Goal: Task Accomplishment & Management: Manage account settings

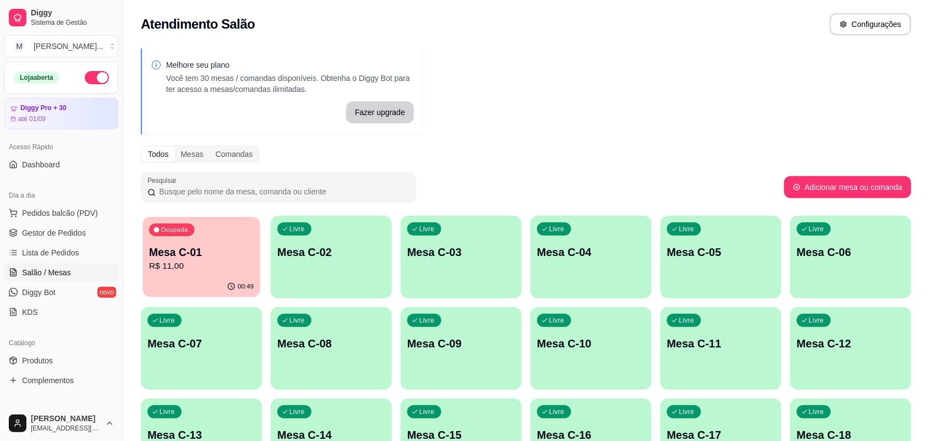
click at [240, 279] on div "00:49" at bounding box center [201, 286] width 117 height 21
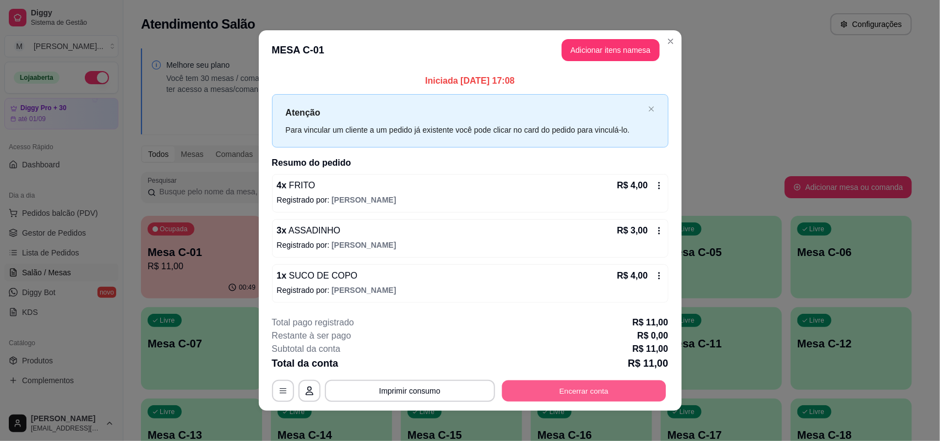
click at [552, 390] on button "Encerrar conta" at bounding box center [583, 390] width 164 height 21
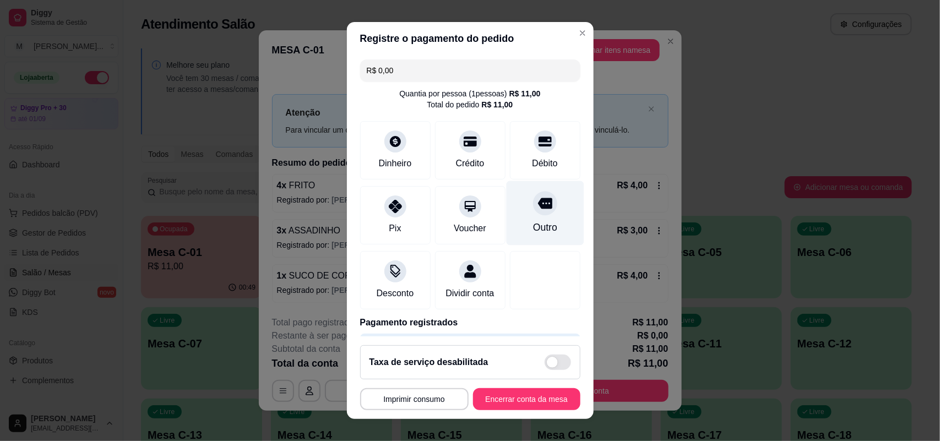
click at [535, 227] on div "Outro" at bounding box center [545, 213] width 78 height 64
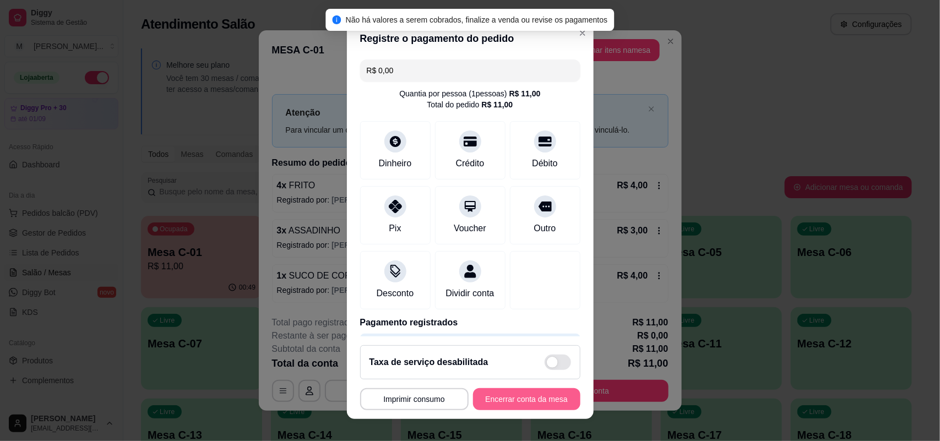
click at [532, 395] on button "Encerrar conta da mesa" at bounding box center [526, 399] width 107 height 22
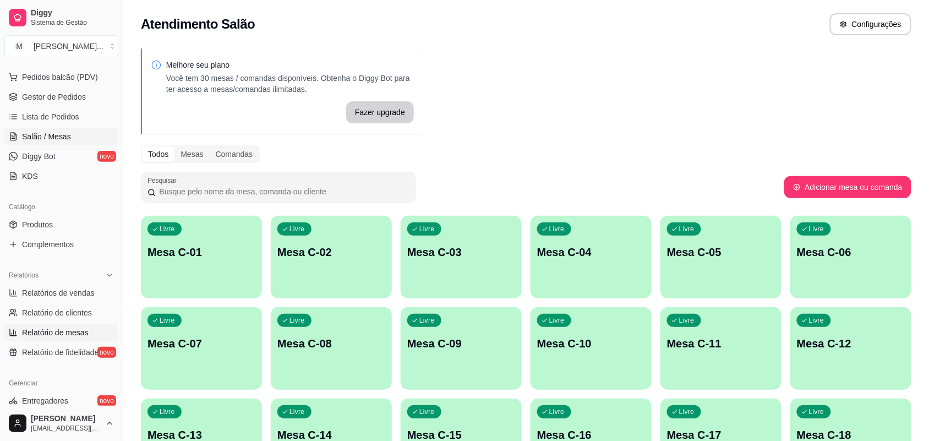
scroll to position [138, 0]
click at [100, 44] on button "M [PERSON_NAME] ..." at bounding box center [61, 46] width 114 height 22
click at [80, 81] on div "M Mila burguer" at bounding box center [63, 87] width 121 height 18
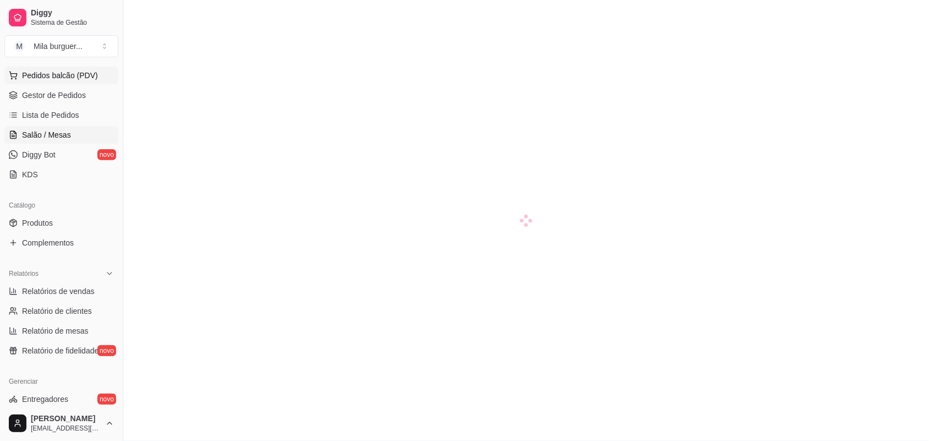
scroll to position [0, 0]
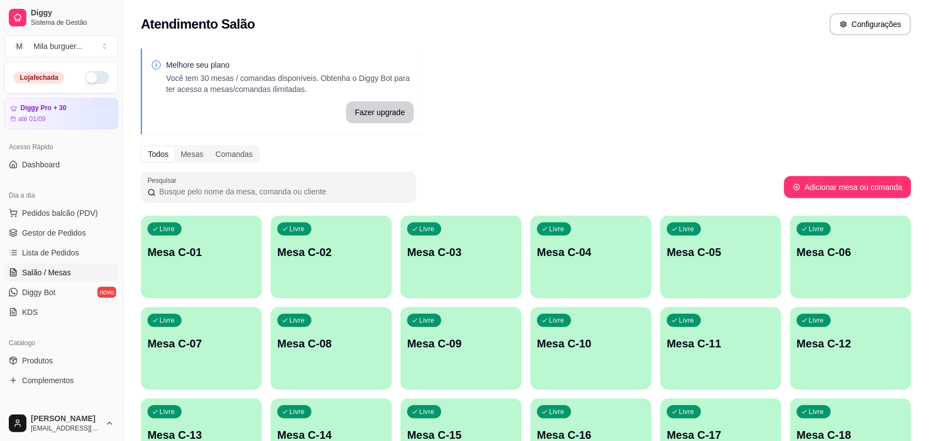
click at [85, 80] on button "button" at bounding box center [97, 77] width 24 height 13
click at [47, 234] on span "Gestor de Pedidos" at bounding box center [54, 232] width 64 height 11
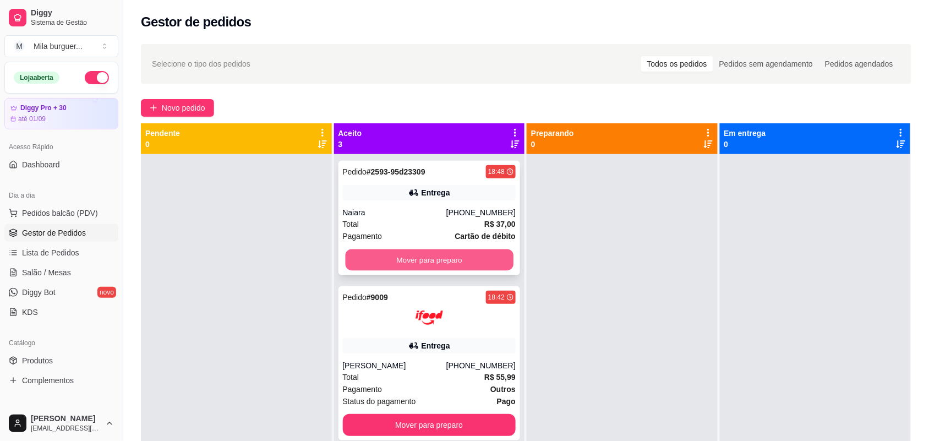
click at [355, 253] on button "Mover para preparo" at bounding box center [429, 259] width 168 height 21
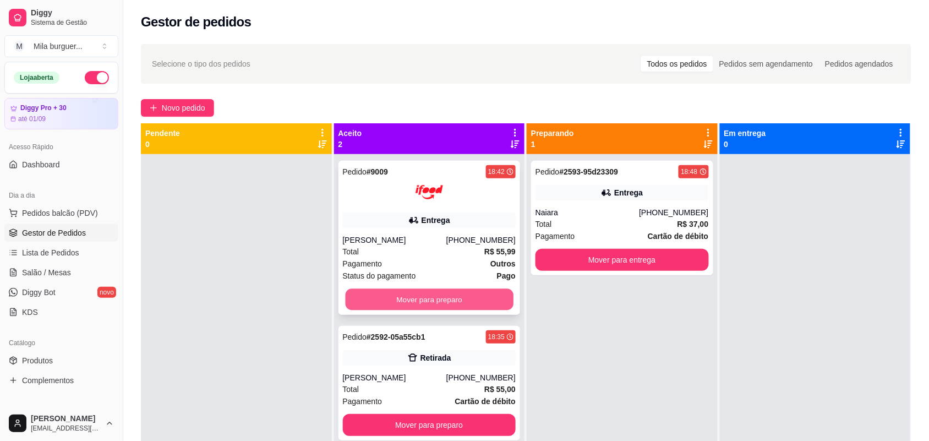
click at [369, 302] on button "Mover para preparo" at bounding box center [429, 299] width 168 height 21
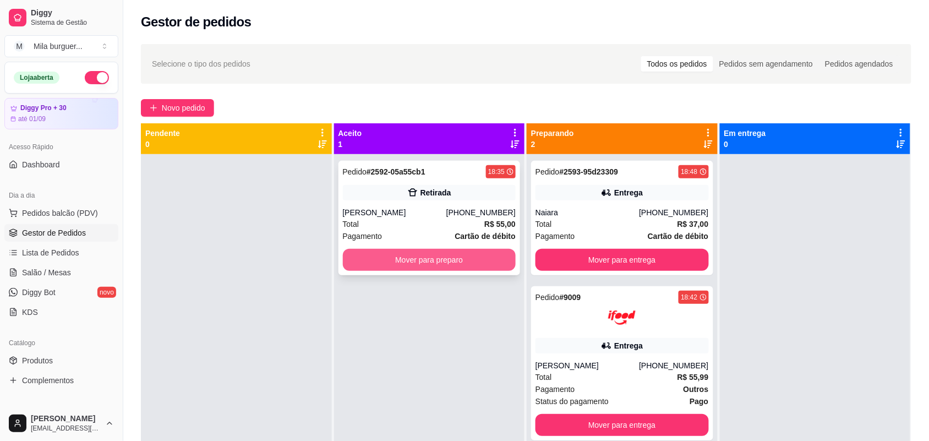
click at [370, 267] on button "Mover para preparo" at bounding box center [429, 260] width 173 height 22
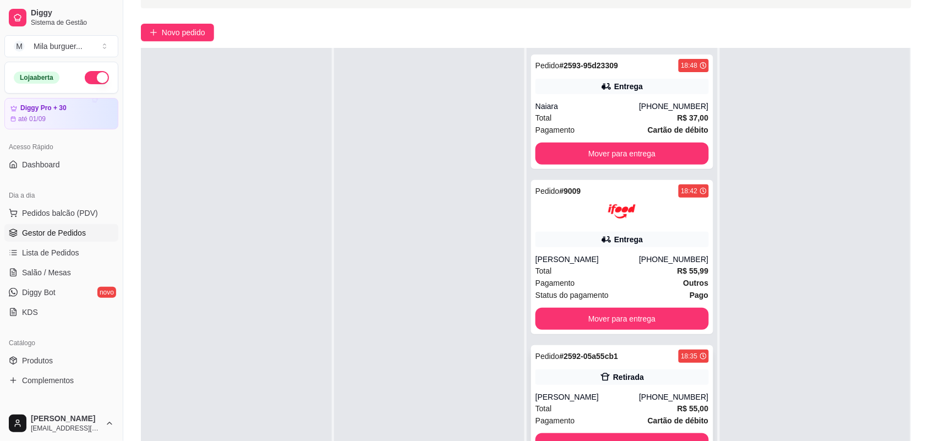
scroll to position [168, 0]
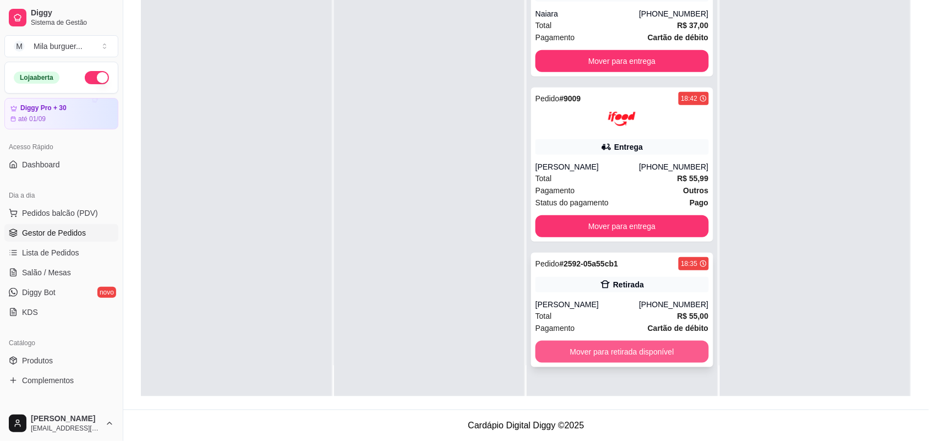
click at [596, 353] on button "Mover para retirada disponível" at bounding box center [622, 352] width 173 height 22
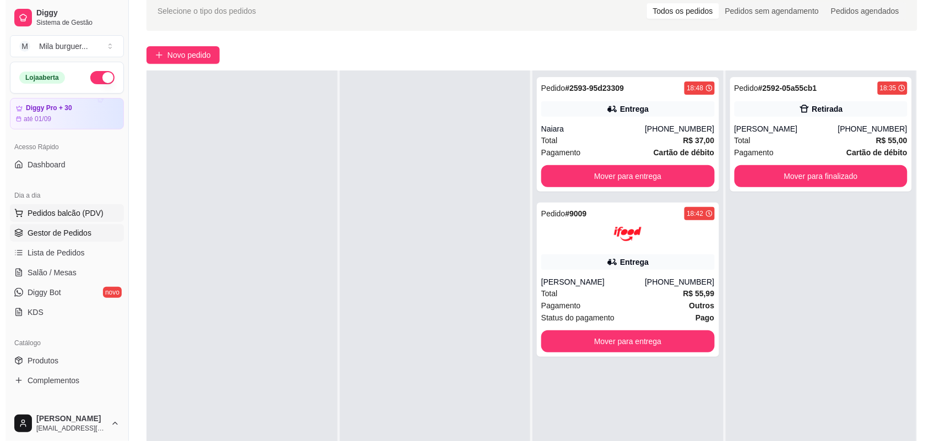
scroll to position [30, 0]
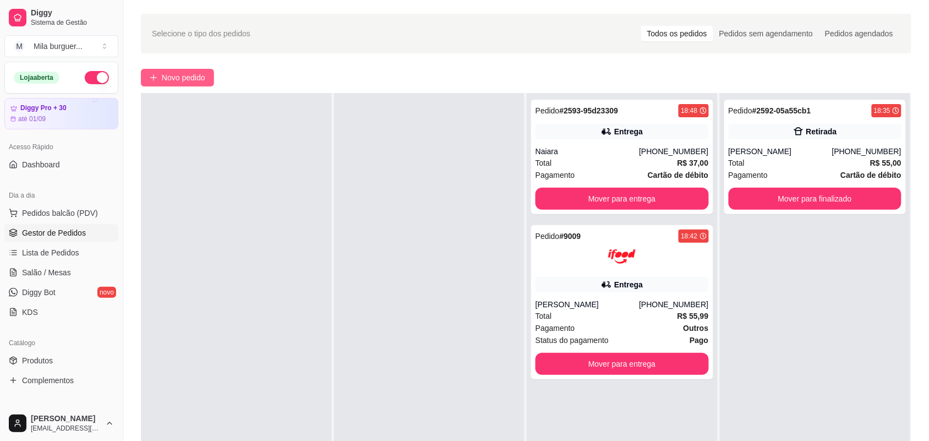
click at [192, 78] on span "Novo pedido" at bounding box center [183, 78] width 43 height 12
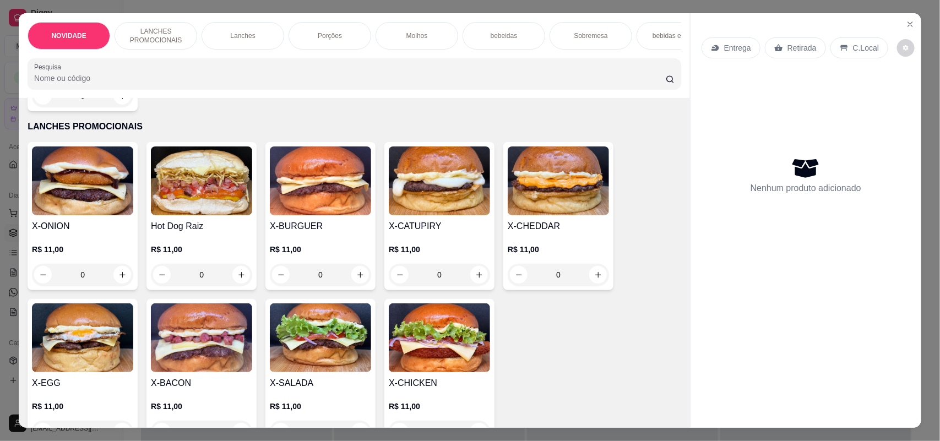
scroll to position [413, 0]
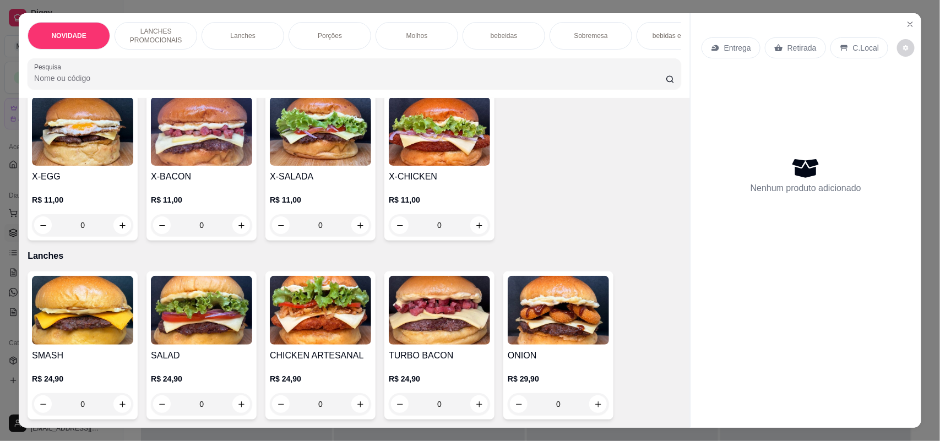
click at [354, 234] on div "0" at bounding box center [320, 225] width 101 height 22
click at [354, 234] on div "COMBO R$ 14,00" at bounding box center [343, 216] width 43 height 38
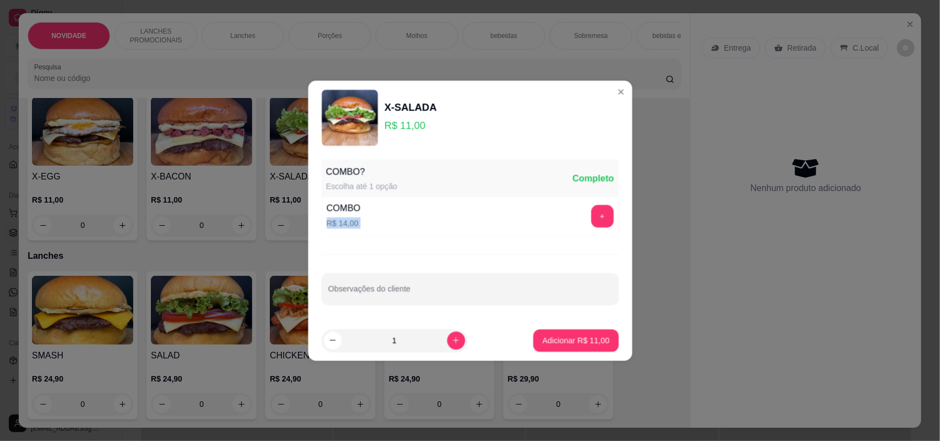
click at [354, 234] on div "COMBO R$ 14,00" at bounding box center [343, 216] width 43 height 38
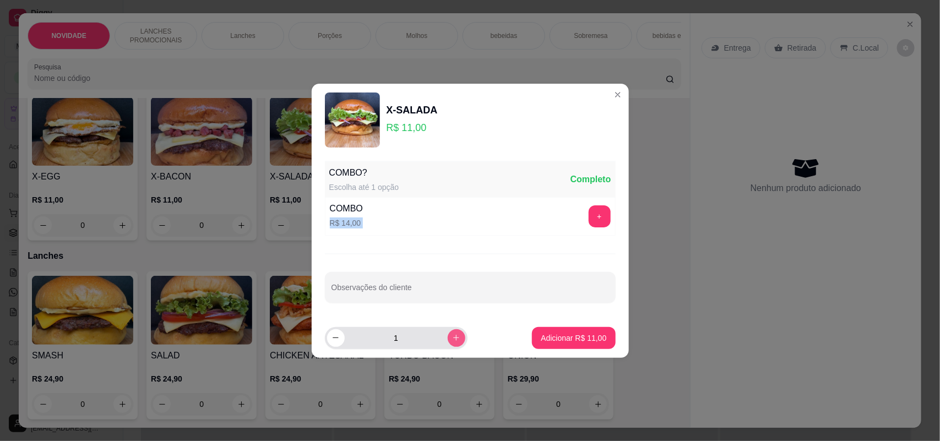
click at [452, 336] on icon "increase-product-quantity" at bounding box center [456, 338] width 8 height 8
click at [452, 337] on icon "increase-product-quantity" at bounding box center [456, 338] width 8 height 8
click at [336, 336] on icon "decrease-product-quantity" at bounding box center [335, 338] width 8 height 8
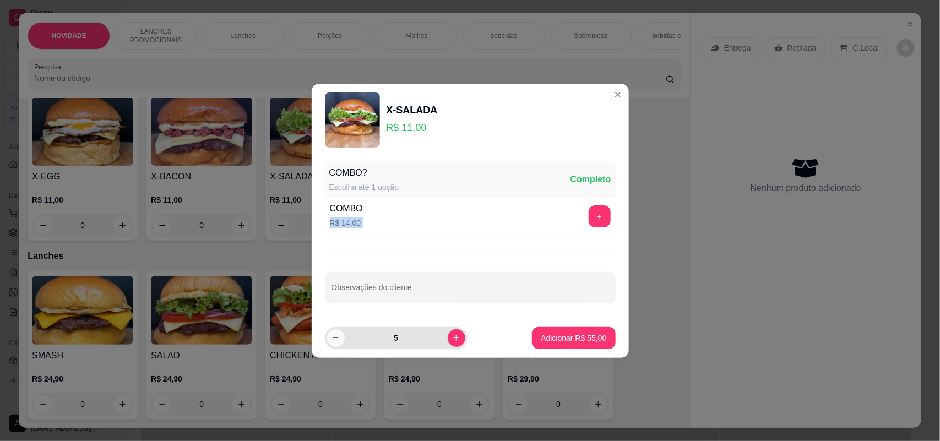
type input "4"
click at [585, 339] on p "Adicionar R$ 44,00" at bounding box center [574, 337] width 66 height 11
type input "4"
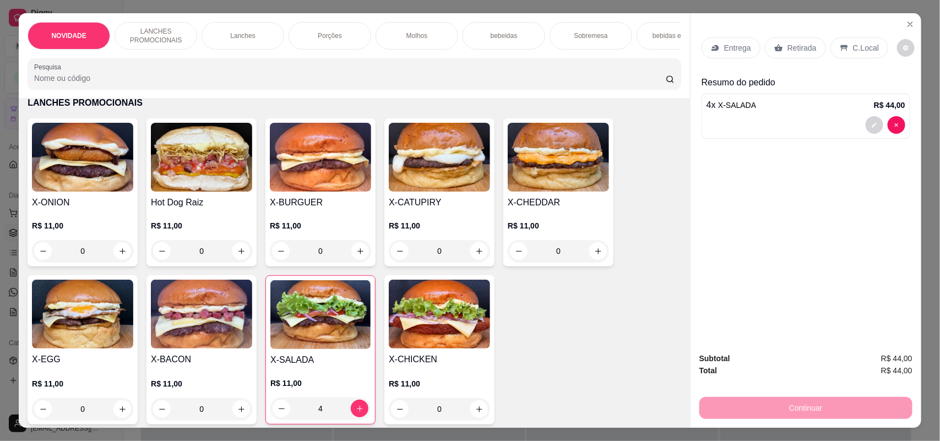
scroll to position [206, 0]
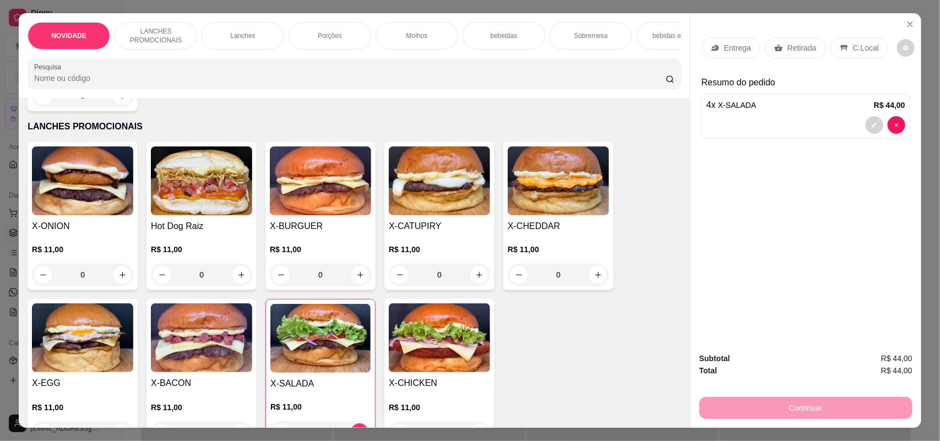
click at [353, 285] on div "0" at bounding box center [320, 275] width 101 height 22
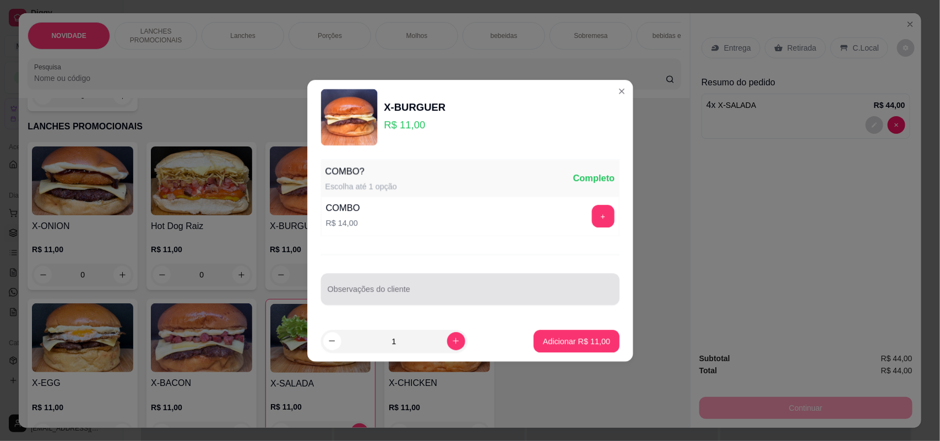
click at [353, 285] on div at bounding box center [470, 288] width 285 height 23
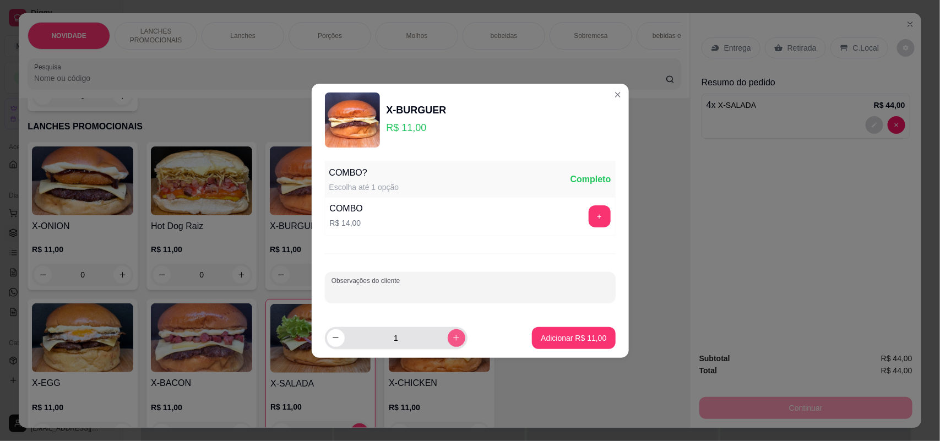
click at [448, 341] on button "increase-product-quantity" at bounding box center [457, 338] width 18 height 18
type input "2"
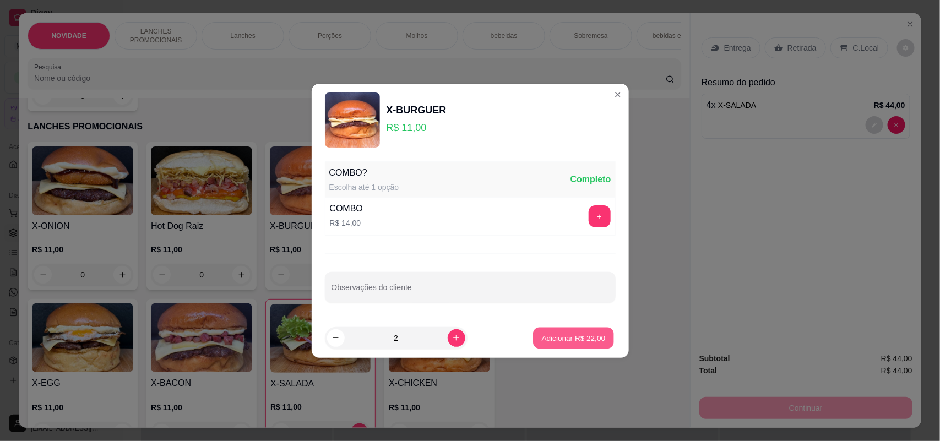
click at [542, 334] on p "Adicionar R$ 22,00" at bounding box center [574, 337] width 64 height 10
type input "2"
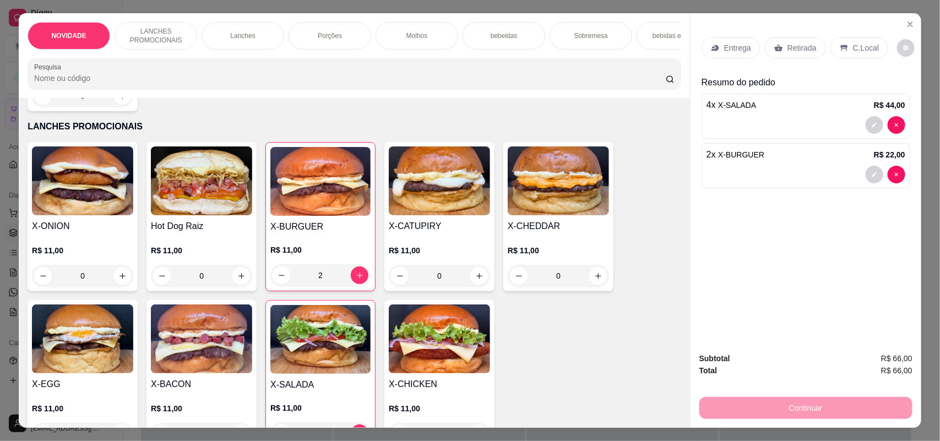
click at [724, 51] on p "Entrega" at bounding box center [737, 47] width 27 height 11
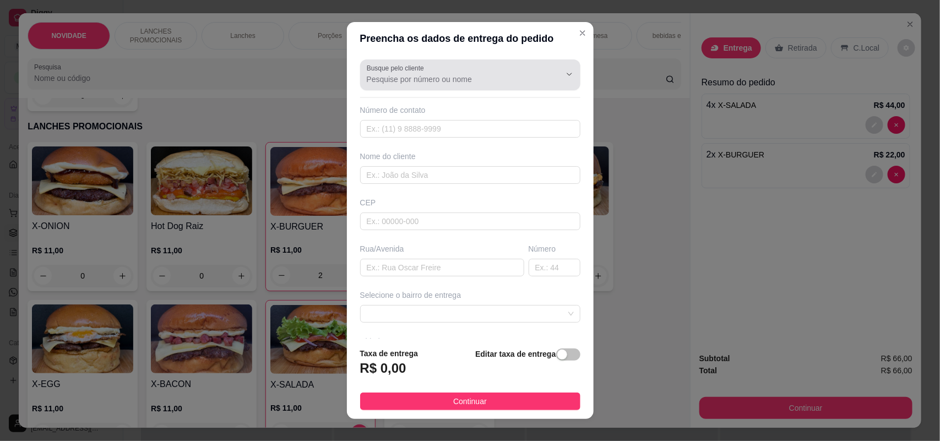
click at [472, 75] on input "Busque pelo cliente" at bounding box center [455, 79] width 176 height 11
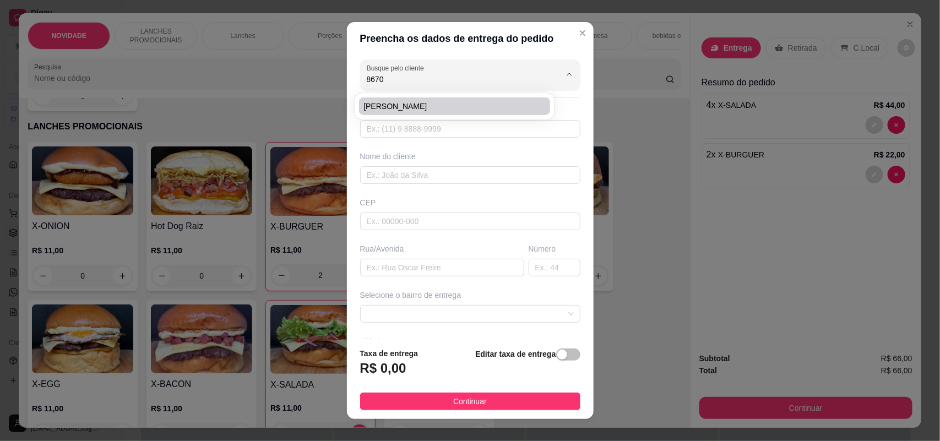
click at [472, 101] on span "[PERSON_NAME]" at bounding box center [448, 106] width 171 height 11
type input "[PERSON_NAME]"
type input "15991238670"
type input "[PERSON_NAME]"
type input "[PERSON_NAME] [PERSON_NAME]"
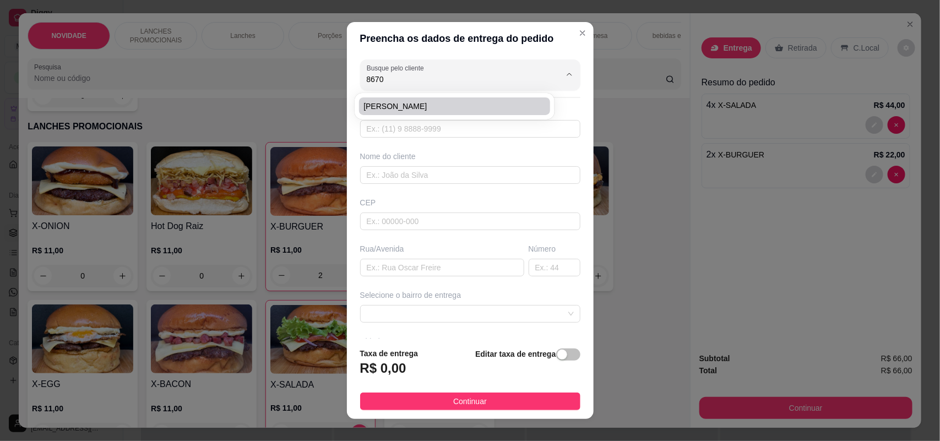
type input "22"
type input "SOROCABA"
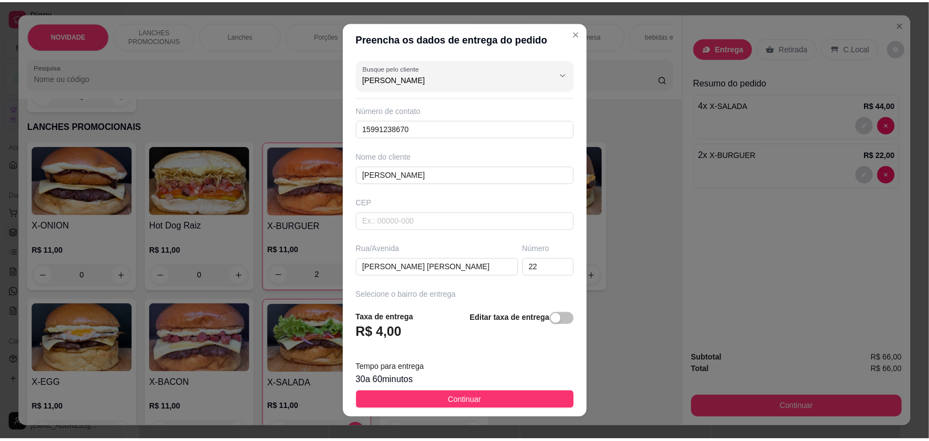
scroll to position [69, 0]
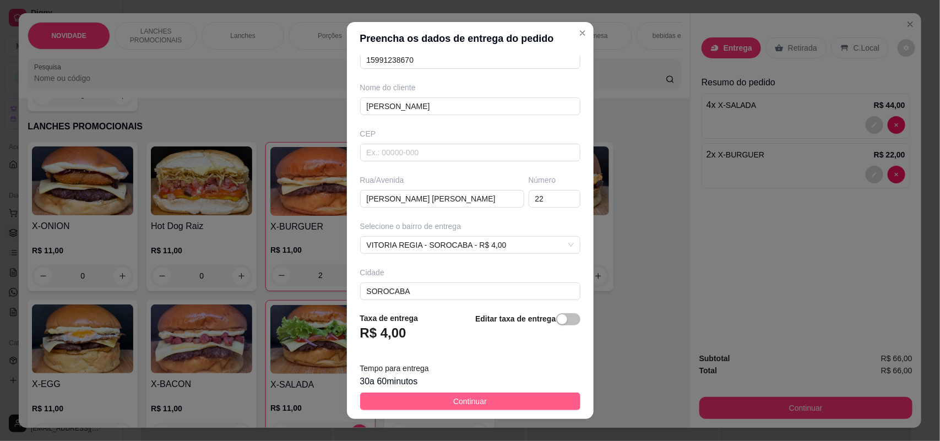
type input "[PERSON_NAME]"
click at [457, 398] on span "Continuar" at bounding box center [470, 401] width 34 height 12
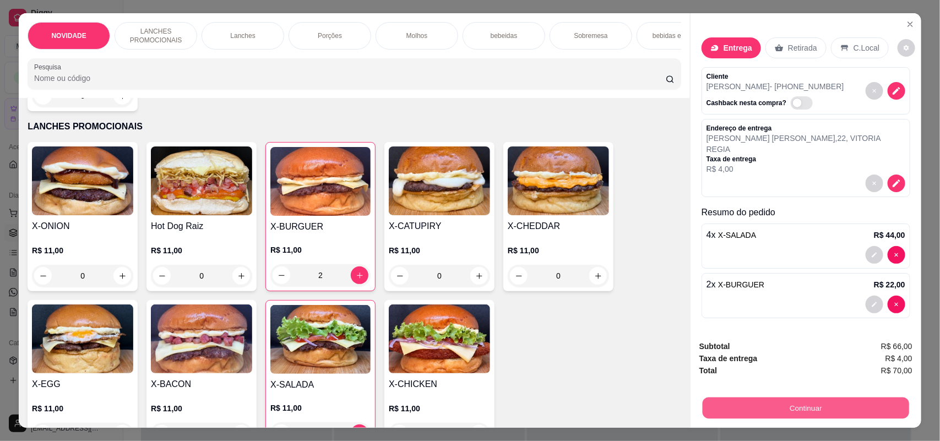
click at [793, 403] on button "Continuar" at bounding box center [805, 407] width 206 height 21
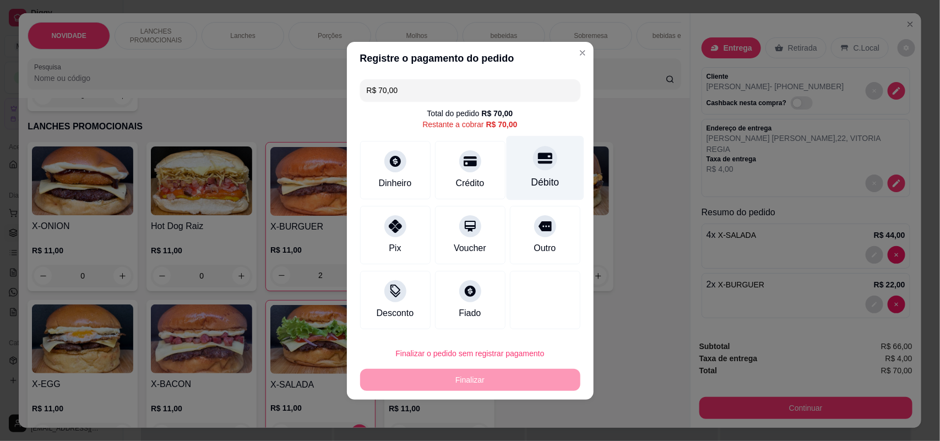
click at [538, 189] on div "Débito" at bounding box center [545, 182] width 28 height 14
type input "R$ 0,00"
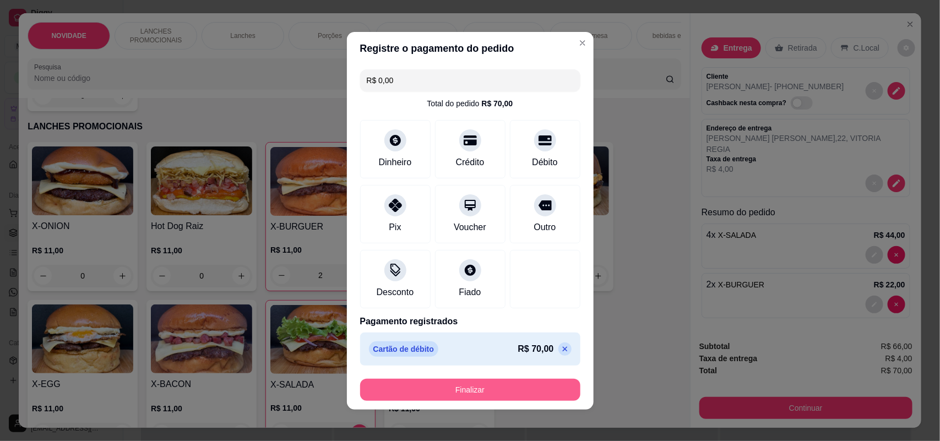
click at [503, 389] on button "Finalizar" at bounding box center [470, 390] width 220 height 22
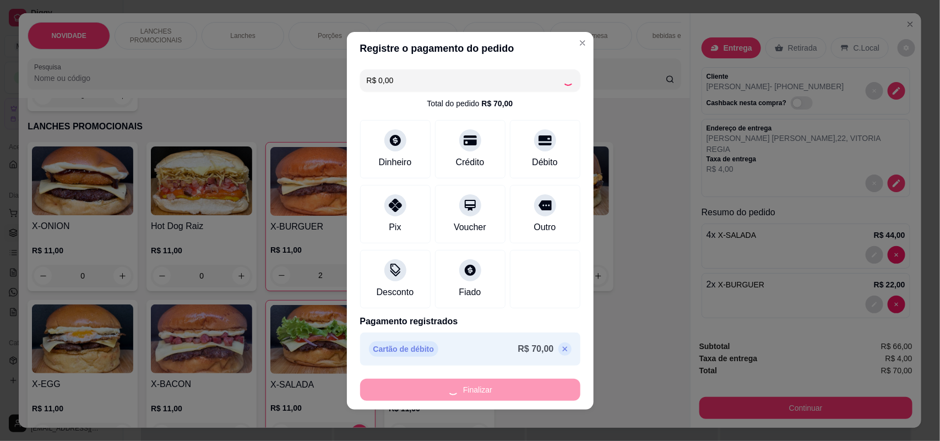
type input "0"
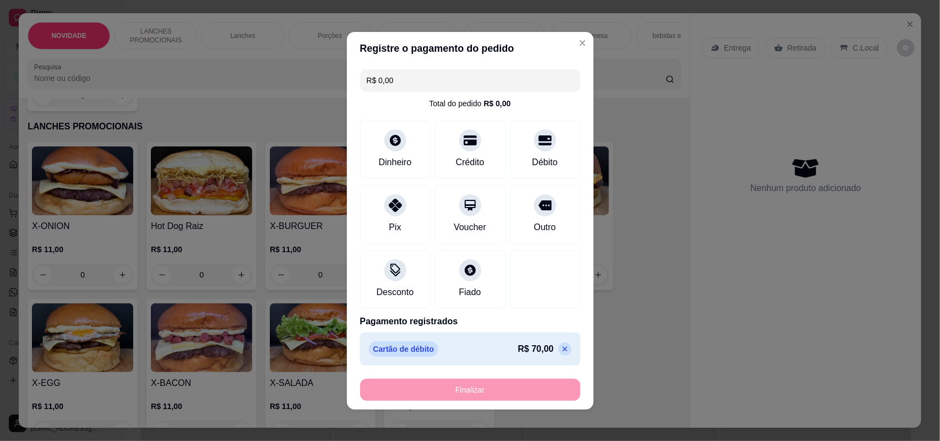
type input "-R$ 70,00"
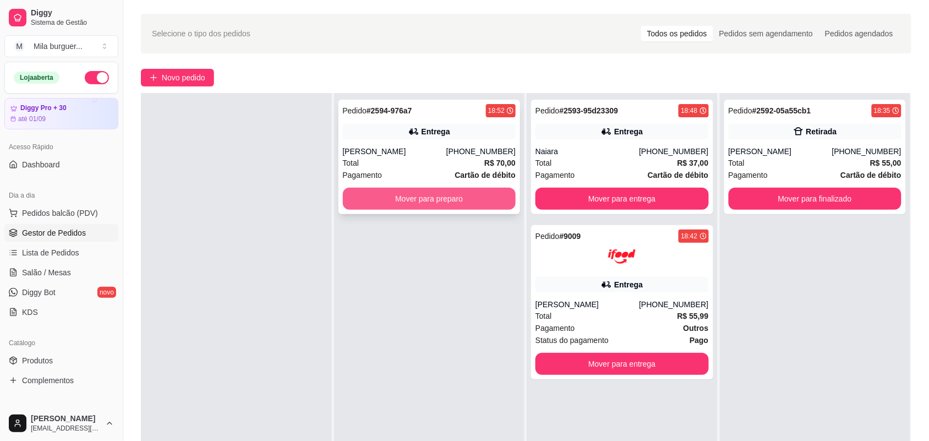
click at [475, 194] on button "Mover para preparo" at bounding box center [429, 199] width 173 height 22
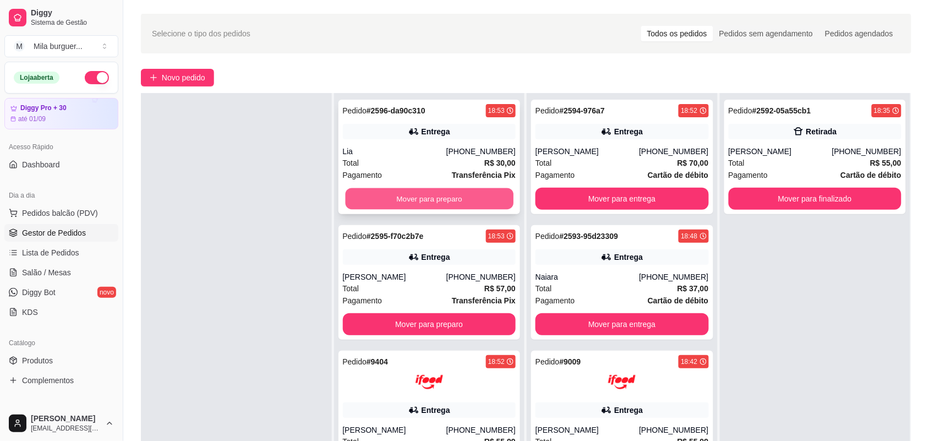
click at [493, 197] on button "Mover para preparo" at bounding box center [429, 198] width 168 height 21
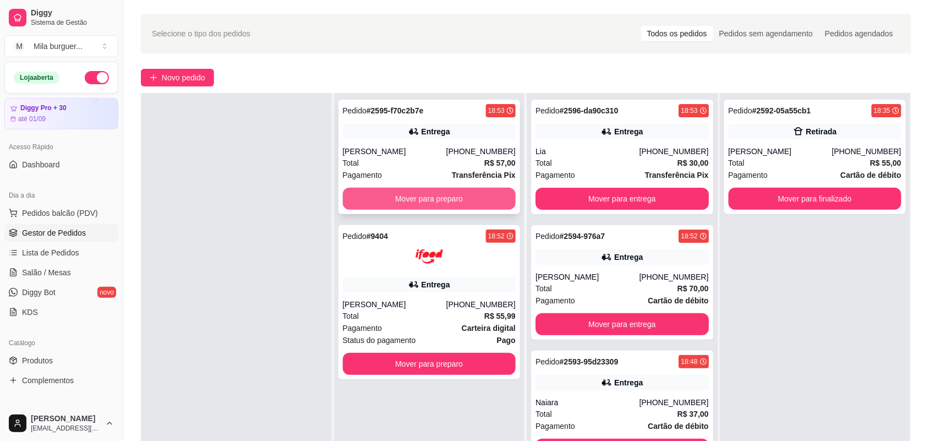
click at [444, 201] on button "Mover para preparo" at bounding box center [429, 199] width 173 height 22
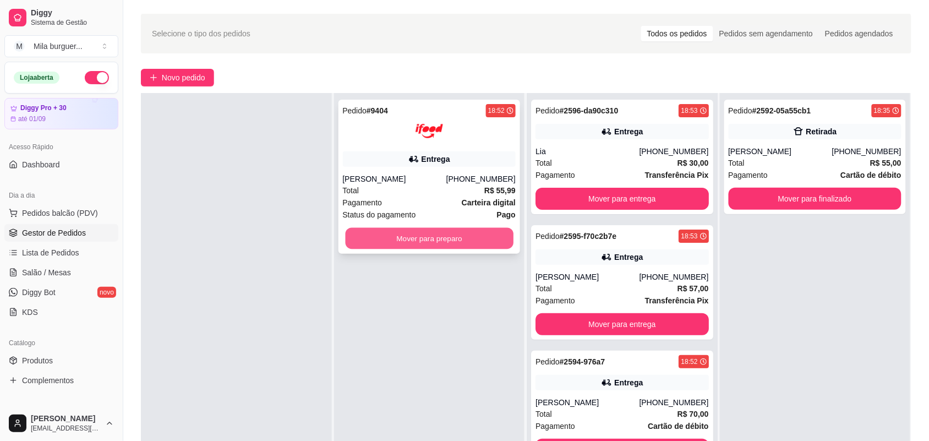
click at [460, 241] on button "Mover para preparo" at bounding box center [429, 238] width 168 height 21
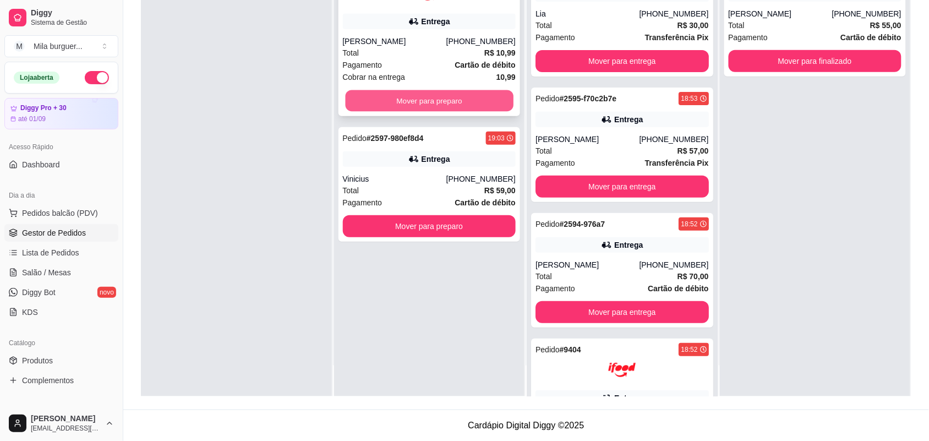
click at [475, 98] on button "Mover para preparo" at bounding box center [429, 100] width 168 height 21
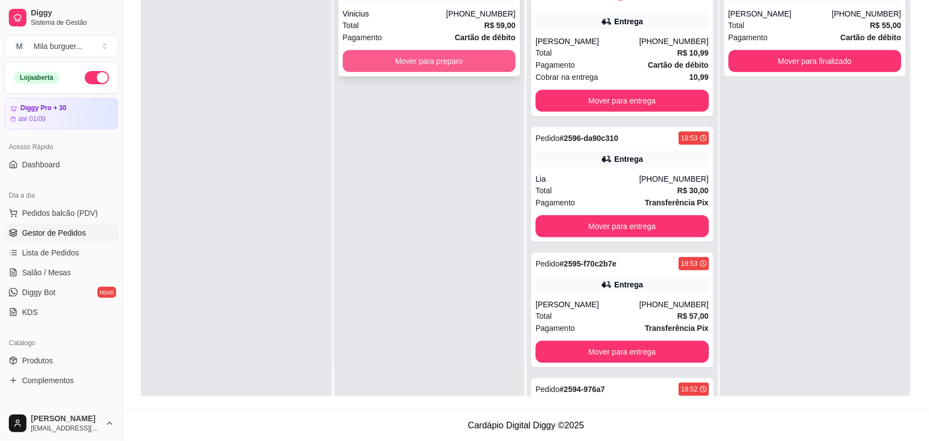
click at [474, 68] on button "Mover para preparo" at bounding box center [429, 61] width 173 height 22
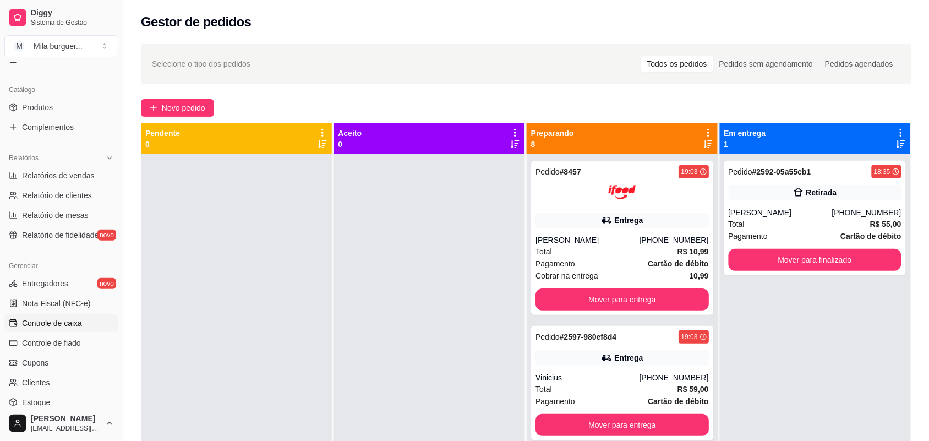
scroll to position [275, 0]
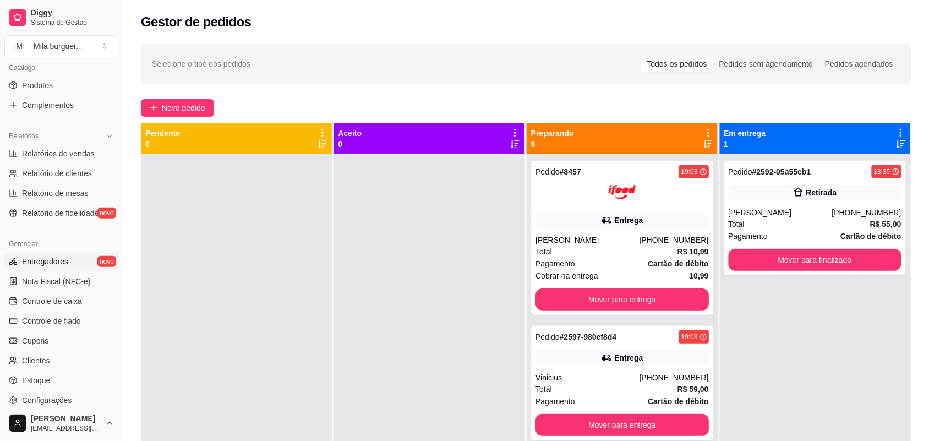
click at [66, 257] on span "Entregadores" at bounding box center [45, 261] width 46 height 11
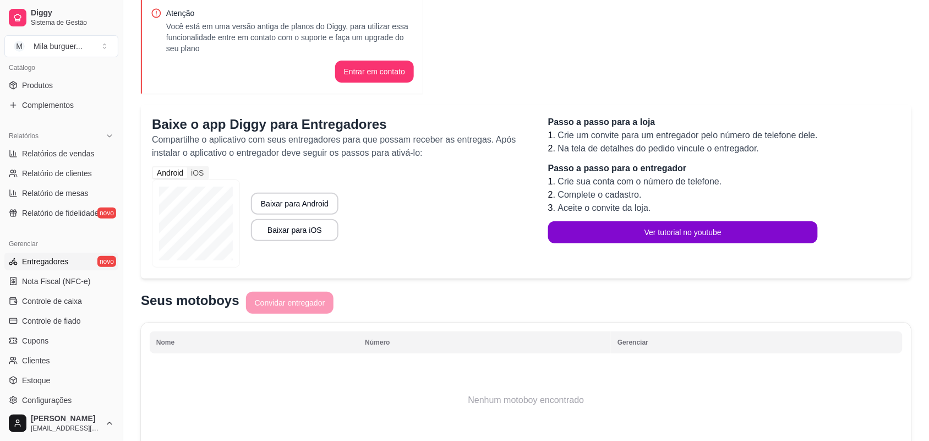
scroll to position [105, 0]
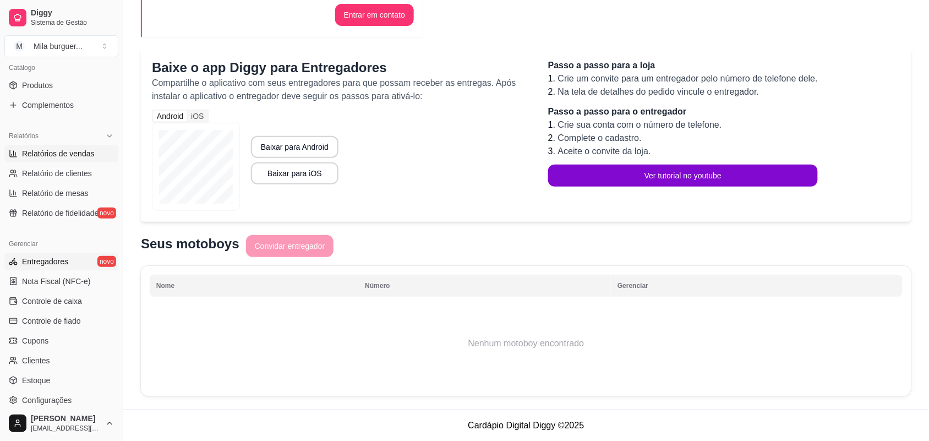
click at [72, 155] on span "Relatórios de vendas" at bounding box center [58, 153] width 73 height 11
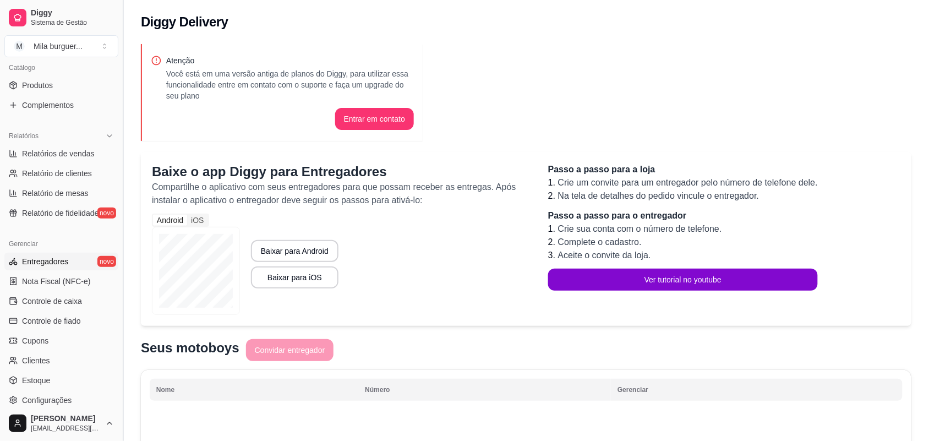
select select "ALL"
select select "0"
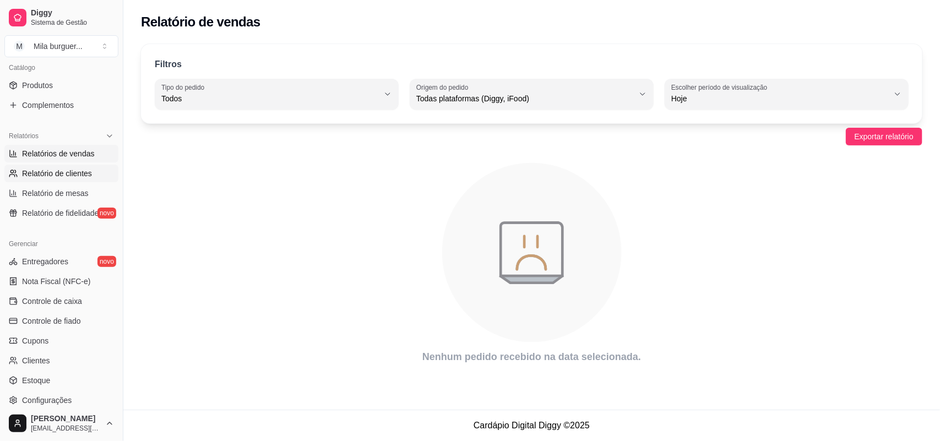
click at [58, 172] on span "Relatório de clientes" at bounding box center [57, 173] width 70 height 11
select select "30"
select select "HIGHEST_TOTAL_SPENT_WITH_ORDERS"
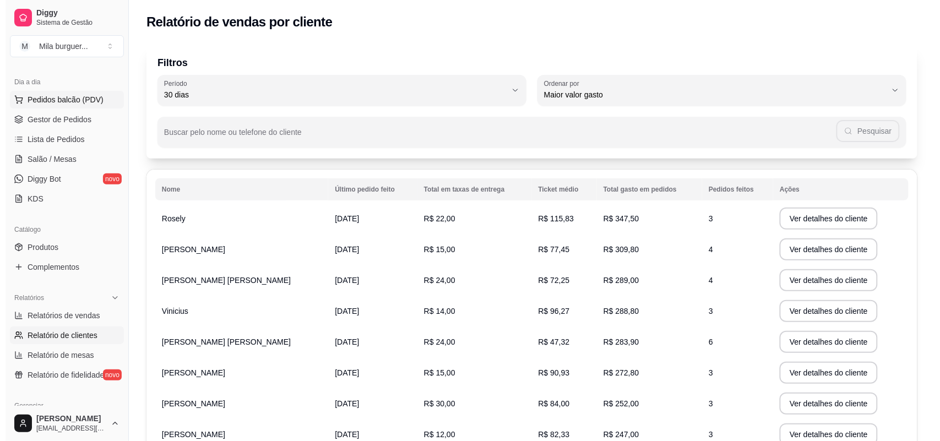
scroll to position [69, 0]
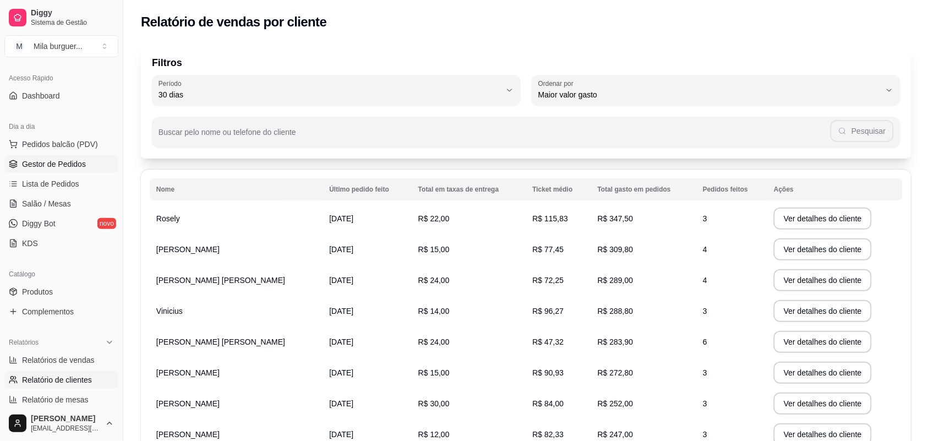
click at [67, 161] on span "Gestor de Pedidos" at bounding box center [54, 164] width 64 height 11
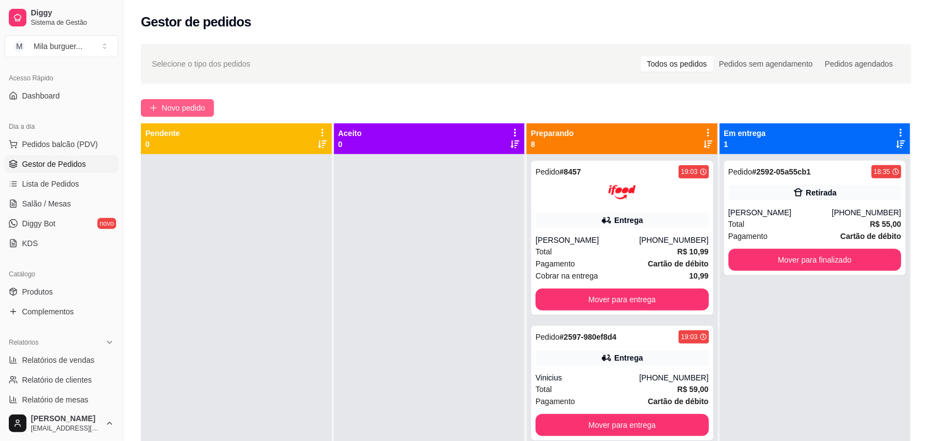
click at [199, 103] on span "Novo pedido" at bounding box center [183, 108] width 43 height 12
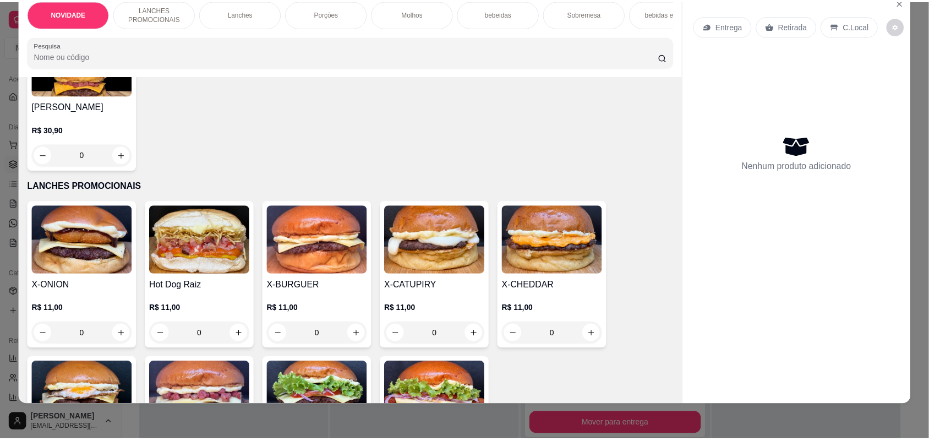
scroll to position [275, 0]
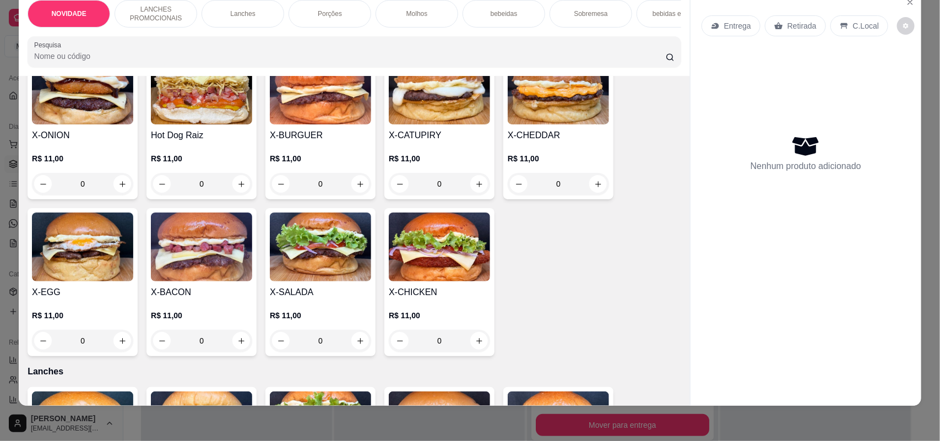
click at [233, 352] on div "0" at bounding box center [201, 341] width 101 height 22
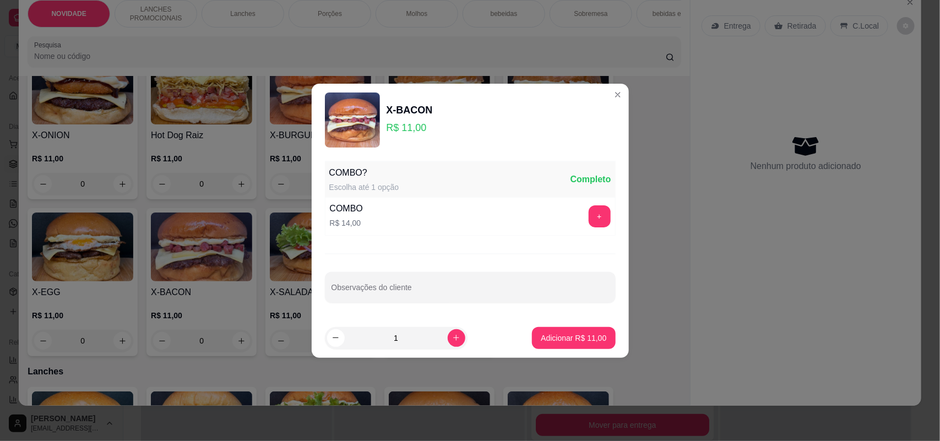
click at [532, 331] on button "Adicionar R$ 11,00" at bounding box center [573, 338] width 83 height 22
type input "1"
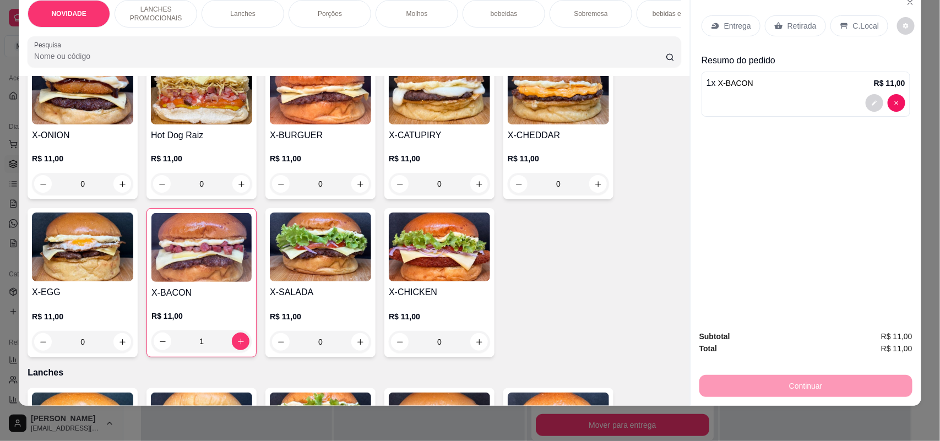
click at [475, 347] on div "0" at bounding box center [439, 342] width 101 height 22
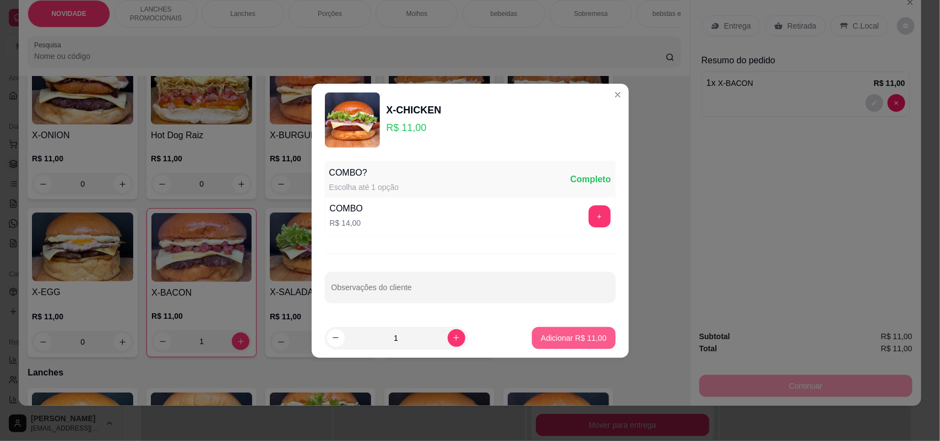
click at [546, 343] on button "Adicionar R$ 11,00" at bounding box center [573, 338] width 83 height 22
type input "1"
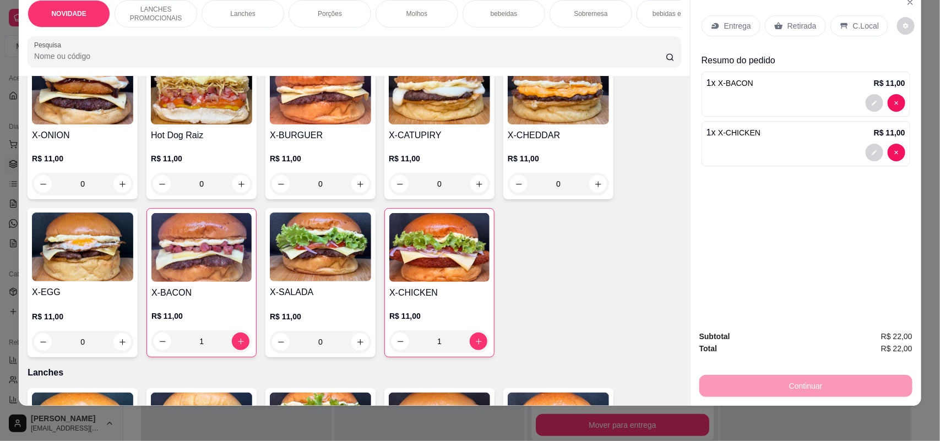
click at [739, 21] on p "Entrega" at bounding box center [737, 25] width 27 height 11
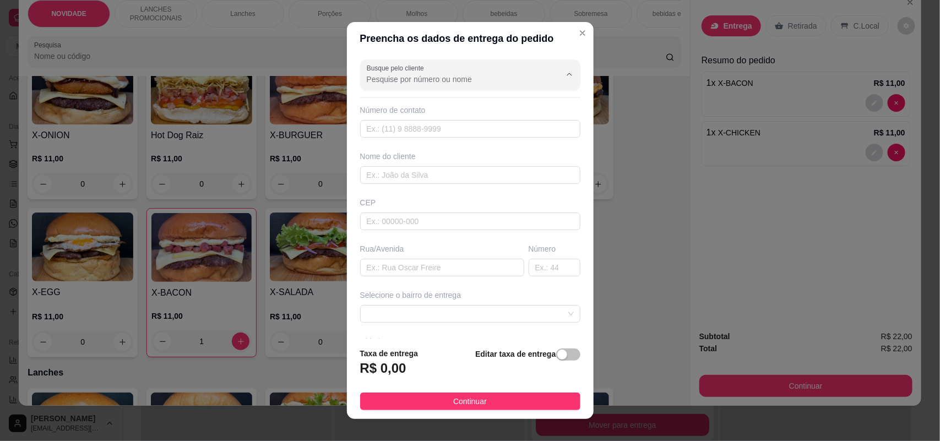
click at [491, 78] on input "Busque pelo cliente" at bounding box center [455, 79] width 176 height 11
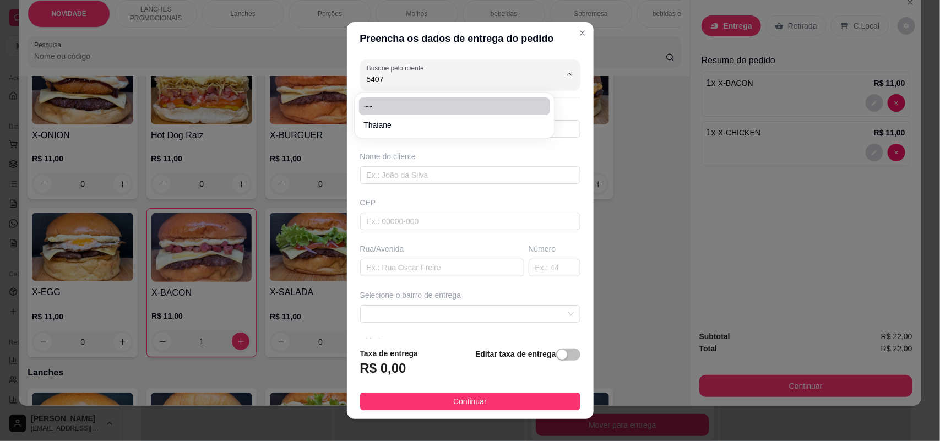
click at [474, 101] on span "~~" at bounding box center [448, 106] width 171 height 11
type input "~~"
type input "15998325407"
type input "~~"
type input "[PERSON_NAME]"
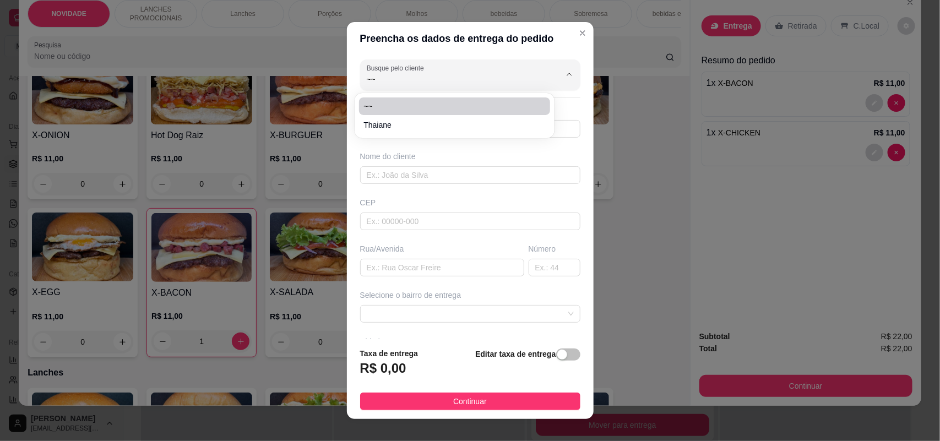
type input "224"
type input "SOROCABA"
type input "SANTA MARINA"
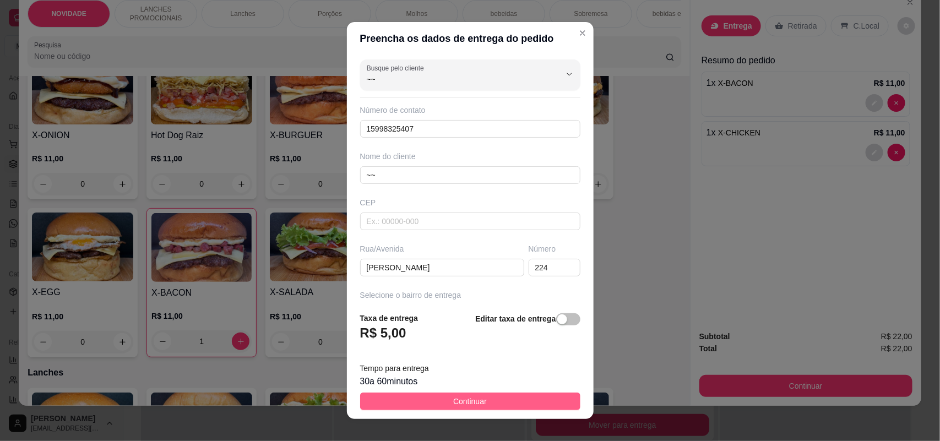
type input "~~"
click at [477, 399] on button "Continuar" at bounding box center [470, 401] width 220 height 18
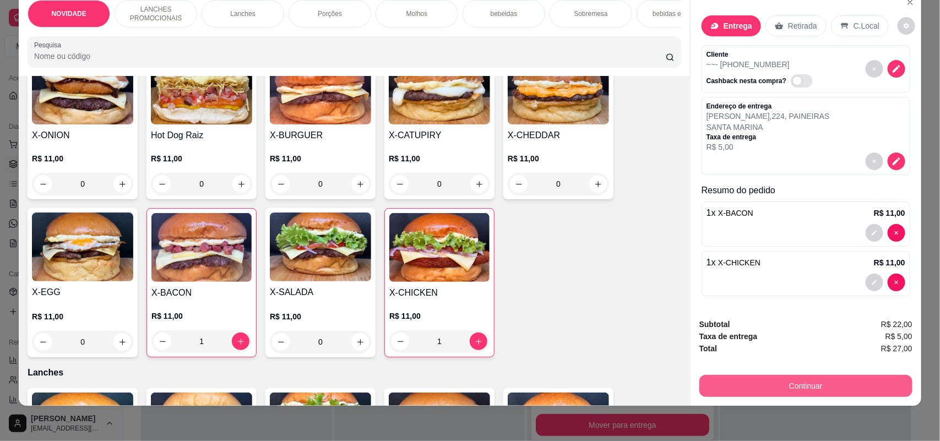
click at [805, 390] on button "Continuar" at bounding box center [805, 386] width 213 height 22
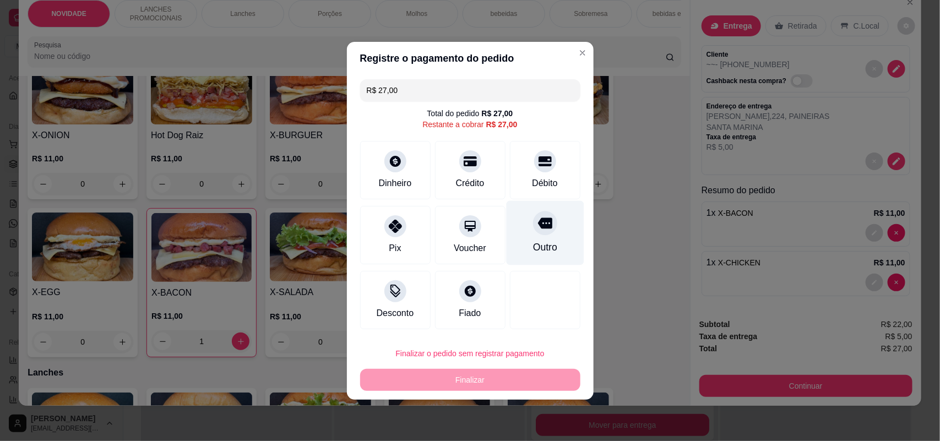
click at [521, 217] on div "Outro" at bounding box center [545, 232] width 78 height 64
type input "R$ 0,00"
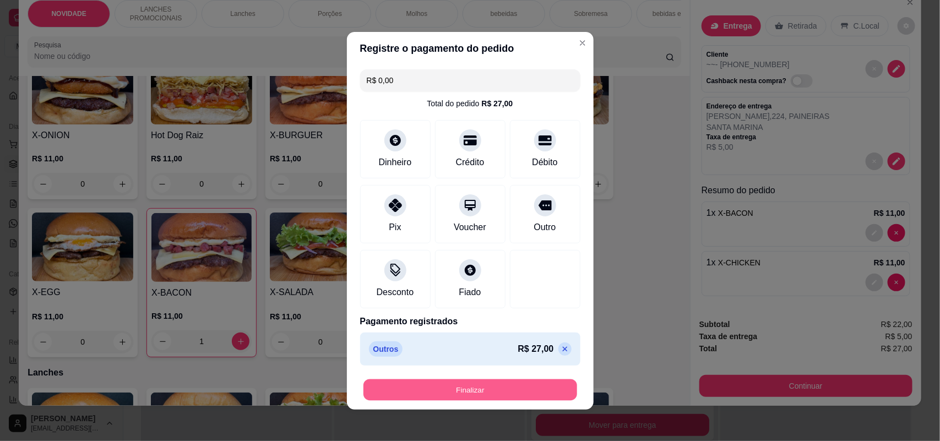
click at [476, 389] on button "Finalizar" at bounding box center [470, 389] width 214 height 21
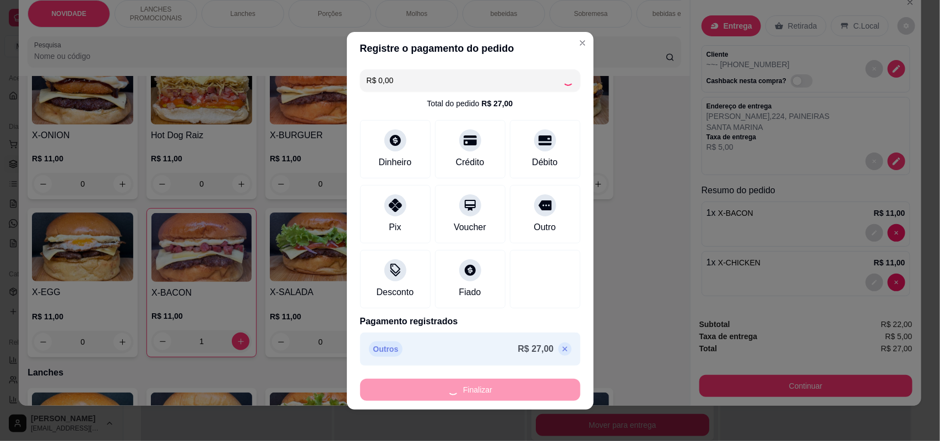
type input "0"
type input "-R$ 27,00"
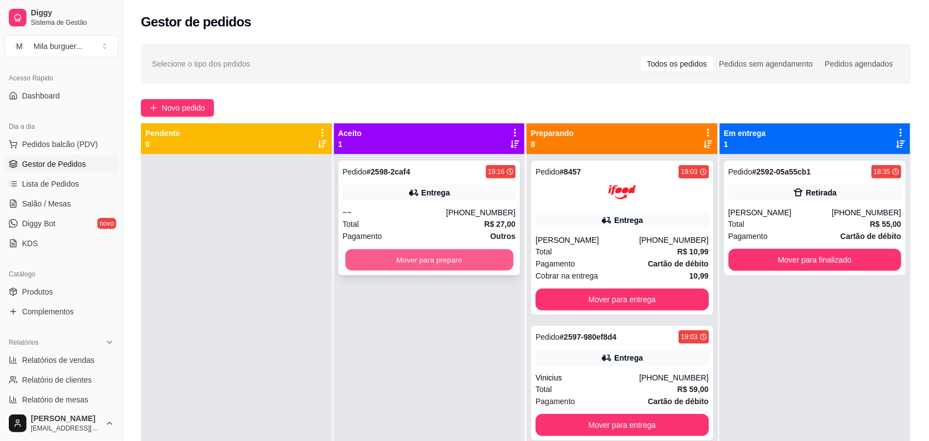
click at [470, 259] on button "Mover para preparo" at bounding box center [429, 259] width 168 height 21
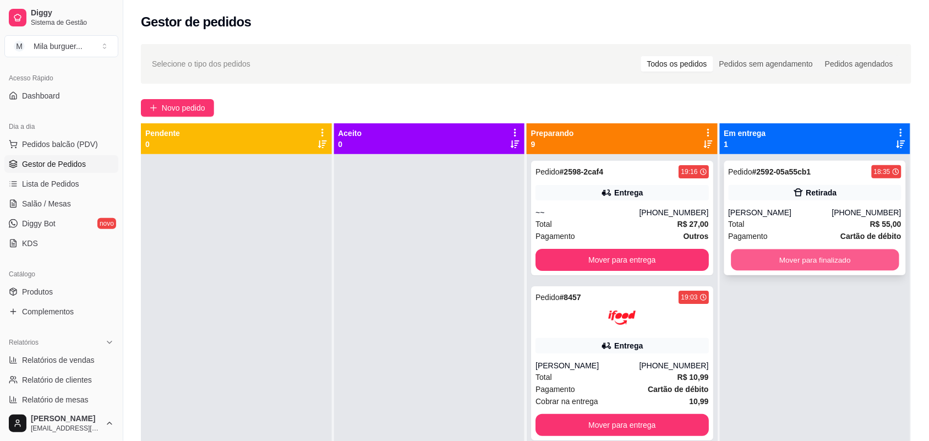
click at [731, 259] on button "Mover para finalizado" at bounding box center [815, 259] width 168 height 21
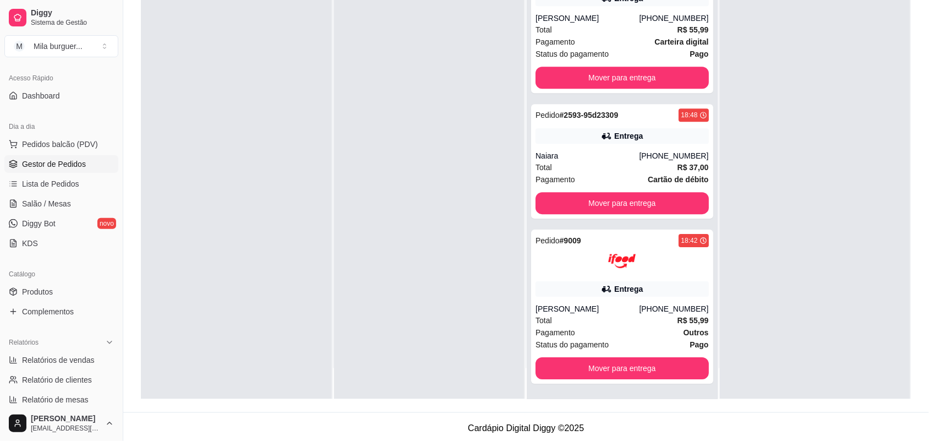
scroll to position [168, 0]
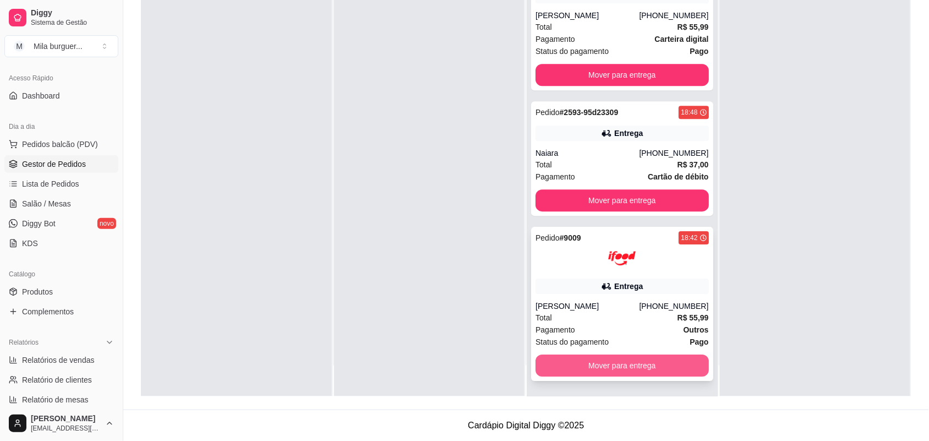
click at [620, 375] on button "Mover para entrega" at bounding box center [622, 365] width 173 height 22
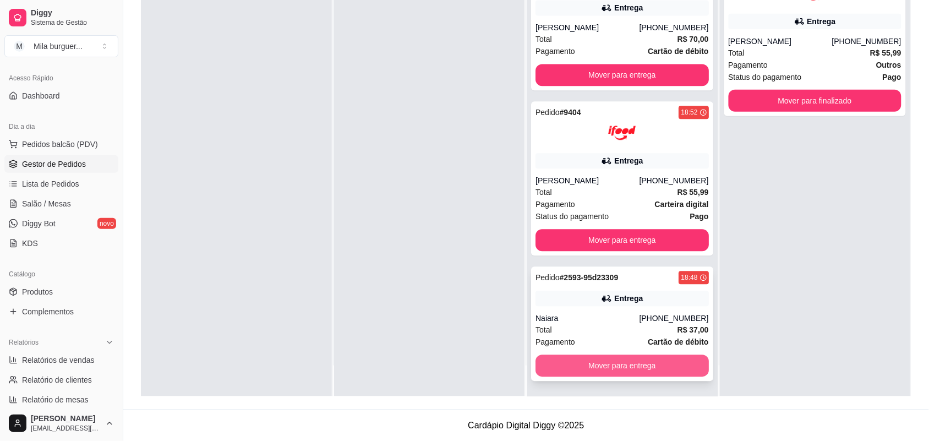
click at [625, 364] on button "Mover para entrega" at bounding box center [622, 365] width 173 height 22
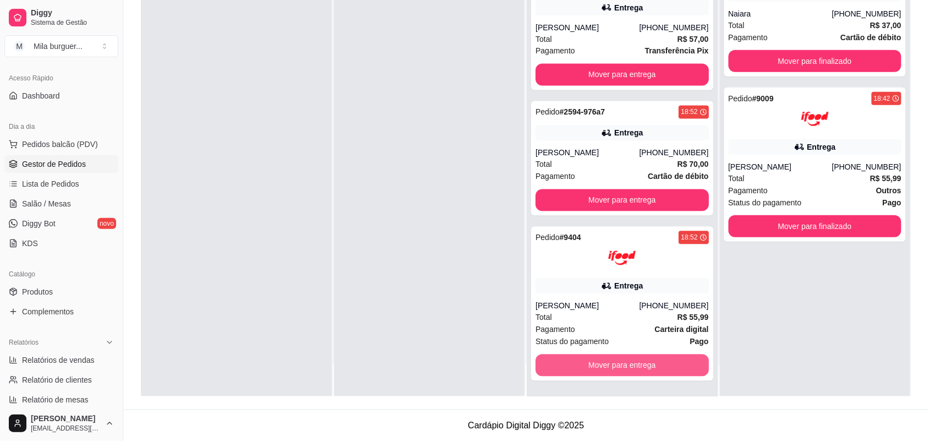
click at [625, 364] on button "Mover para entrega" at bounding box center [622, 365] width 173 height 22
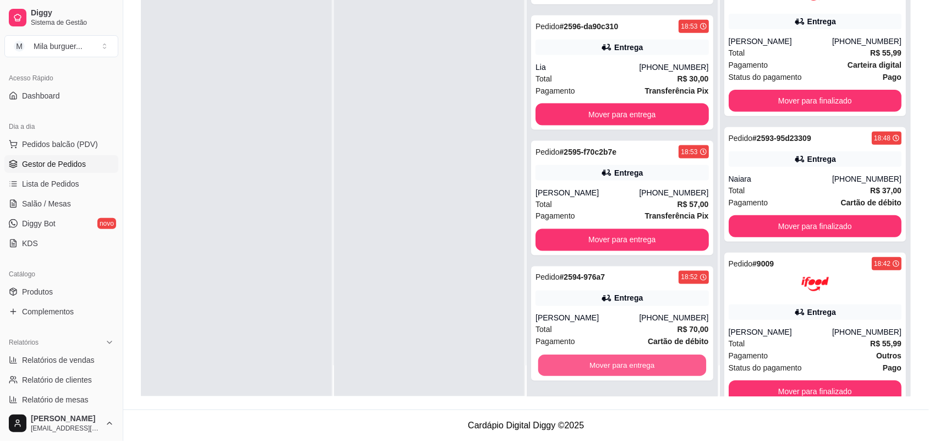
click at [625, 364] on button "Mover para entrega" at bounding box center [622, 365] width 168 height 21
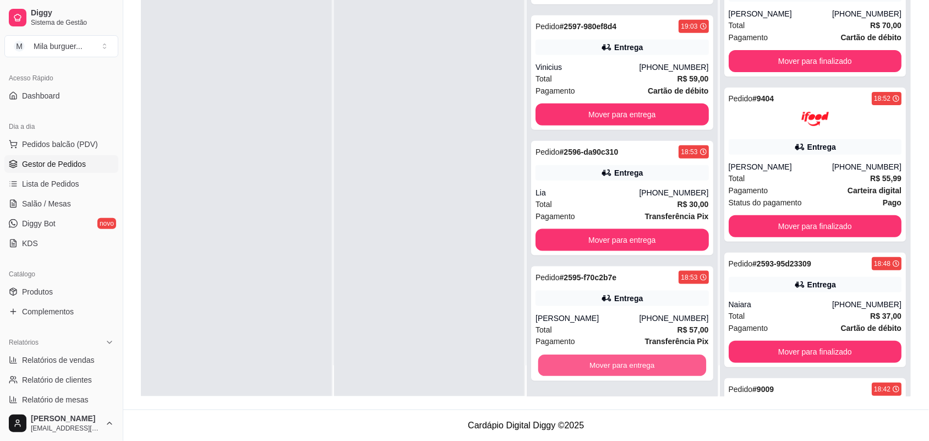
click at [625, 364] on button "Mover para entrega" at bounding box center [622, 365] width 168 height 21
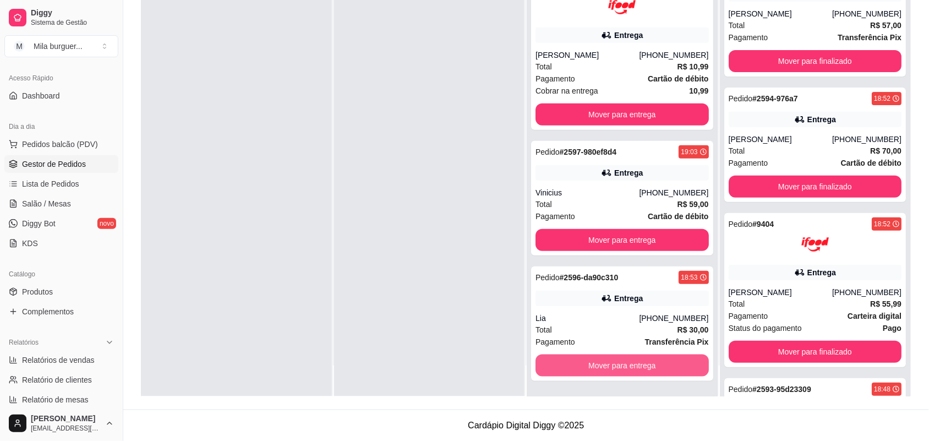
scroll to position [112, 0]
click at [625, 364] on button "Mover para entrega" at bounding box center [622, 365] width 173 height 22
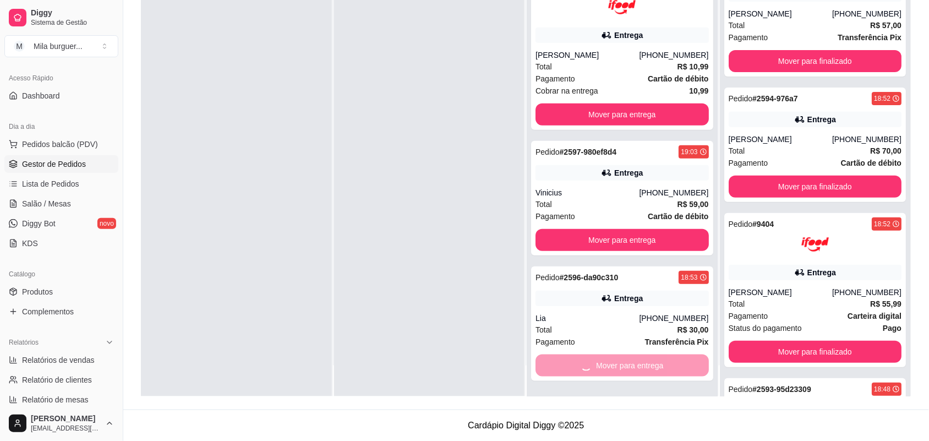
scroll to position [0, 0]
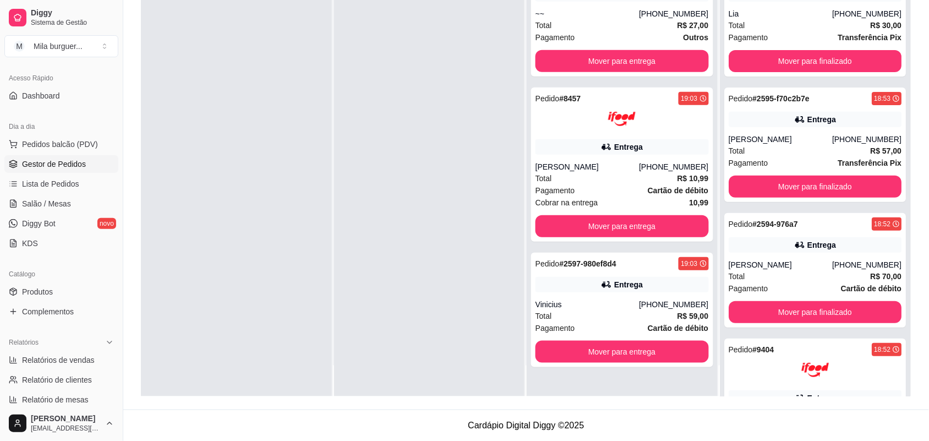
click at [625, 364] on div "Pedido # 2597-980ef8d4 19:03 Entrega Vinicius [PHONE_NUMBER] Total R$ 59,00 Pag…" at bounding box center [622, 310] width 182 height 114
click at [639, 356] on button "Mover para entrega" at bounding box center [622, 351] width 168 height 21
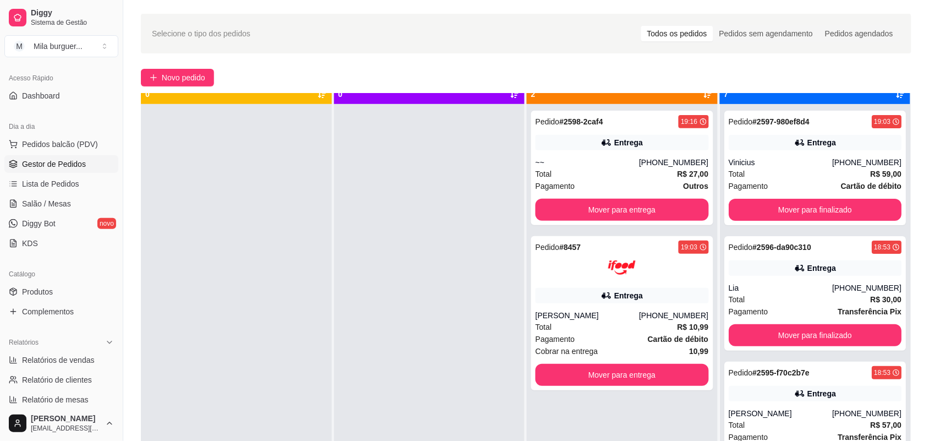
scroll to position [31, 0]
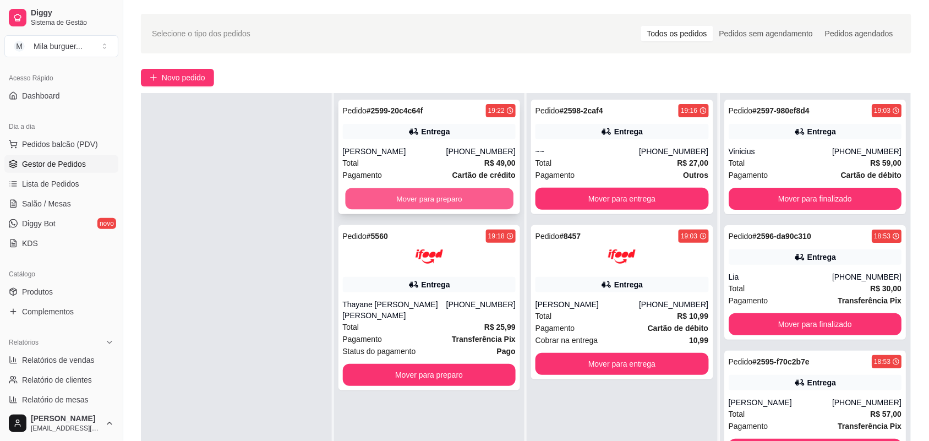
click at [497, 191] on button "Mover para preparo" at bounding box center [429, 198] width 168 height 21
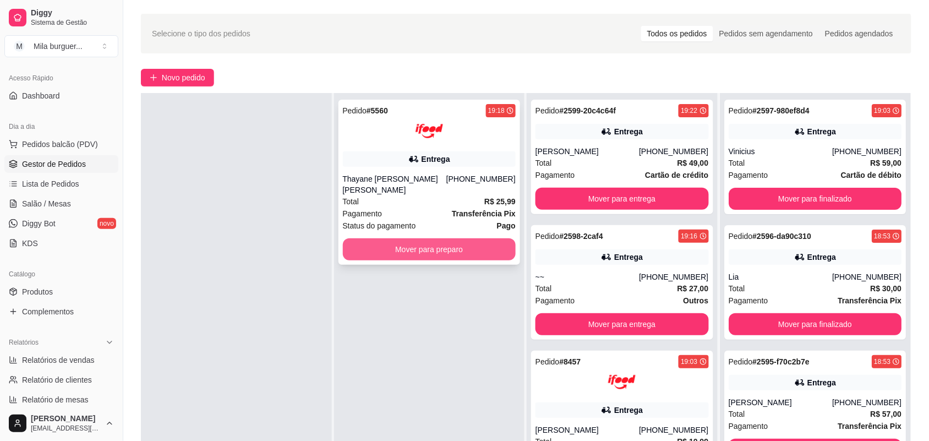
click at [468, 240] on button "Mover para preparo" at bounding box center [429, 249] width 173 height 22
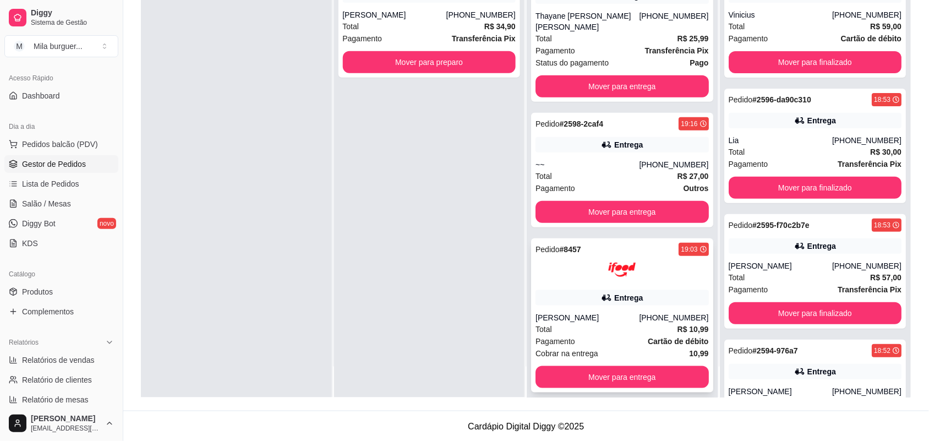
scroll to position [168, 0]
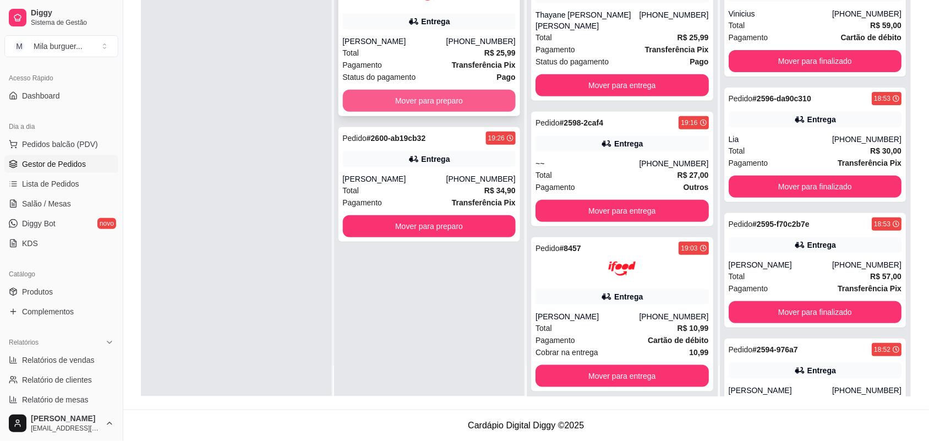
click at [435, 105] on button "Mover para preparo" at bounding box center [429, 101] width 173 height 22
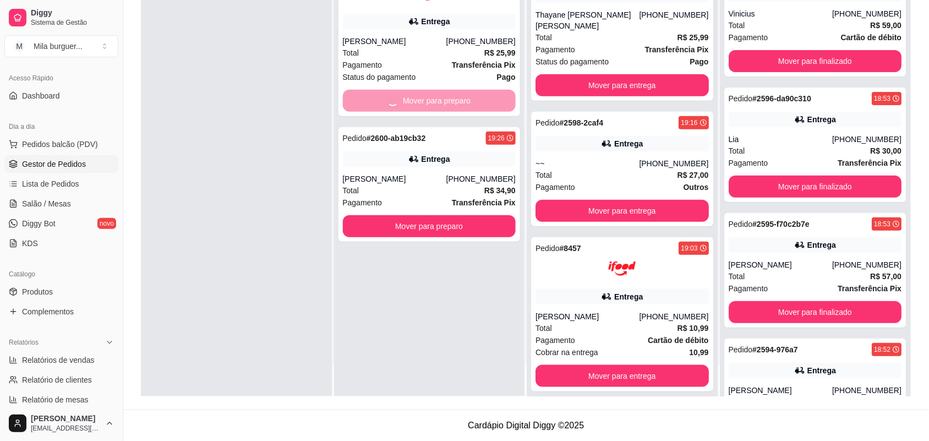
scroll to position [317, 0]
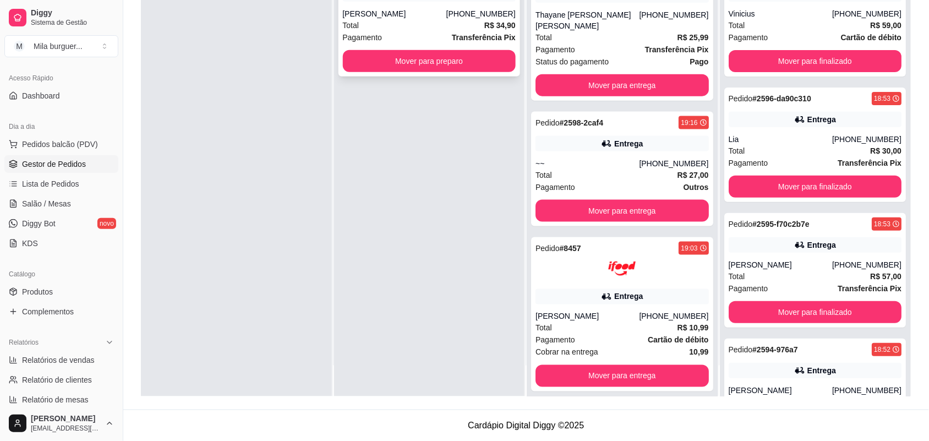
click at [466, 64] on button "Mover para preparo" at bounding box center [429, 61] width 173 height 22
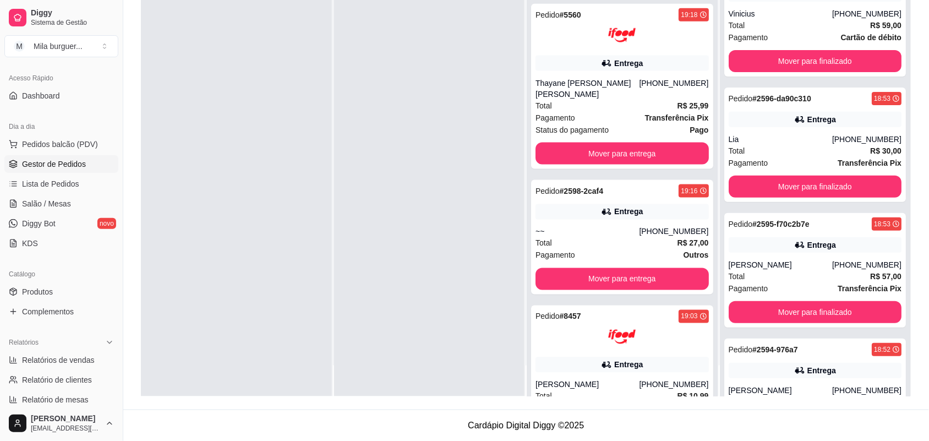
scroll to position [443, 0]
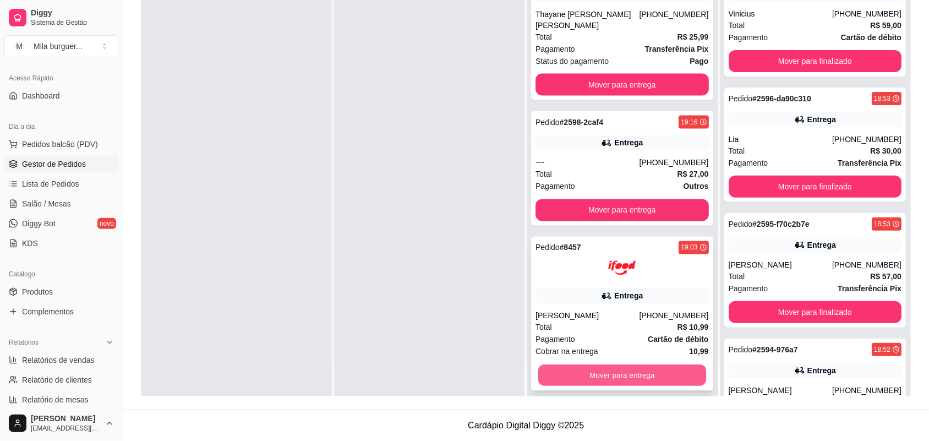
click at [640, 365] on button "Mover para entrega" at bounding box center [622, 375] width 168 height 21
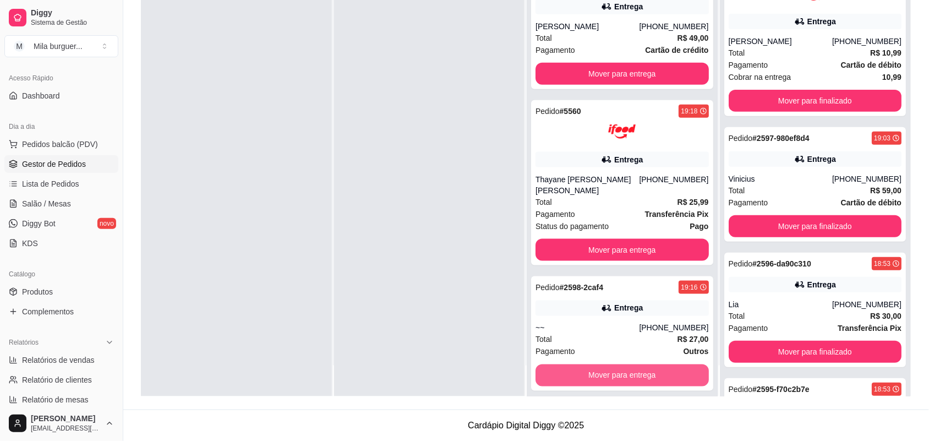
click at [640, 365] on button "Mover para entrega" at bounding box center [622, 375] width 173 height 22
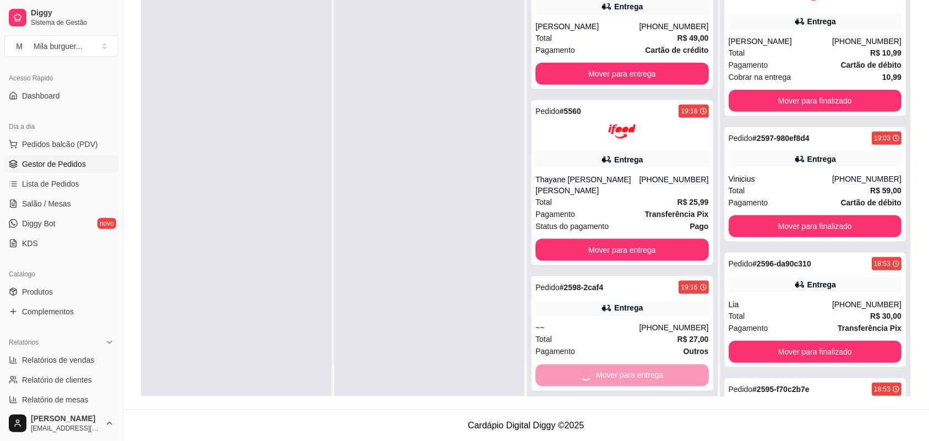
scroll to position [152, 0]
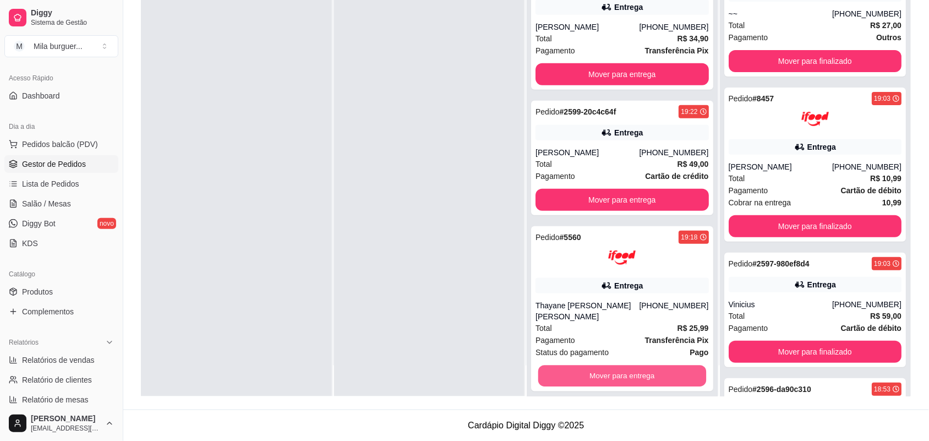
click at [640, 366] on button "Mover para entrega" at bounding box center [622, 376] width 168 height 21
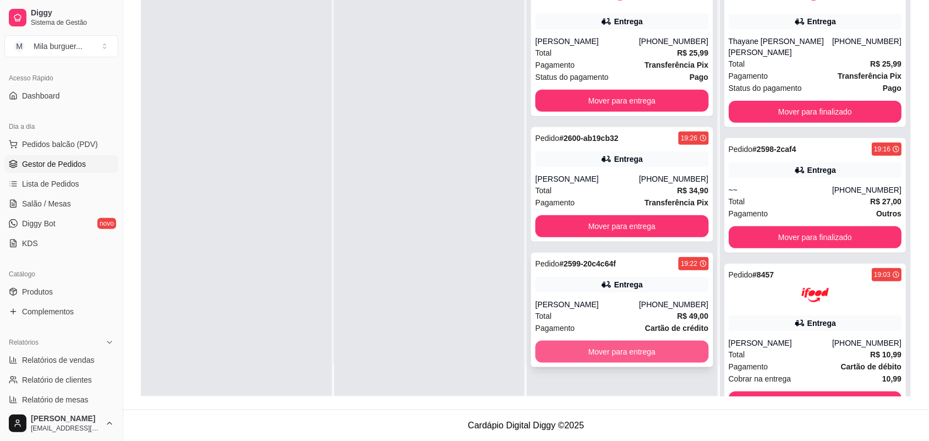
click at [640, 351] on button "Mover para entrega" at bounding box center [622, 352] width 173 height 22
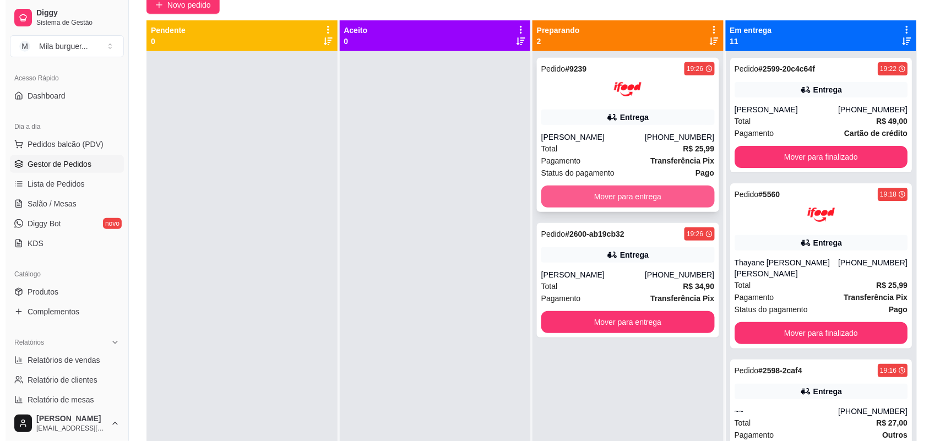
scroll to position [30, 0]
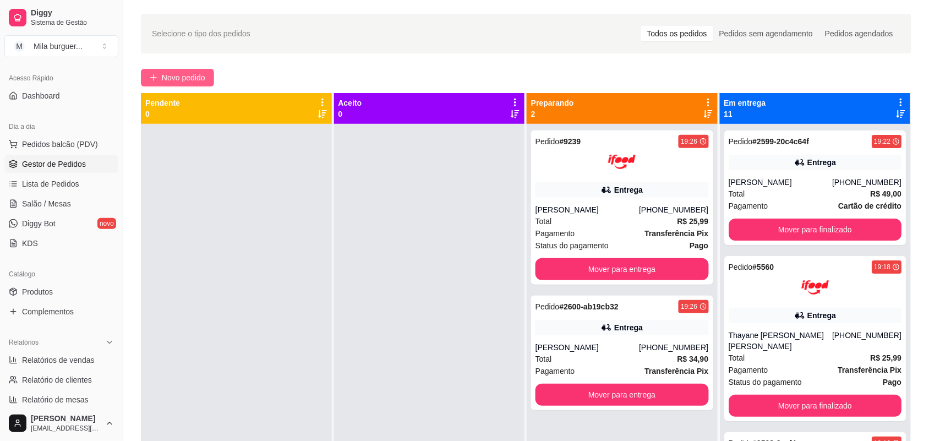
click at [166, 75] on span "Novo pedido" at bounding box center [183, 78] width 43 height 12
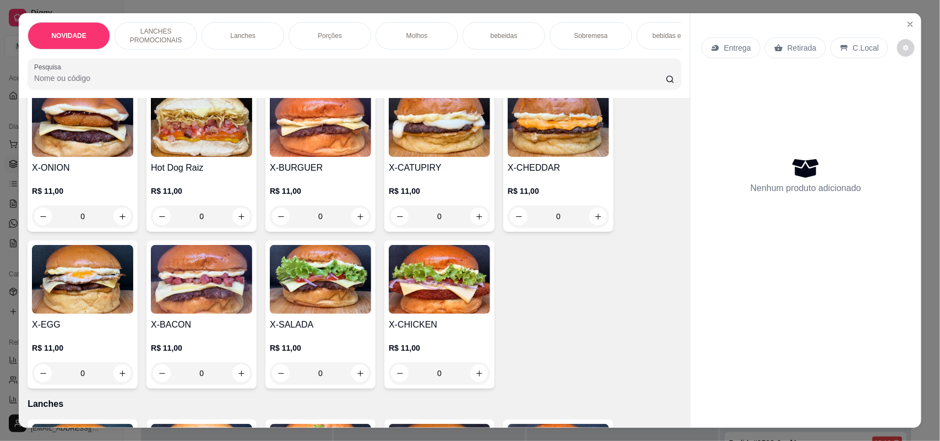
scroll to position [344, 0]
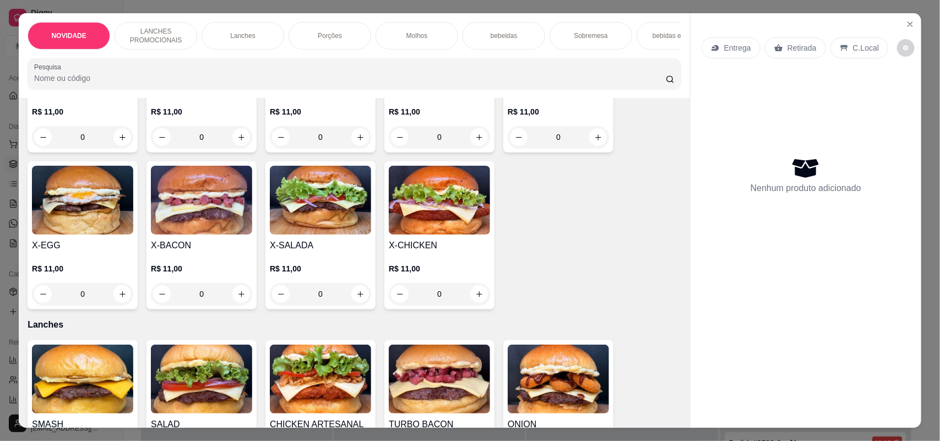
click at [359, 304] on div "0" at bounding box center [320, 294] width 101 height 22
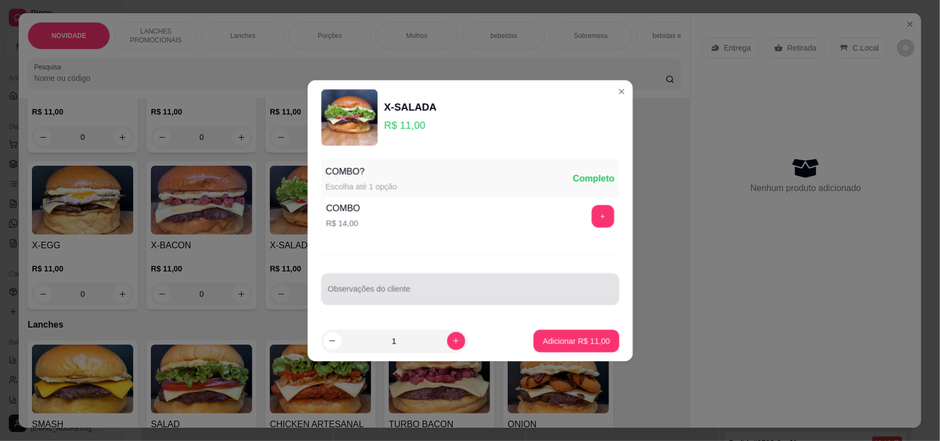
click at [359, 304] on div "COMBO? Escolha até 1 opção Completo COMBO R$ 14,00 + Observações do cliente" at bounding box center [469, 238] width 325 height 166
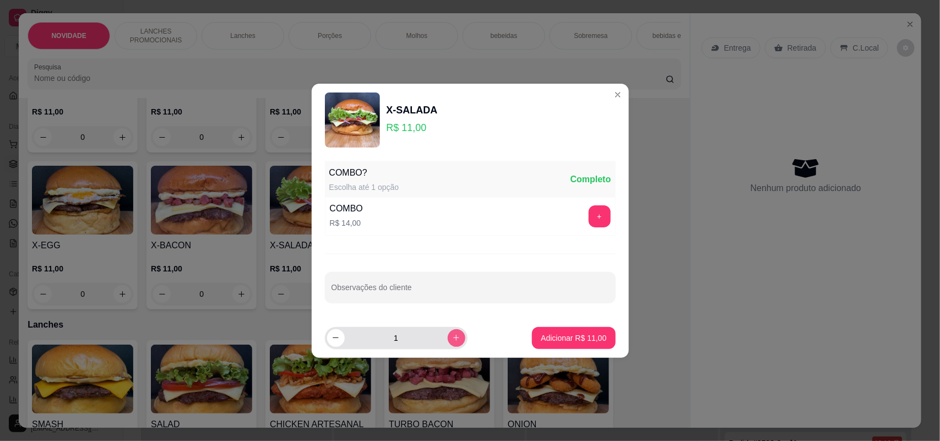
click at [452, 342] on button "increase-product-quantity" at bounding box center [457, 338] width 18 height 18
type input "2"
click at [569, 346] on button "Adicionar R$ 22,00" at bounding box center [573, 338] width 83 height 22
type input "2"
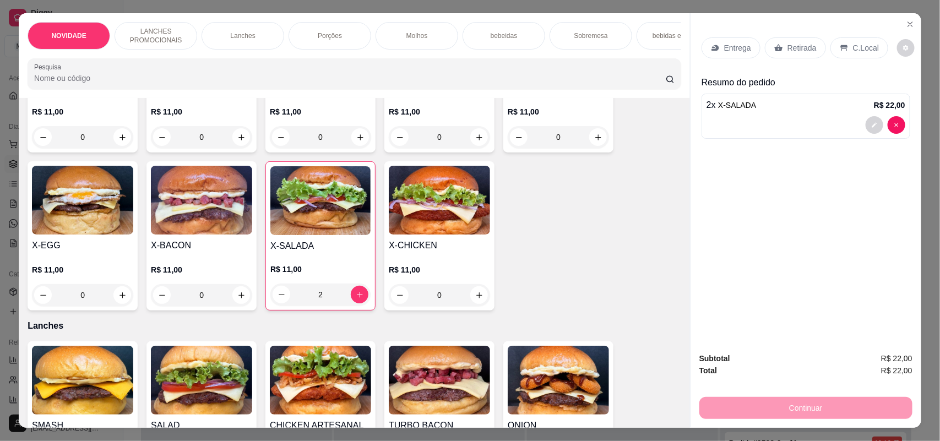
click at [730, 45] on p "Entrega" at bounding box center [737, 47] width 27 height 11
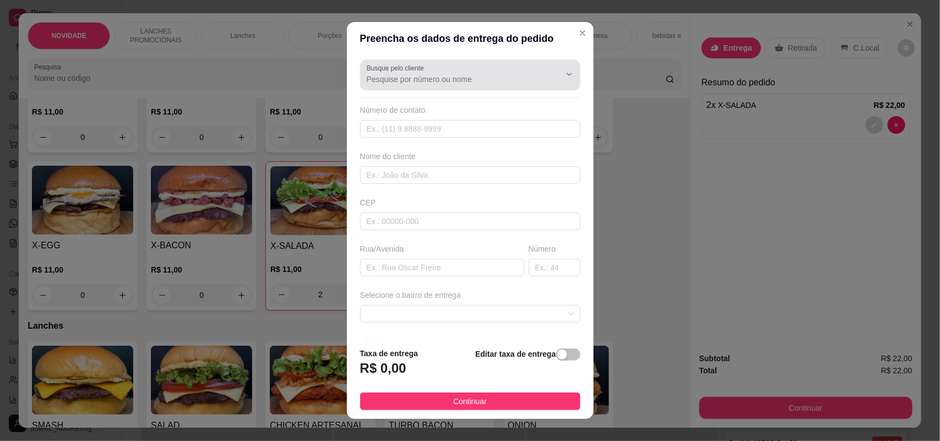
click at [495, 69] on div at bounding box center [470, 75] width 207 height 22
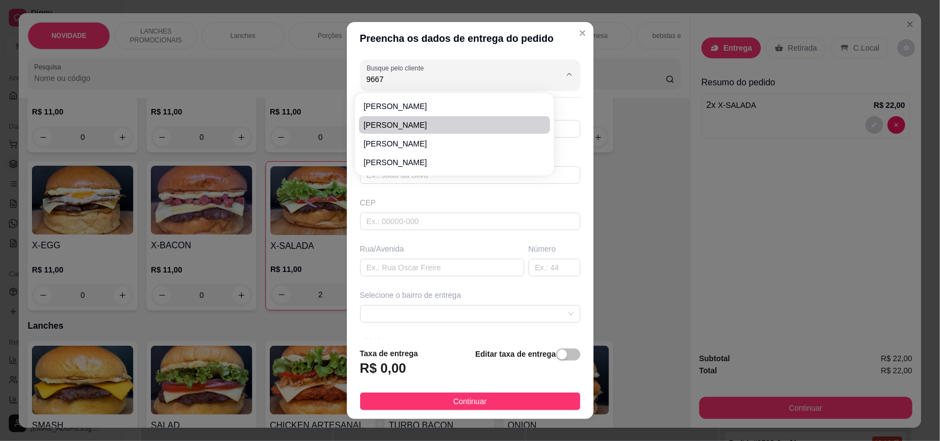
click at [467, 124] on span "[PERSON_NAME]" at bounding box center [448, 124] width 171 height 11
type input "[PERSON_NAME]"
type input "15998189667"
type input "[PERSON_NAME]"
type input "[PERSON_NAME] [PERSON_NAME]"
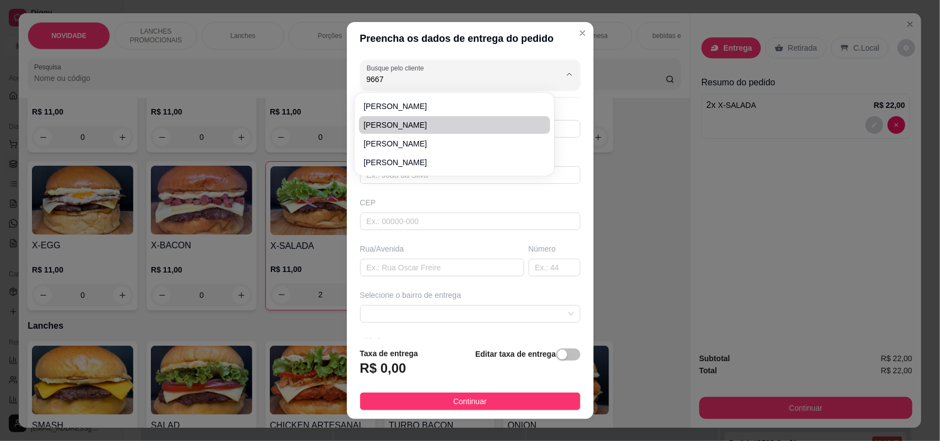
type input "82"
type input "SOROCABA"
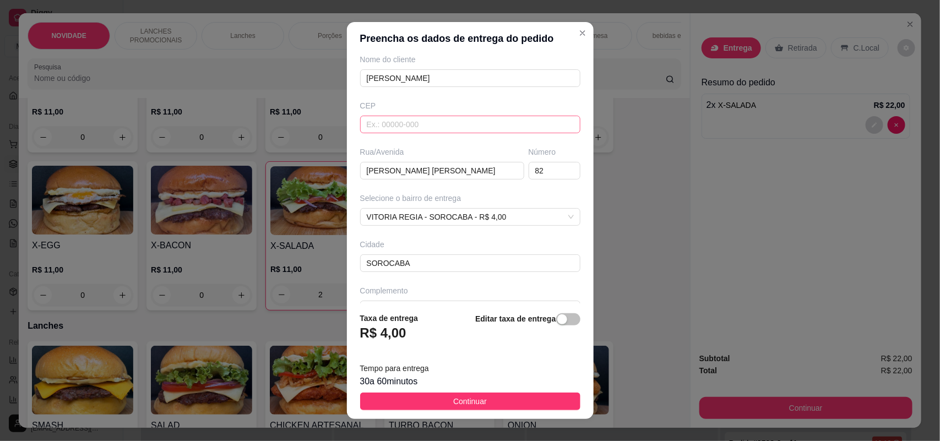
scroll to position [124, 0]
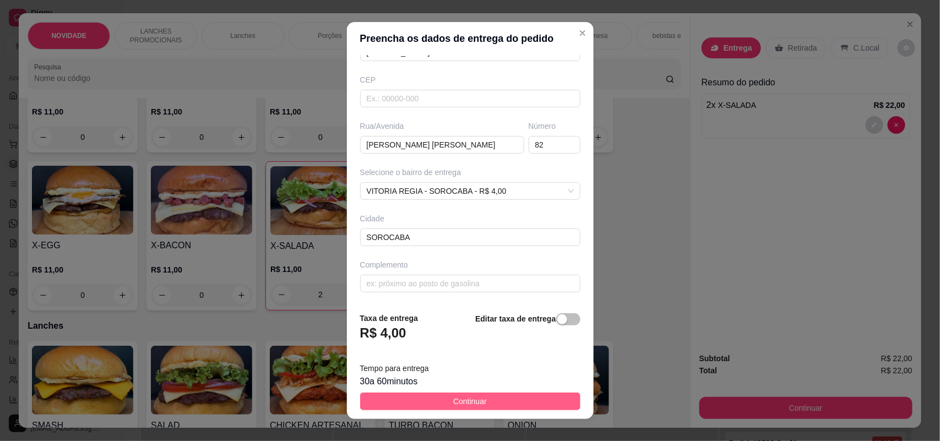
type input "[PERSON_NAME]"
click at [482, 400] on button "Continuar" at bounding box center [470, 401] width 220 height 18
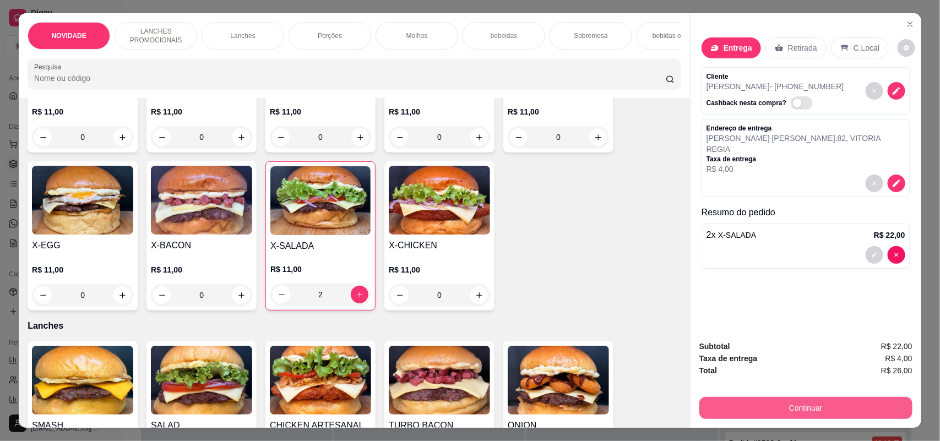
click at [833, 405] on button "Continuar" at bounding box center [805, 408] width 213 height 22
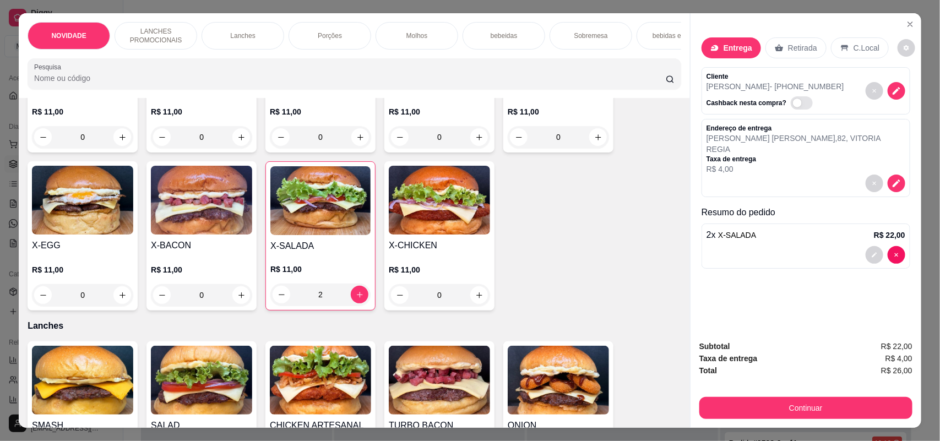
click at [812, 163] on p "R$ 4,00" at bounding box center [805, 168] width 199 height 11
click at [892, 179] on icon "decrease-product-quantity" at bounding box center [895, 182] width 7 height 7
click at [716, 48] on div "Entrega" at bounding box center [730, 47] width 59 height 21
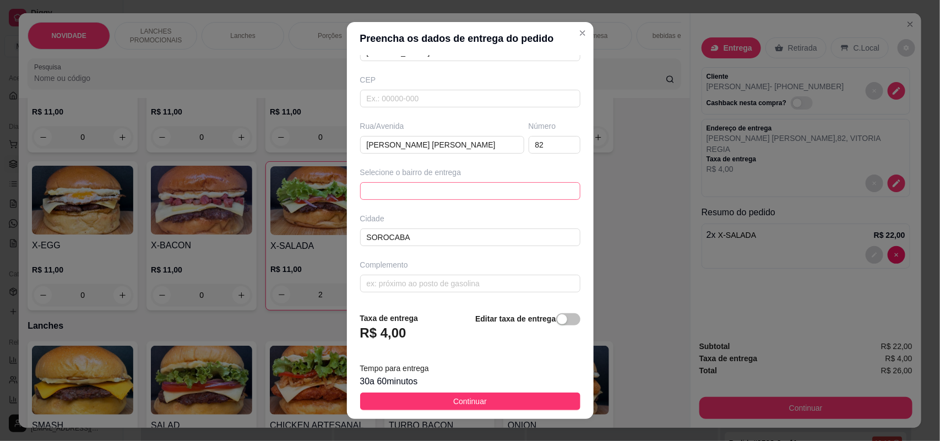
click at [493, 193] on div "64d65d76bbfa9fd297c3cb57 64d65ecacab9239557ba2082 VITORIA REGIA - SOROCABA - R$…" at bounding box center [470, 191] width 220 height 18
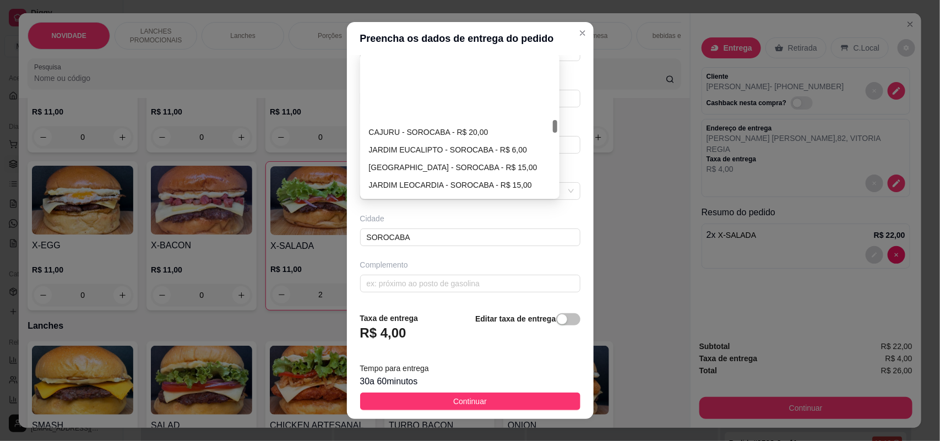
scroll to position [688, 0]
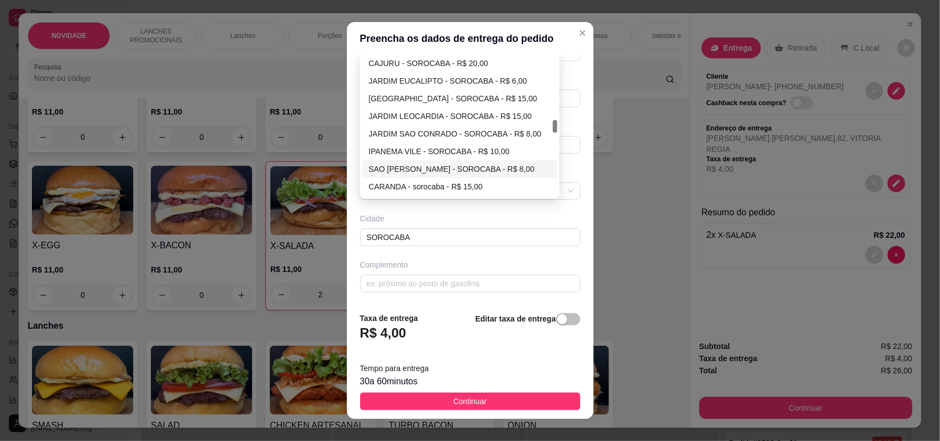
click at [430, 165] on div "SAO [PERSON_NAME] - SOROCABA - R$ 8,00" at bounding box center [460, 169] width 182 height 12
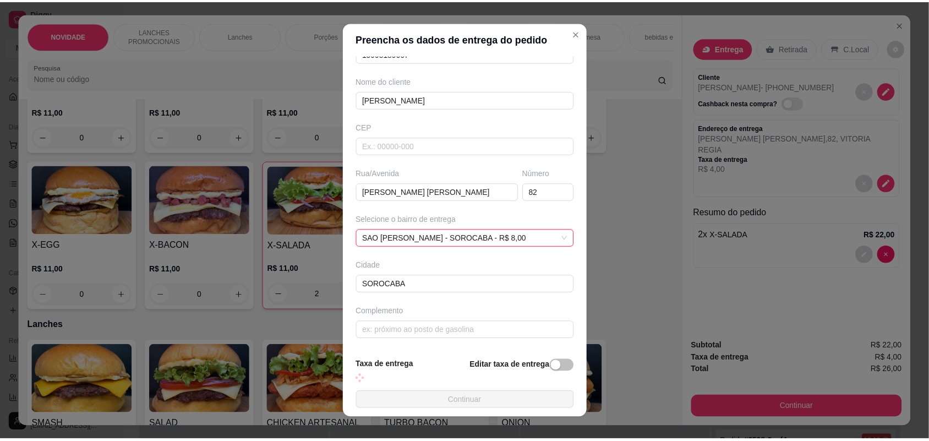
scroll to position [124, 0]
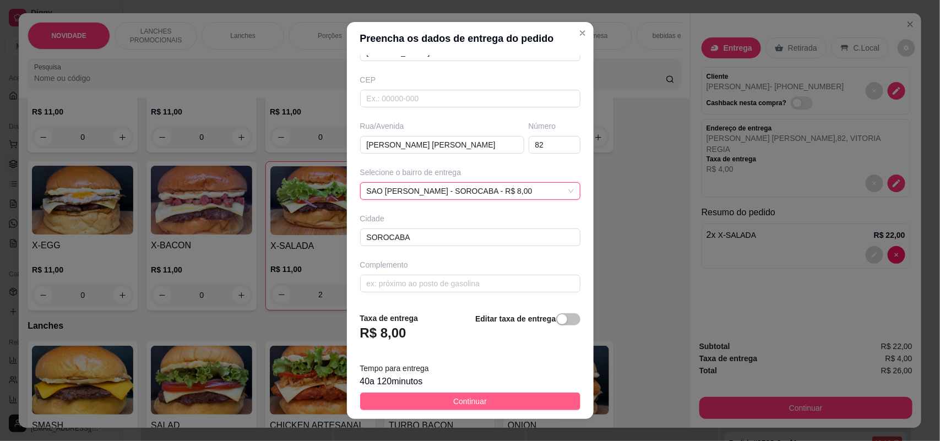
click at [419, 400] on button "Continuar" at bounding box center [470, 401] width 220 height 18
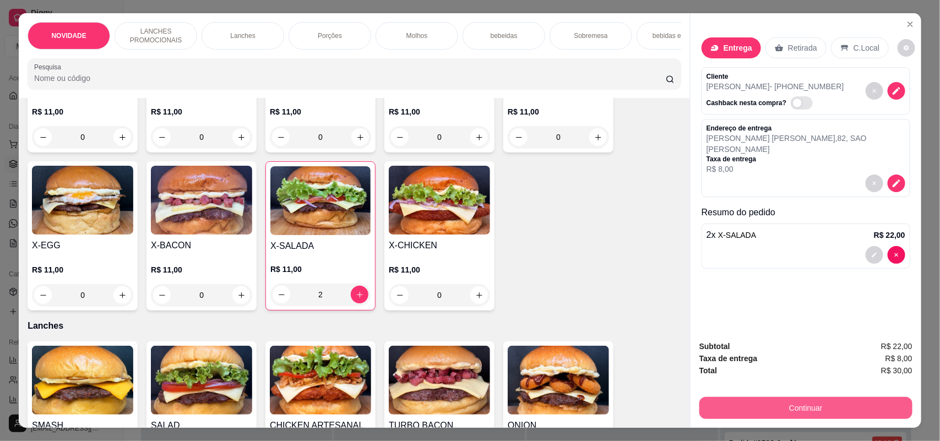
click at [770, 413] on button "Continuar" at bounding box center [805, 408] width 213 height 22
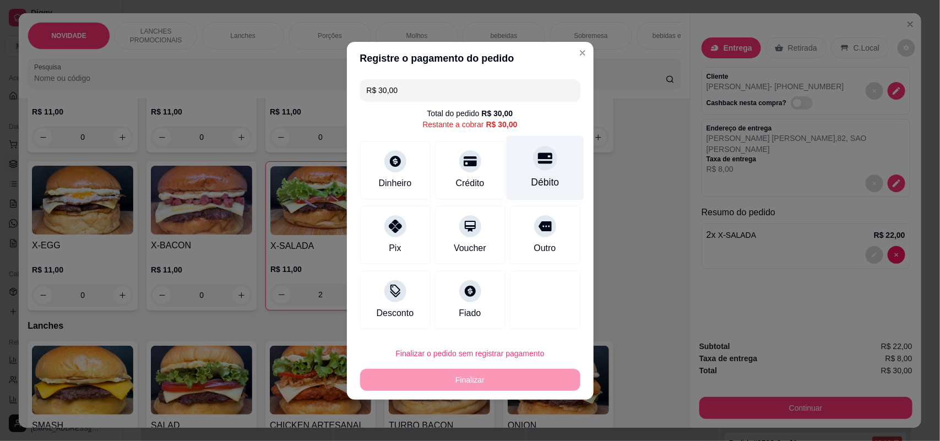
click at [554, 161] on div "Débito" at bounding box center [545, 167] width 78 height 64
type input "R$ 0,00"
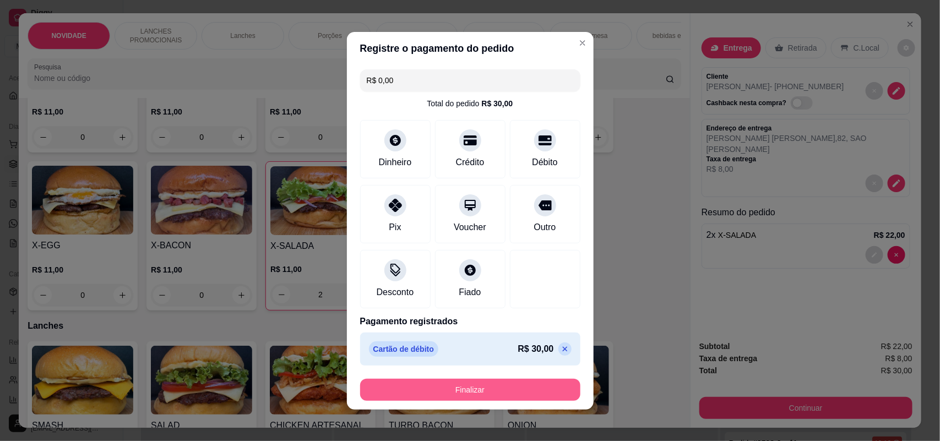
click at [510, 395] on button "Finalizar" at bounding box center [470, 390] width 220 height 22
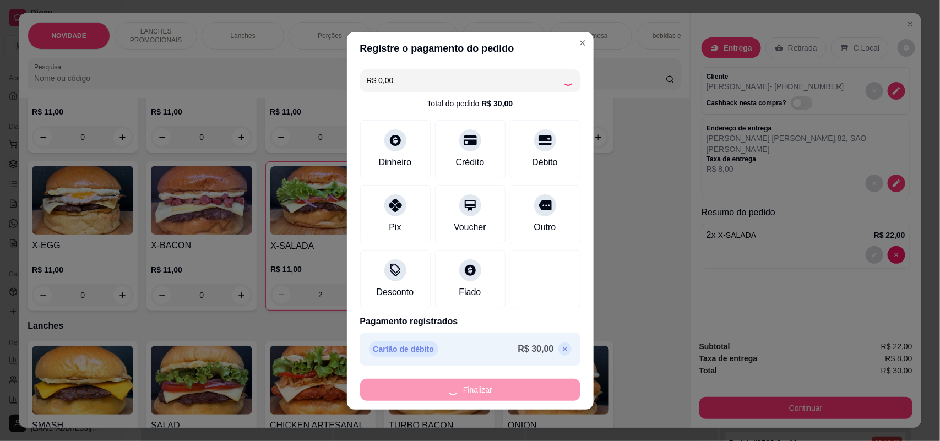
type input "0"
type input "-R$ 30,00"
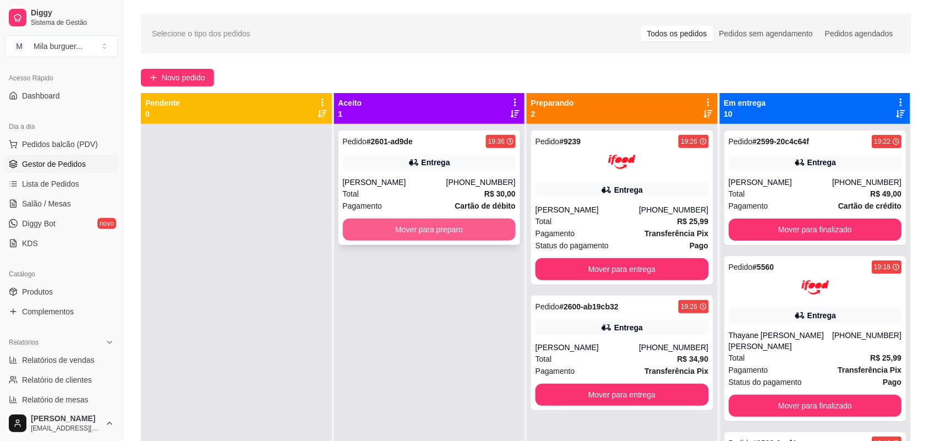
click at [467, 219] on div "Mover para preparo" at bounding box center [429, 230] width 173 height 22
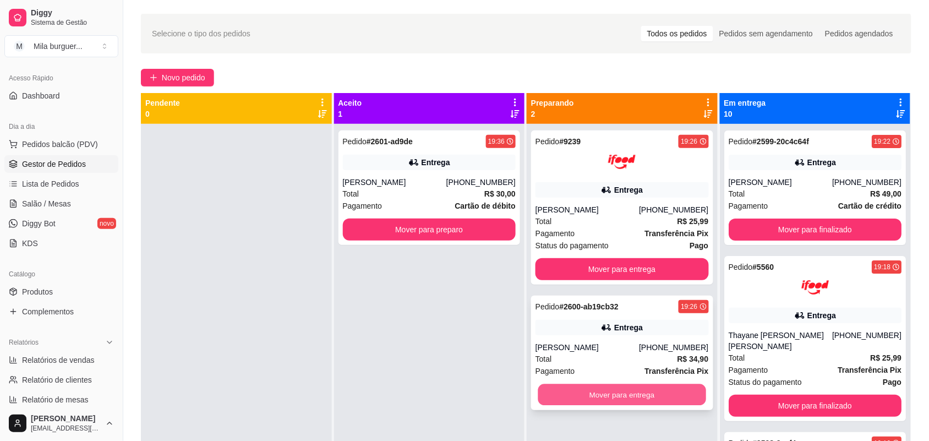
click at [609, 397] on button "Mover para entrega" at bounding box center [622, 394] width 168 height 21
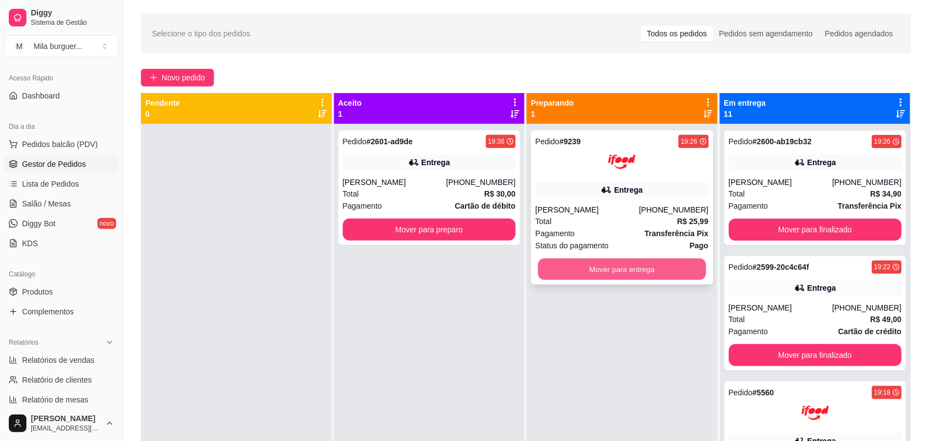
click at [612, 259] on button "Mover para entrega" at bounding box center [622, 269] width 168 height 21
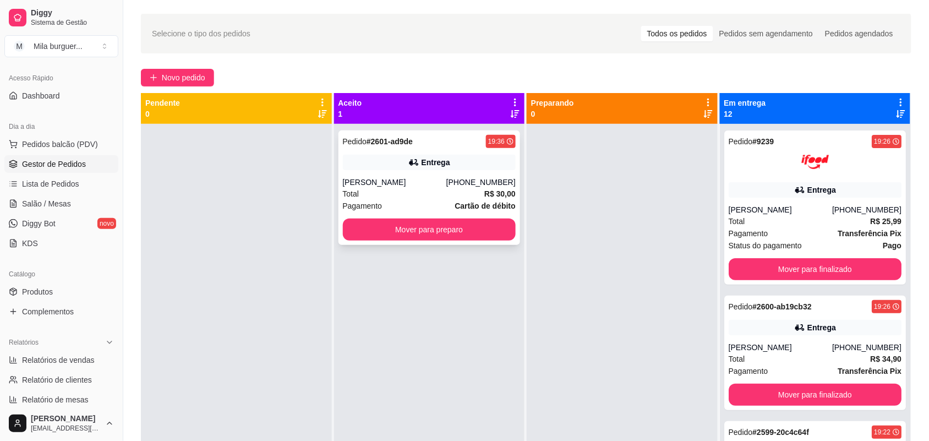
click at [459, 215] on div "Pedido # 2601-ad9de 19:36 Entrega [PERSON_NAME] [PHONE_NUMBER] Total R$ 30,00 P…" at bounding box center [430, 187] width 182 height 114
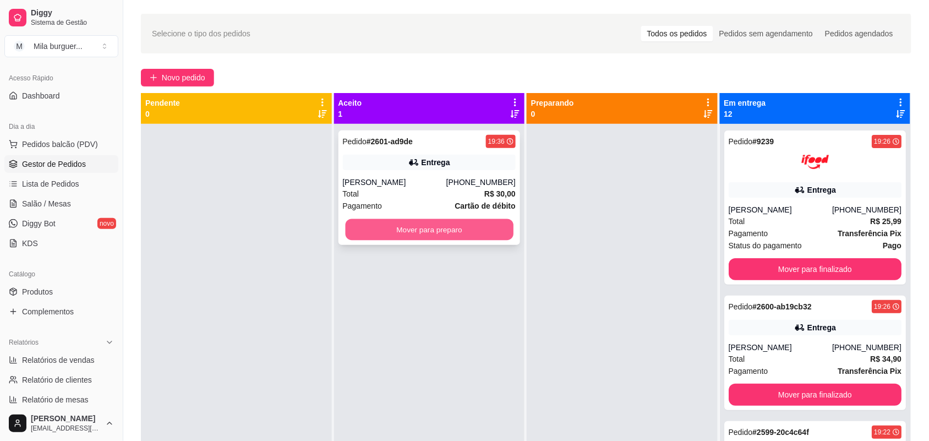
click at [392, 229] on button "Mover para preparo" at bounding box center [429, 229] width 168 height 21
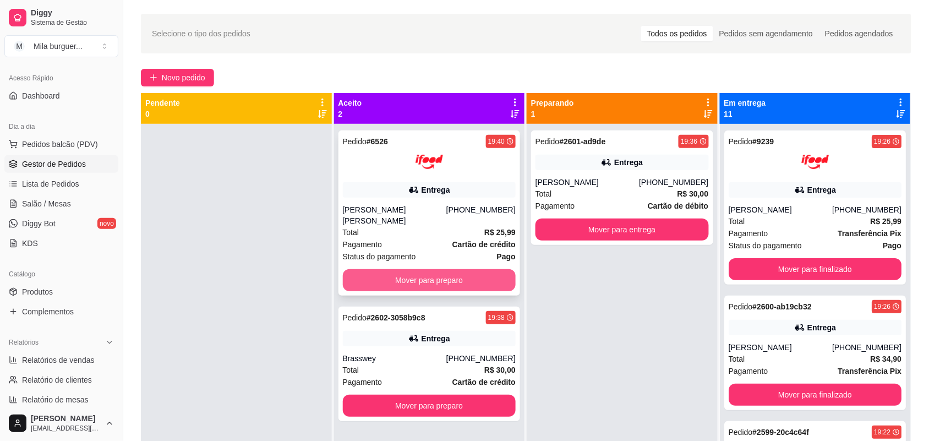
click at [413, 269] on button "Mover para preparo" at bounding box center [429, 280] width 173 height 22
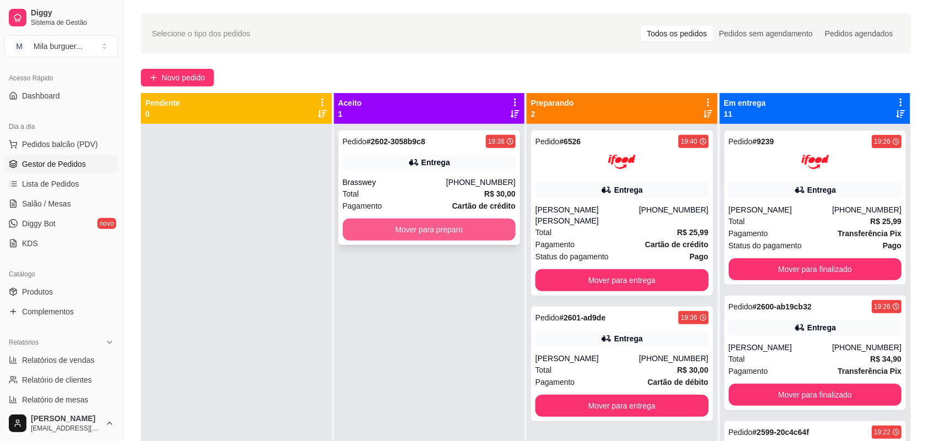
click at [435, 234] on button "Mover para preparo" at bounding box center [429, 230] width 173 height 22
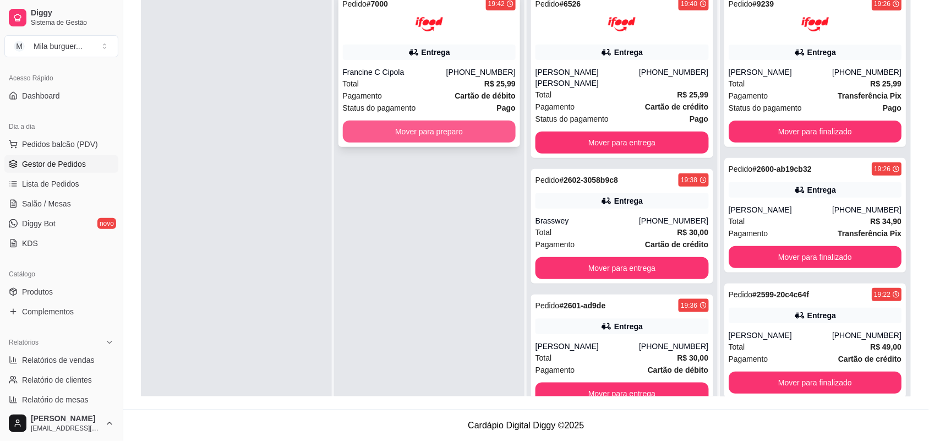
click at [409, 130] on button "Mover para preparo" at bounding box center [429, 132] width 173 height 22
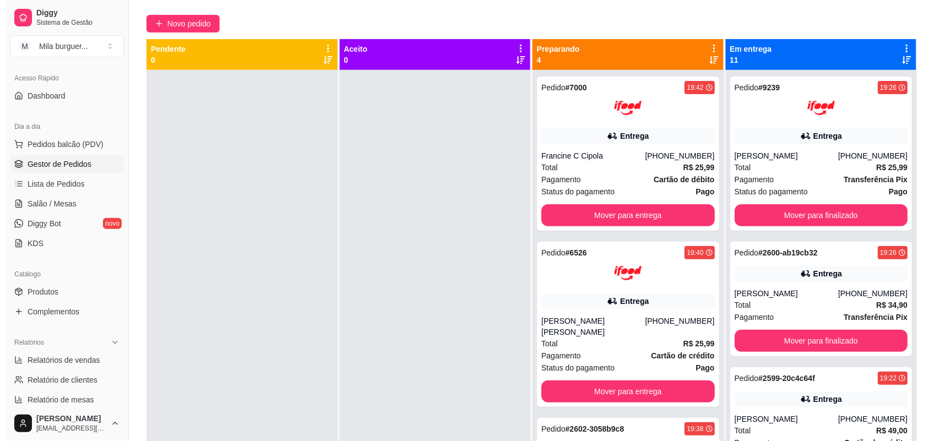
scroll to position [30, 0]
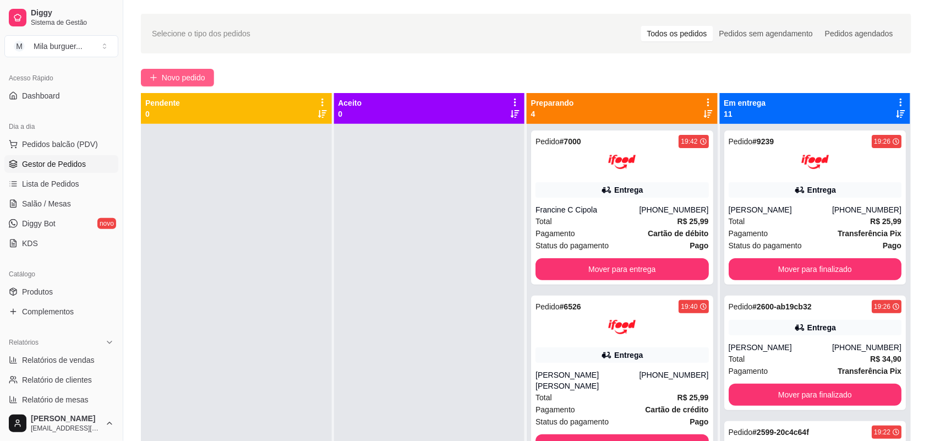
click at [208, 69] on button "Novo pedido" at bounding box center [177, 78] width 73 height 18
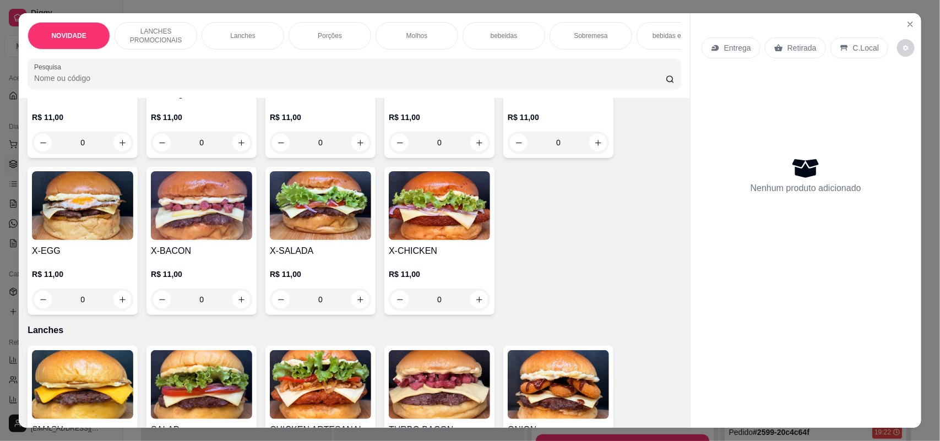
scroll to position [344, 0]
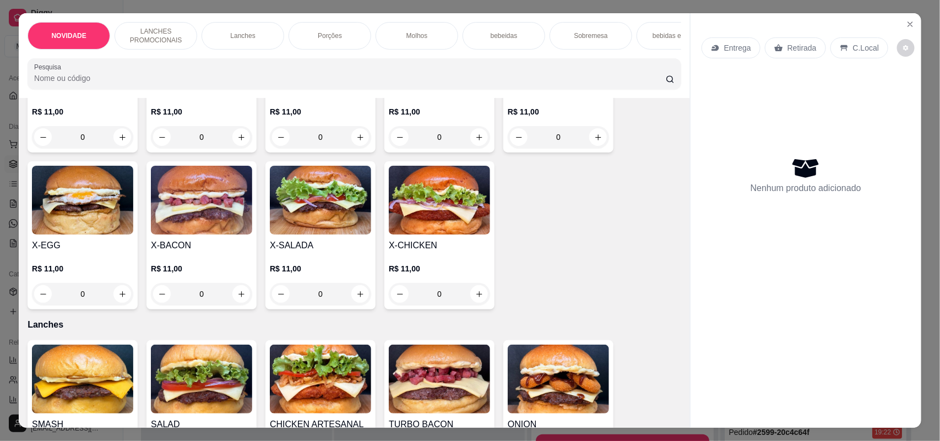
click at [353, 305] on div "0" at bounding box center [320, 294] width 101 height 22
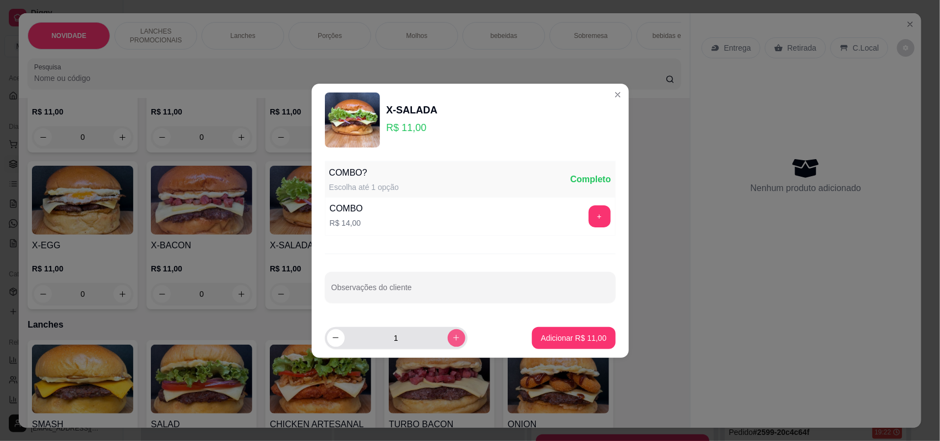
click at [448, 331] on button "increase-product-quantity" at bounding box center [457, 338] width 18 height 18
type input "2"
click at [532, 328] on button "Adicionar R$ 22,00" at bounding box center [573, 338] width 83 height 22
type input "2"
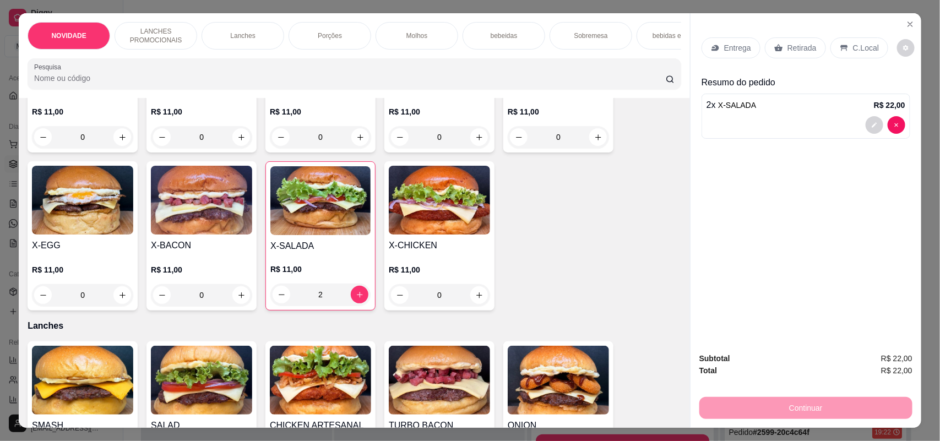
click at [724, 43] on p "Entrega" at bounding box center [737, 47] width 27 height 11
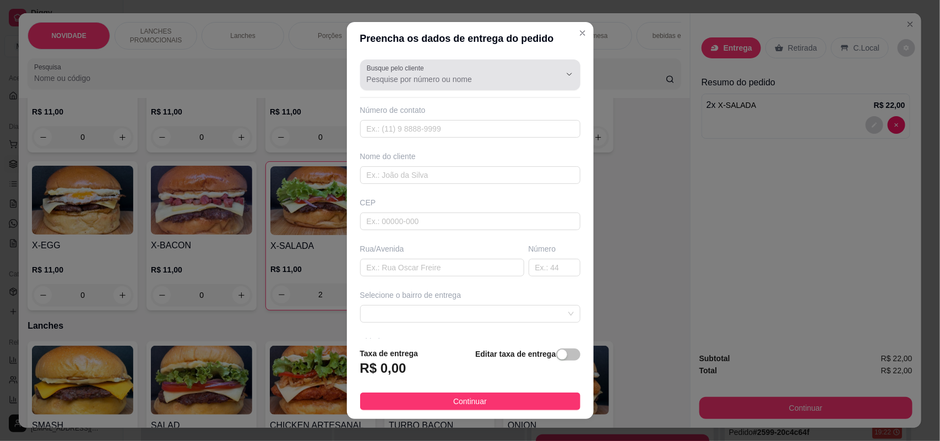
click at [489, 75] on input "Busque pelo cliente" at bounding box center [455, 79] width 176 height 11
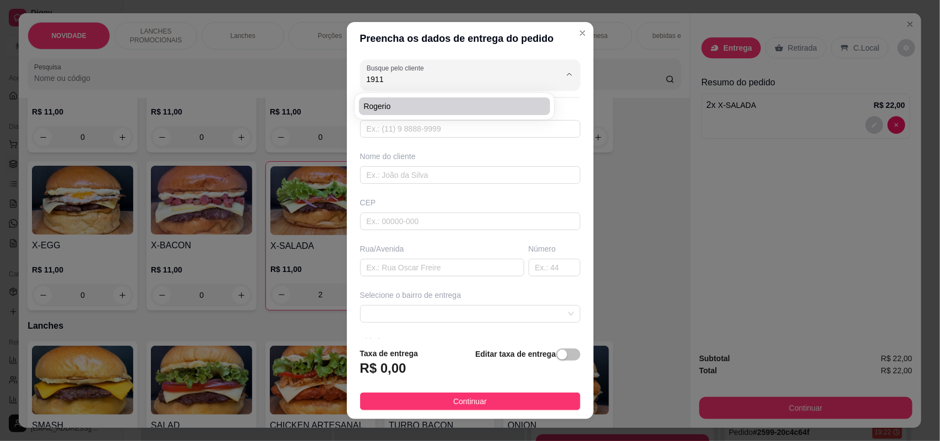
click at [471, 97] on li "Rogerio" at bounding box center [454, 106] width 191 height 18
click at [467, 112] on li "Rogerio" at bounding box center [454, 106] width 191 height 18
type input "Rogerio"
type input "15997141911"
type input "Rogerio"
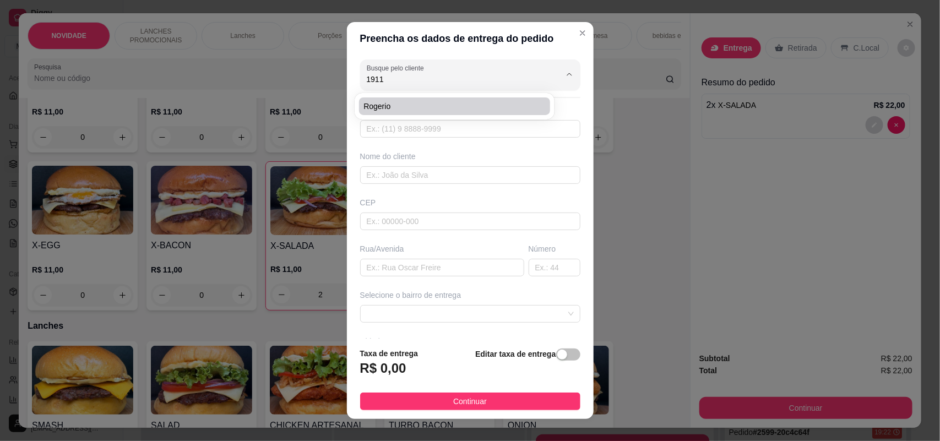
type input "[PERSON_NAME]"
type input "17"
type input "SOROCABA"
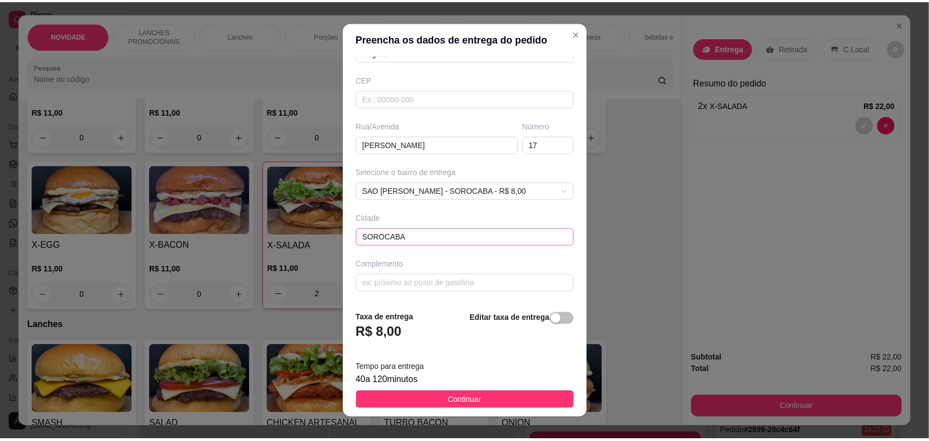
scroll to position [13, 0]
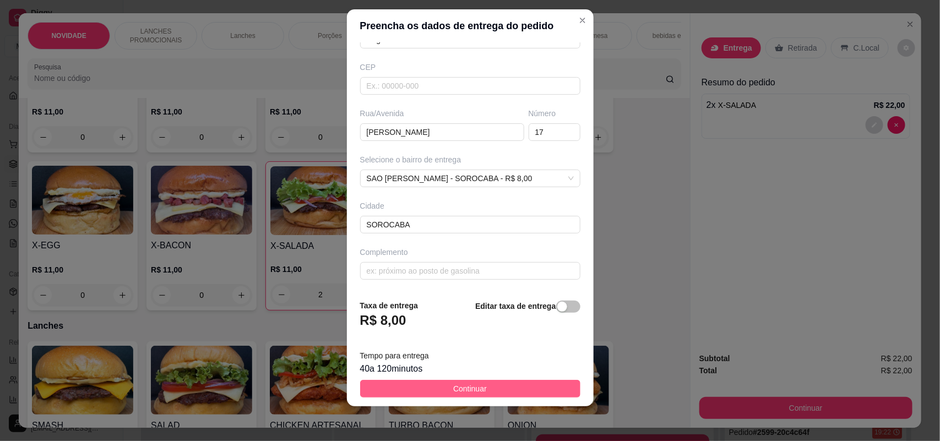
type input "Rogerio"
click at [477, 390] on button "Continuar" at bounding box center [470, 389] width 220 height 18
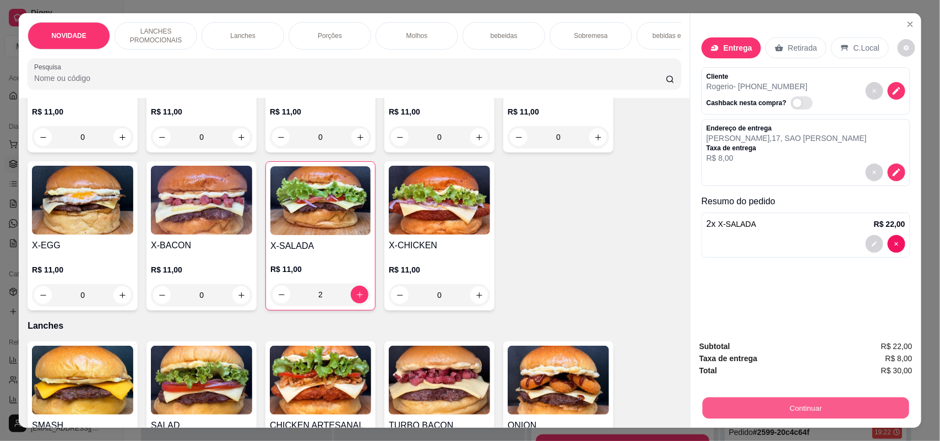
click at [830, 414] on button "Continuar" at bounding box center [805, 407] width 206 height 21
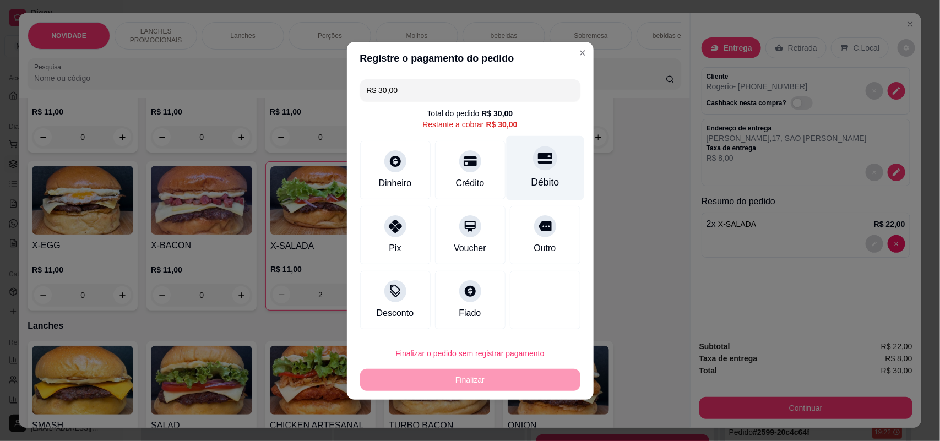
click at [515, 186] on div "Débito" at bounding box center [545, 167] width 78 height 64
type input "R$ 0,00"
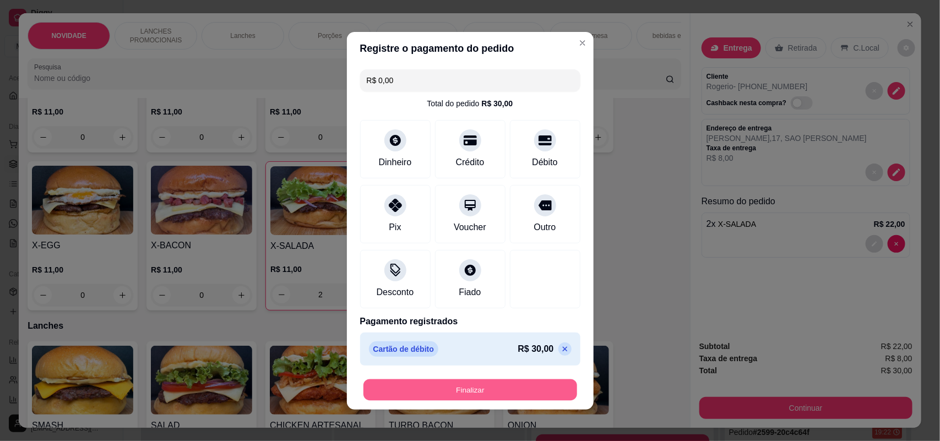
click at [497, 379] on div "Finalizar" at bounding box center [470, 390] width 220 height 22
click at [502, 381] on button "Finalizar" at bounding box center [470, 390] width 220 height 22
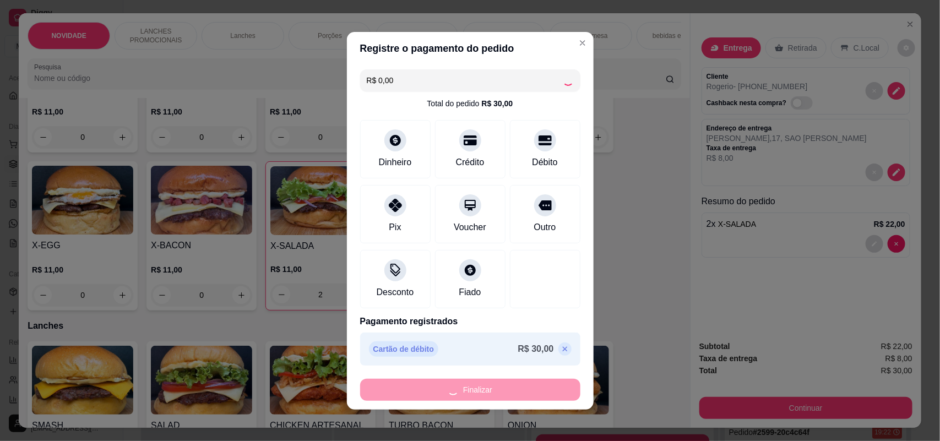
type input "0"
type input "-R$ 30,00"
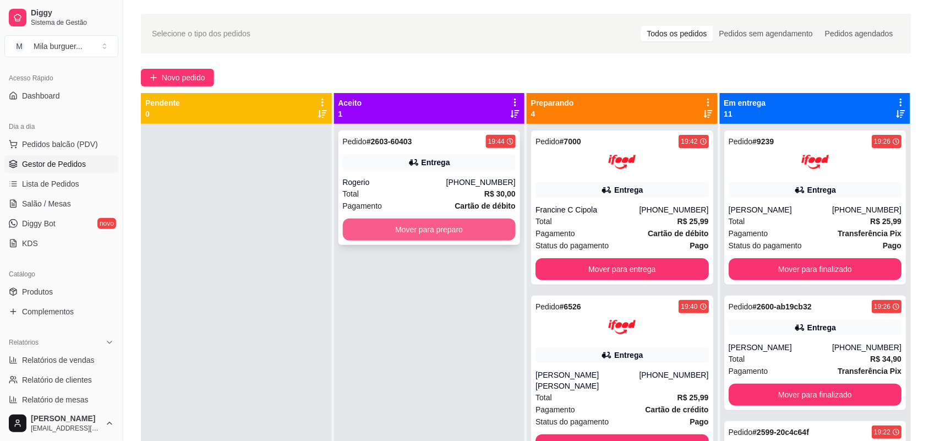
click at [465, 228] on button "Mover para preparo" at bounding box center [429, 230] width 173 height 22
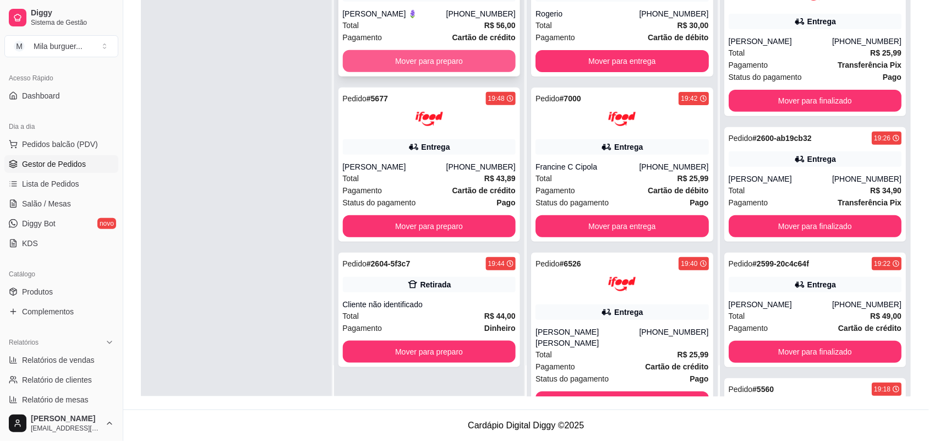
click at [399, 52] on button "Mover para preparo" at bounding box center [429, 61] width 173 height 22
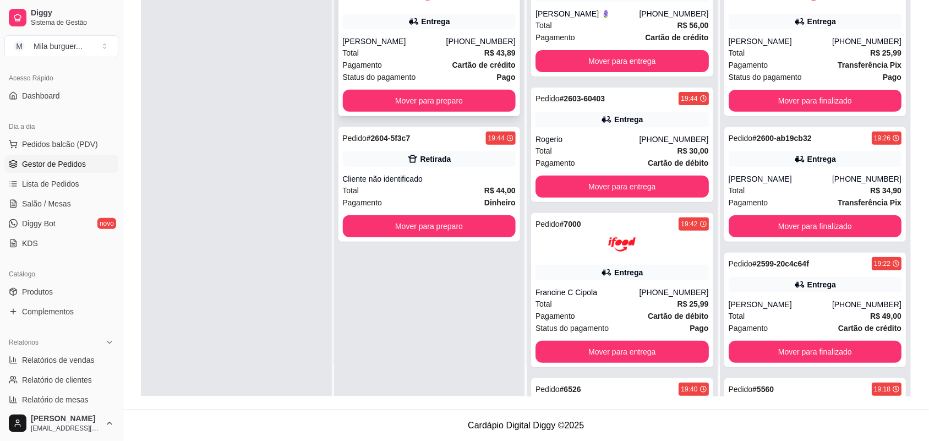
click at [408, 89] on div "Pedido # 5677 19:48 Entrega [PERSON_NAME] [PHONE_NUMBER] Total R$ 43,89 Pagamen…" at bounding box center [430, 39] width 182 height 154
click at [343, 92] on button "Mover para preparo" at bounding box center [429, 101] width 173 height 22
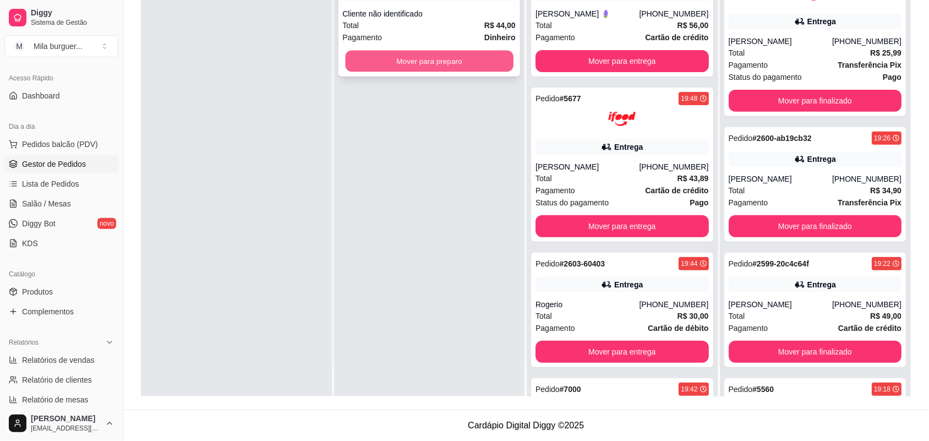
click at [374, 64] on button "Mover para preparo" at bounding box center [429, 61] width 168 height 21
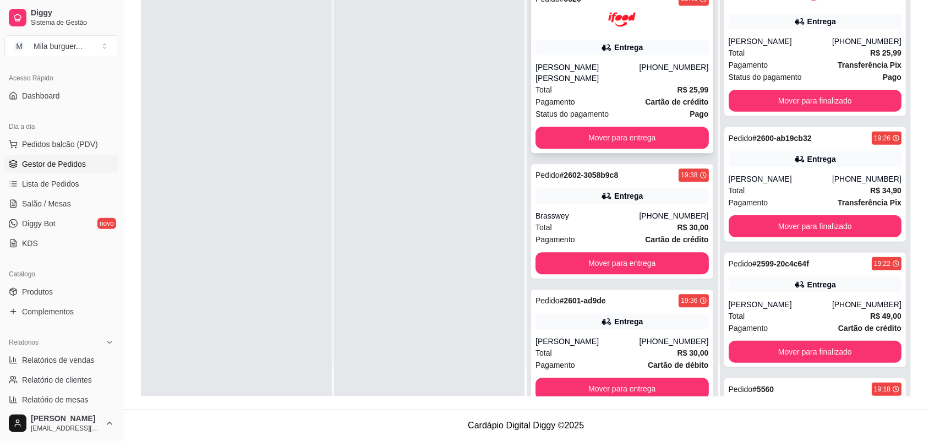
scroll to position [694, 0]
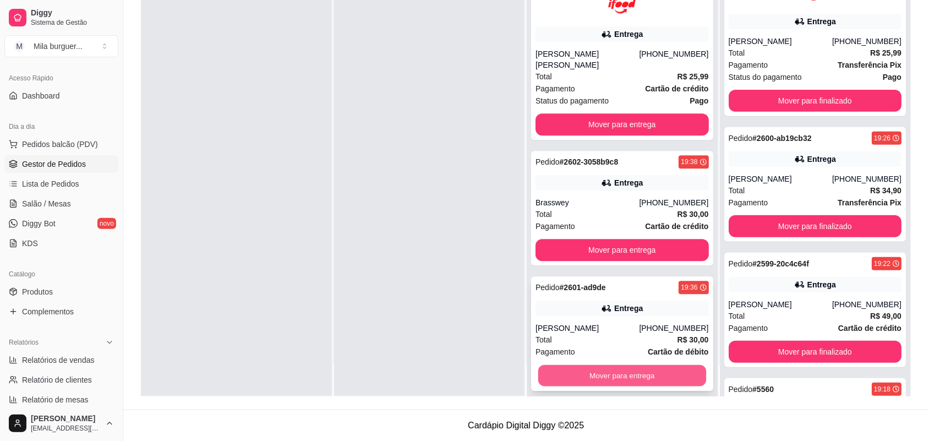
click at [626, 375] on button "Mover para entrega" at bounding box center [622, 375] width 168 height 21
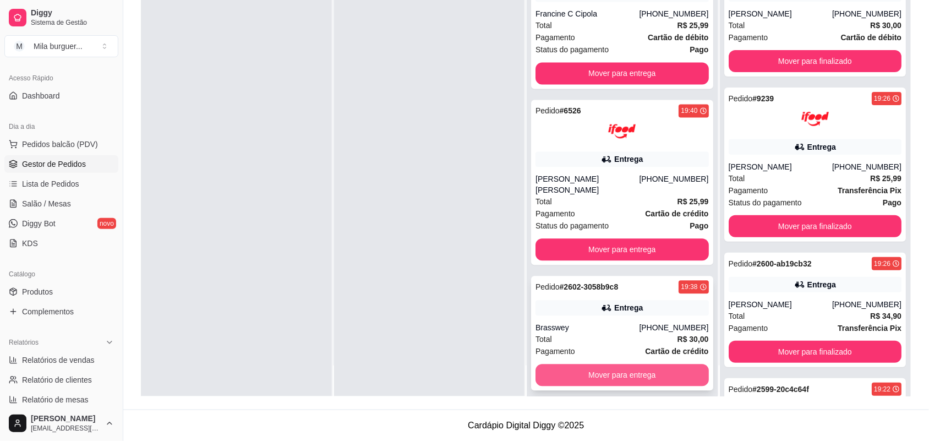
click at [642, 370] on button "Mover para entrega" at bounding box center [622, 375] width 173 height 22
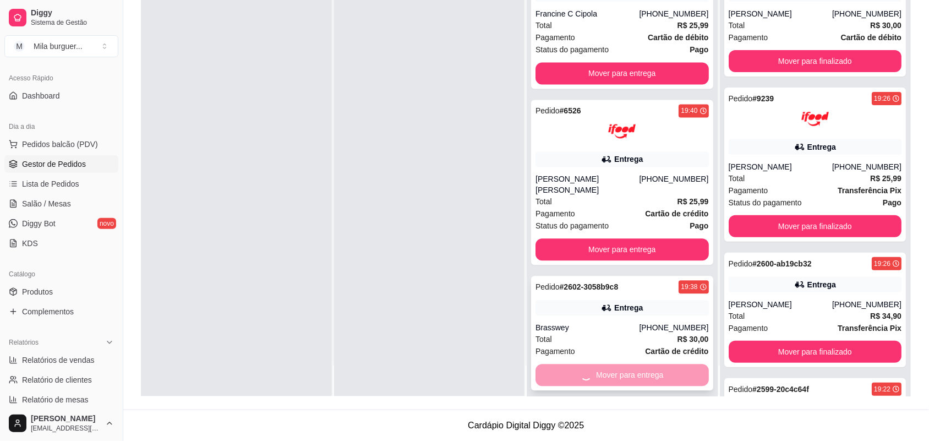
scroll to position [443, 0]
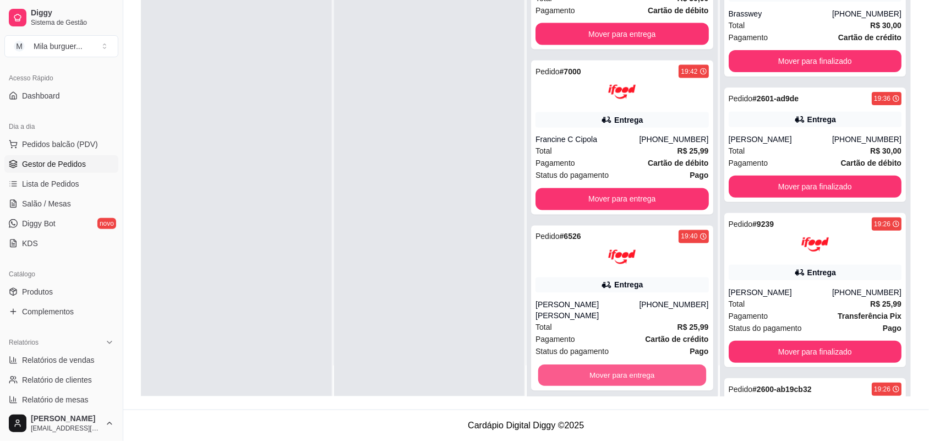
click at [642, 370] on button "Mover para entrega" at bounding box center [622, 375] width 168 height 21
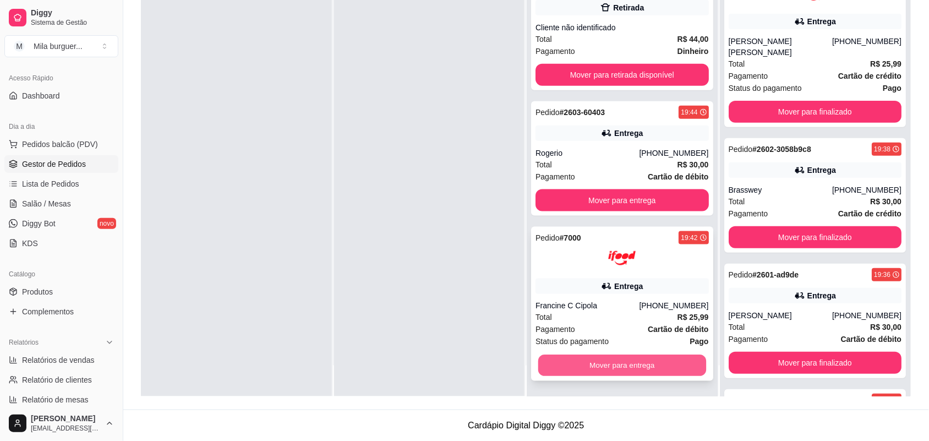
click at [631, 369] on button "Mover para entrega" at bounding box center [622, 365] width 168 height 21
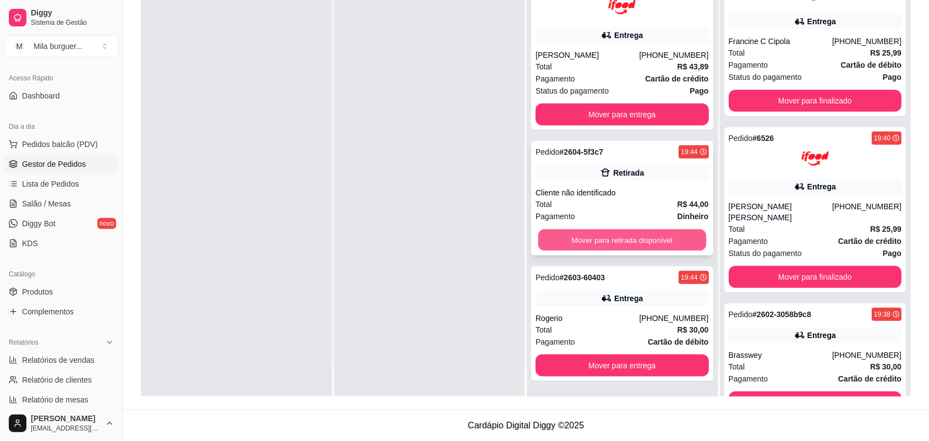
click at [626, 242] on button "Mover para retirada disponível" at bounding box center [622, 240] width 168 height 21
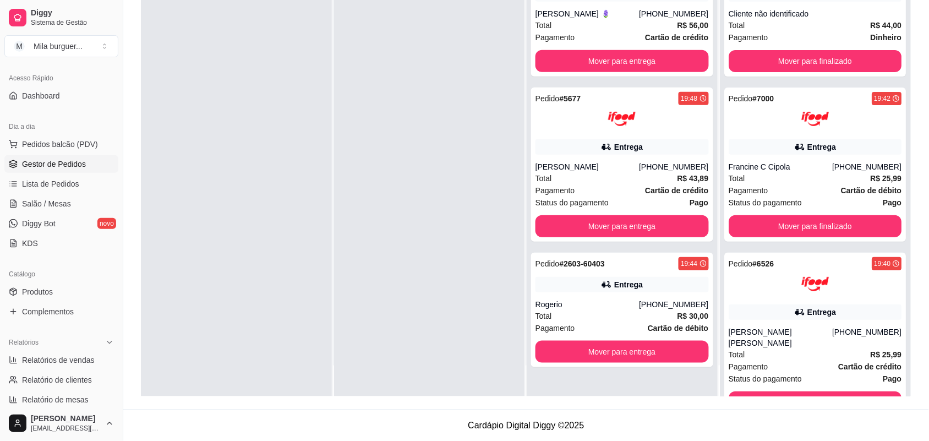
scroll to position [0, 0]
click at [608, 353] on button "Mover para entrega" at bounding box center [622, 352] width 173 height 22
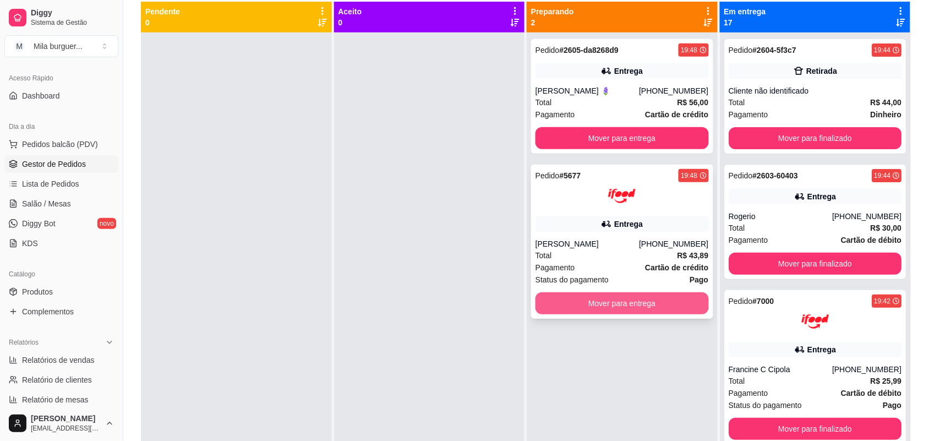
scroll to position [30, 0]
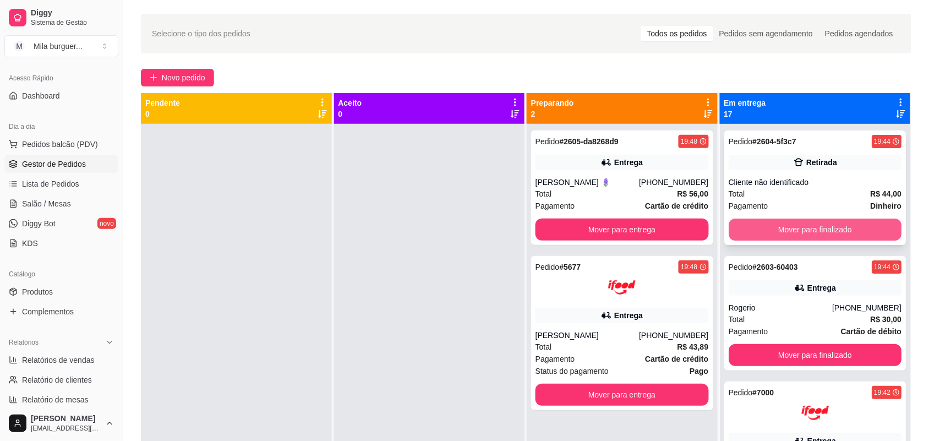
click at [795, 225] on button "Mover para finalizado" at bounding box center [815, 230] width 173 height 22
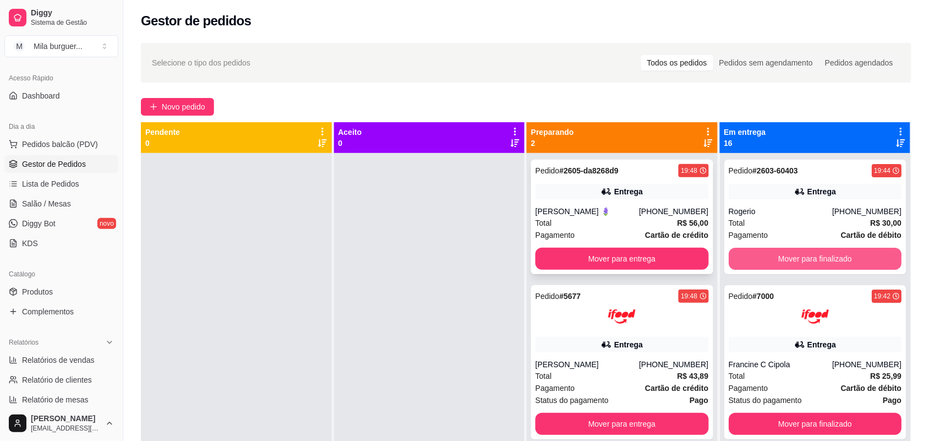
scroll to position [0, 0]
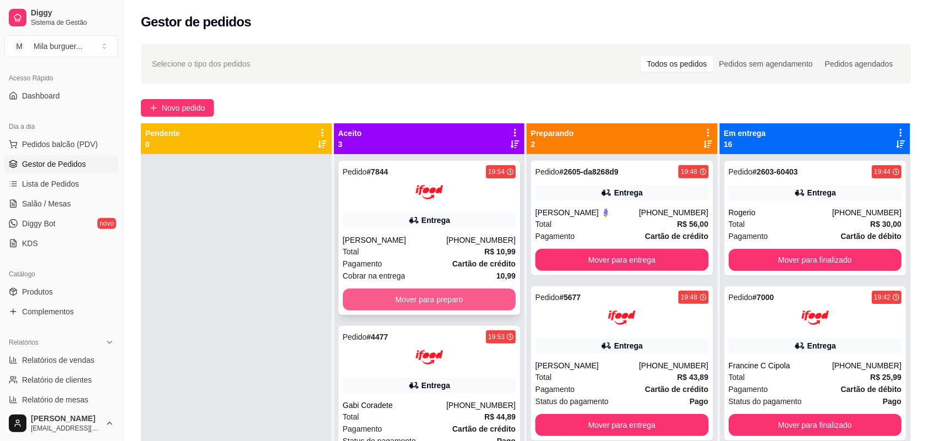
click at [461, 293] on button "Mover para preparo" at bounding box center [429, 299] width 173 height 22
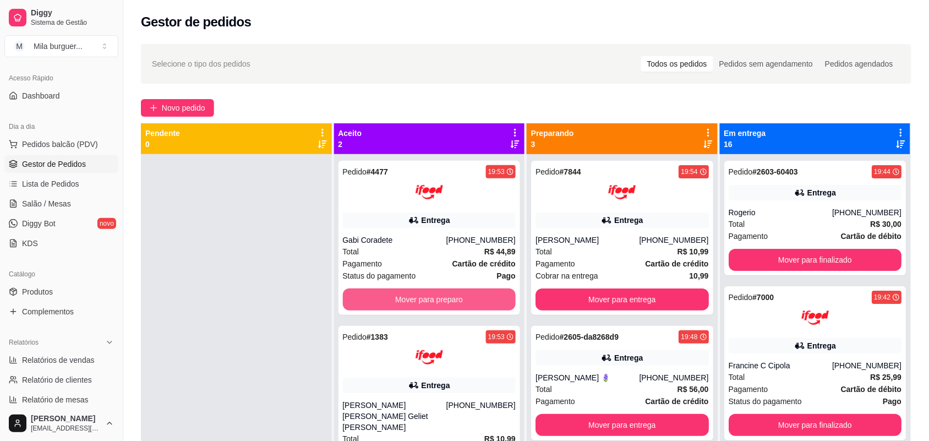
click at [460, 294] on button "Mover para preparo" at bounding box center [429, 299] width 173 height 22
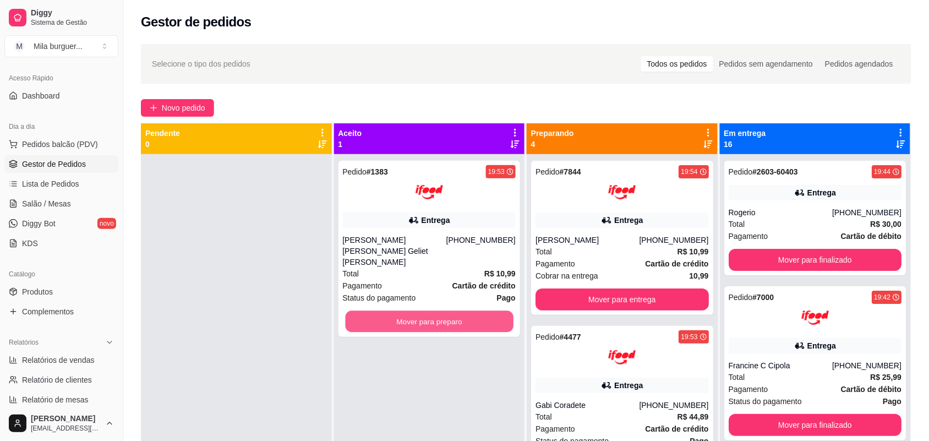
click at [460, 311] on button "Mover para preparo" at bounding box center [429, 321] width 168 height 21
click at [501, 310] on button "Mover para preparo" at bounding box center [429, 321] width 173 height 22
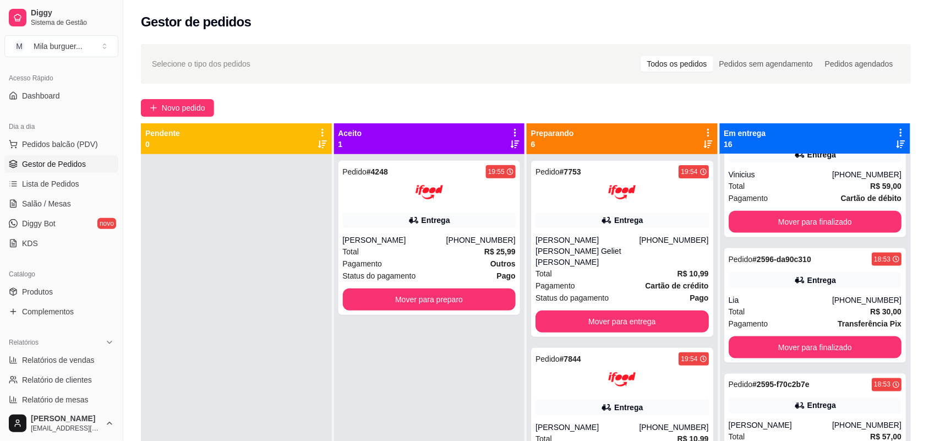
scroll to position [1720, 0]
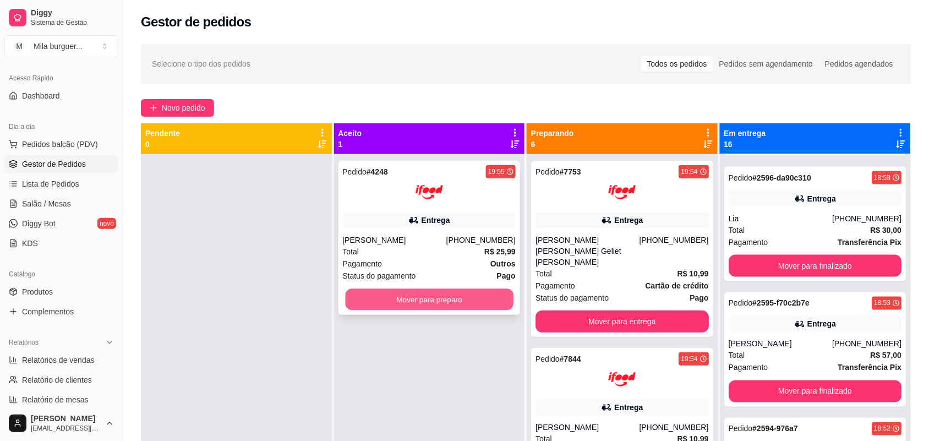
click at [416, 295] on button "Mover para preparo" at bounding box center [429, 299] width 168 height 21
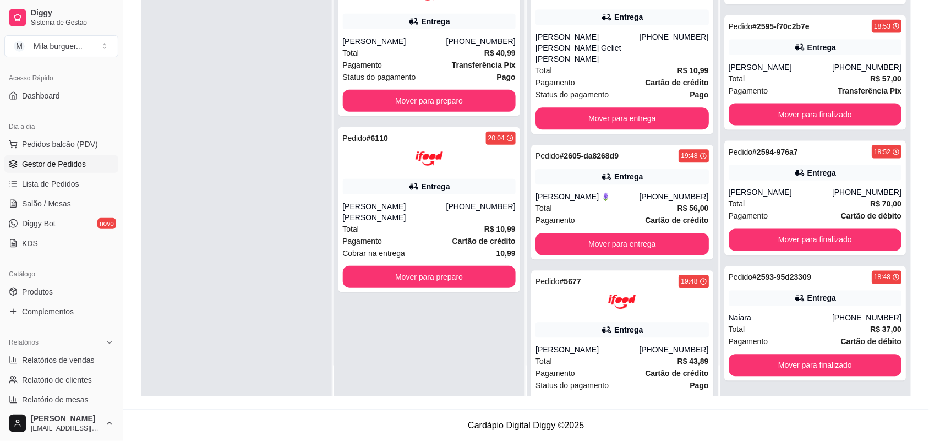
scroll to position [1613, 0]
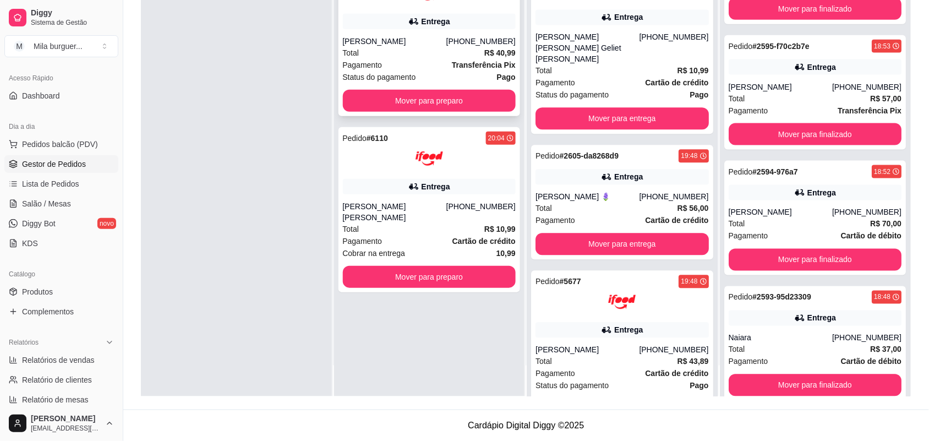
click at [411, 80] on span "Status do pagamento" at bounding box center [379, 77] width 73 height 12
click at [357, 106] on button "Mover para preparo" at bounding box center [429, 101] width 173 height 22
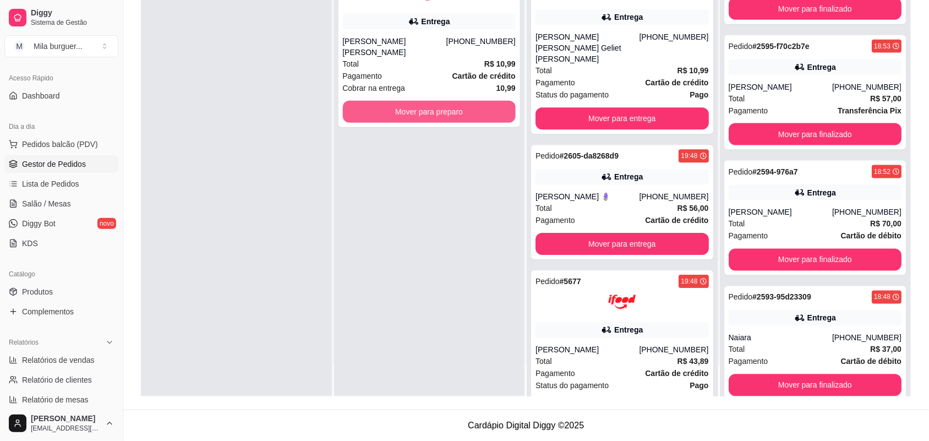
click at [356, 105] on button "Mover para preparo" at bounding box center [429, 112] width 173 height 22
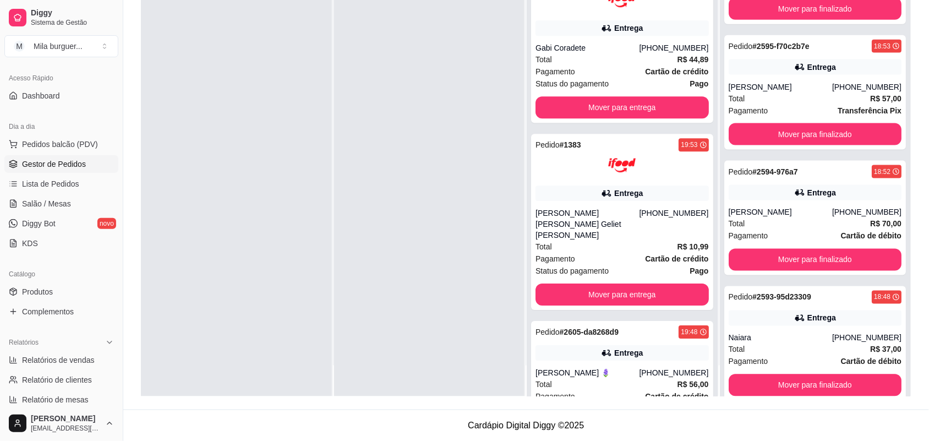
scroll to position [1017, 0]
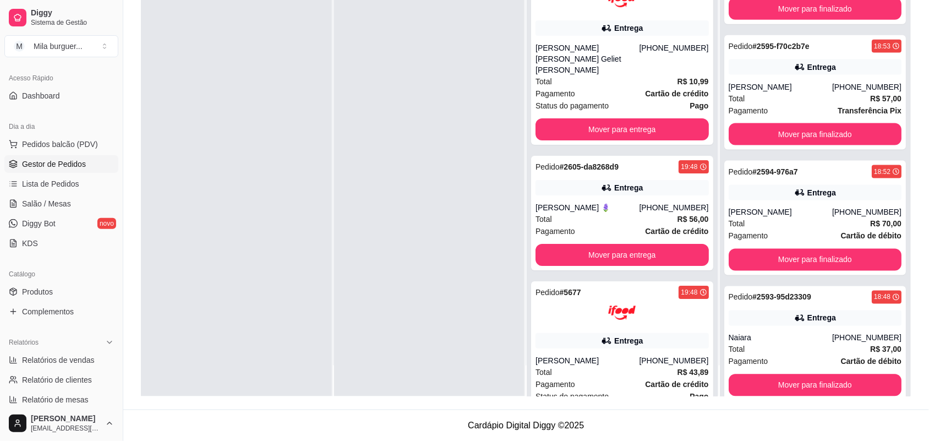
click at [53, 165] on span "Gestor de Pedidos" at bounding box center [54, 164] width 64 height 11
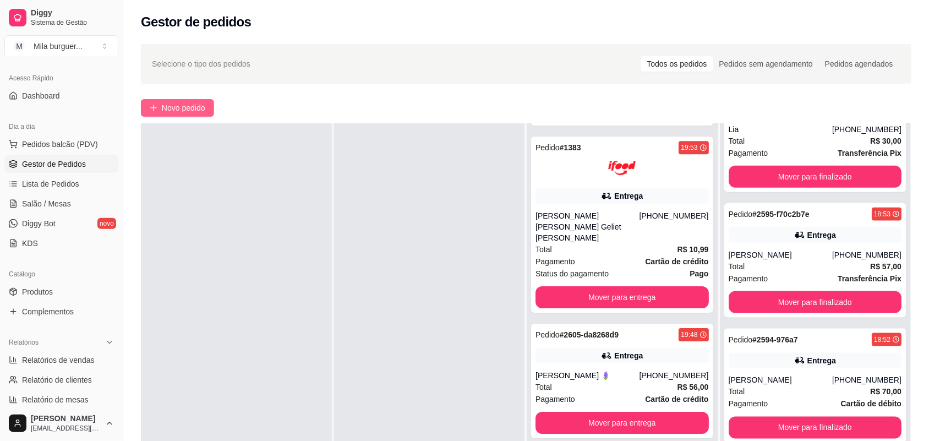
click at [197, 114] on button "Novo pedido" at bounding box center [177, 108] width 73 height 18
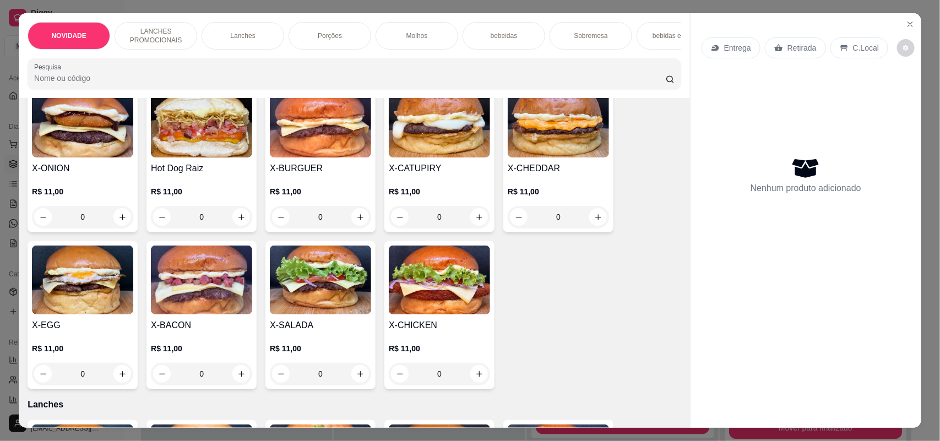
scroll to position [275, 0]
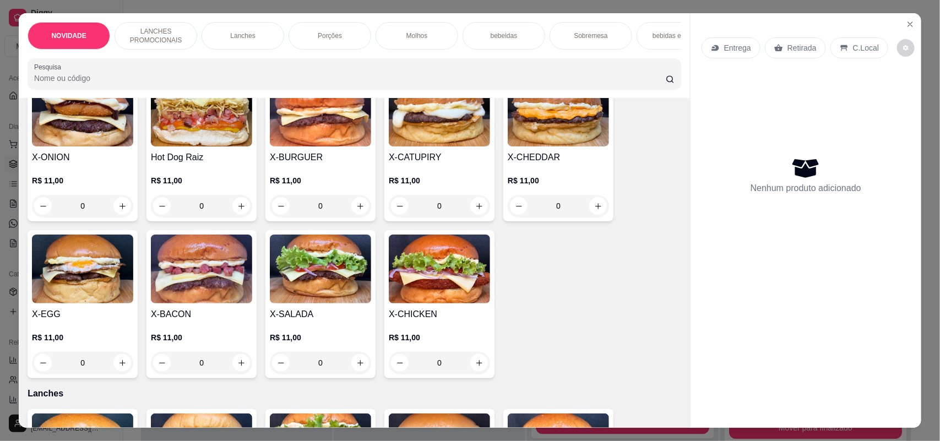
click at [238, 370] on div "0" at bounding box center [201, 363] width 101 height 22
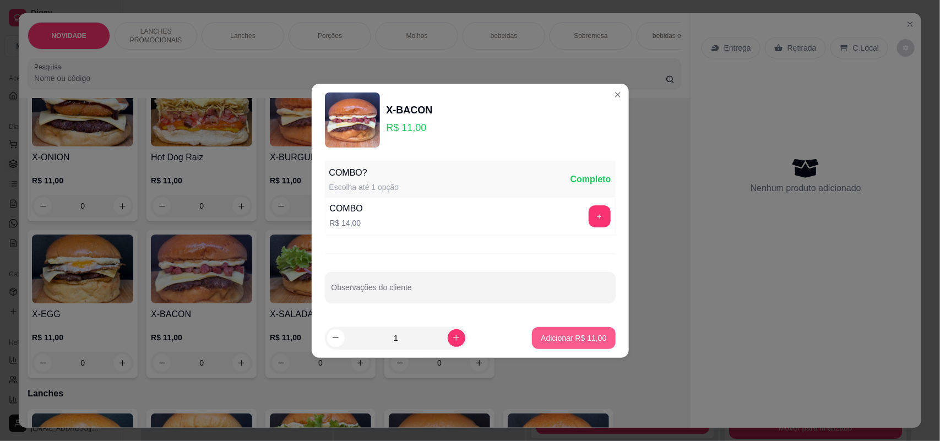
click at [551, 340] on p "Adicionar R$ 11,00" at bounding box center [574, 337] width 66 height 11
type input "1"
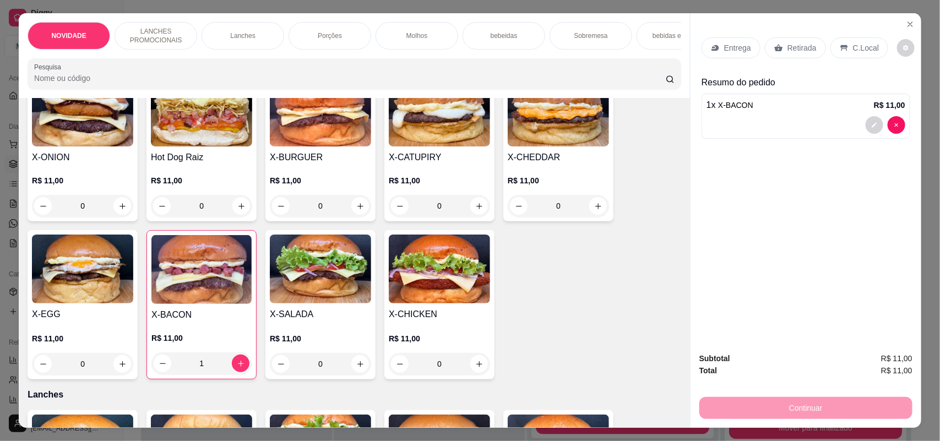
click at [728, 44] on p "Entrega" at bounding box center [737, 47] width 27 height 11
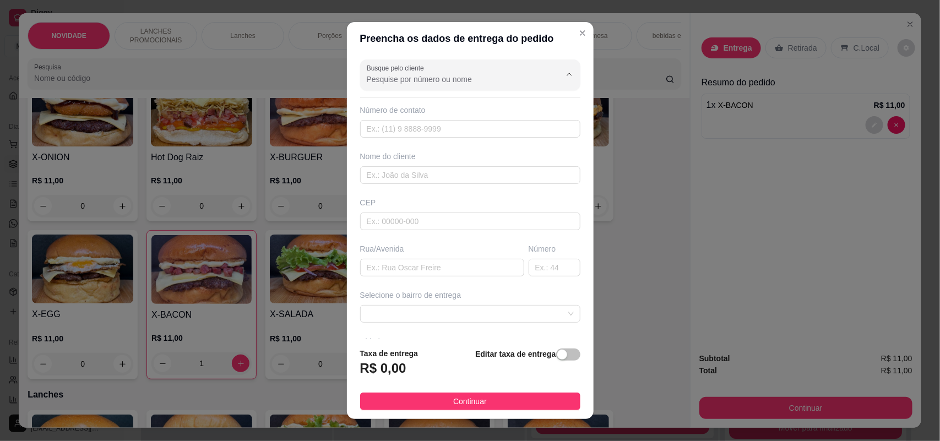
click at [427, 76] on input "Busque pelo cliente" at bounding box center [455, 79] width 176 height 11
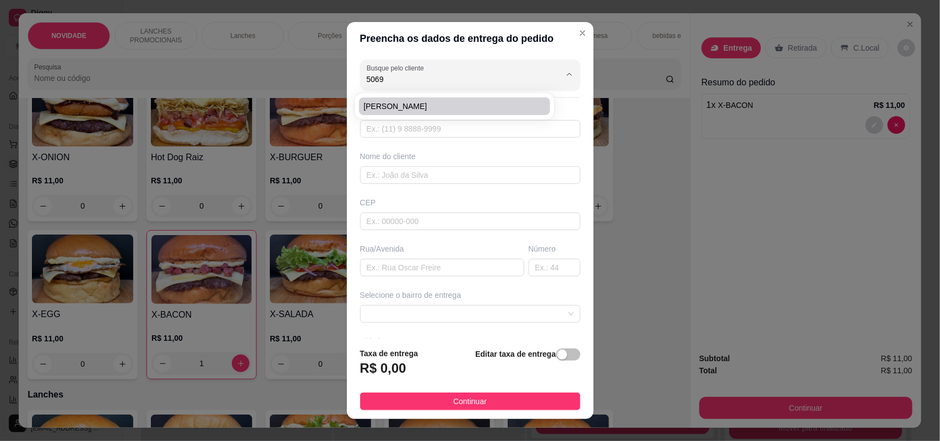
click at [414, 110] on span "[PERSON_NAME]" at bounding box center [448, 106] width 171 height 11
type input "[PERSON_NAME]"
type input "15991095069"
type input "[PERSON_NAME]"
type input "18079387"
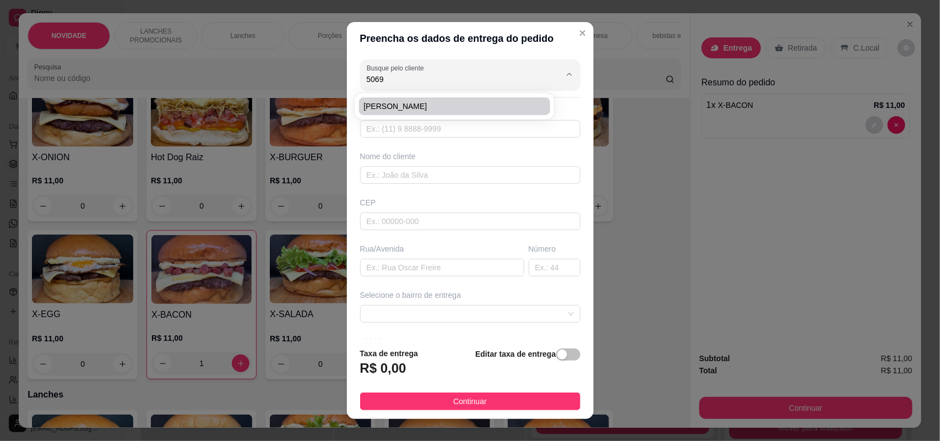
type input "Rua [PERSON_NAME]"
type input "380"
type input "SOROCABA"
type input "Rua oficina do saber"
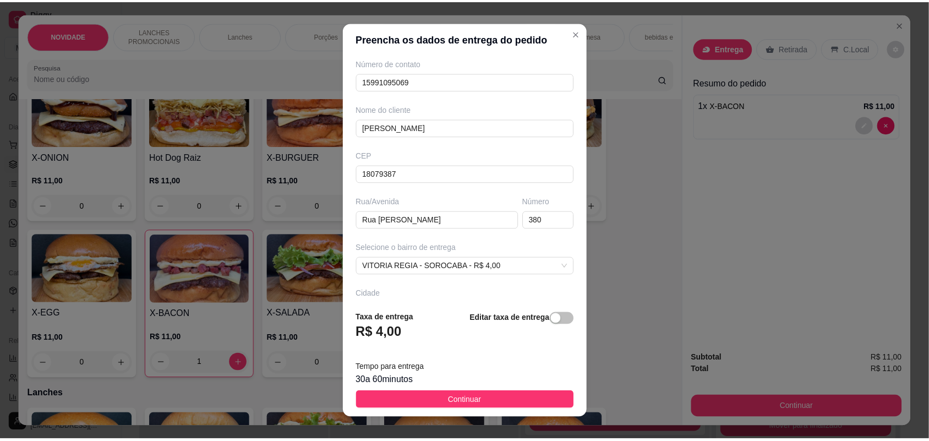
scroll to position [77, 0]
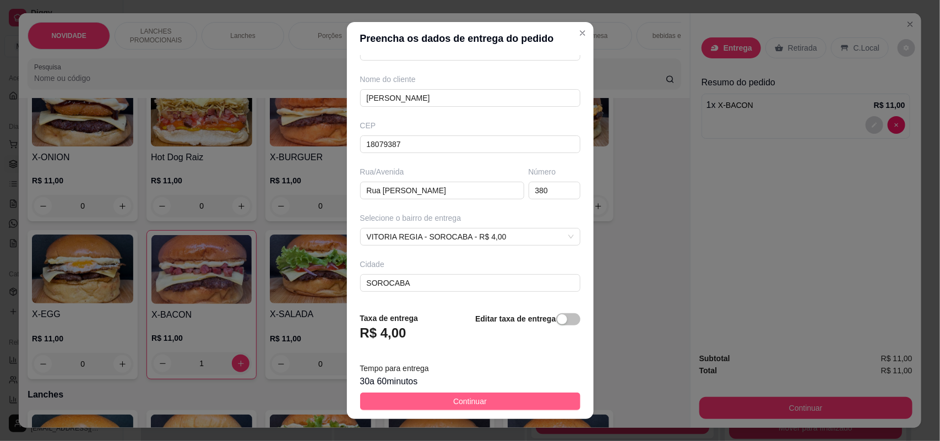
type input "[PERSON_NAME]"
click at [427, 403] on button "Continuar" at bounding box center [470, 401] width 220 height 18
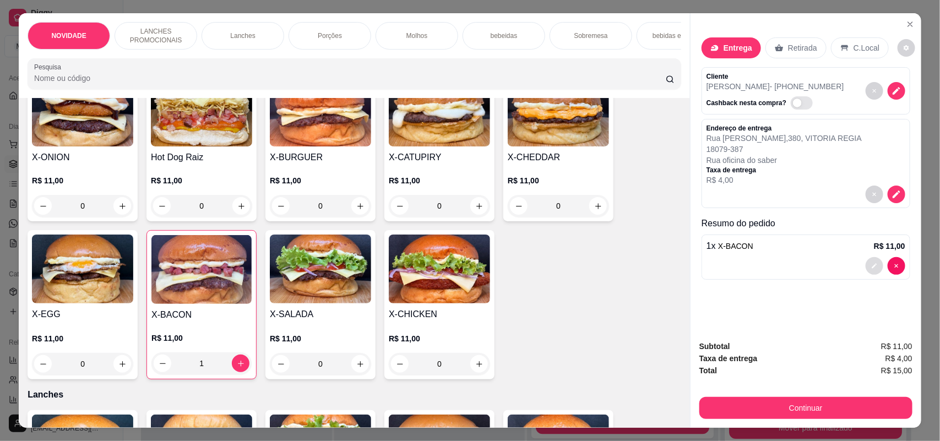
click at [871, 265] on icon "decrease-product-quantity" at bounding box center [874, 266] width 7 height 7
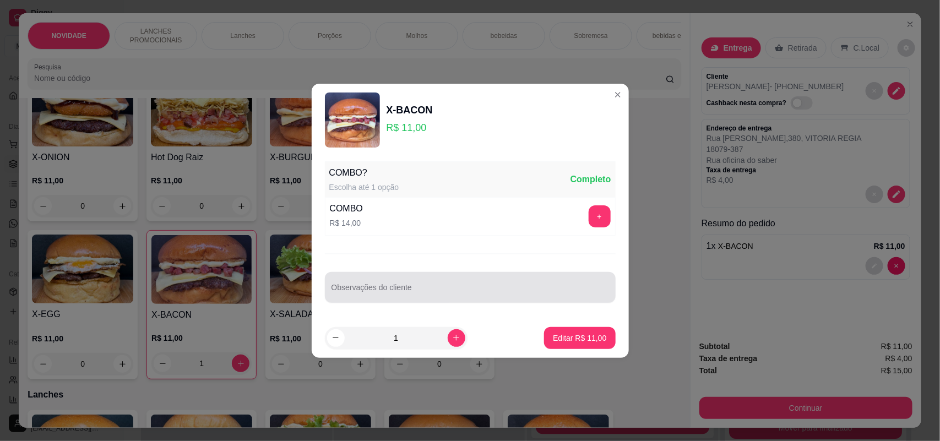
click at [470, 281] on div at bounding box center [469, 287] width 277 height 22
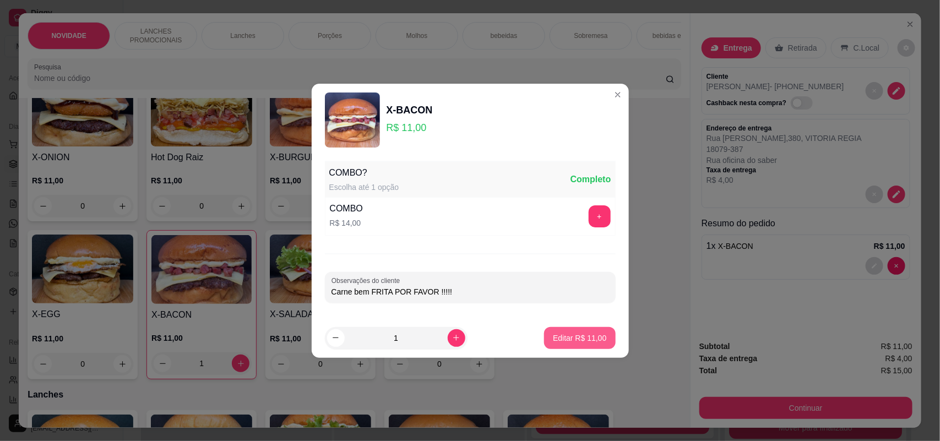
type input "Carne bem FRITA POR FAVOR !!!!!"
click at [567, 339] on p "Editar R$ 11,00" at bounding box center [579, 337] width 53 height 11
type input "0"
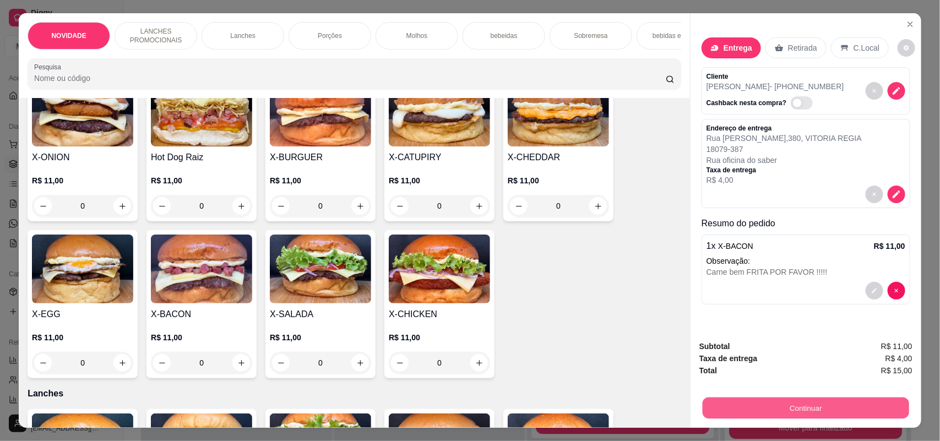
click at [776, 403] on button "Continuar" at bounding box center [805, 407] width 206 height 21
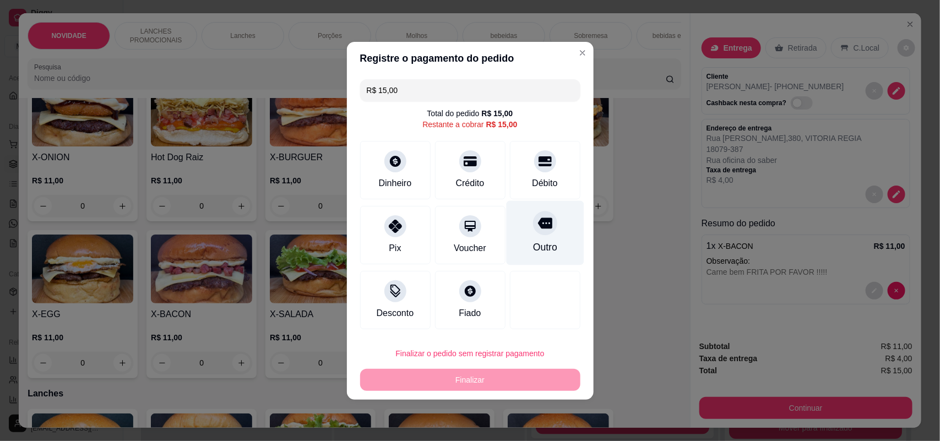
click at [537, 218] on icon at bounding box center [544, 222] width 14 height 11
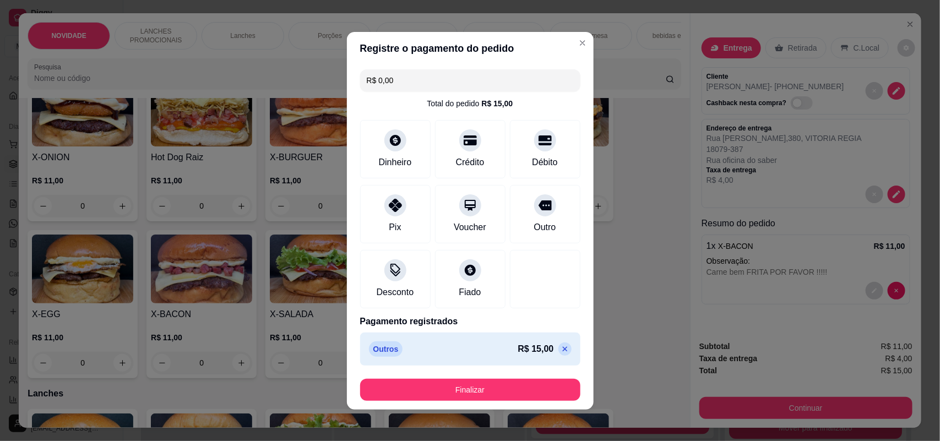
click at [560, 351] on icon at bounding box center [564, 349] width 9 height 9
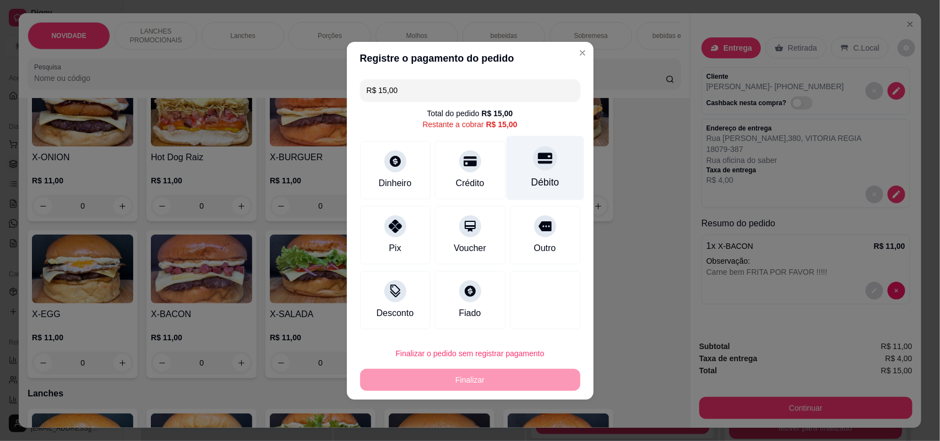
click at [531, 183] on div "Débito" at bounding box center [545, 182] width 28 height 14
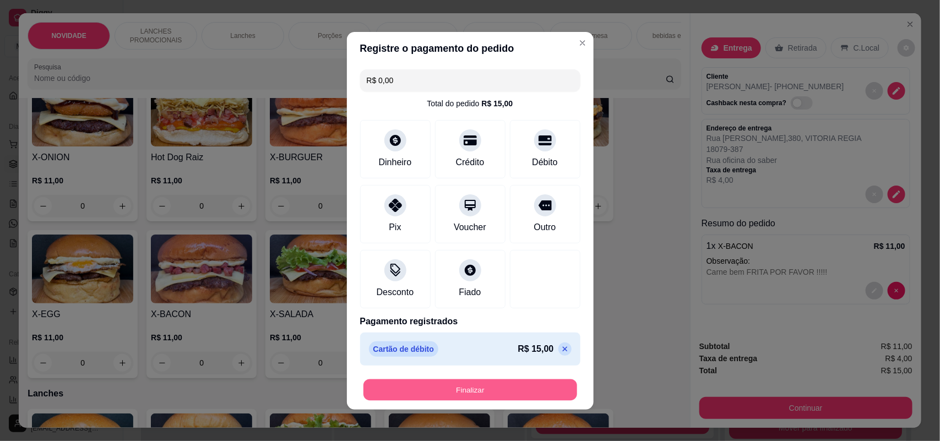
click at [526, 383] on button "Finalizar" at bounding box center [470, 389] width 214 height 21
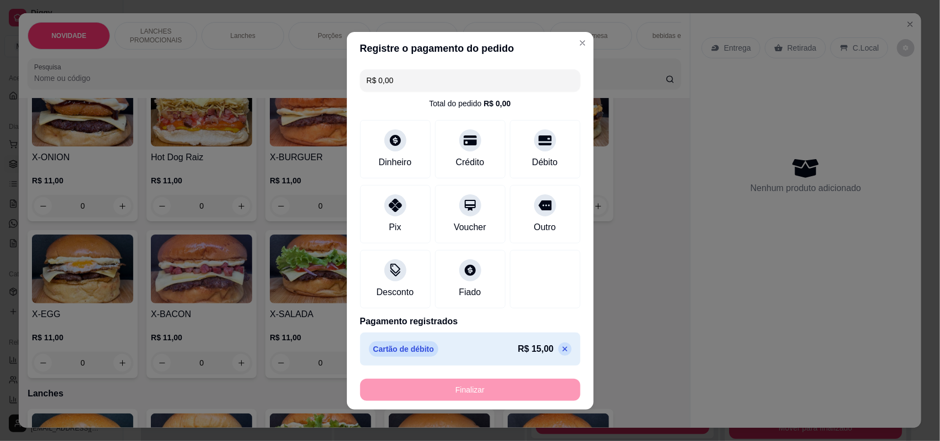
type input "-R$ 15,00"
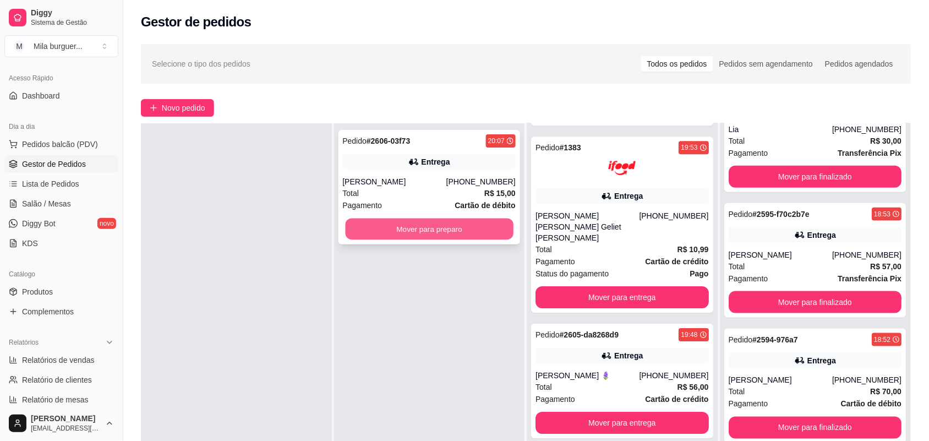
click at [458, 222] on button "Mover para preparo" at bounding box center [429, 229] width 168 height 21
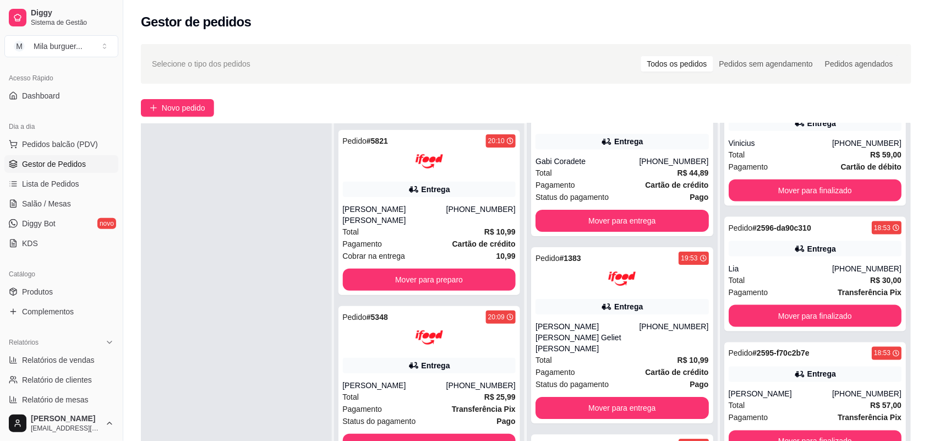
scroll to position [1779, 0]
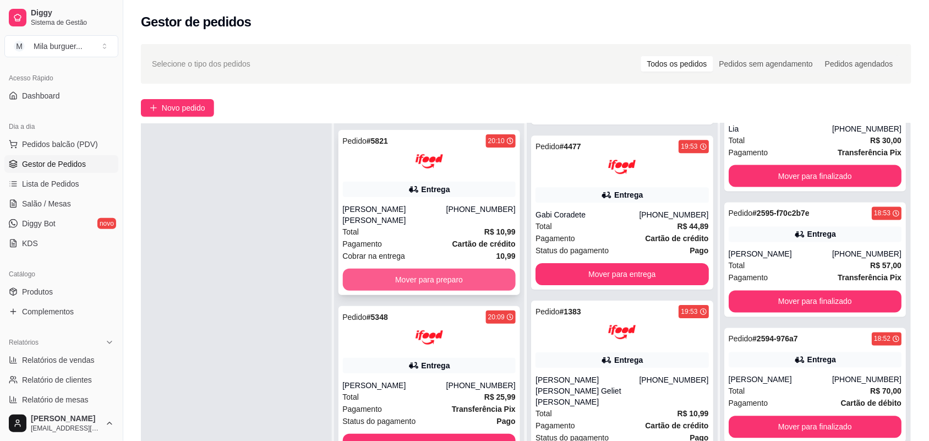
click at [480, 269] on button "Mover para preparo" at bounding box center [429, 280] width 173 height 22
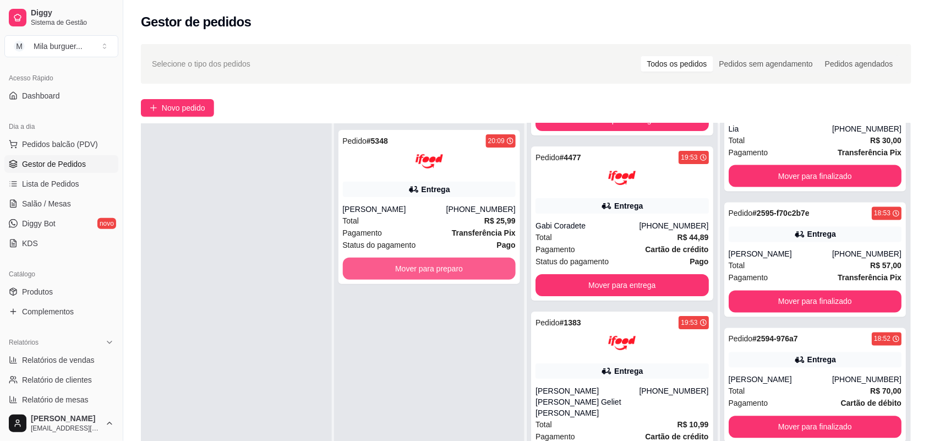
click at [482, 263] on button "Mover para preparo" at bounding box center [429, 269] width 173 height 22
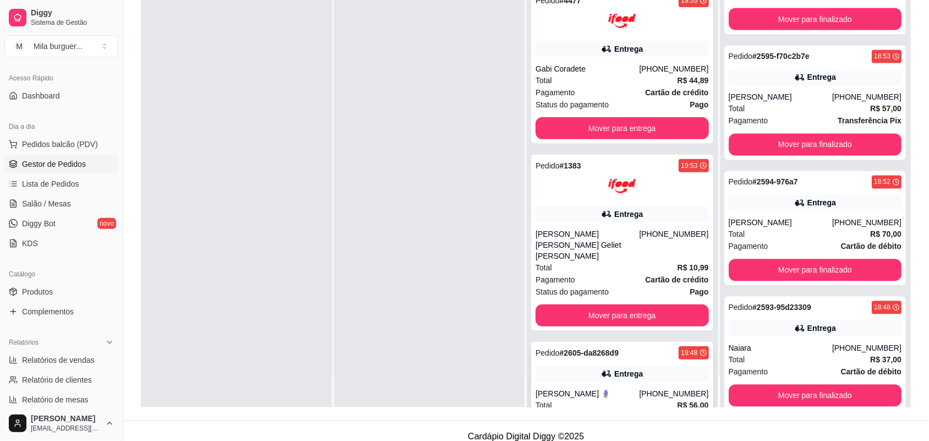
scroll to position [168, 0]
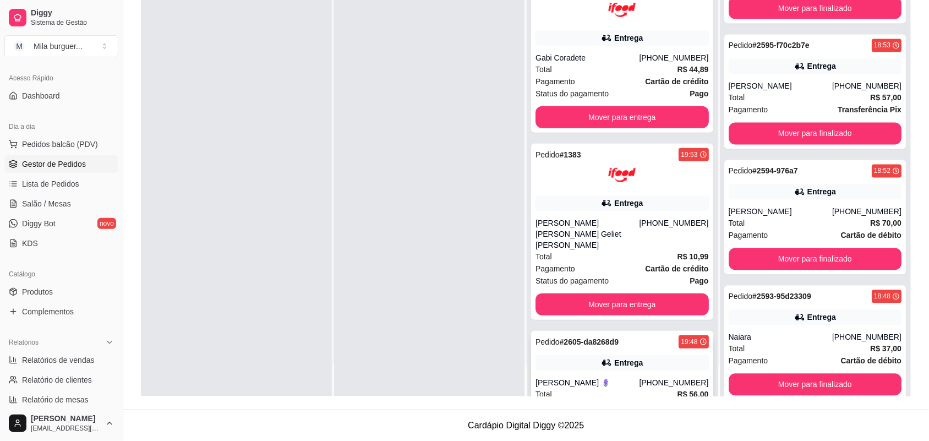
click at [584, 419] on button "Mover para entrega" at bounding box center [622, 429] width 168 height 21
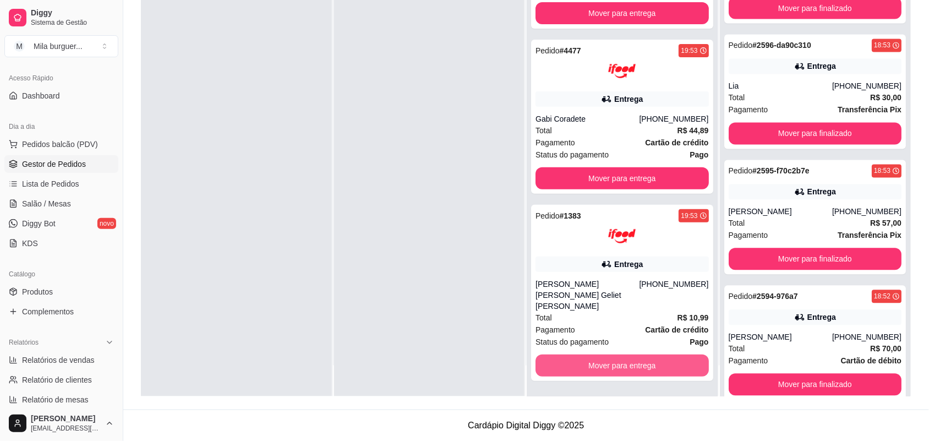
scroll to position [1905, 0]
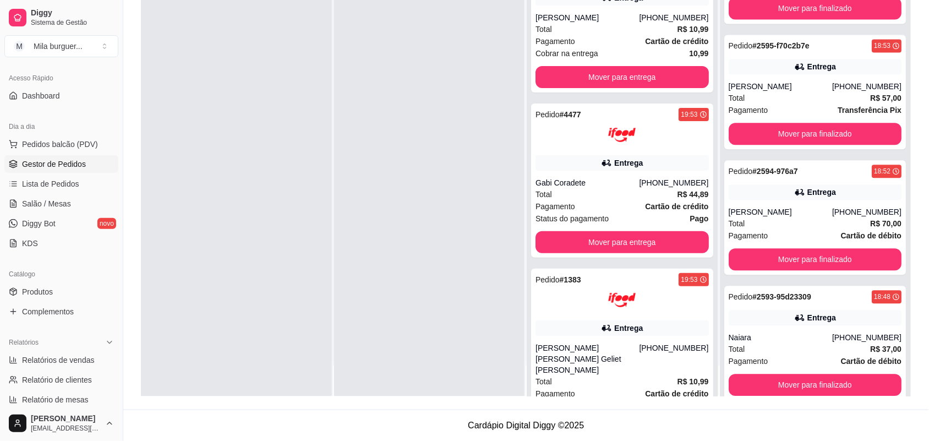
click at [584, 418] on button "Mover para entrega" at bounding box center [622, 429] width 173 height 22
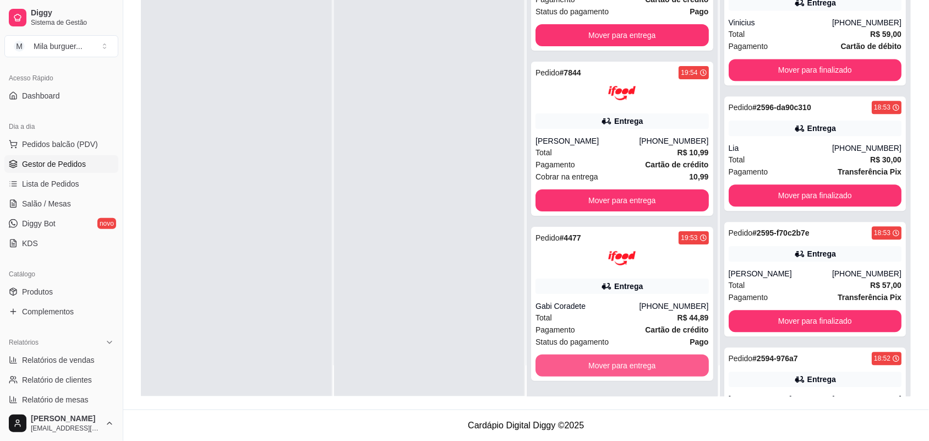
scroll to position [2070, 0]
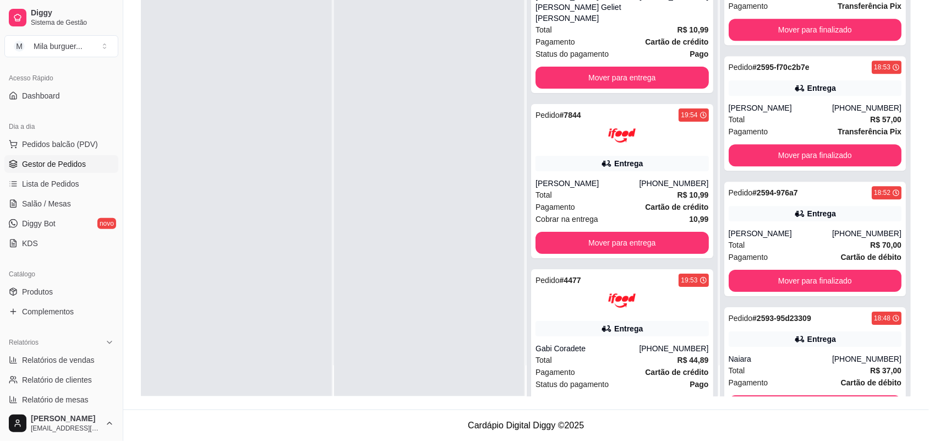
click at [584, 397] on button "Mover para entrega" at bounding box center [622, 407] width 168 height 21
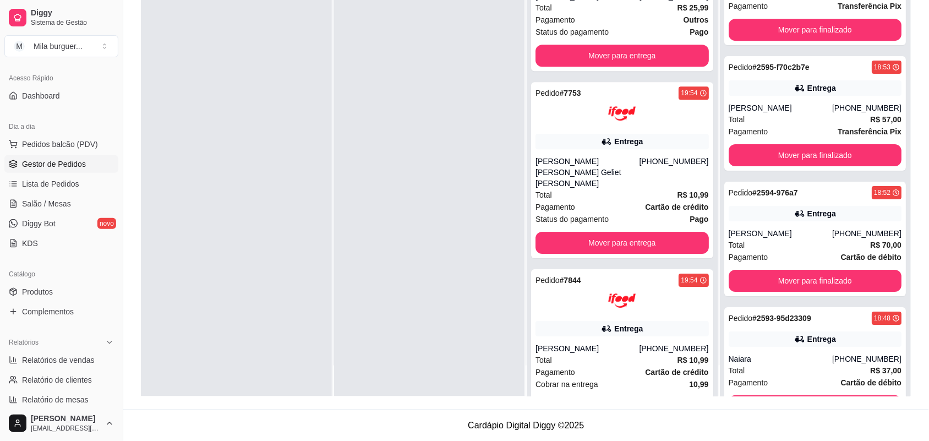
click at [584, 397] on button "Mover para entrega" at bounding box center [622, 407] width 168 height 21
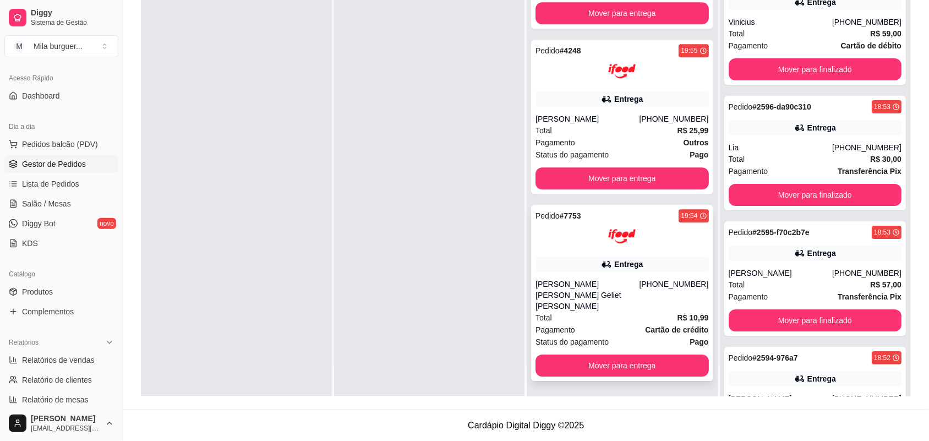
scroll to position [2401, 0]
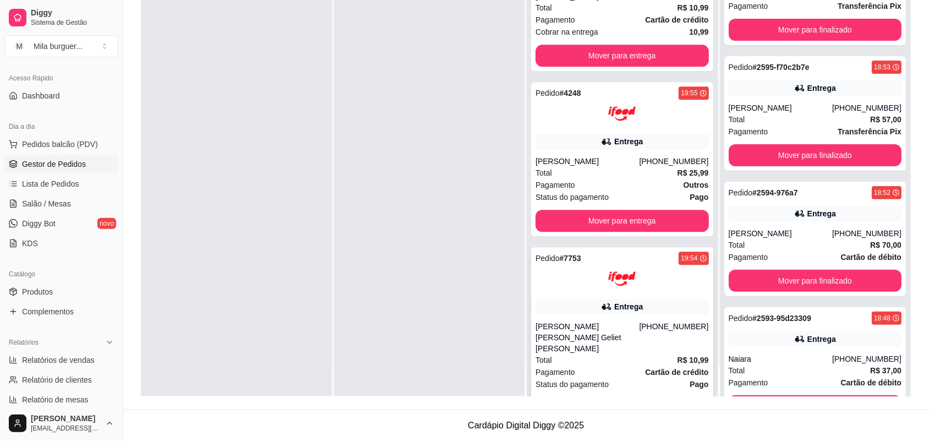
click at [584, 397] on button "Mover para entrega" at bounding box center [622, 408] width 173 height 22
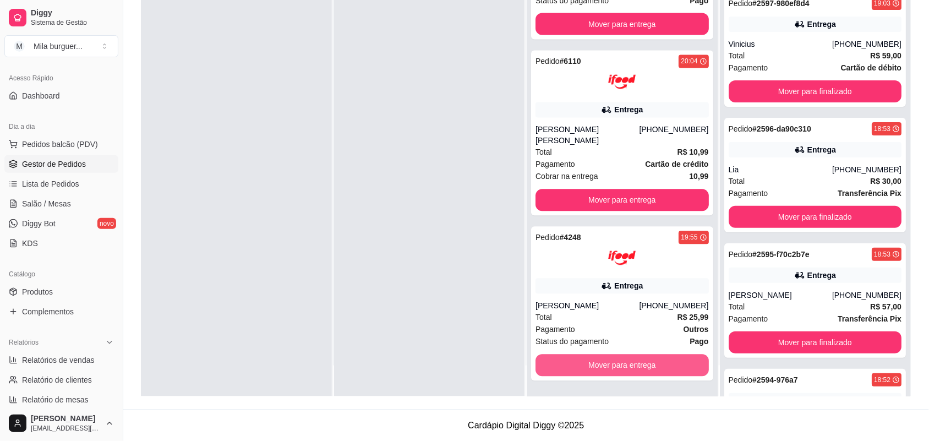
scroll to position [2566, 0]
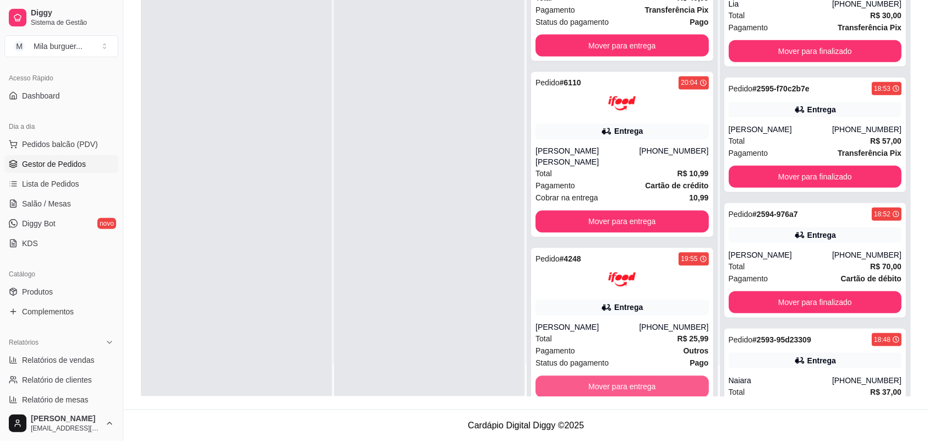
click at [584, 376] on button "Mover para entrega" at bounding box center [622, 387] width 173 height 22
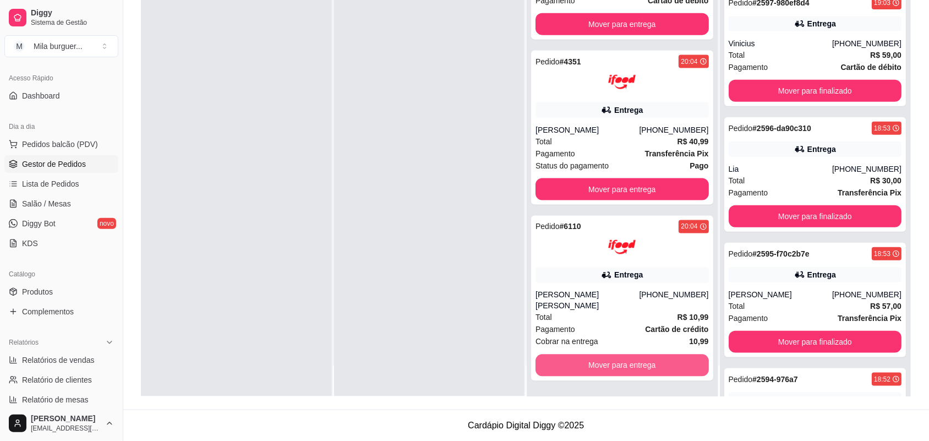
scroll to position [2731, 0]
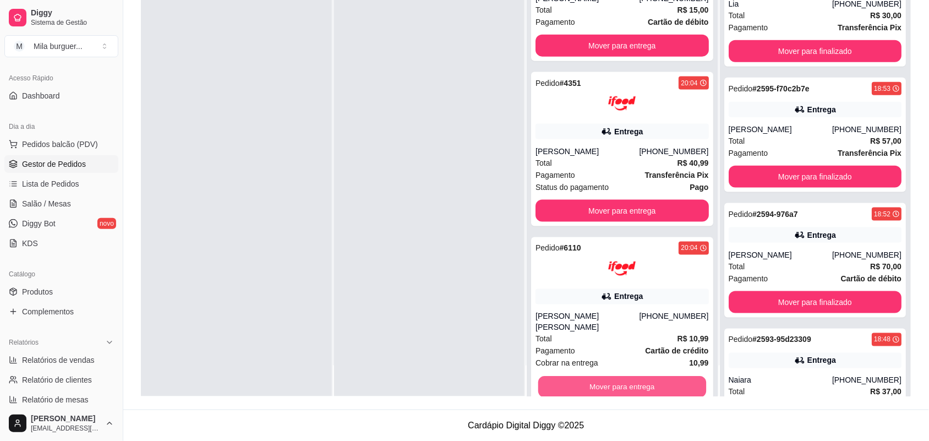
click at [584, 377] on button "Mover para entrega" at bounding box center [622, 387] width 168 height 21
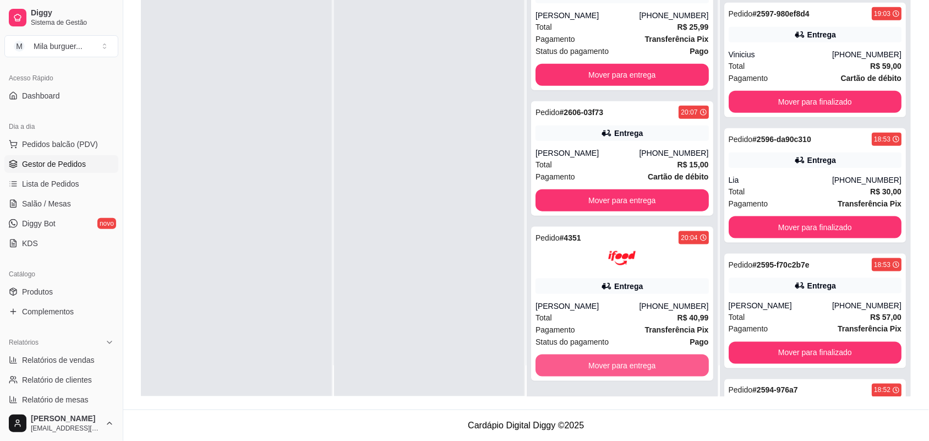
scroll to position [2896, 0]
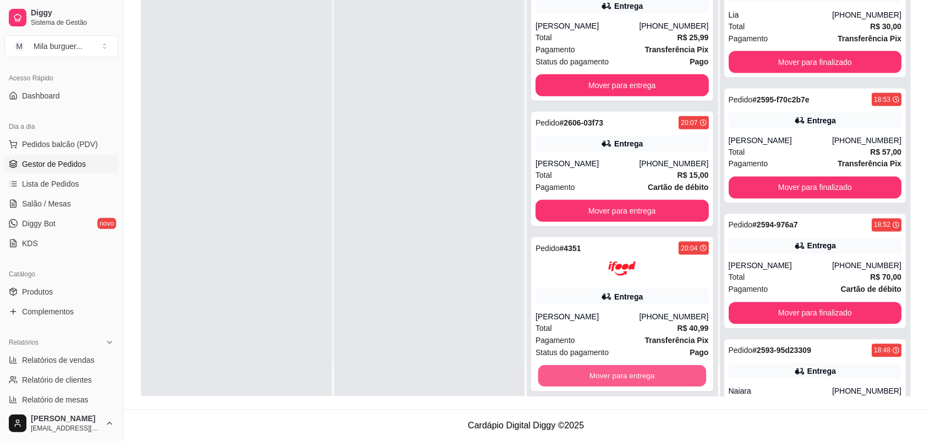
click at [584, 366] on button "Mover para entrega" at bounding box center [622, 376] width 168 height 21
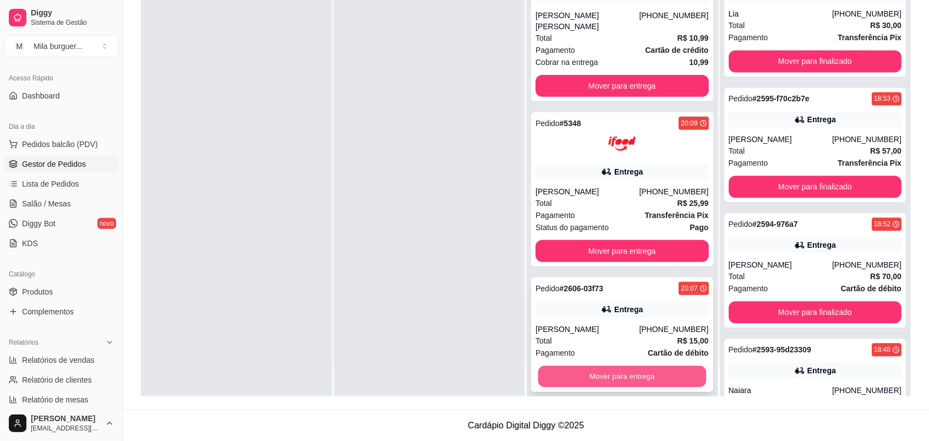
click at [592, 366] on button "Mover para entrega" at bounding box center [622, 376] width 168 height 21
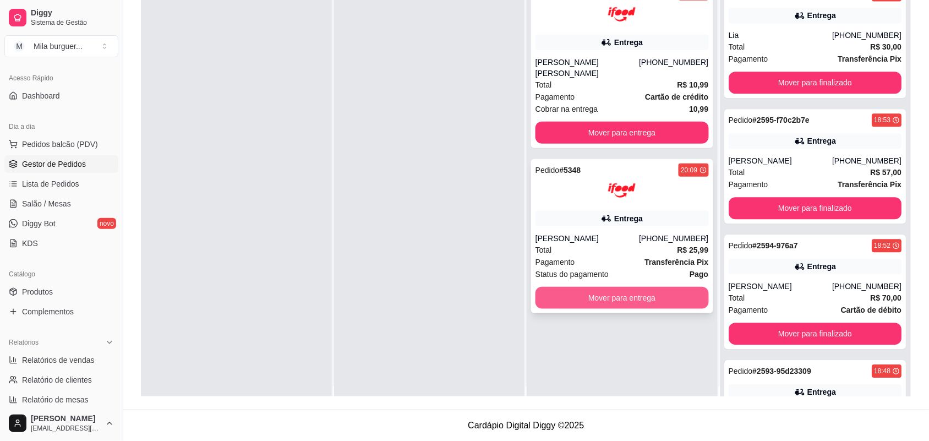
scroll to position [0, 0]
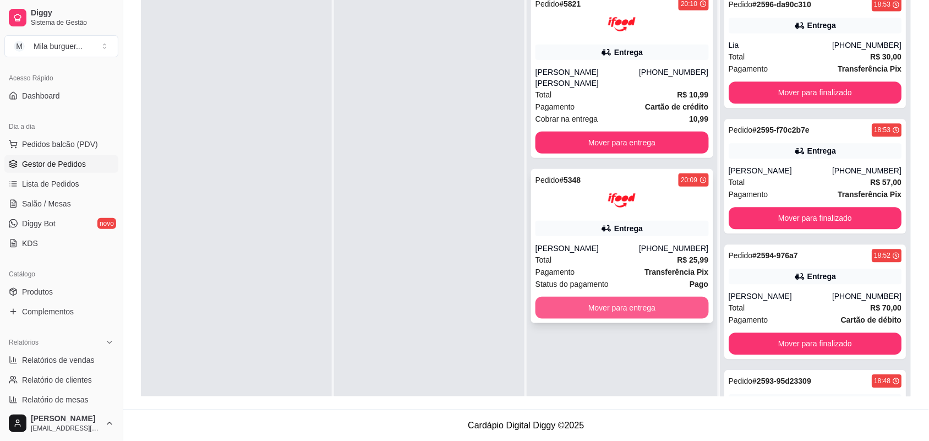
click at [586, 297] on button "Mover para entrega" at bounding box center [622, 308] width 173 height 22
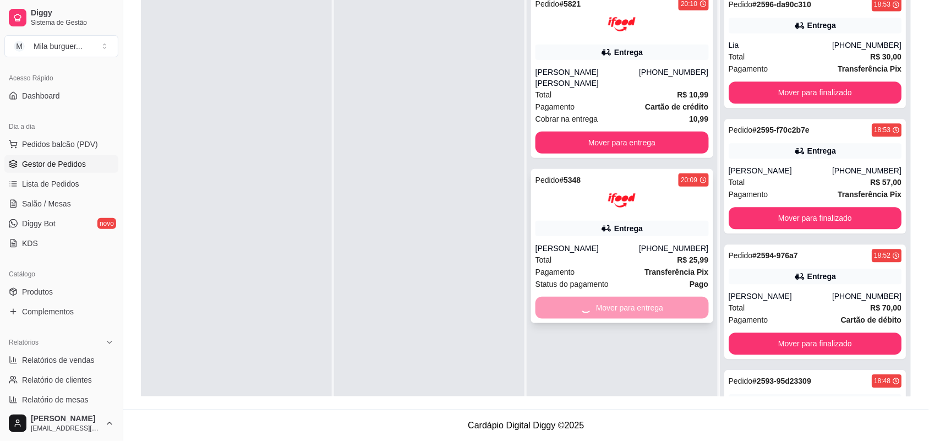
scroll to position [3353, 0]
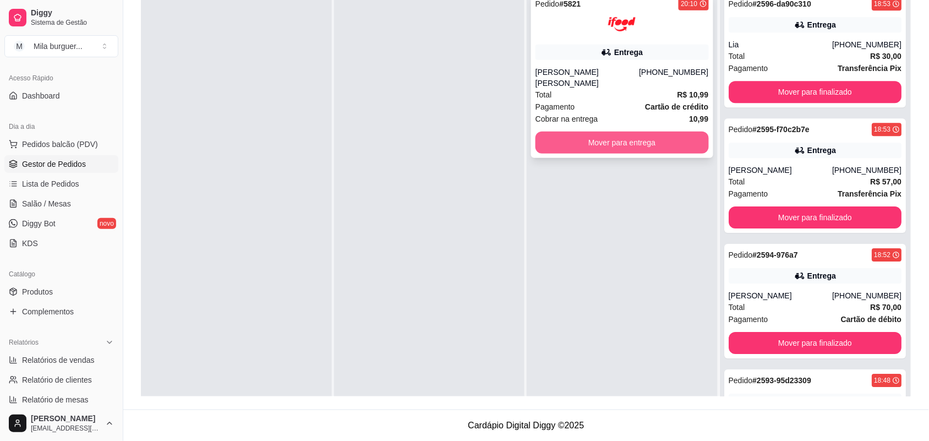
click at [642, 135] on button "Mover para entrega" at bounding box center [622, 143] width 173 height 22
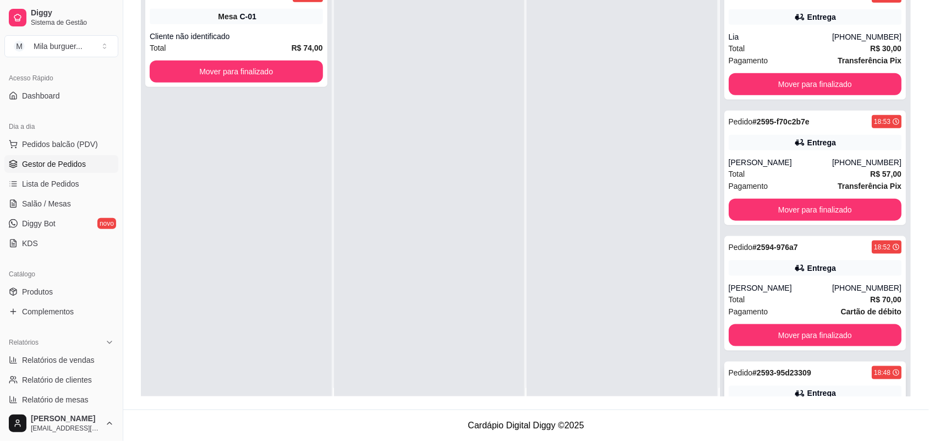
scroll to position [31, 0]
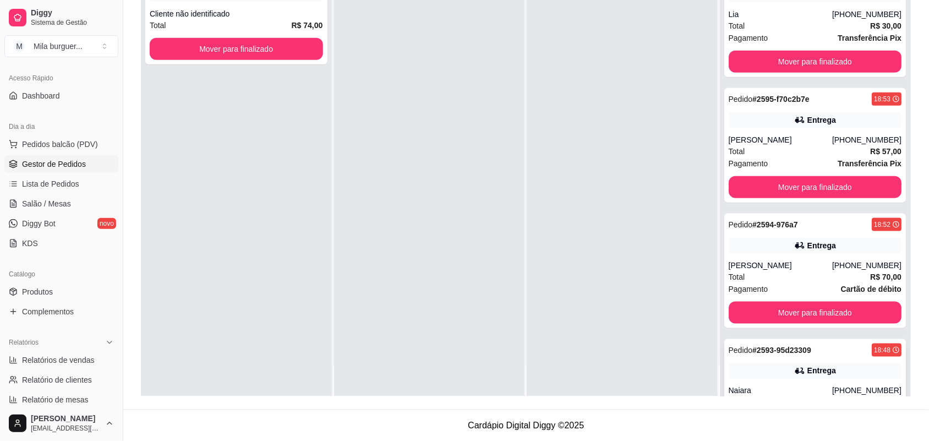
click at [777, 428] on button "Mover para finalizado" at bounding box center [815, 438] width 168 height 21
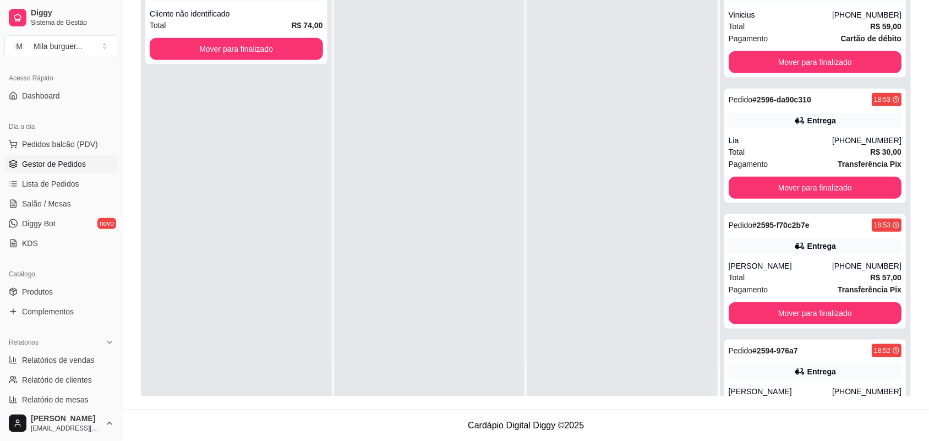
click at [773, 428] on button "Mover para finalizado" at bounding box center [815, 438] width 168 height 21
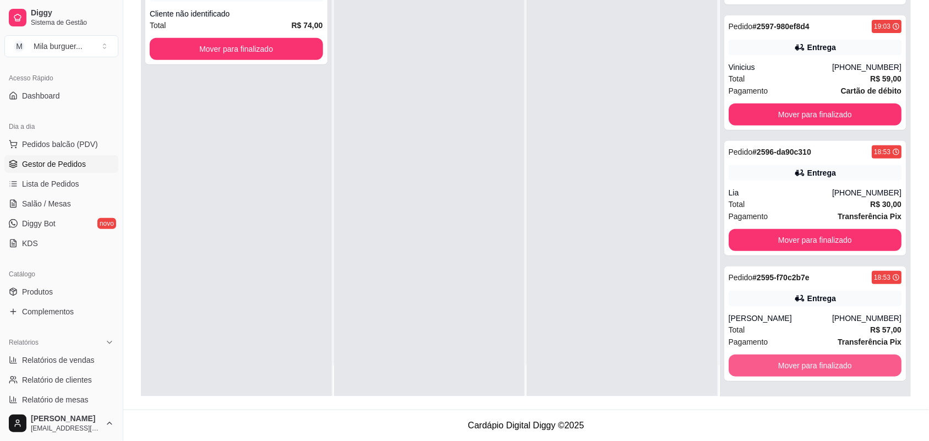
scroll to position [2441, 0]
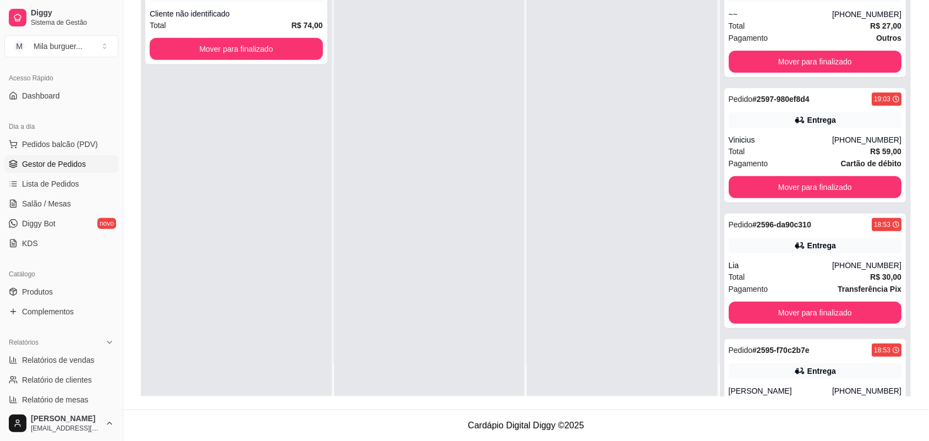
click at [772, 427] on button "Mover para finalizado" at bounding box center [815, 438] width 173 height 22
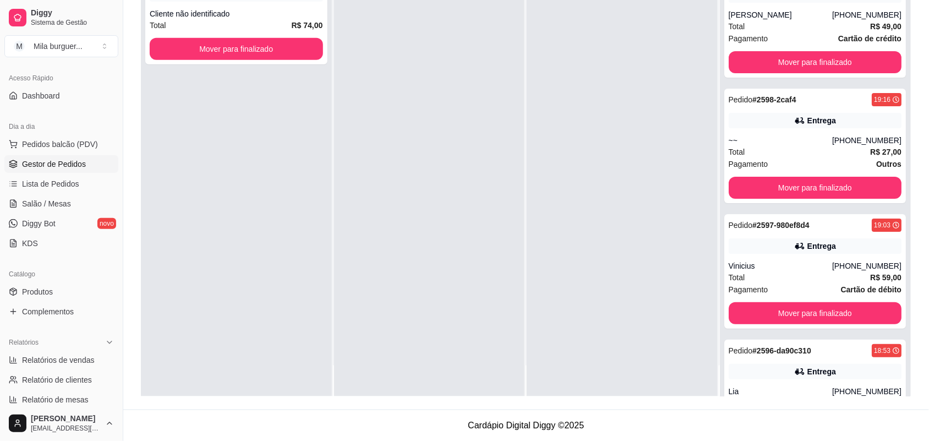
click at [772, 428] on button "Mover para finalizado" at bounding box center [815, 438] width 168 height 21
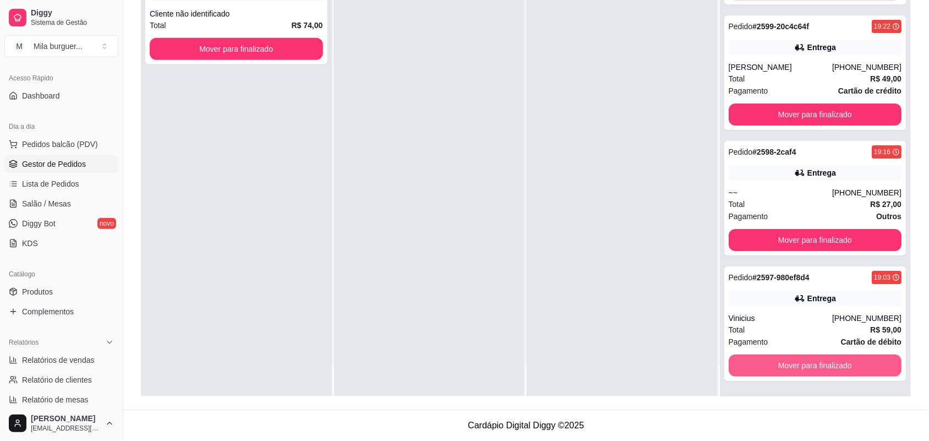
scroll to position [2189, 0]
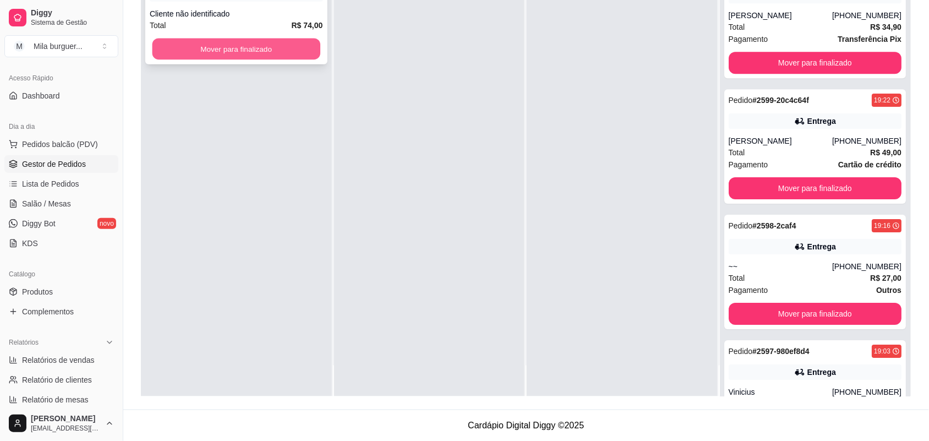
click at [315, 52] on button "Mover para finalizado" at bounding box center [236, 49] width 168 height 21
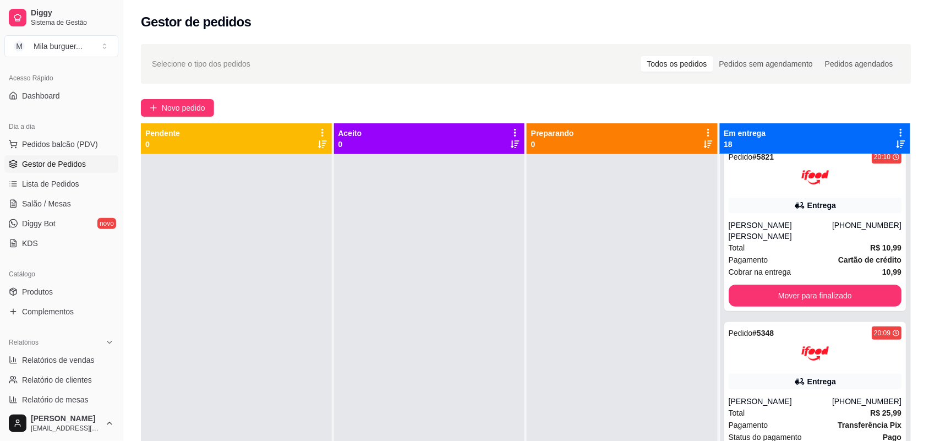
scroll to position [0, 0]
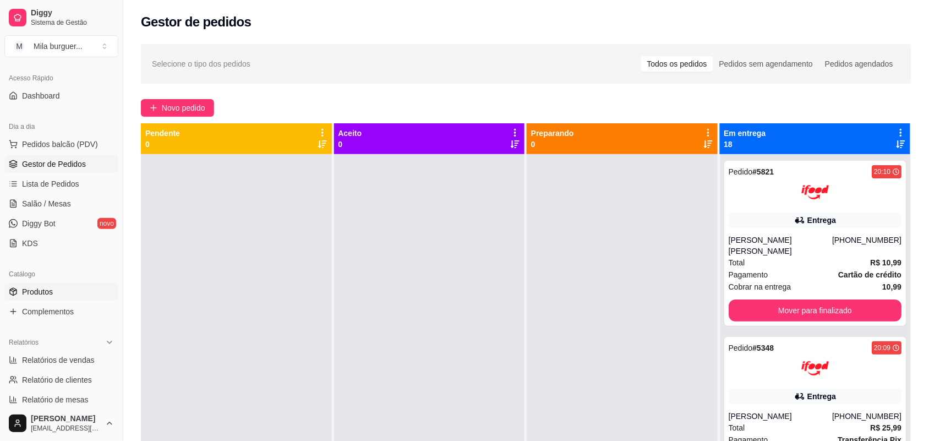
click at [73, 300] on link "Produtos" at bounding box center [61, 292] width 114 height 18
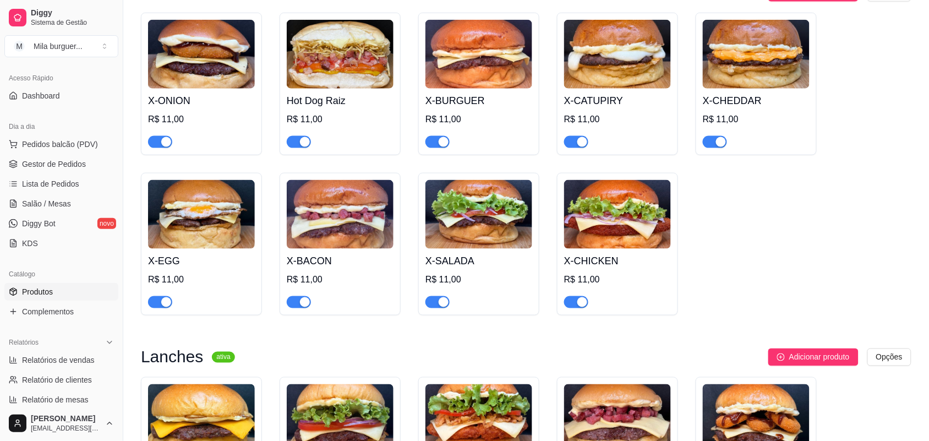
scroll to position [413, 0]
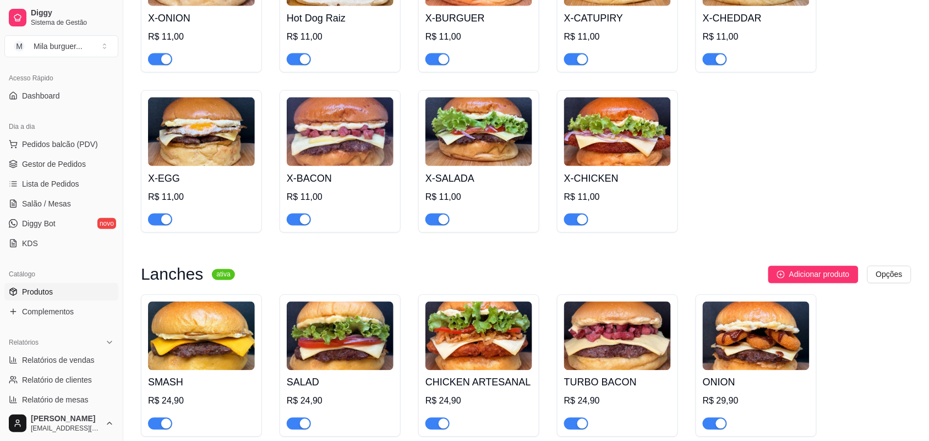
click at [585, 225] on div "button" at bounding box center [582, 220] width 10 height 10
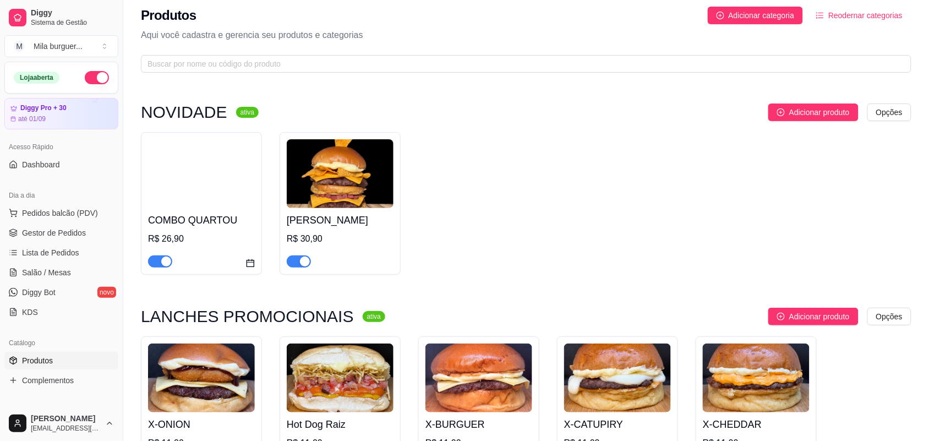
scroll to position [0, 0]
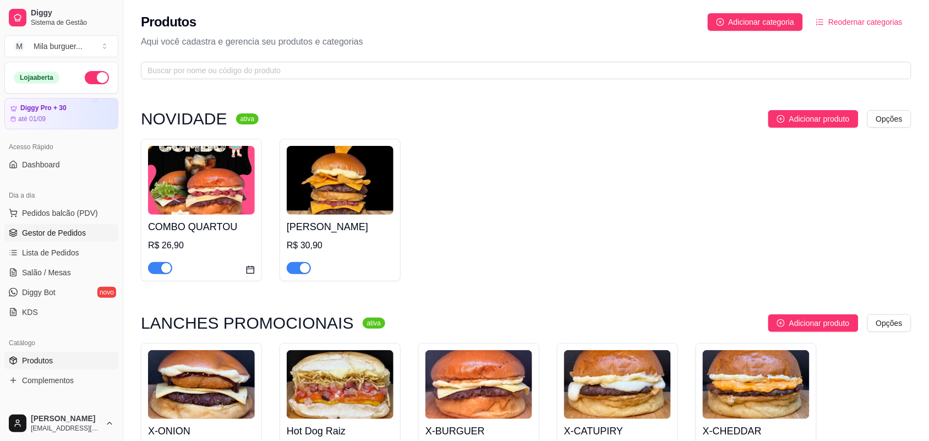
click at [36, 227] on link "Gestor de Pedidos" at bounding box center [61, 233] width 114 height 18
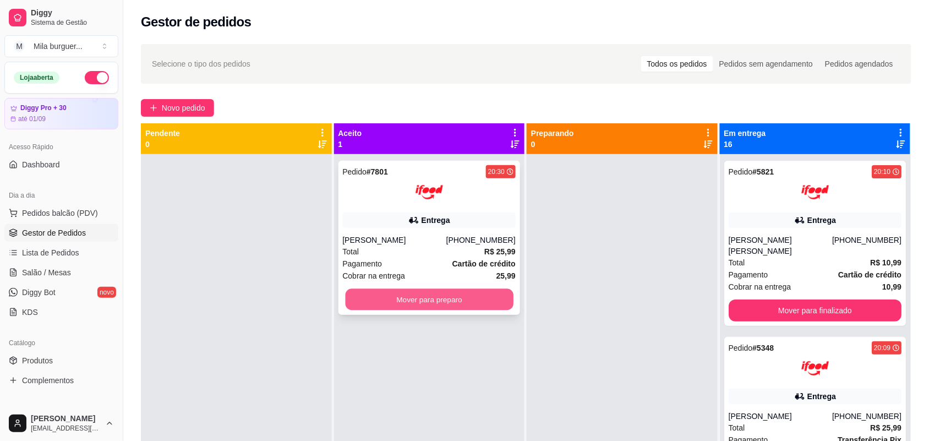
click at [388, 303] on button "Mover para preparo" at bounding box center [429, 299] width 168 height 21
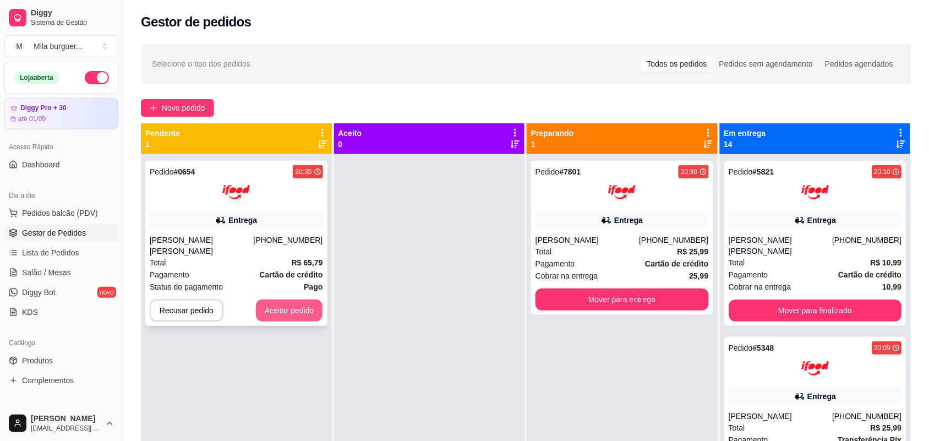
click at [303, 299] on button "Aceitar pedido" at bounding box center [289, 310] width 67 height 22
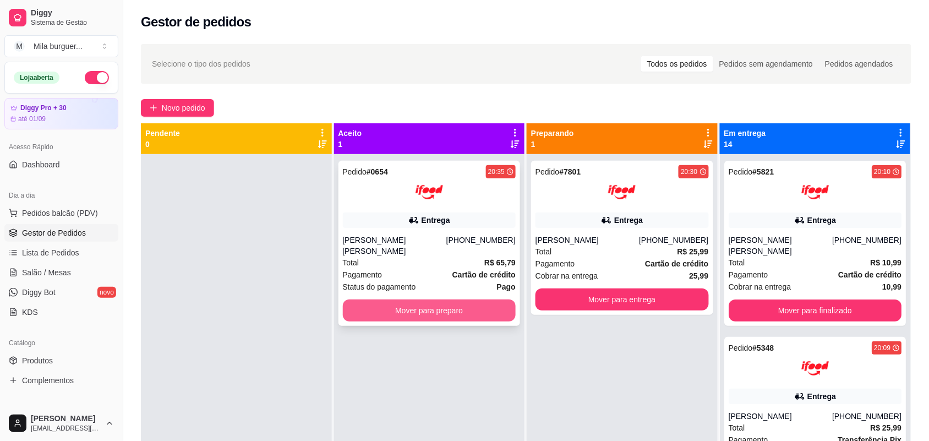
click at [418, 299] on button "Mover para preparo" at bounding box center [429, 310] width 173 height 22
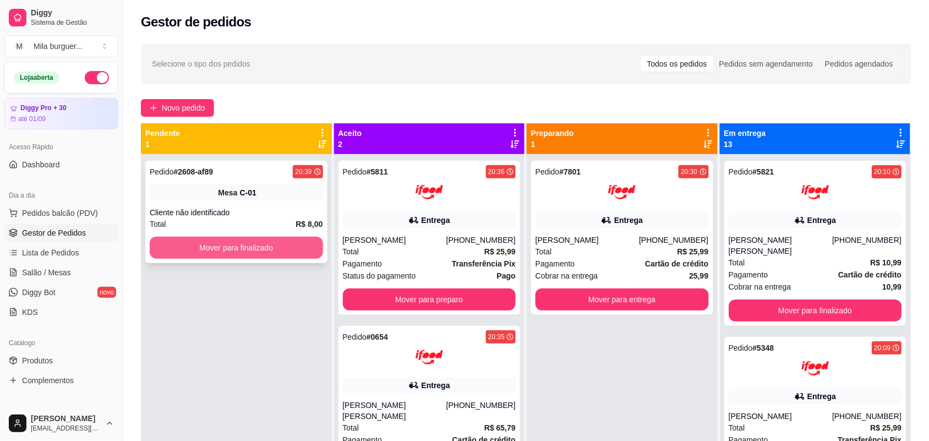
click at [285, 247] on button "Mover para finalizado" at bounding box center [236, 248] width 173 height 22
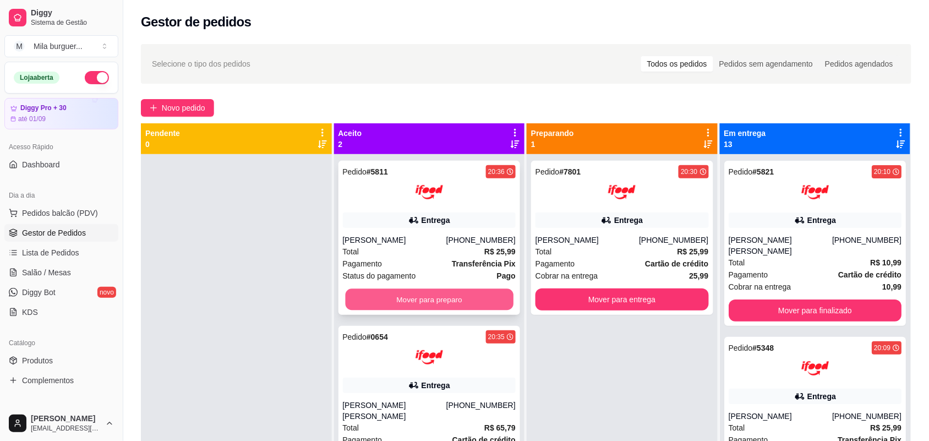
click at [411, 296] on button "Mover para preparo" at bounding box center [429, 299] width 168 height 21
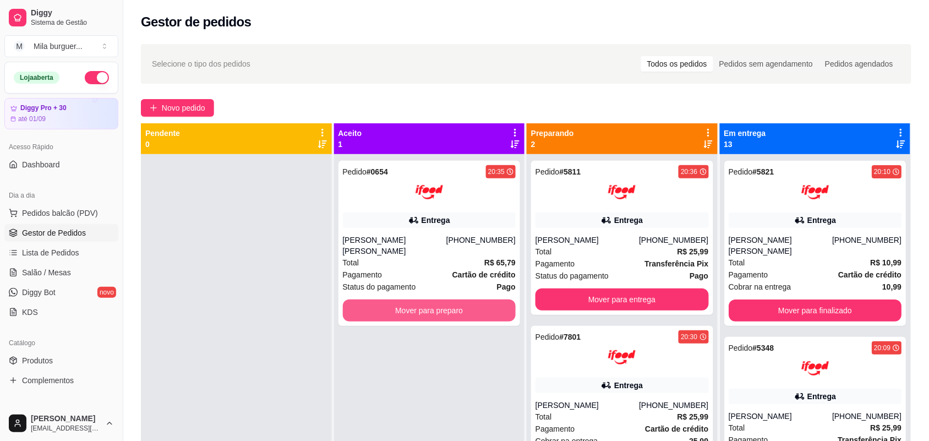
click at [411, 299] on button "Mover para preparo" at bounding box center [429, 310] width 173 height 22
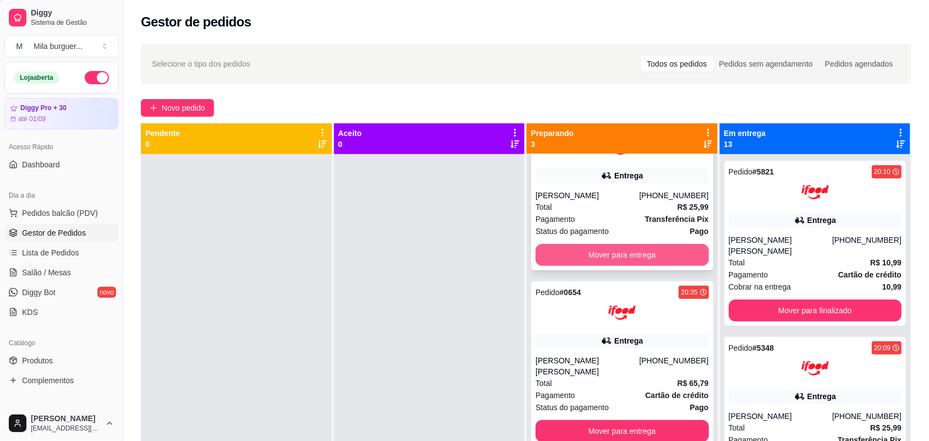
scroll to position [66, 0]
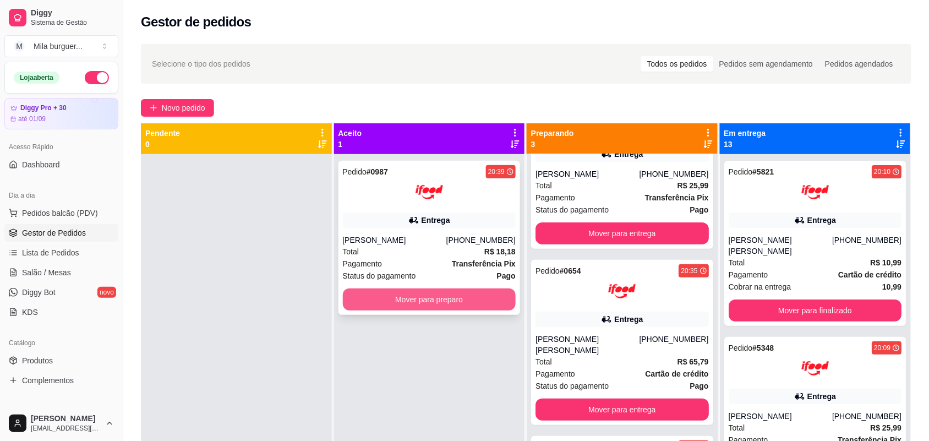
click at [464, 303] on button "Mover para preparo" at bounding box center [429, 299] width 173 height 22
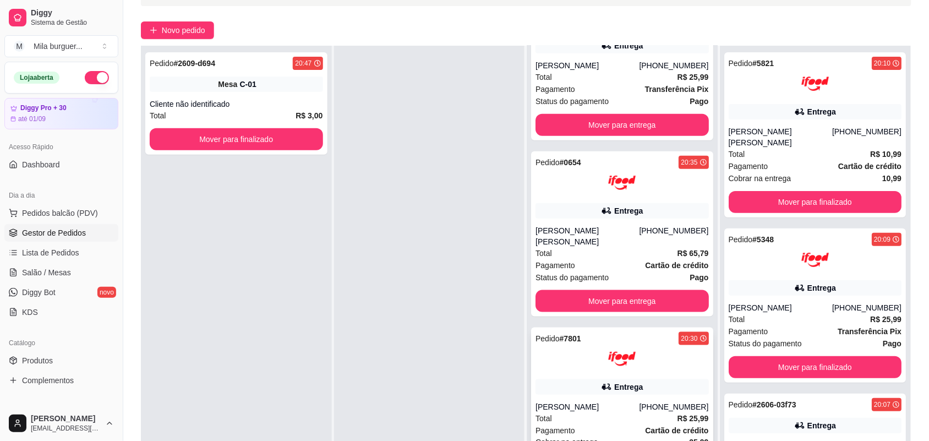
scroll to position [168, 0]
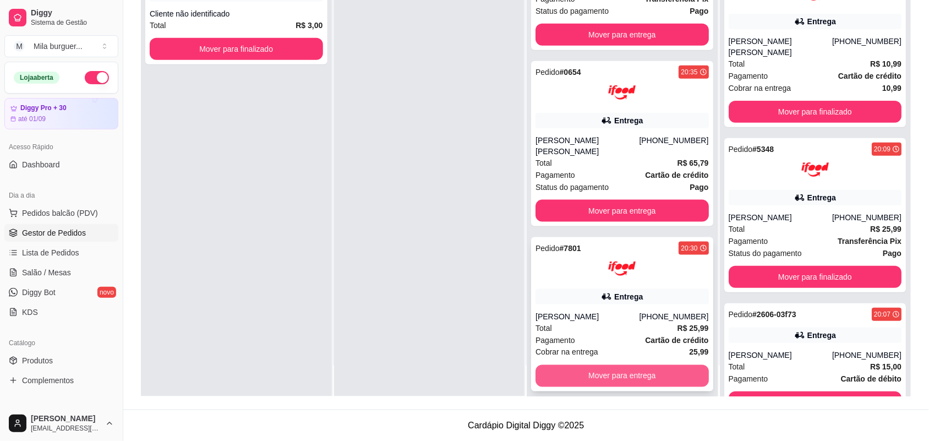
click at [571, 365] on button "Mover para entrega" at bounding box center [622, 376] width 173 height 22
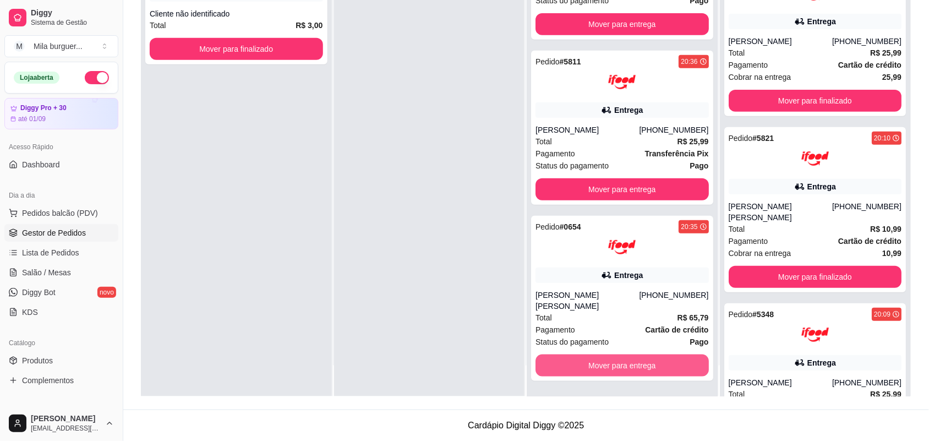
scroll to position [66, 0]
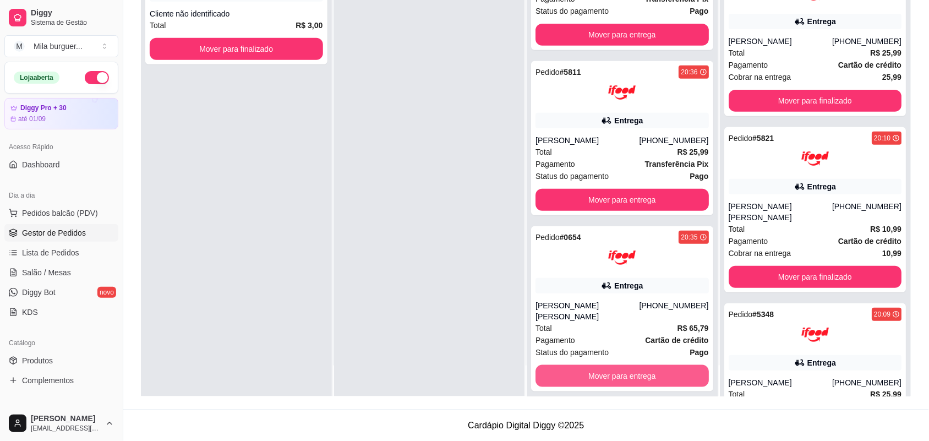
click at [572, 365] on button "Mover para entrega" at bounding box center [622, 376] width 173 height 22
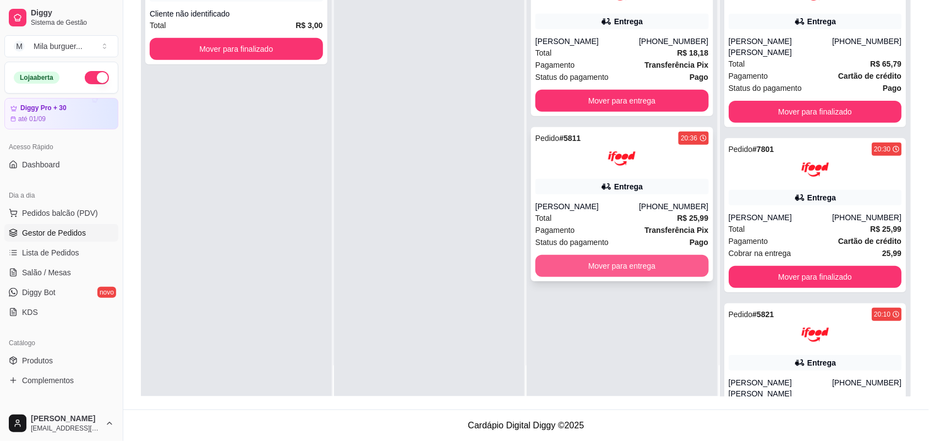
click at [615, 271] on button "Mover para entrega" at bounding box center [622, 266] width 173 height 22
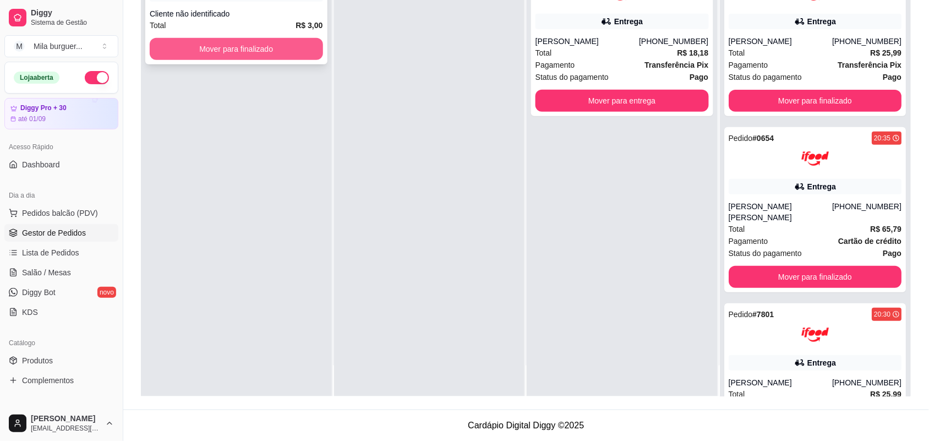
click at [290, 46] on button "Mover para finalizado" at bounding box center [236, 49] width 173 height 22
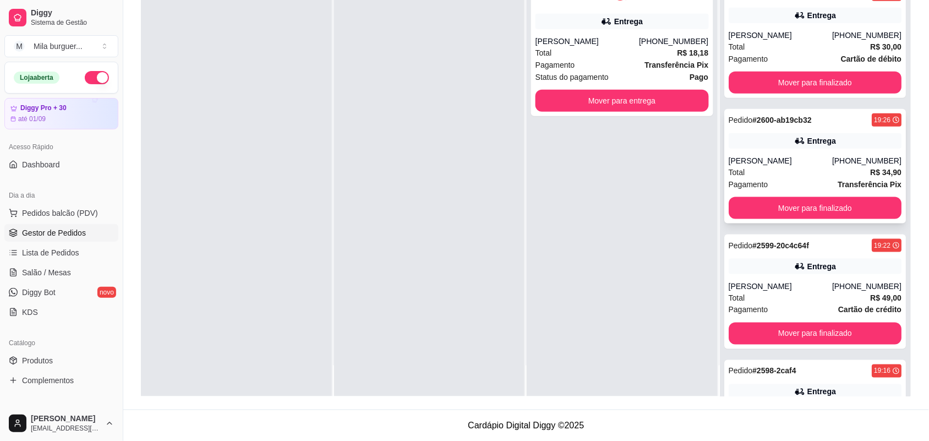
scroll to position [1693, 0]
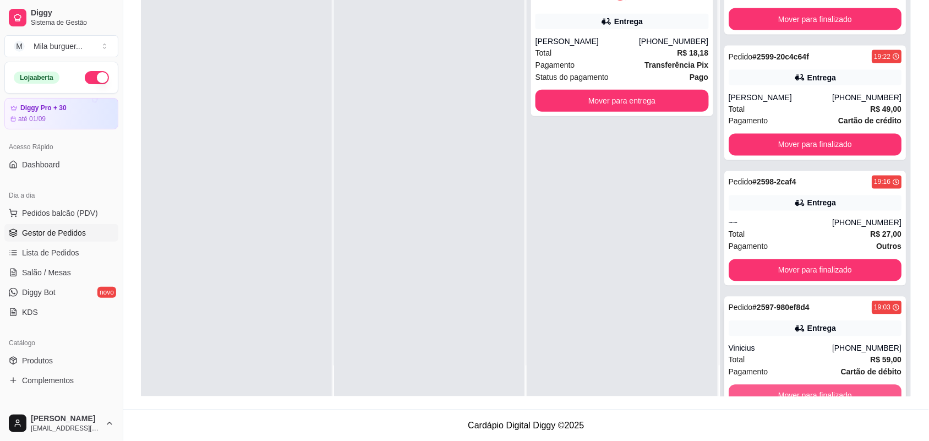
click at [776, 385] on button "Mover para finalizado" at bounding box center [815, 396] width 173 height 22
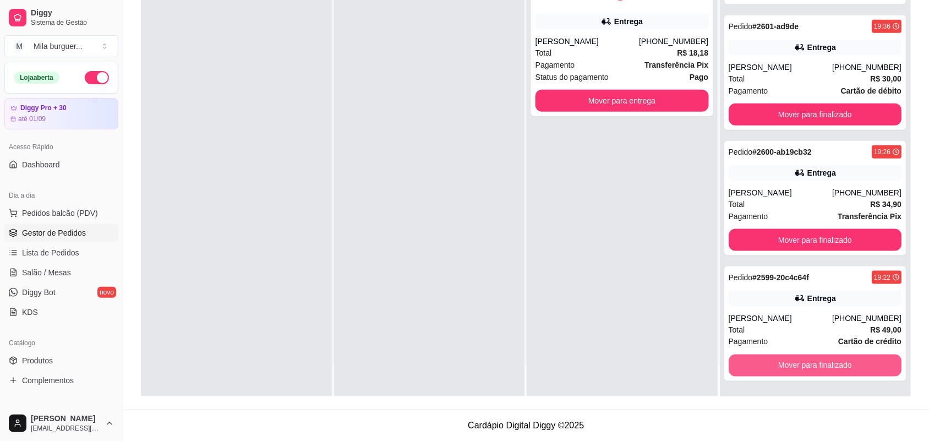
scroll to position [1442, 0]
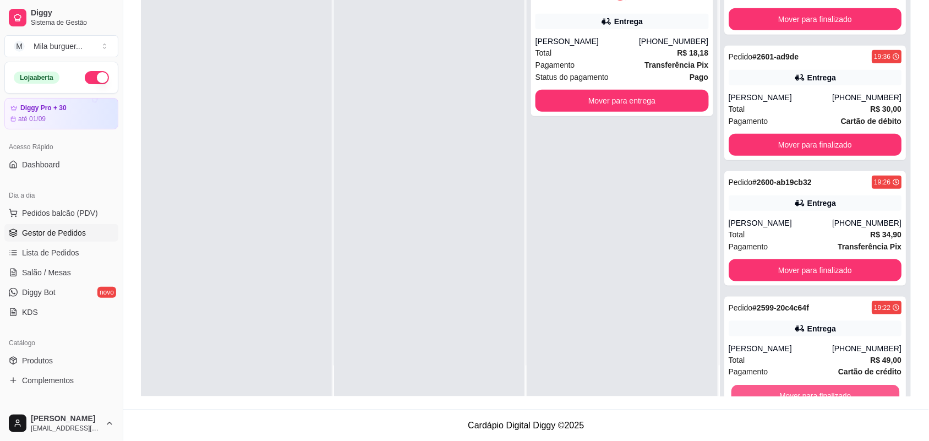
click at [776, 385] on button "Mover para finalizado" at bounding box center [815, 395] width 168 height 21
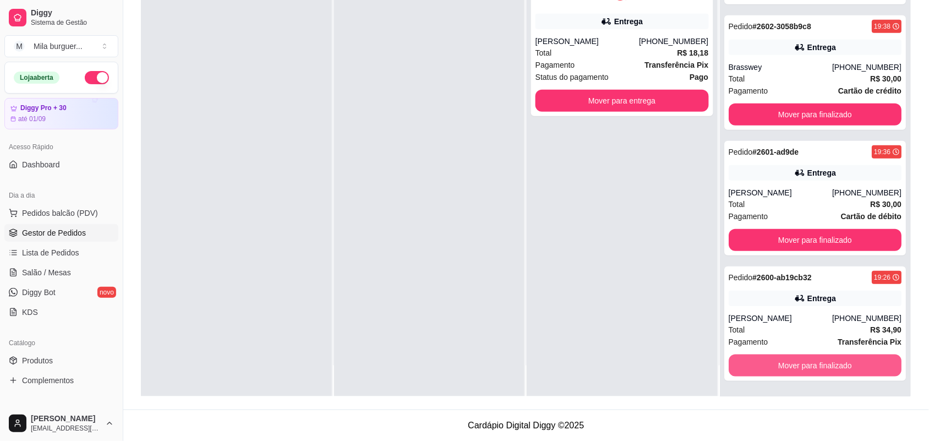
scroll to position [1316, 0]
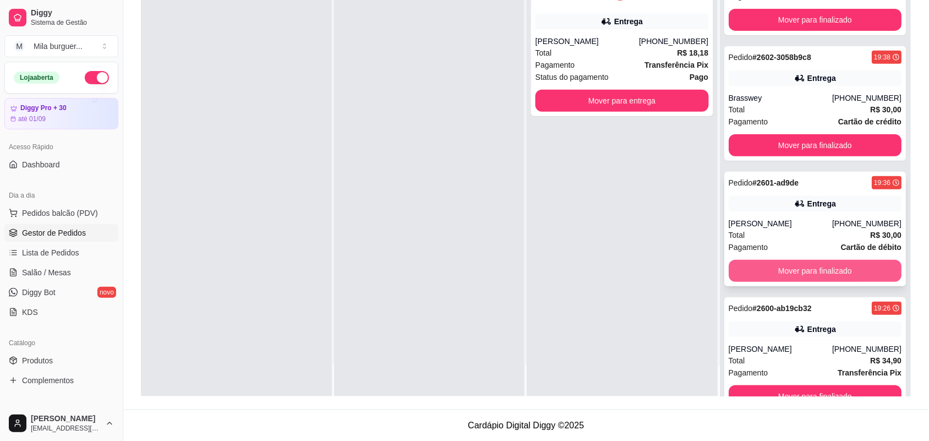
click at [828, 260] on button "Mover para finalizado" at bounding box center [815, 271] width 173 height 22
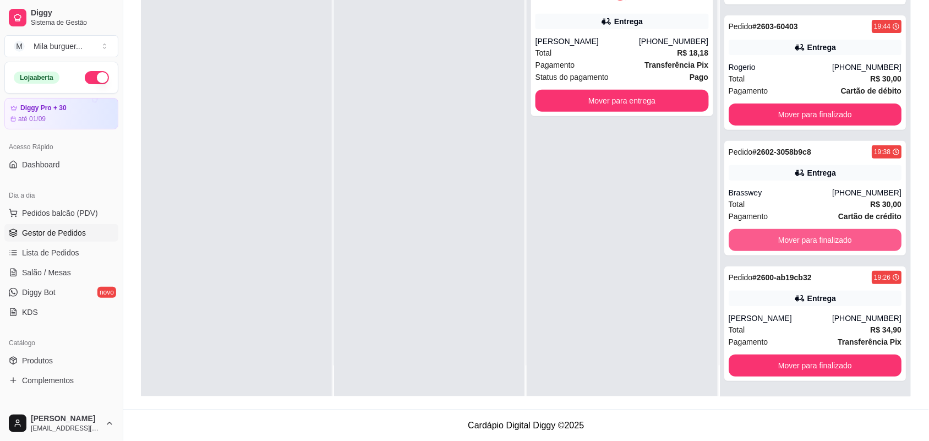
scroll to position [1190, 0]
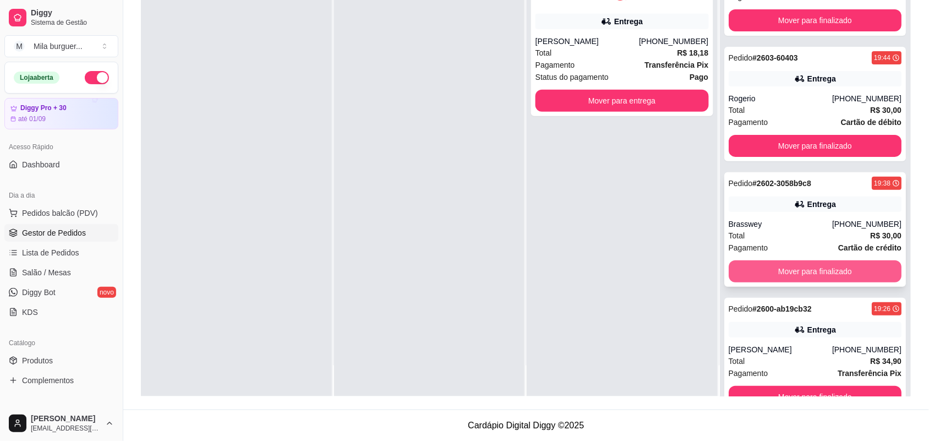
click at [802, 260] on button "Mover para finalizado" at bounding box center [815, 271] width 173 height 22
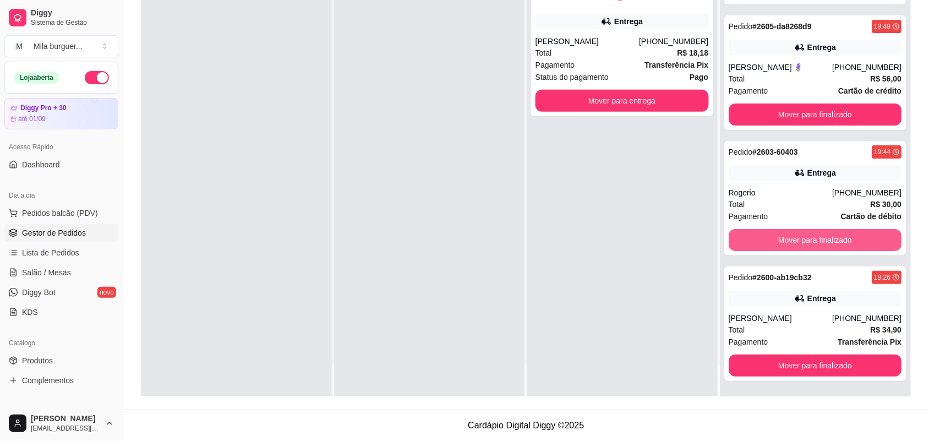
scroll to position [1065, 0]
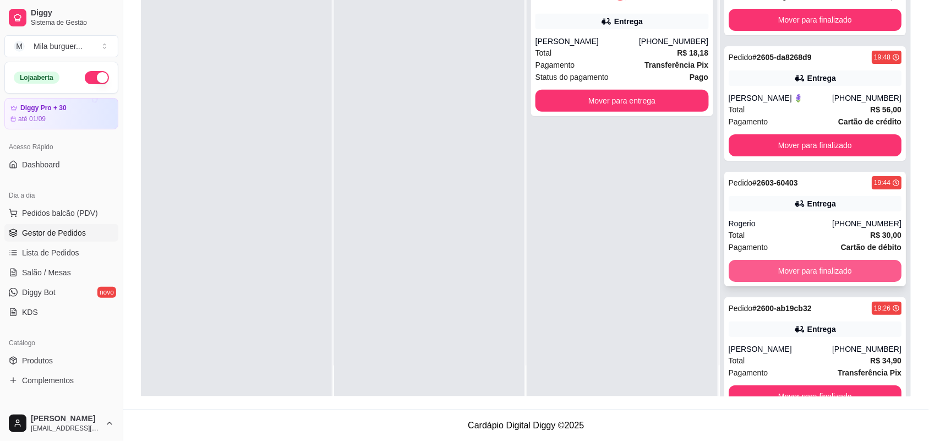
click at [801, 260] on button "Mover para finalizado" at bounding box center [815, 271] width 173 height 22
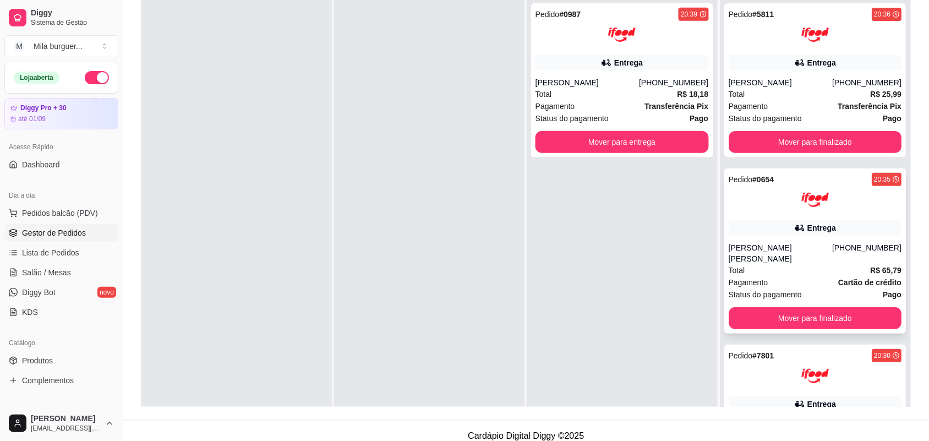
scroll to position [168, 0]
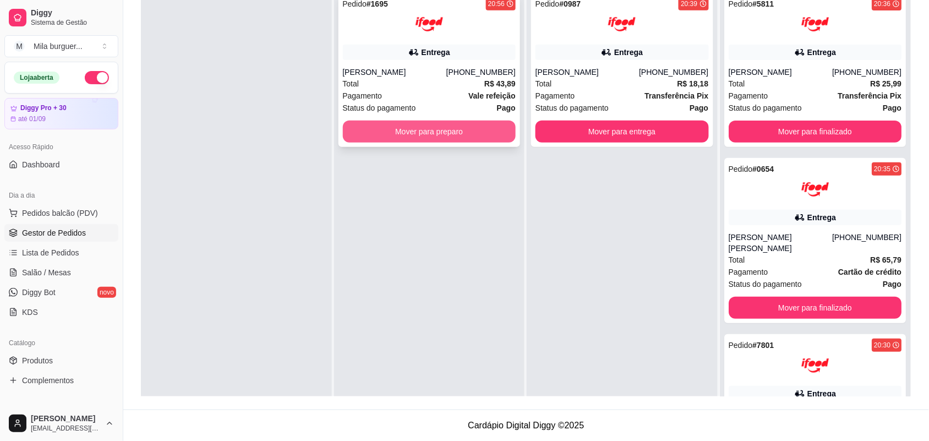
click at [394, 122] on button "Mover para preparo" at bounding box center [429, 132] width 173 height 22
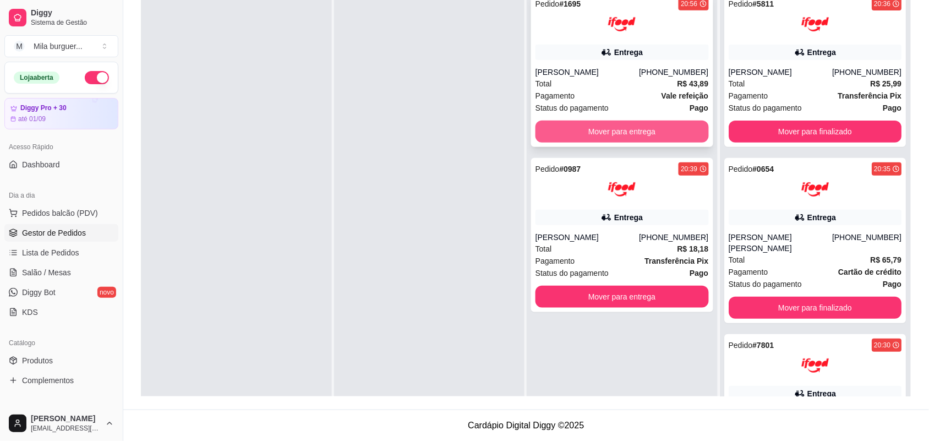
click at [668, 130] on button "Mover para entrega" at bounding box center [622, 132] width 173 height 22
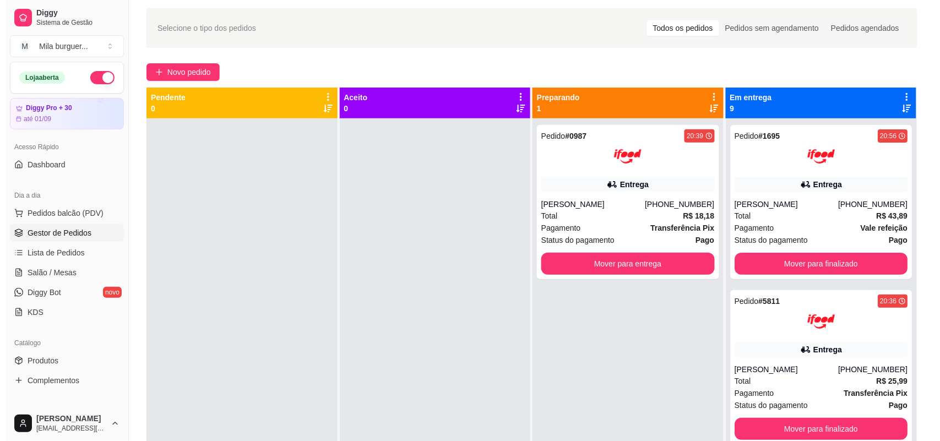
scroll to position [30, 0]
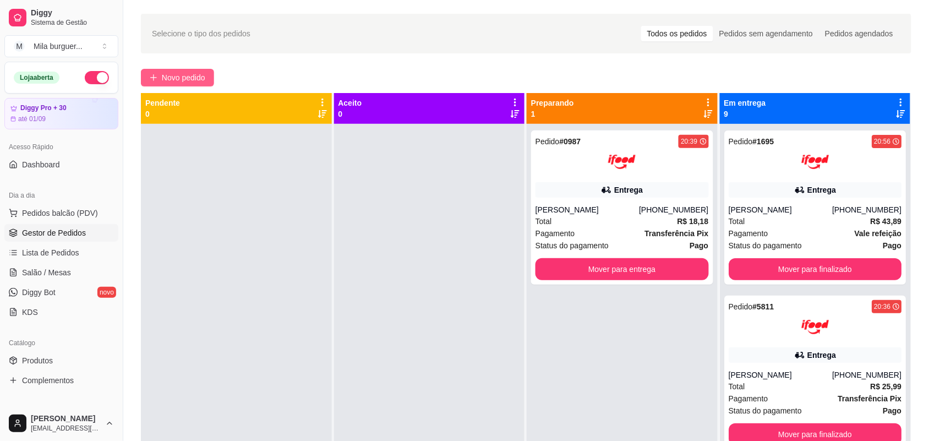
click at [192, 78] on span "Novo pedido" at bounding box center [183, 78] width 43 height 12
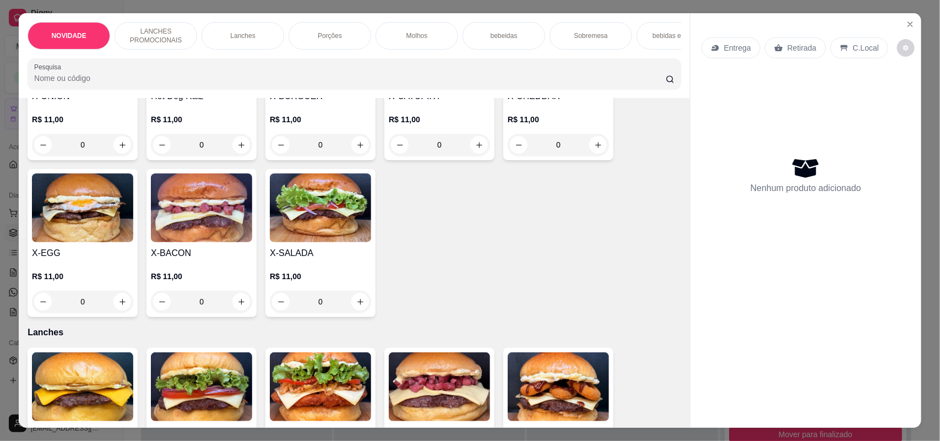
scroll to position [344, 0]
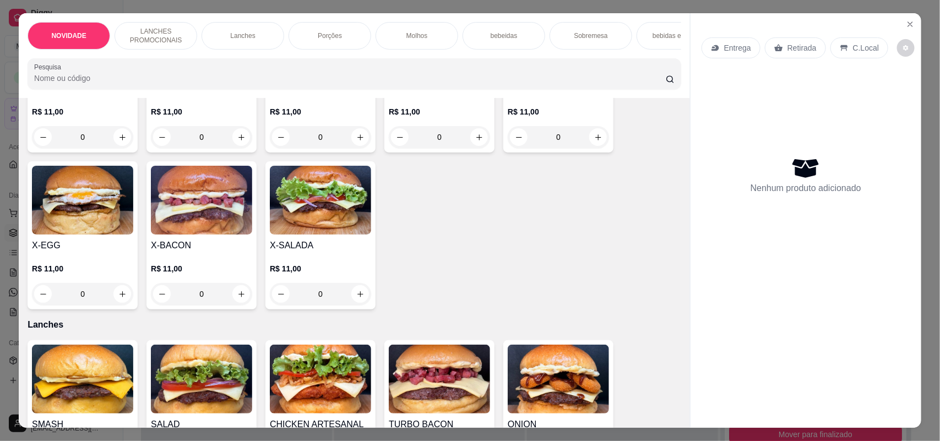
click at [232, 304] on div "0" at bounding box center [201, 294] width 101 height 22
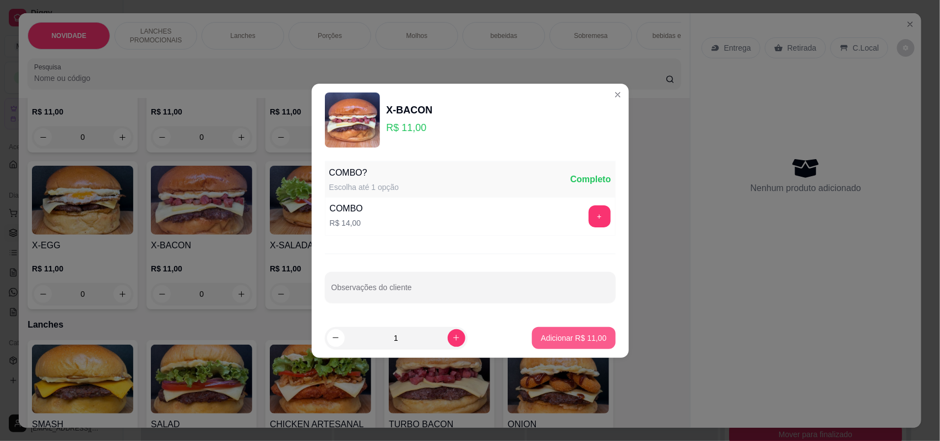
click at [552, 340] on p "Adicionar R$ 11,00" at bounding box center [574, 337] width 66 height 11
type input "1"
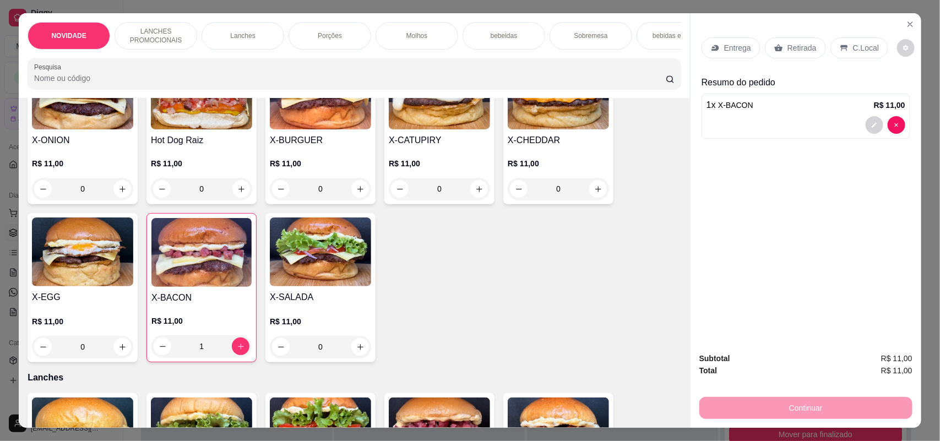
scroll to position [206, 0]
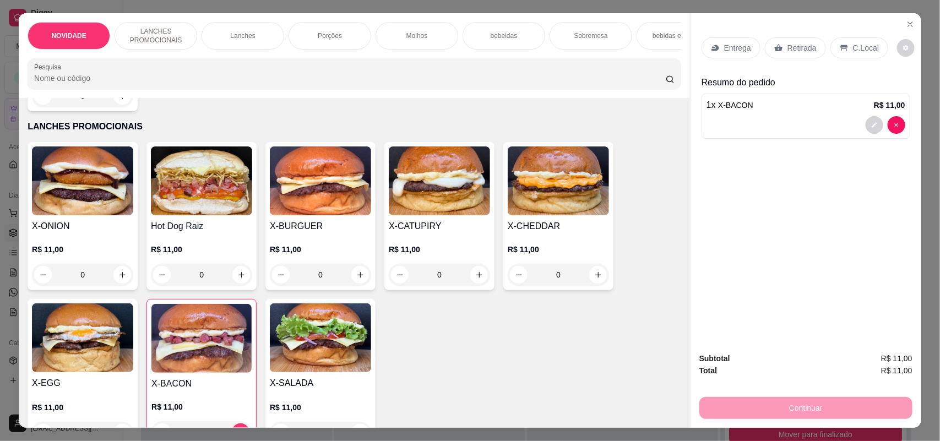
click at [590, 282] on div "0" at bounding box center [558, 275] width 101 height 22
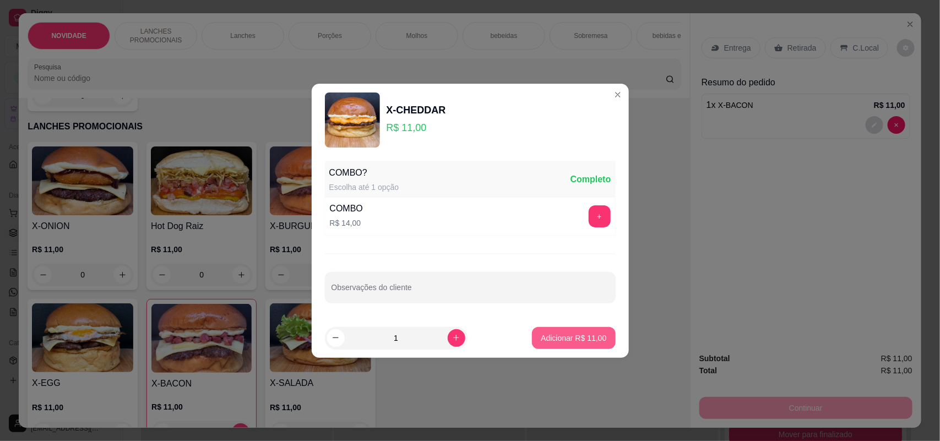
click at [541, 336] on p "Adicionar R$ 11,00" at bounding box center [574, 337] width 66 height 11
type input "1"
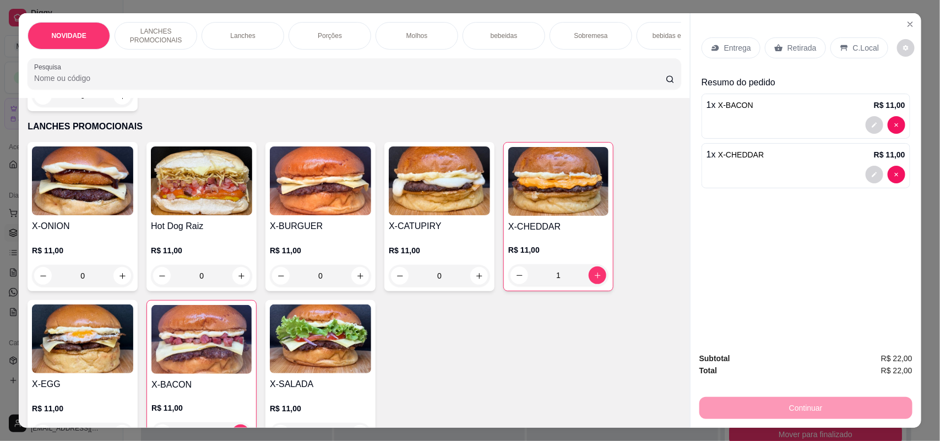
click at [234, 280] on div "0" at bounding box center [201, 276] width 101 height 22
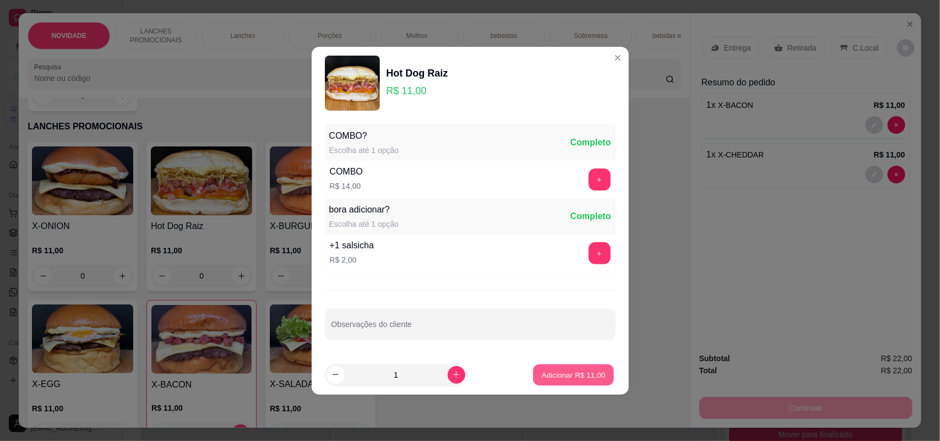
click at [533, 372] on button "Adicionar R$ 11,00" at bounding box center [573, 374] width 81 height 21
type input "1"
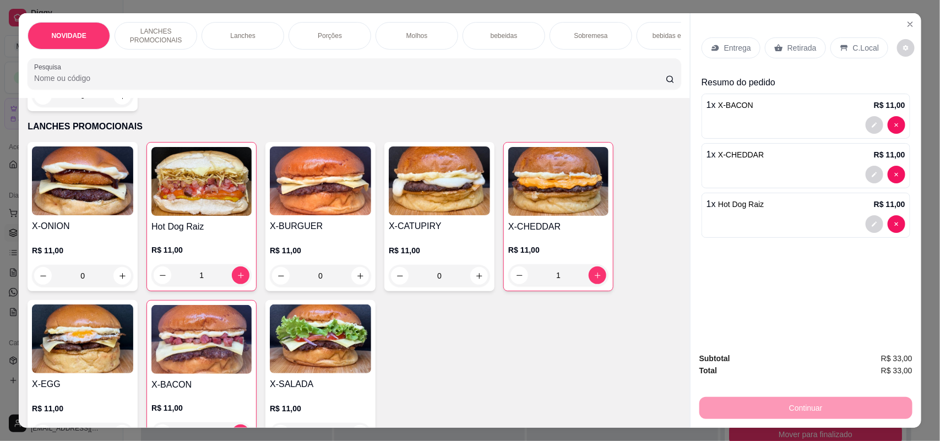
click at [739, 45] on p "Entrega" at bounding box center [737, 47] width 27 height 11
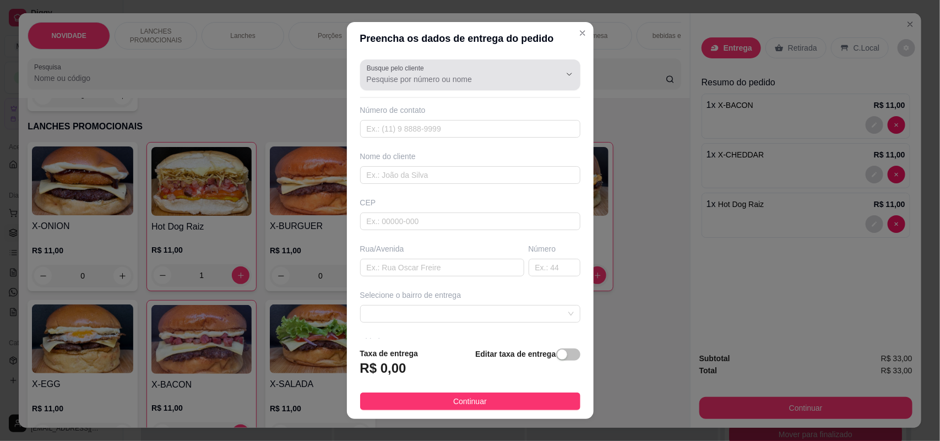
click at [504, 78] on input "Busque pelo cliente" at bounding box center [455, 79] width 176 height 11
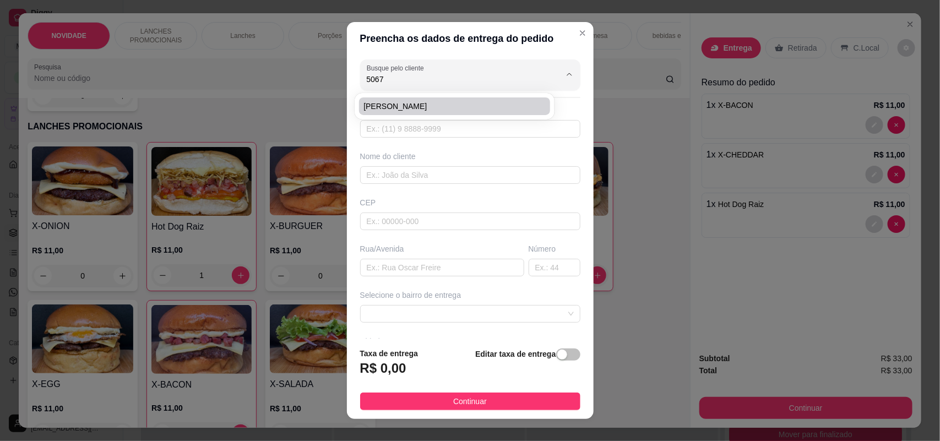
click at [434, 105] on span "[PERSON_NAME]" at bounding box center [448, 106] width 171 height 11
type input "[PERSON_NAME]"
type input "15996185067"
type input "[PERSON_NAME]"
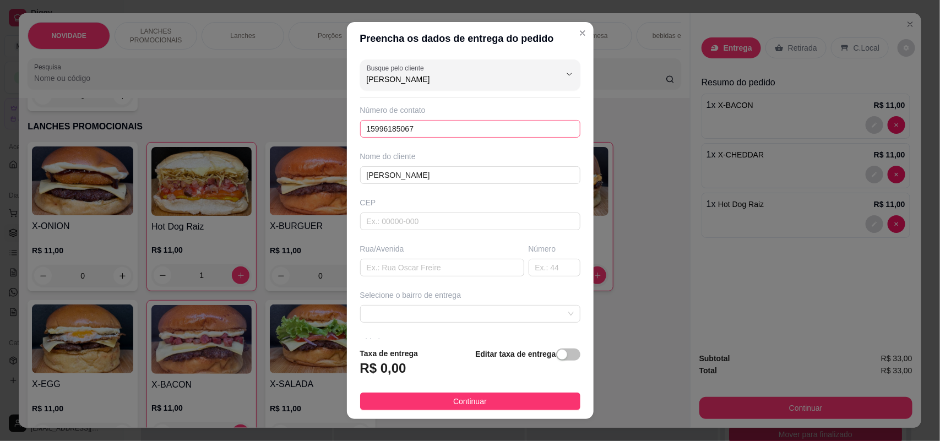
type input "[PERSON_NAME]"
drag, startPoint x: 411, startPoint y: 126, endPoint x: 328, endPoint y: 117, distance: 83.5
click at [328, 117] on div "Preencha os dados de entrega do pedido Busque pelo cliente [PERSON_NAME] Número…" at bounding box center [470, 220] width 940 height 441
drag, startPoint x: 430, startPoint y: 182, endPoint x: 331, endPoint y: 171, distance: 99.1
click at [332, 171] on div "Preencha os dados de entrega do pedido Busque pelo cliente [PERSON_NAME] Número…" at bounding box center [470, 220] width 940 height 441
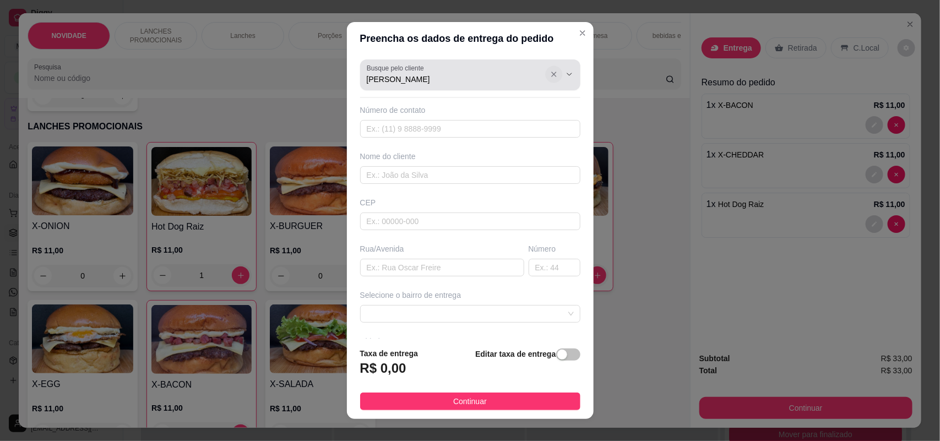
click at [545, 75] on button "Show suggestions" at bounding box center [553, 74] width 17 height 17
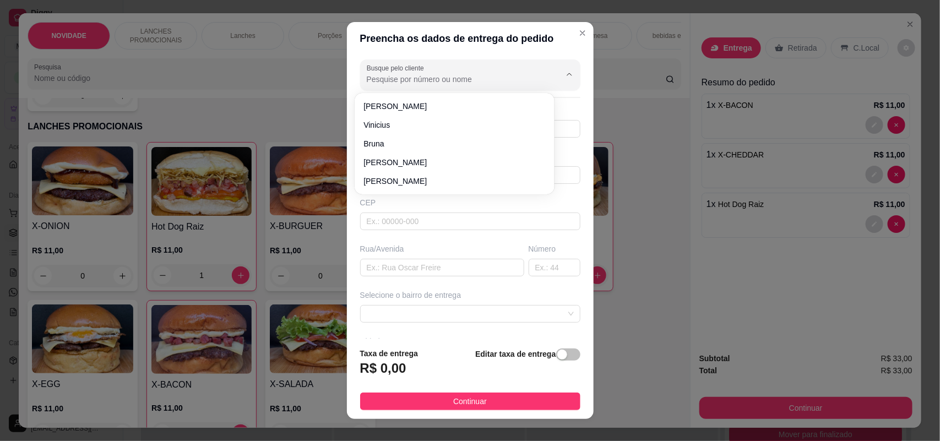
click at [607, 111] on div "Preencha os dados de entrega do pedido Busque pelo cliente Número de contato No…" at bounding box center [470, 220] width 940 height 441
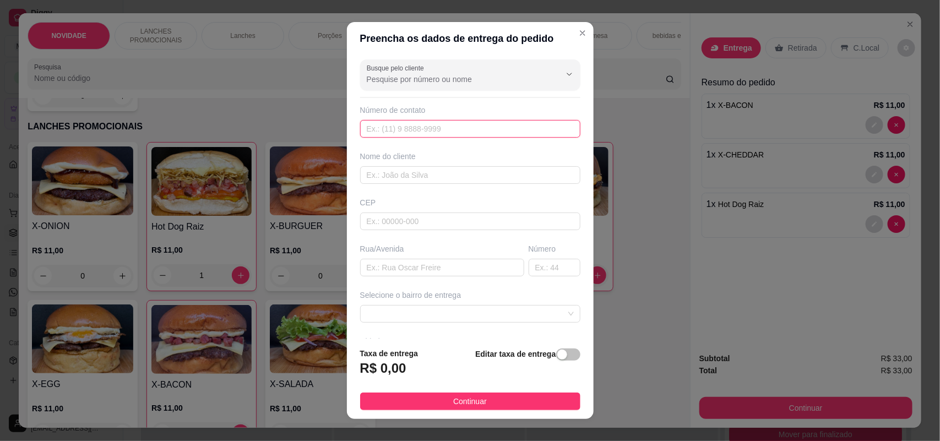
click at [426, 127] on input "text" at bounding box center [470, 129] width 220 height 18
type input "[PHONE_NUMBER]"
click at [422, 169] on input "text" at bounding box center [470, 175] width 220 height 18
type input "Kaique"
click at [413, 262] on input "text" at bounding box center [442, 268] width 164 height 18
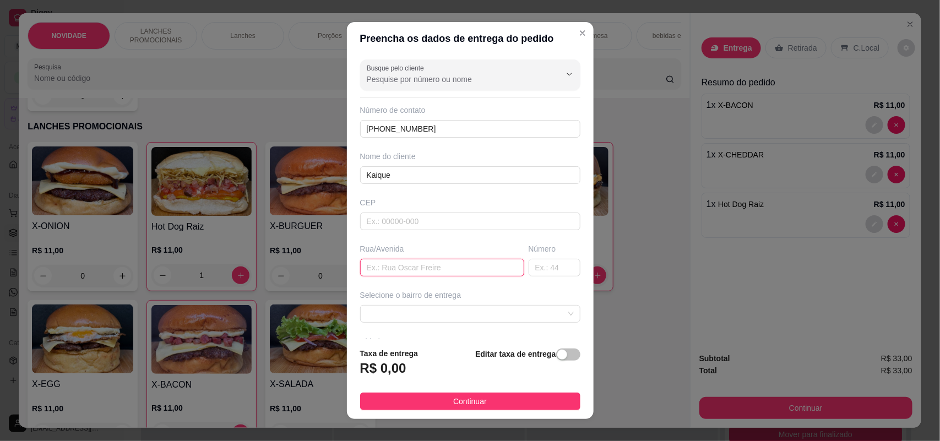
click at [413, 266] on input "text" at bounding box center [442, 268] width 164 height 18
type input "Av. [GEOGRAPHIC_DATA]"
click at [533, 270] on input "text" at bounding box center [554, 268] width 52 height 18
click at [484, 312] on span at bounding box center [470, 314] width 207 height 17
type input "5086"
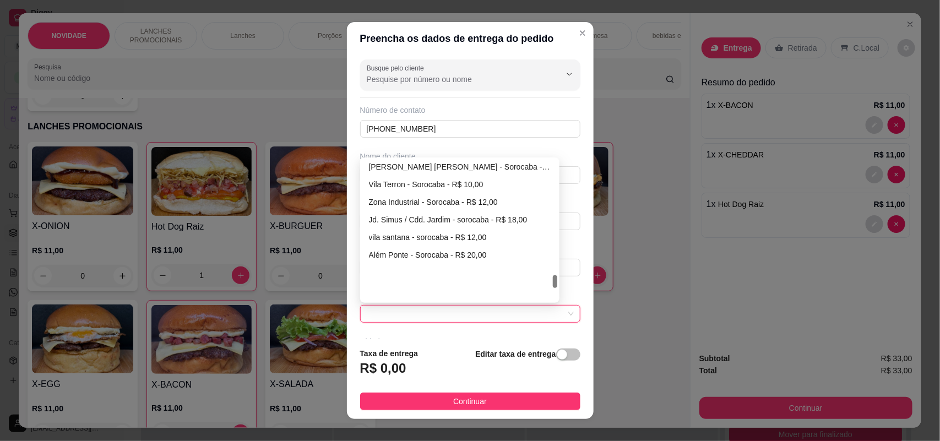
scroll to position [1236, 0]
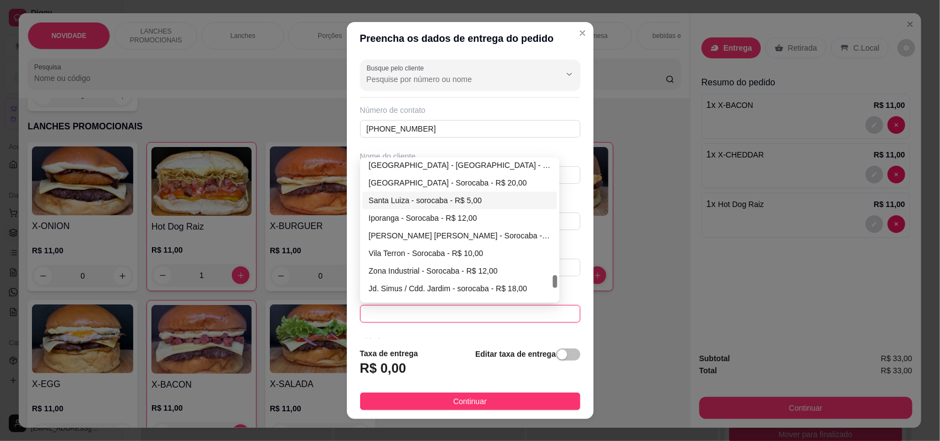
click at [403, 202] on div "Santa Luiza - sorocaba - R$ 5,00" at bounding box center [460, 200] width 182 height 12
type input "sorocaba"
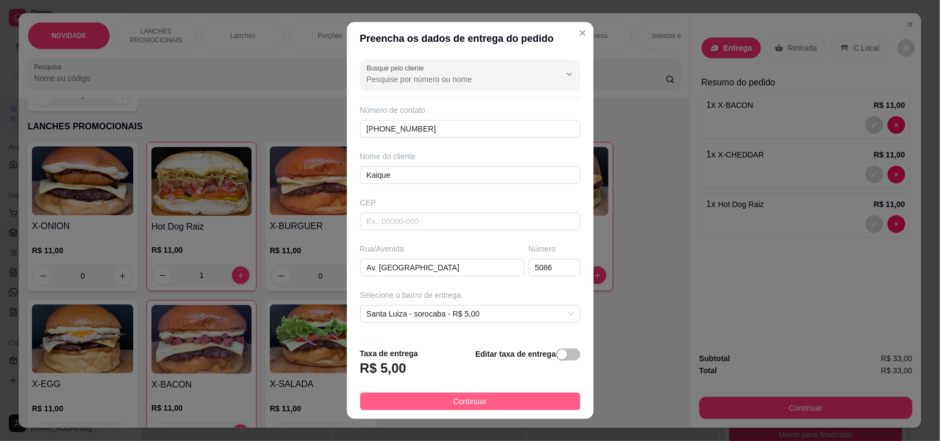
click at [408, 394] on button "Continuar" at bounding box center [470, 401] width 220 height 18
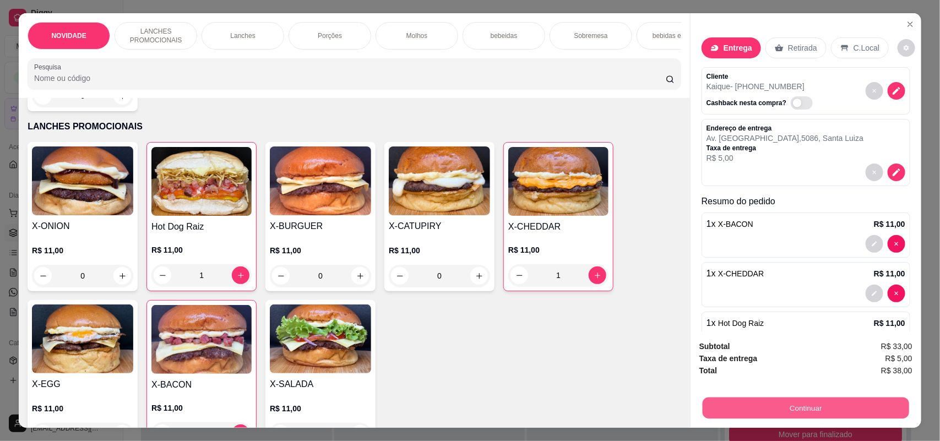
click at [812, 407] on button "Continuar" at bounding box center [805, 407] width 206 height 21
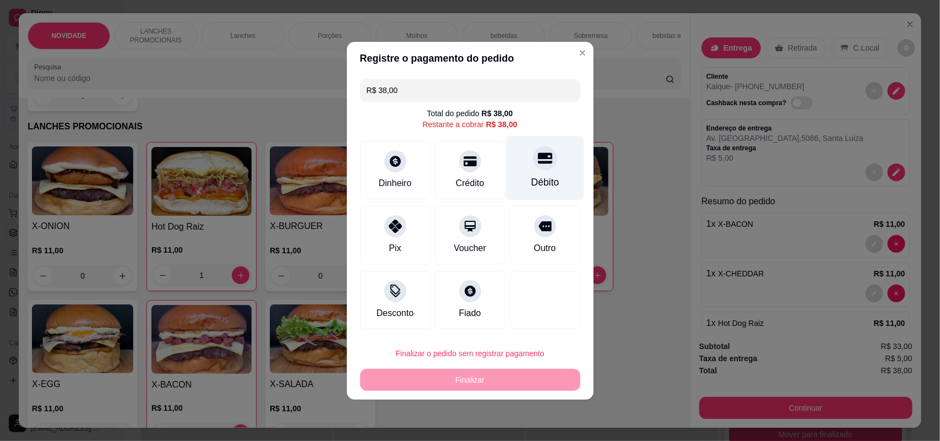
click at [531, 177] on div "Débito" at bounding box center [545, 182] width 28 height 14
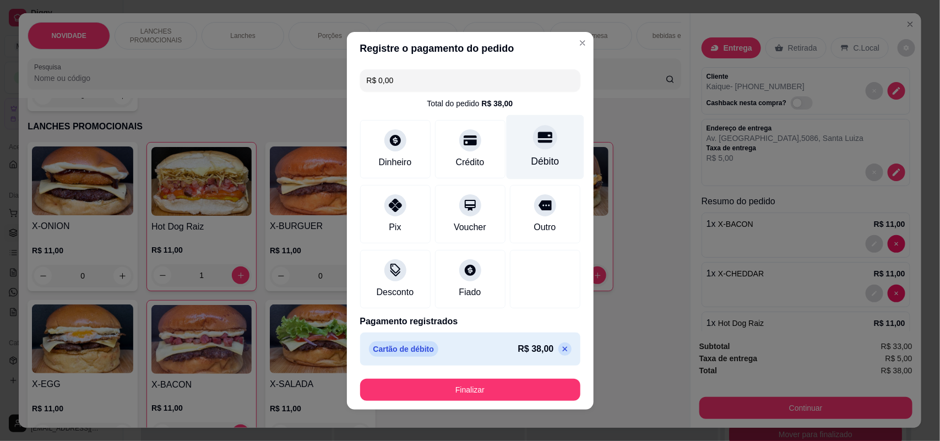
click at [506, 165] on div "Débito" at bounding box center [545, 146] width 78 height 64
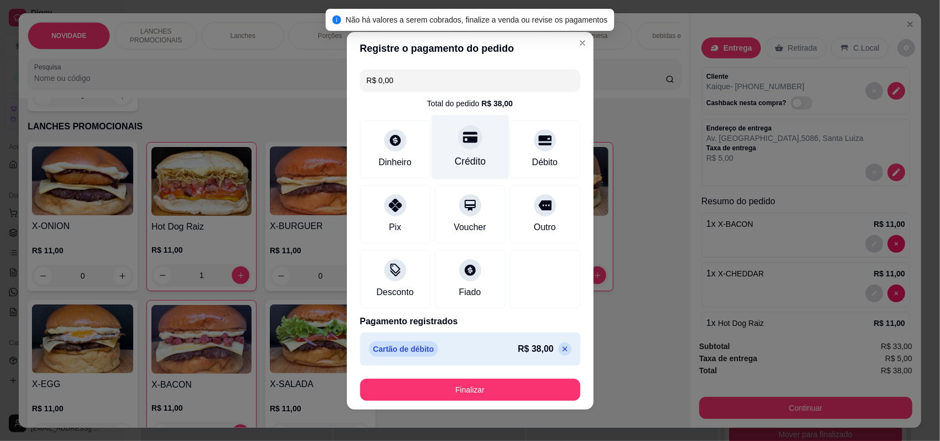
click at [485, 162] on div "Crédito" at bounding box center [470, 146] width 78 height 64
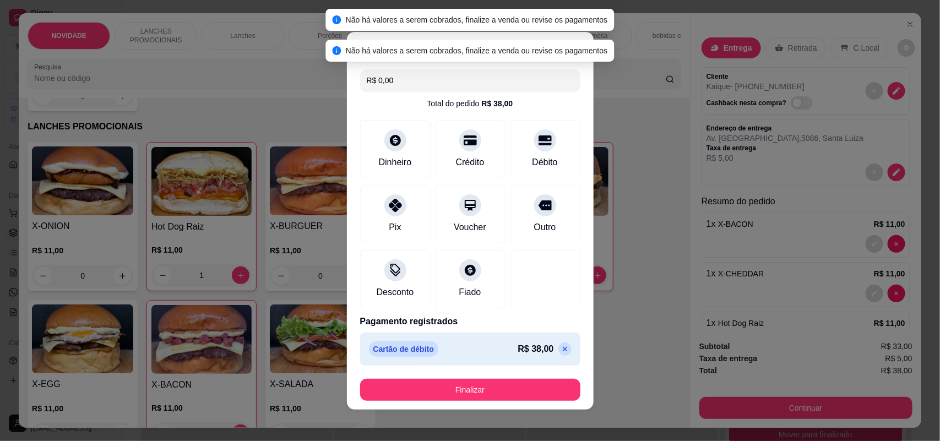
click at [560, 350] on icon at bounding box center [564, 349] width 9 height 9
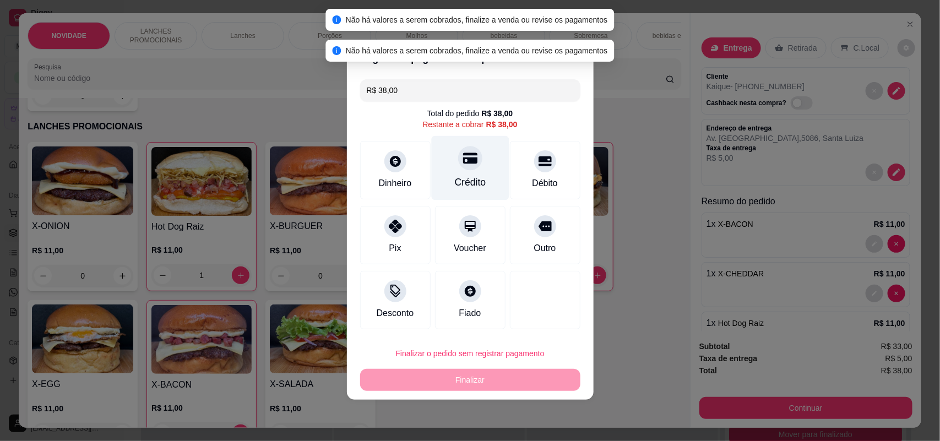
click at [490, 168] on div "Crédito" at bounding box center [470, 167] width 78 height 64
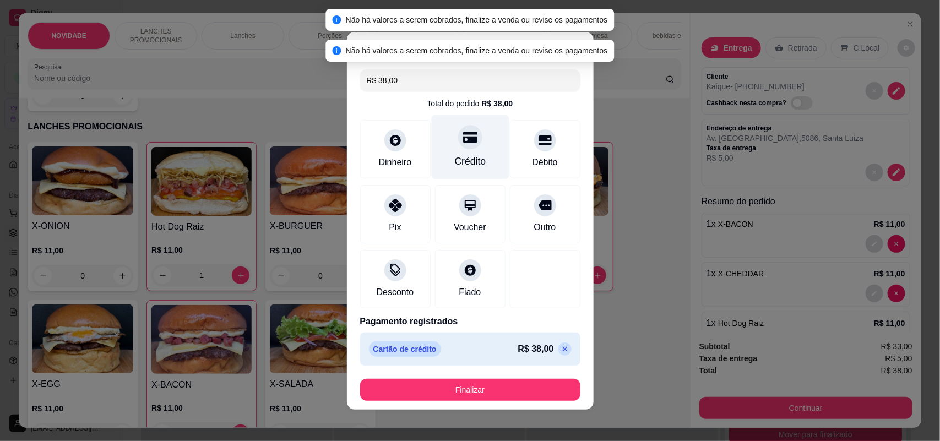
type input "R$ 0,00"
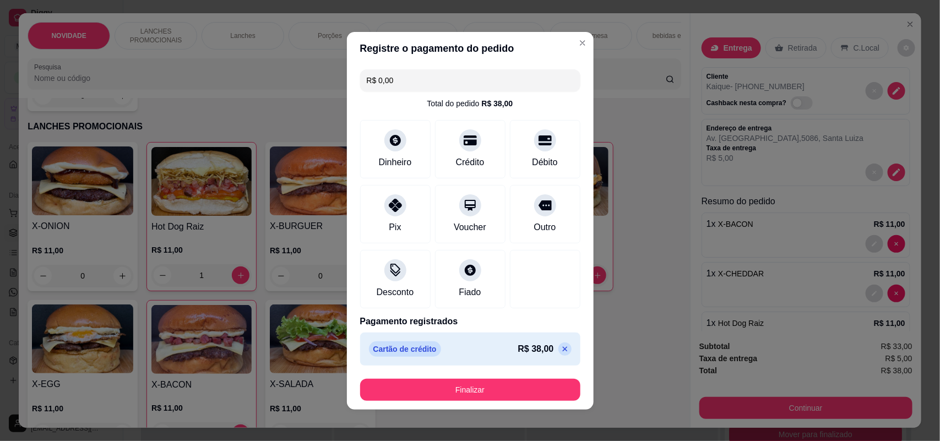
click at [516, 364] on div "Cartão de crédito R$ 38,00" at bounding box center [470, 348] width 220 height 33
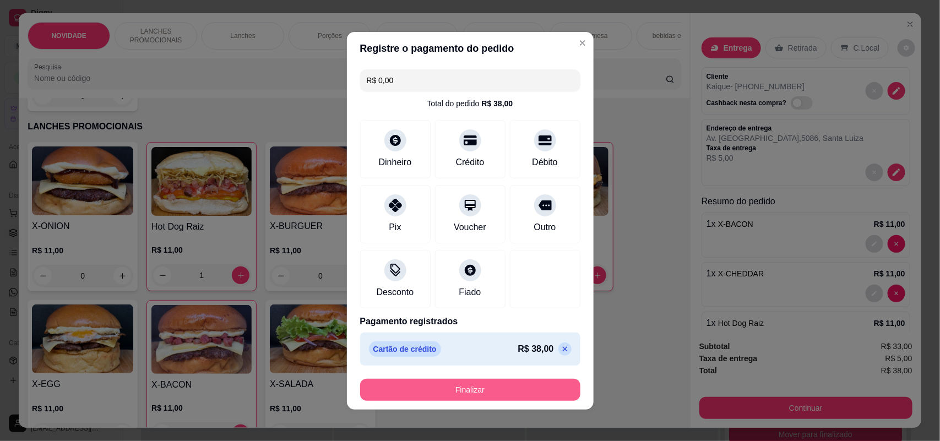
click at [511, 389] on button "Finalizar" at bounding box center [470, 390] width 220 height 22
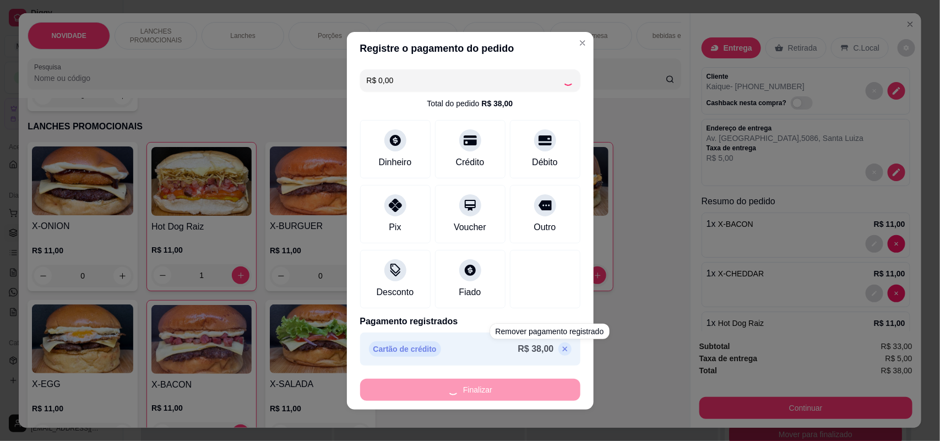
type input "0"
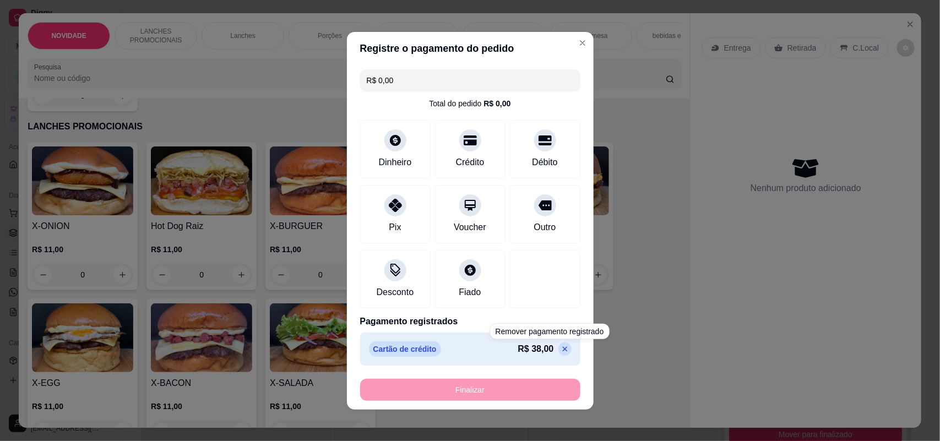
type input "-R$ 38,00"
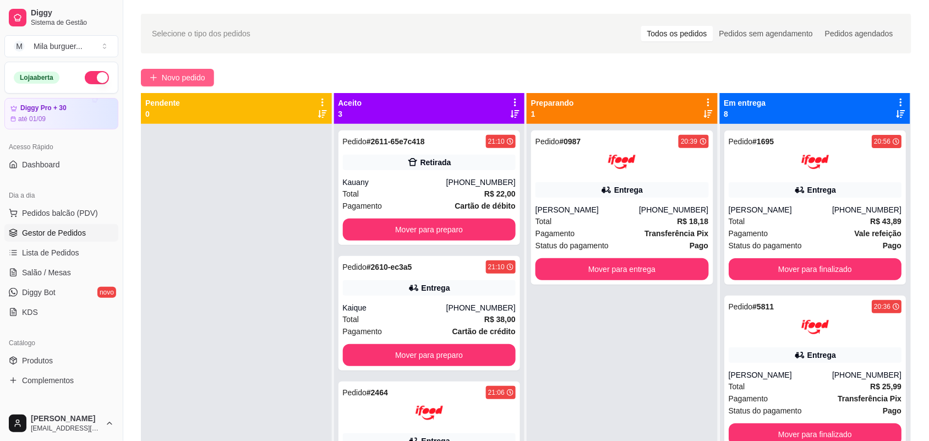
click at [182, 75] on span "Novo pedido" at bounding box center [183, 78] width 43 height 12
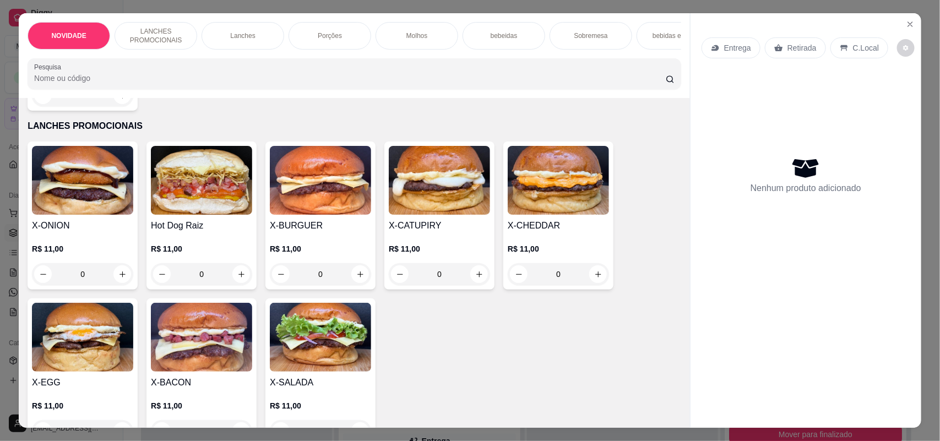
scroll to position [344, 0]
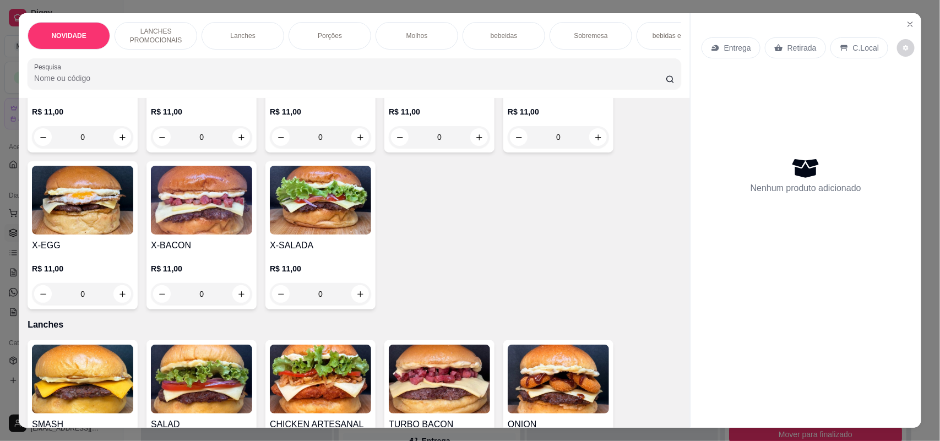
click at [239, 305] on div "0" at bounding box center [201, 294] width 101 height 22
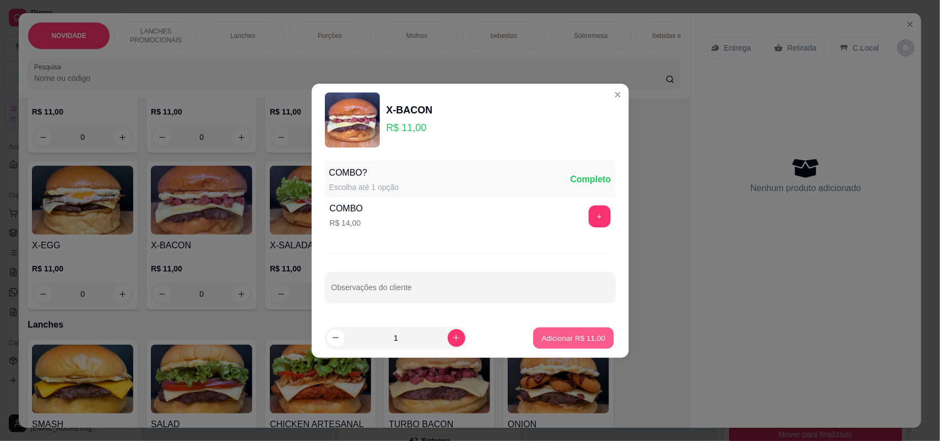
click at [543, 334] on p "Adicionar R$ 11,00" at bounding box center [574, 337] width 64 height 10
type input "1"
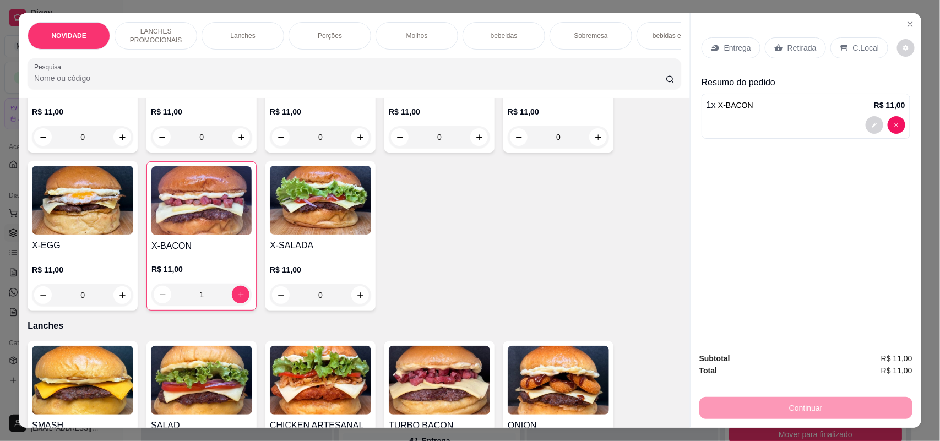
click at [793, 52] on p "Retirada" at bounding box center [801, 47] width 29 height 11
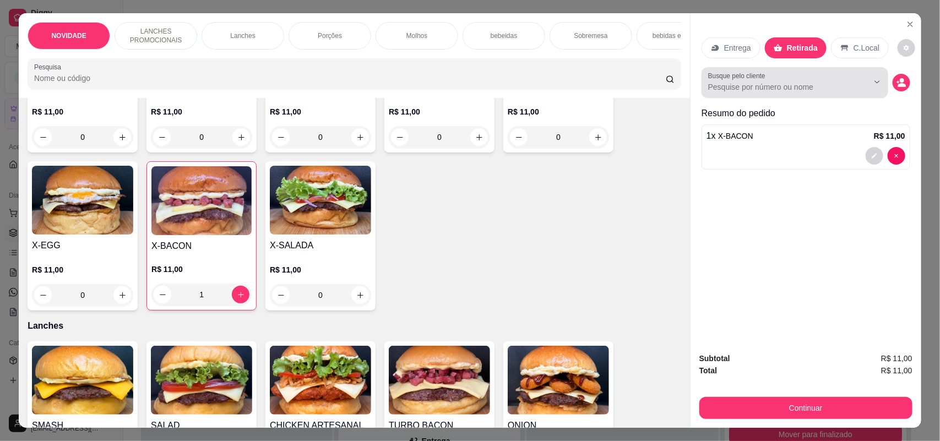
click at [747, 84] on input "Busque pelo cliente" at bounding box center [779, 86] width 143 height 11
type input "7"
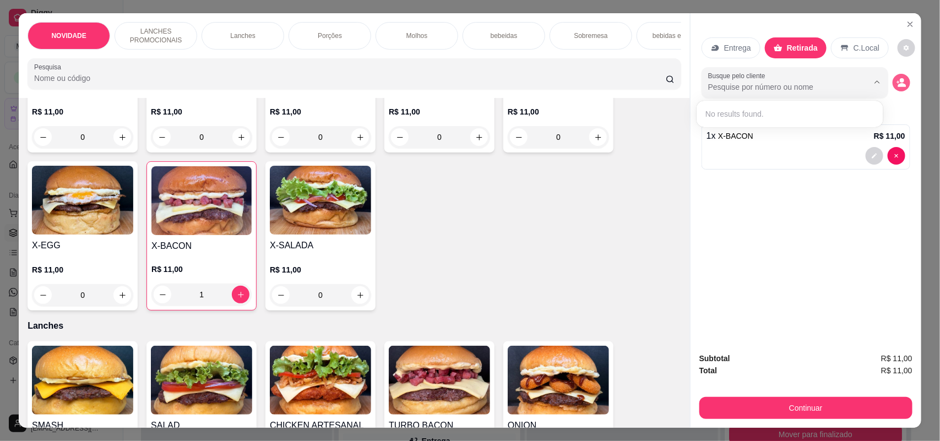
click at [898, 84] on icon "decrease-product-quantity" at bounding box center [902, 85] width 8 height 4
click at [898, 78] on icon "decrease-product-quantity" at bounding box center [901, 83] width 10 height 10
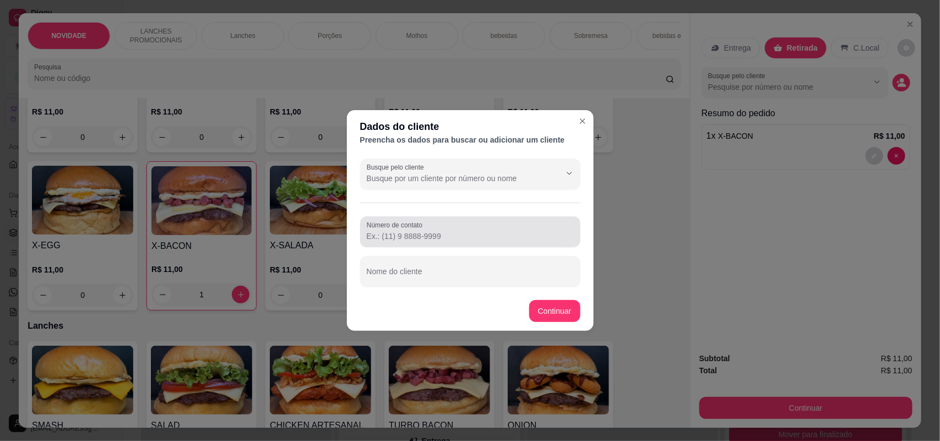
click at [444, 233] on input "Número de contato" at bounding box center [470, 236] width 207 height 11
type input "[PHONE_NUMBER]"
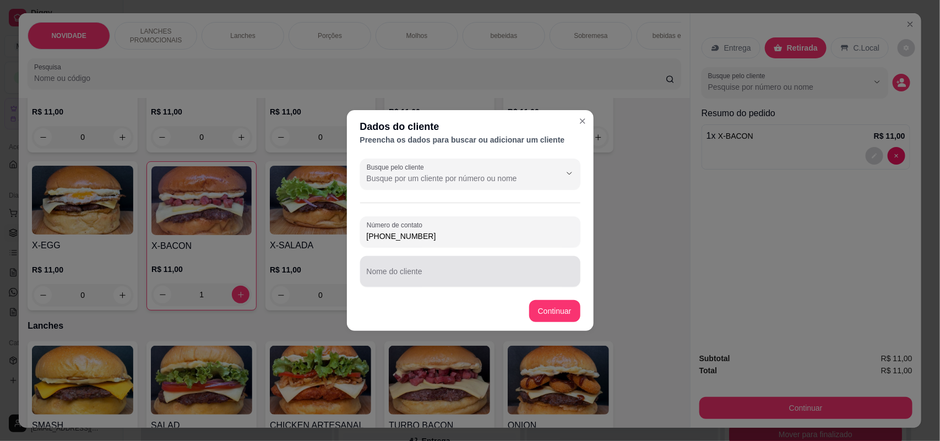
click at [467, 279] on input "Nome do cliente" at bounding box center [470, 275] width 207 height 11
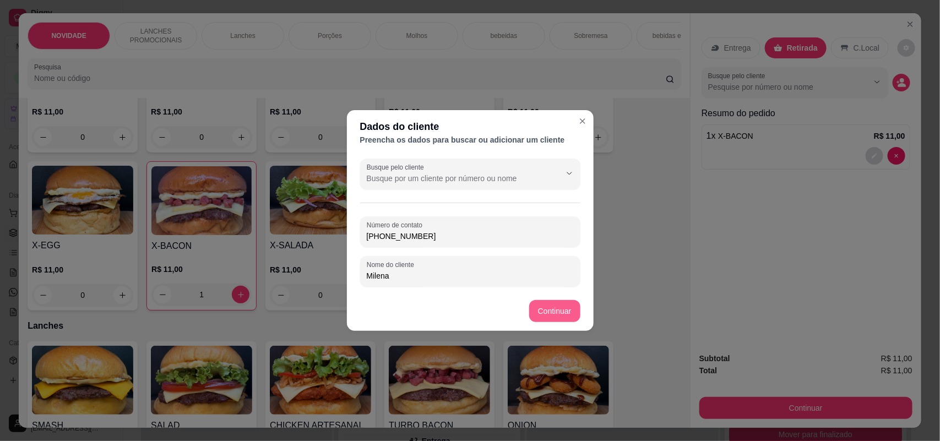
type input "Milena"
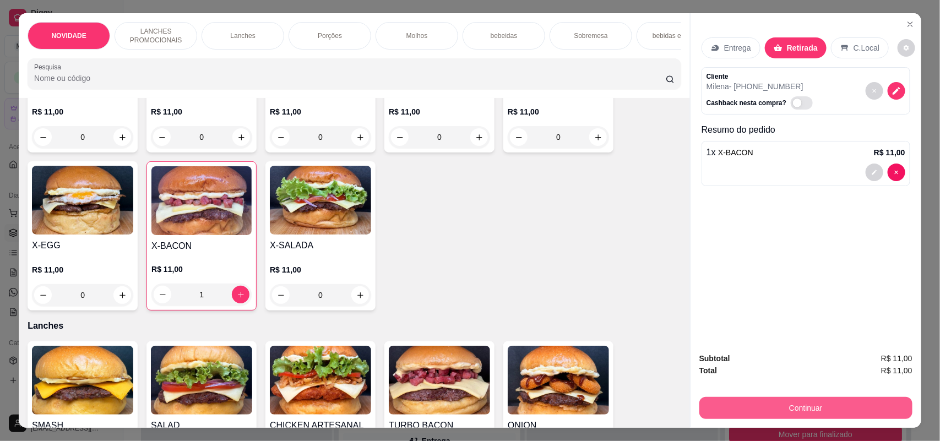
click at [768, 400] on button "Continuar" at bounding box center [805, 408] width 213 height 22
click at [730, 403] on button "Continuar" at bounding box center [805, 408] width 213 height 22
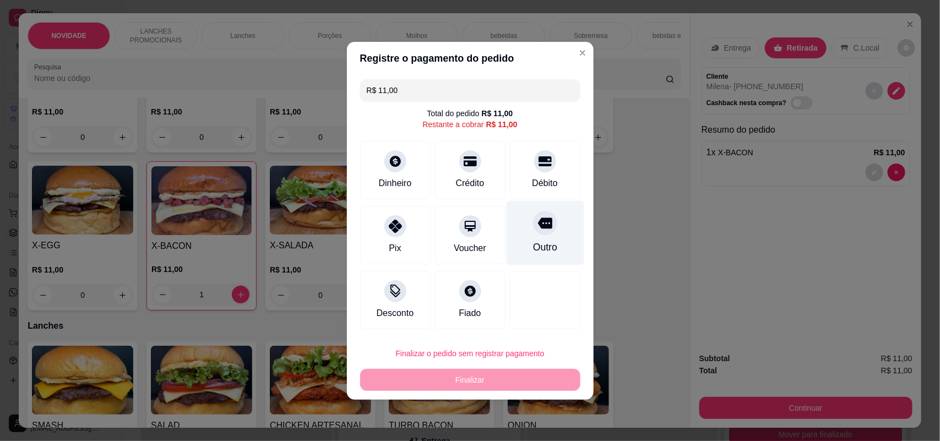
click at [516, 240] on div "Outro" at bounding box center [545, 232] width 78 height 64
type input "R$ 0,00"
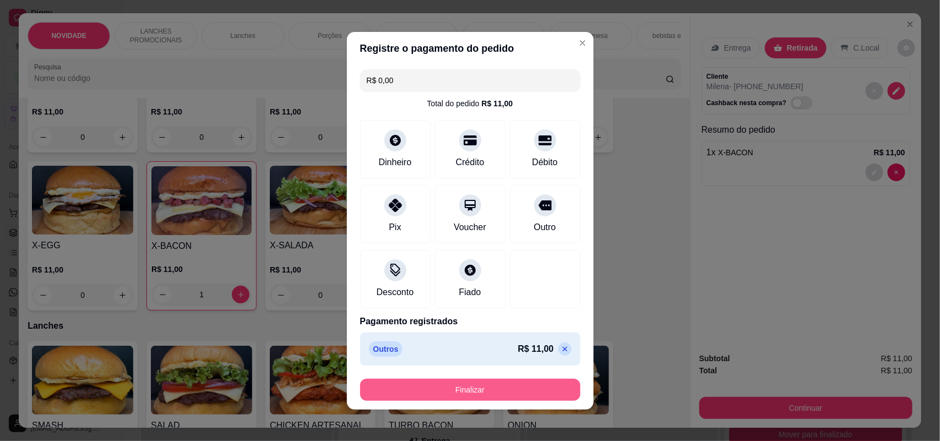
click at [472, 392] on button "Finalizar" at bounding box center [470, 390] width 220 height 22
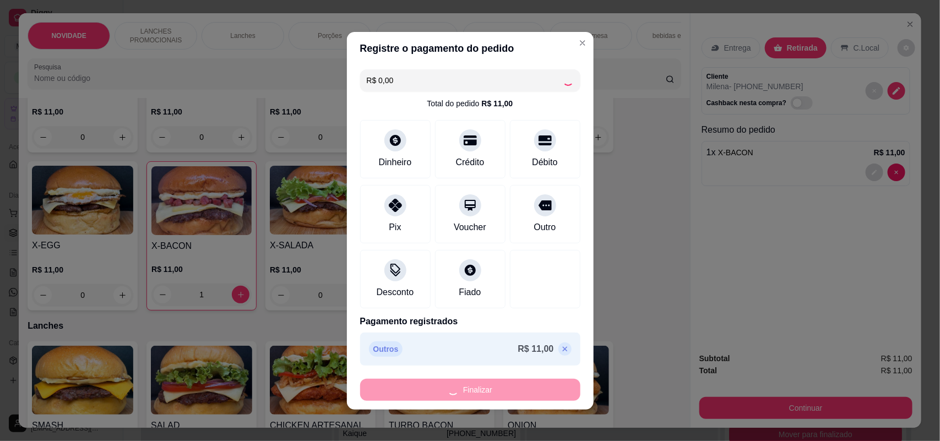
type input "0"
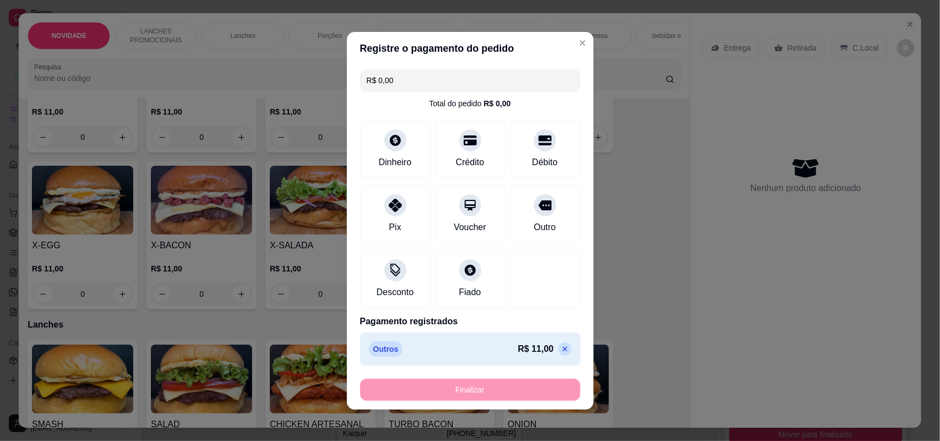
type input "-R$ 11,00"
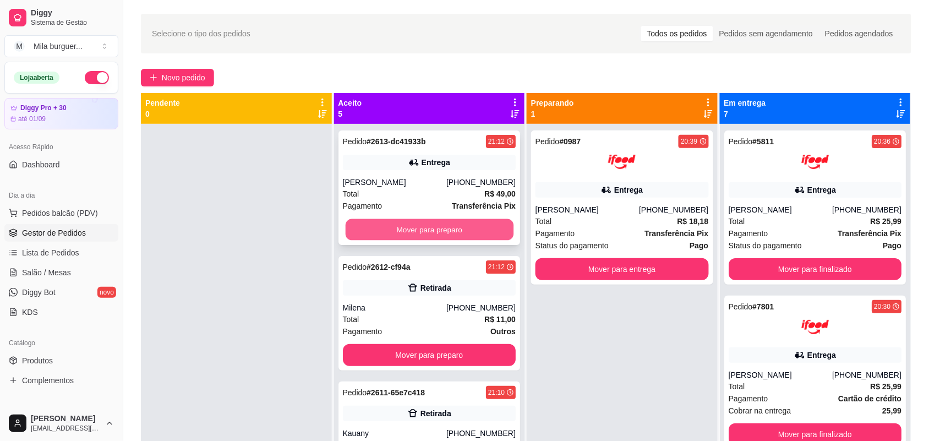
click at [486, 228] on button "Mover para preparo" at bounding box center [429, 229] width 168 height 21
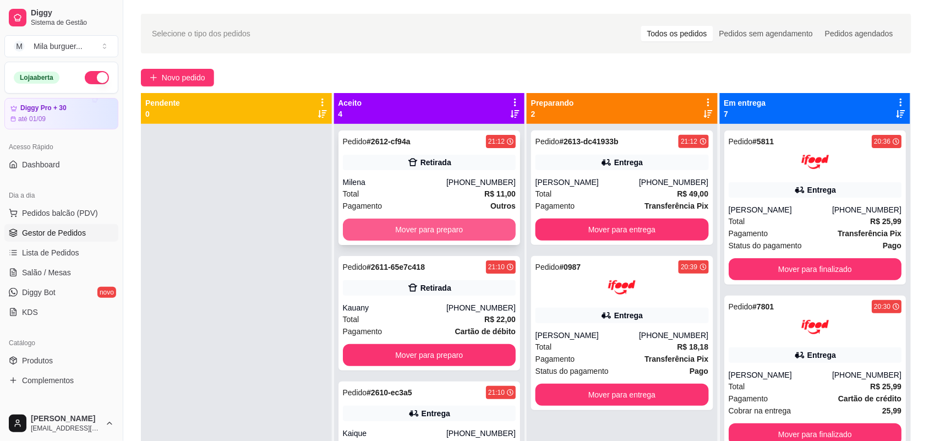
click at [481, 227] on button "Mover para preparo" at bounding box center [429, 230] width 173 height 22
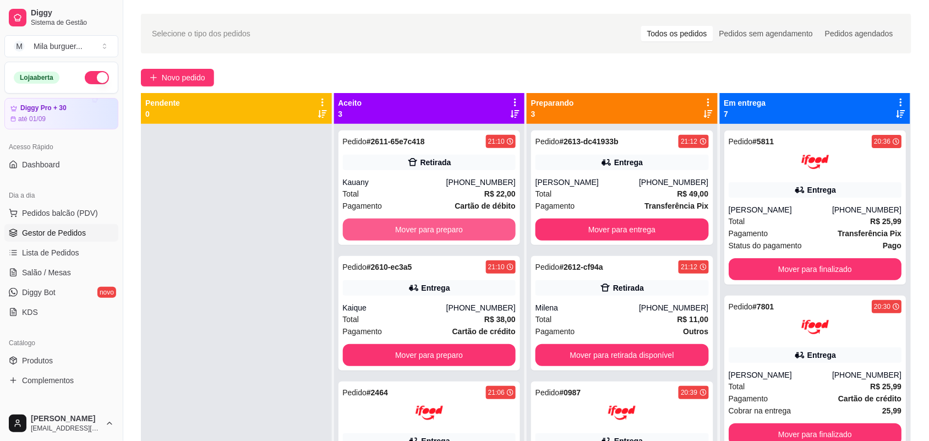
click at [481, 227] on button "Mover para preparo" at bounding box center [429, 230] width 173 height 22
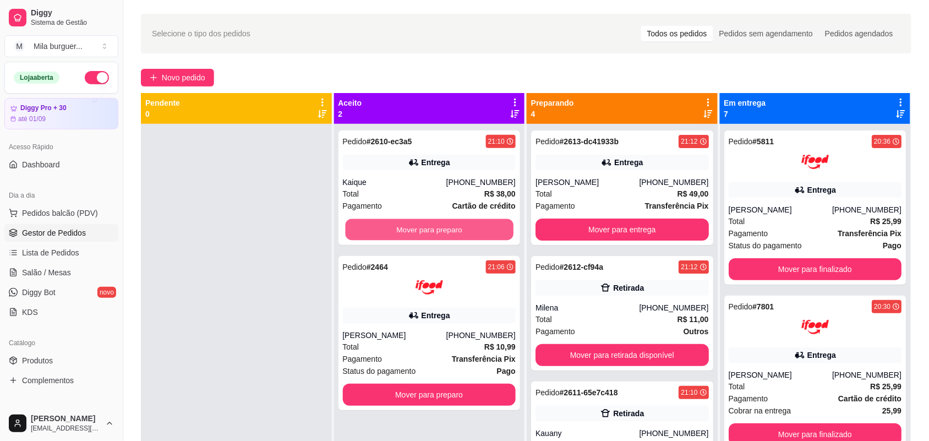
click at [481, 227] on button "Mover para preparo" at bounding box center [429, 229] width 168 height 21
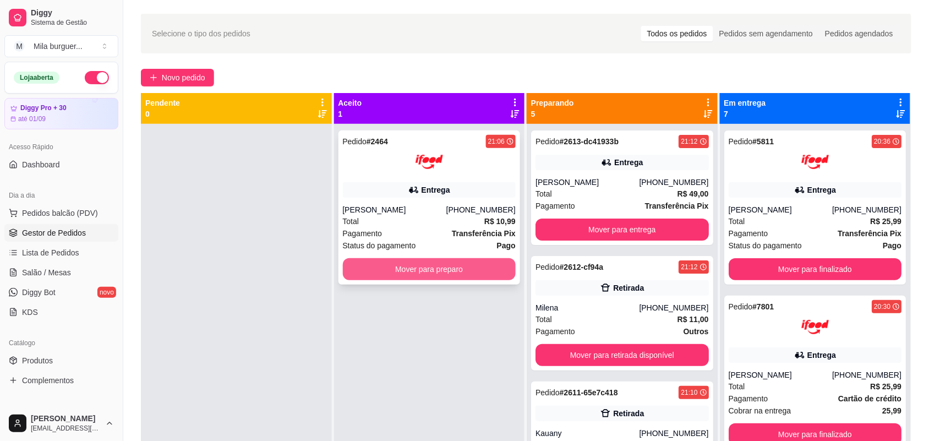
click at [475, 273] on button "Mover para preparo" at bounding box center [429, 269] width 173 height 22
click at [389, 276] on button "Mover para preparo" at bounding box center [429, 269] width 168 height 21
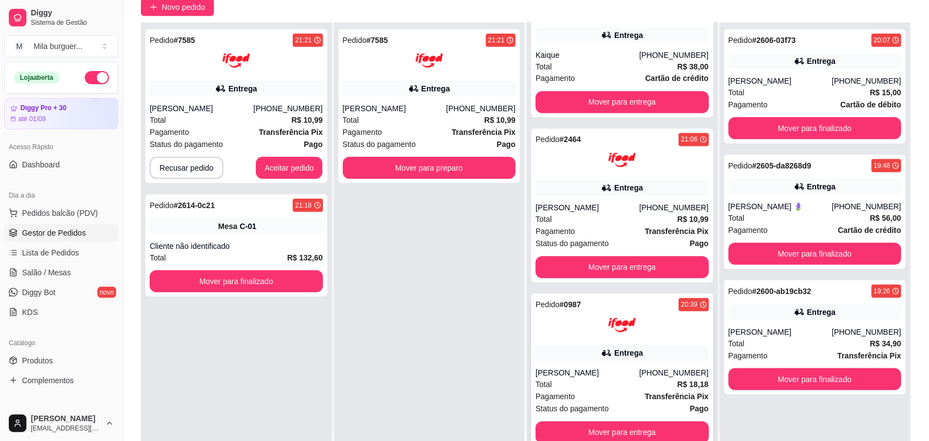
scroll to position [168, 0]
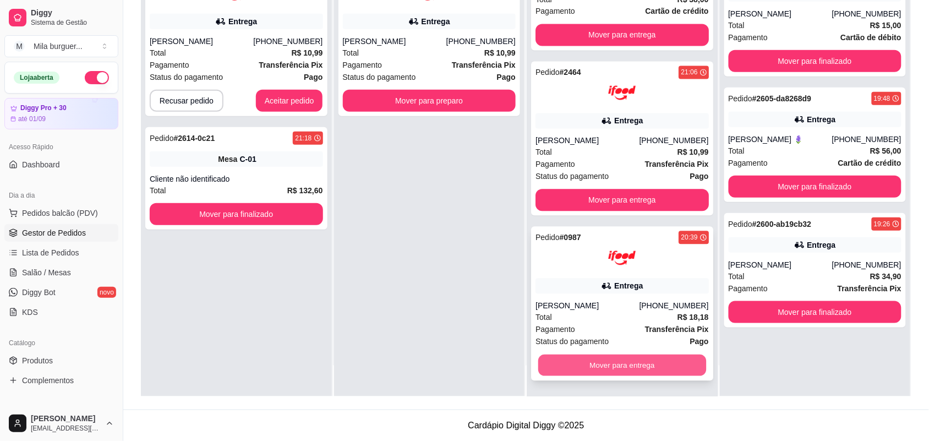
click at [620, 365] on button "Mover para entrega" at bounding box center [622, 365] width 168 height 21
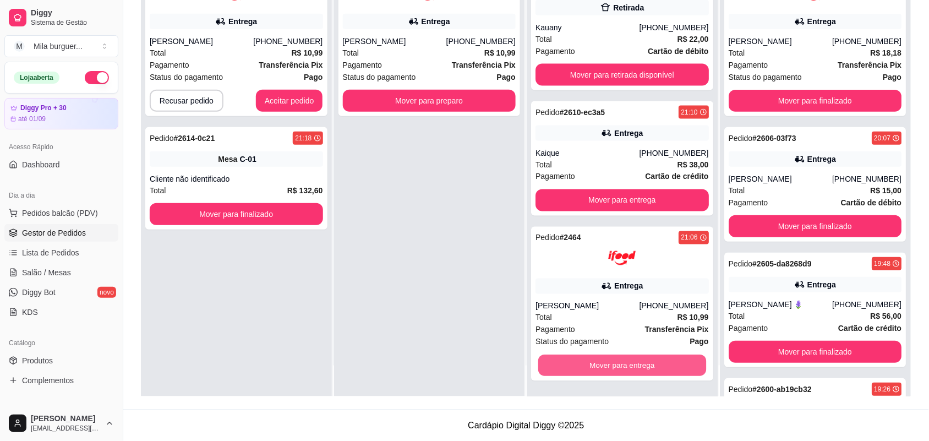
click at [620, 365] on button "Mover para entrega" at bounding box center [622, 365] width 168 height 21
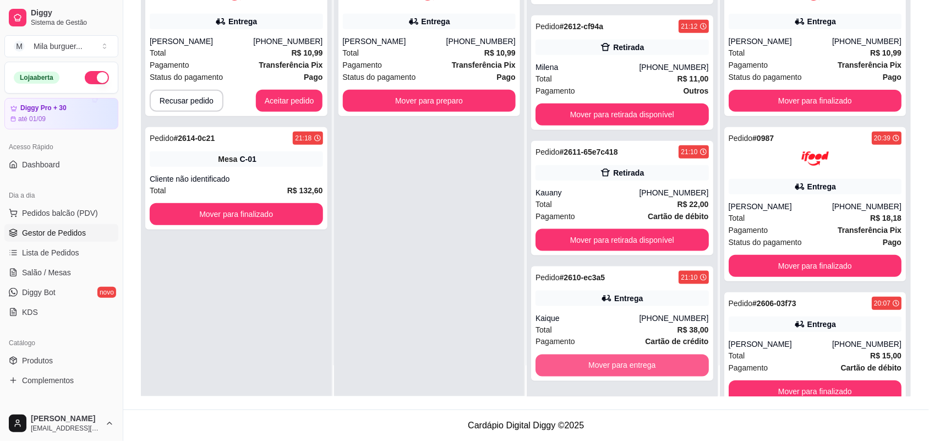
scroll to position [238, 0]
click at [620, 365] on button "Mover para entrega" at bounding box center [622, 365] width 168 height 21
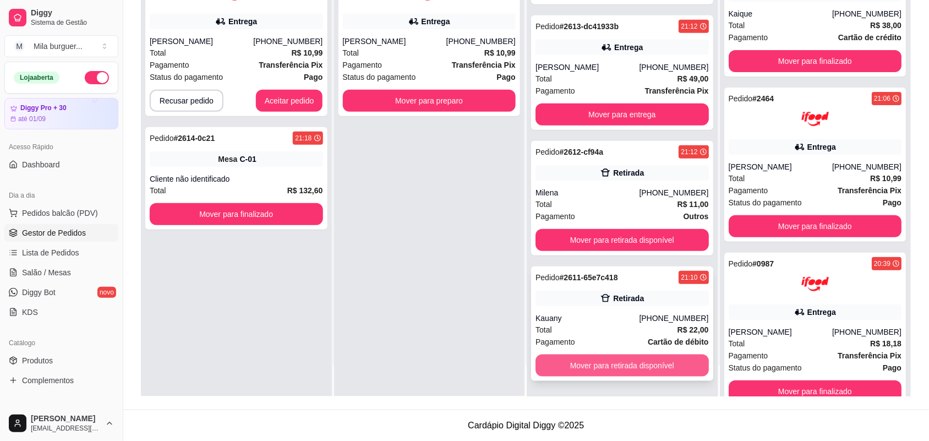
scroll to position [112, 0]
click at [620, 361] on button "Mover para retirada disponível" at bounding box center [622, 365] width 168 height 21
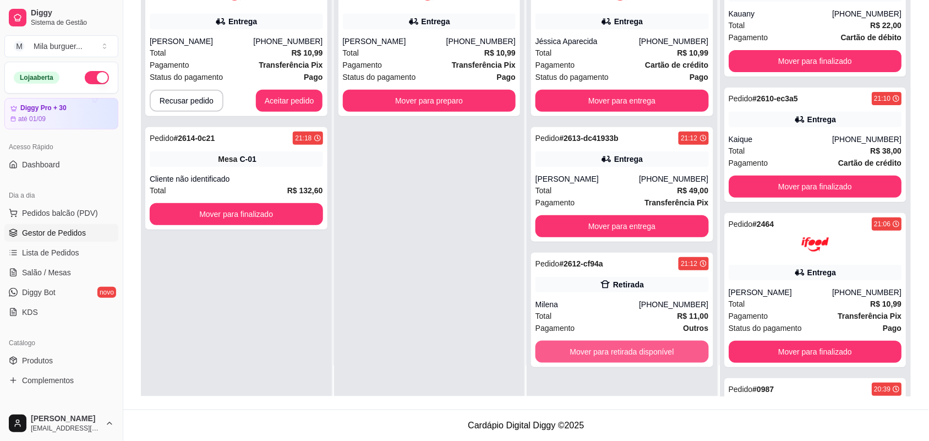
scroll to position [0, 0]
click at [620, 356] on button "Mover para retirada disponível" at bounding box center [622, 351] width 168 height 21
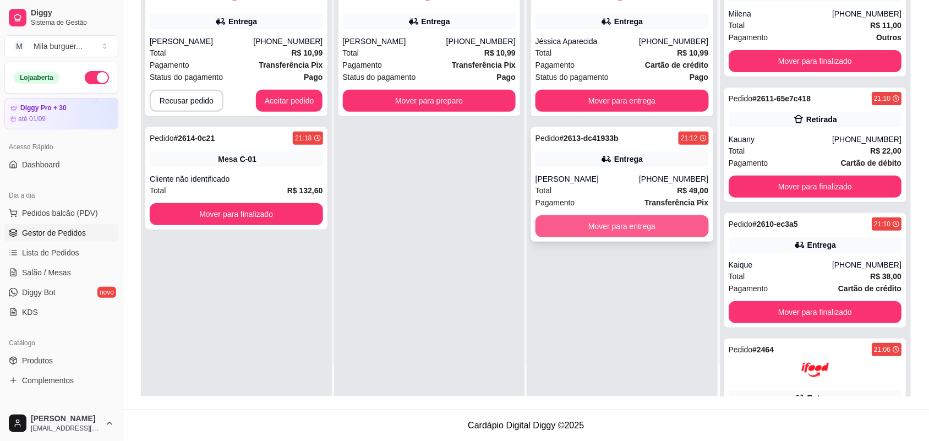
click at [603, 226] on button "Mover para entrega" at bounding box center [622, 226] width 173 height 22
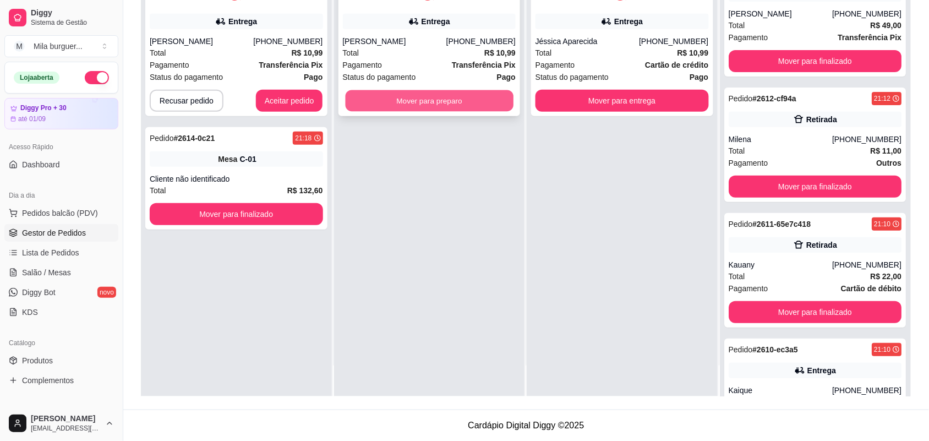
click at [472, 99] on button "Mover para preparo" at bounding box center [429, 100] width 168 height 21
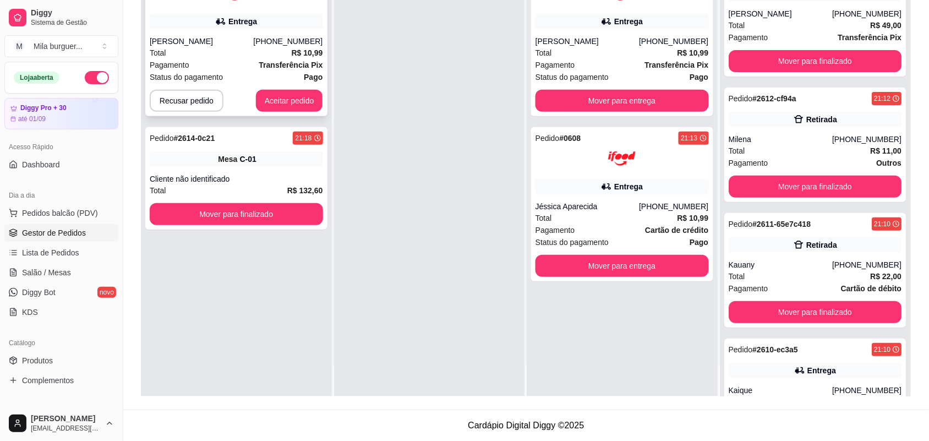
click at [294, 91] on button "Aceitar pedido" at bounding box center [289, 101] width 67 height 22
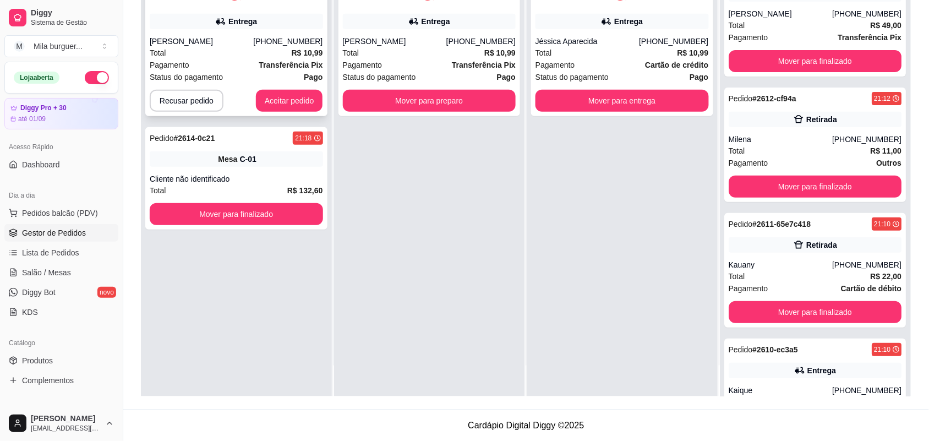
click at [287, 103] on button "Aceitar pedido" at bounding box center [289, 101] width 67 height 22
click at [287, 97] on button "Aceitar pedido" at bounding box center [289, 101] width 67 height 22
click at [295, 101] on button "Aceitar pedido" at bounding box center [289, 101] width 67 height 22
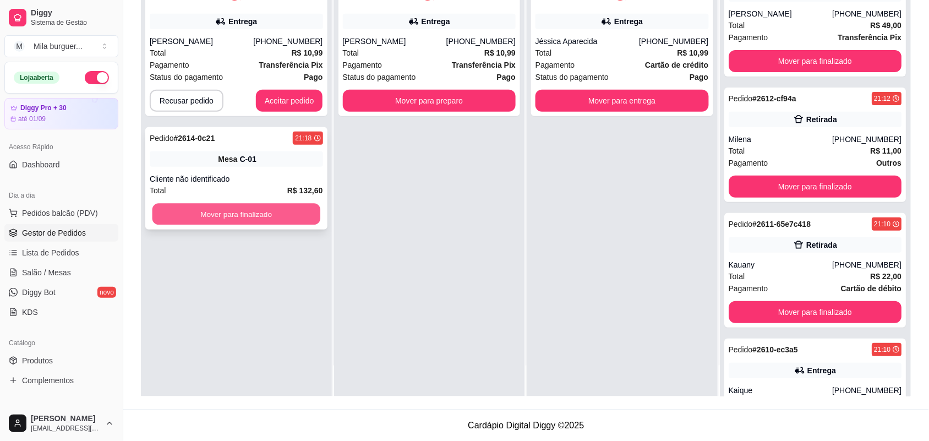
click at [277, 206] on button "Mover para finalizado" at bounding box center [236, 214] width 168 height 21
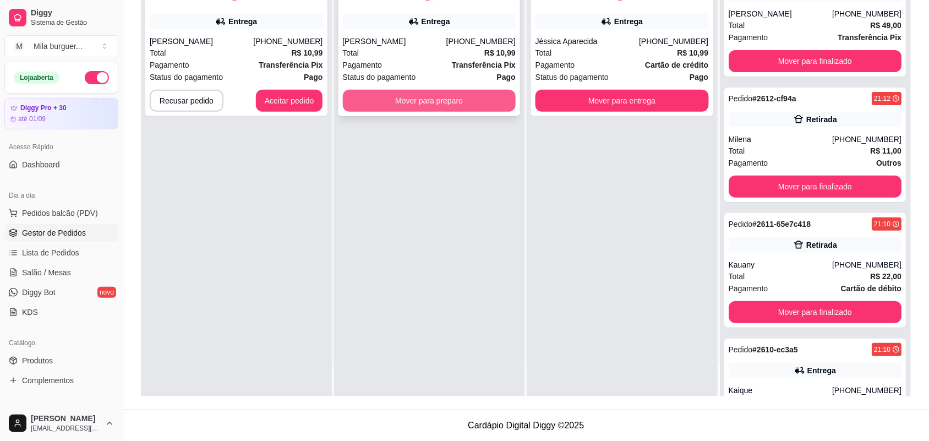
click at [399, 105] on button "Mover para preparo" at bounding box center [429, 101] width 173 height 22
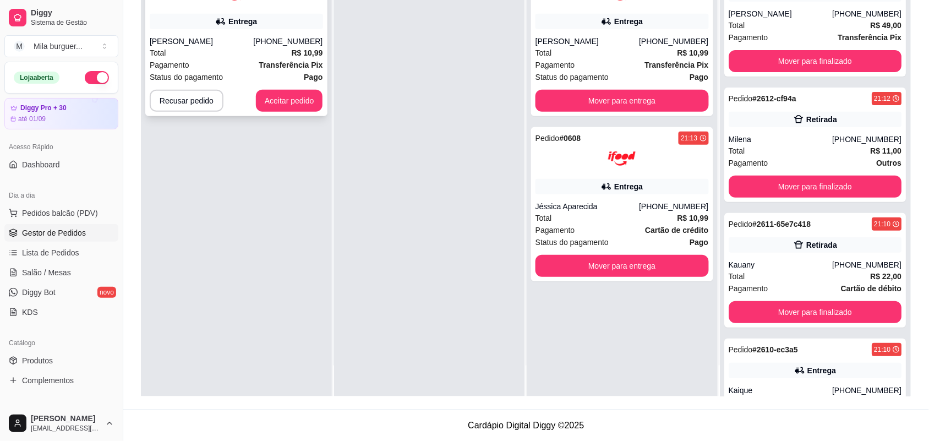
click at [307, 94] on button "Aceitar pedido" at bounding box center [289, 101] width 67 height 22
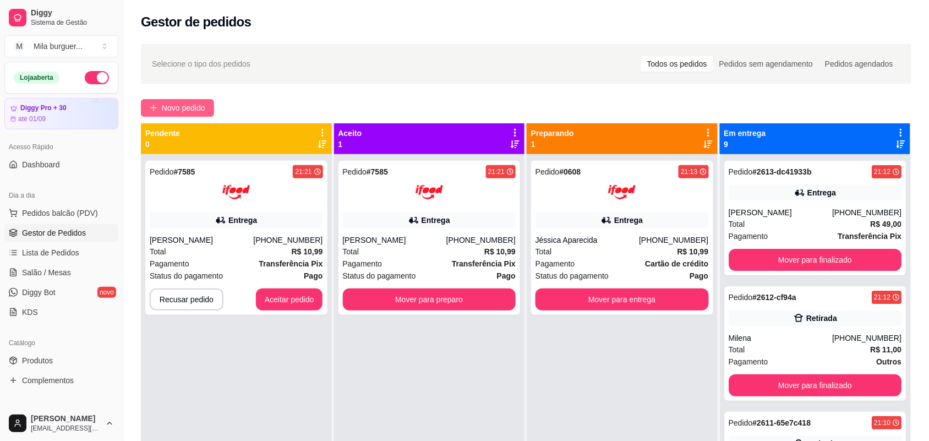
click at [199, 99] on button "Novo pedido" at bounding box center [177, 108] width 73 height 18
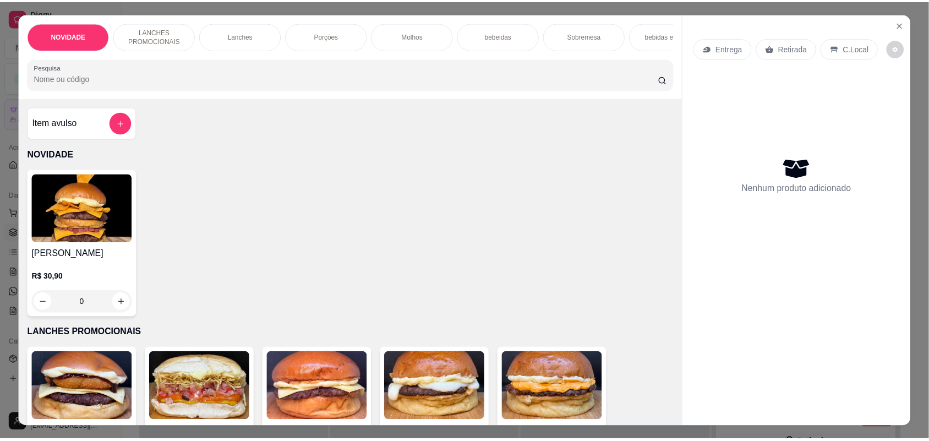
scroll to position [138, 0]
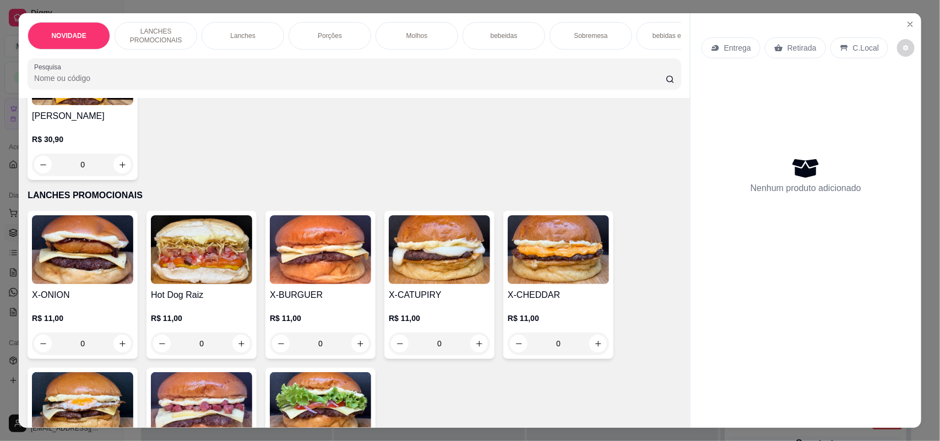
click at [237, 354] on div "0" at bounding box center [201, 343] width 101 height 22
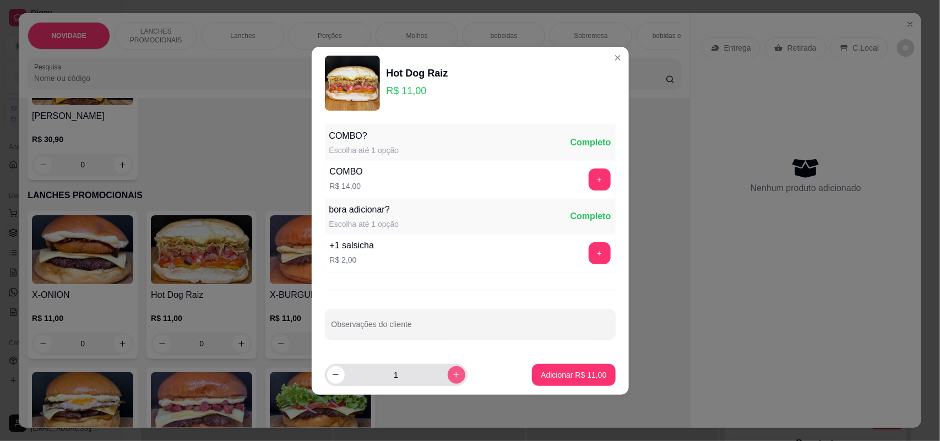
click at [453, 375] on icon "increase-product-quantity" at bounding box center [456, 375] width 6 height 6
type input "3"
click at [537, 329] on input "Observações do cliente" at bounding box center [469, 328] width 277 height 11
click at [560, 373] on p "Adicionar R$ 33,00" at bounding box center [574, 374] width 64 height 10
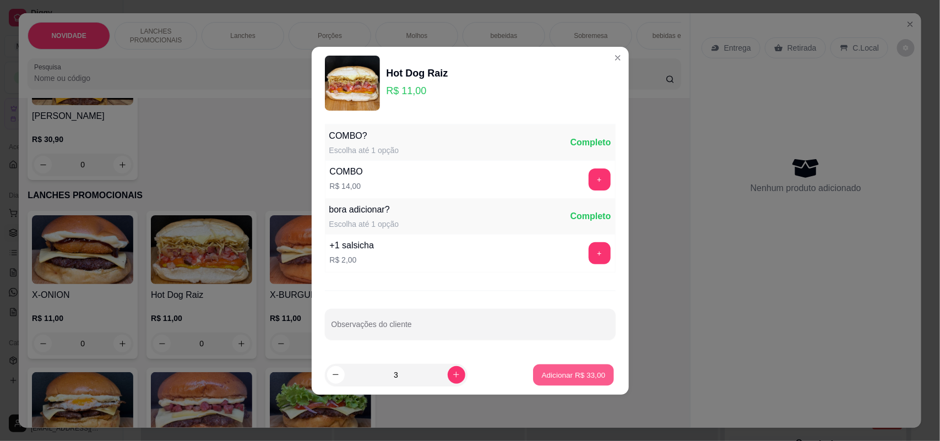
type input "3"
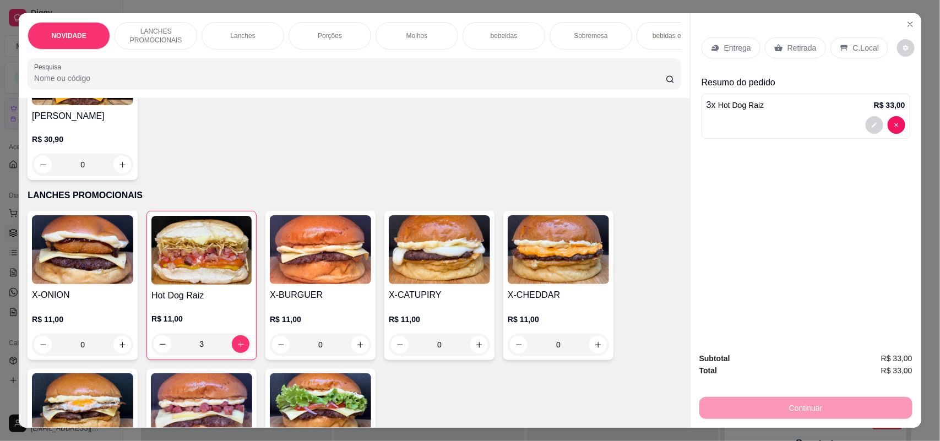
click at [727, 45] on p "Entrega" at bounding box center [737, 47] width 27 height 11
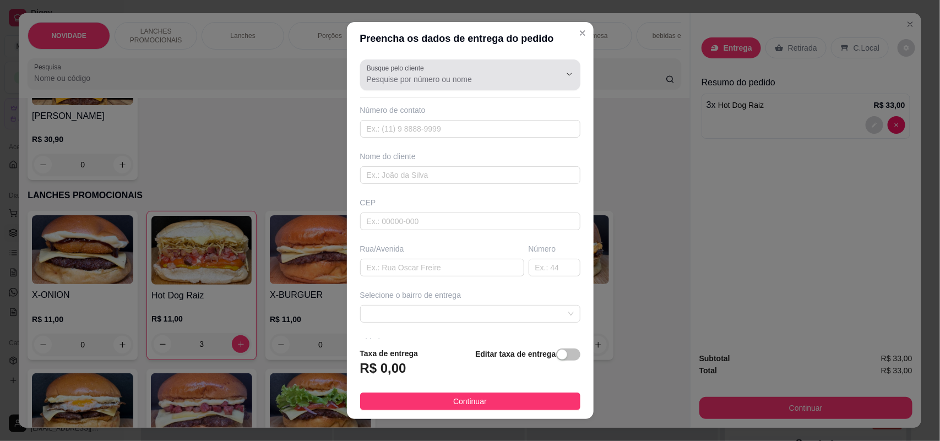
click at [516, 72] on div at bounding box center [470, 75] width 207 height 22
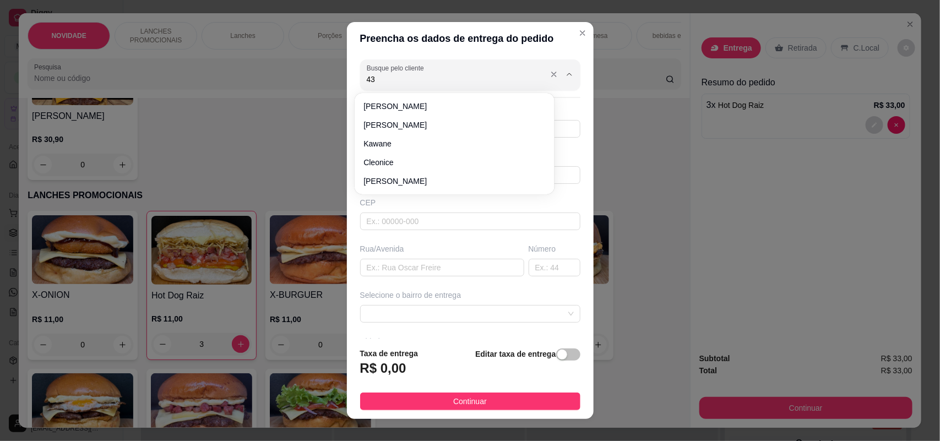
type input "4"
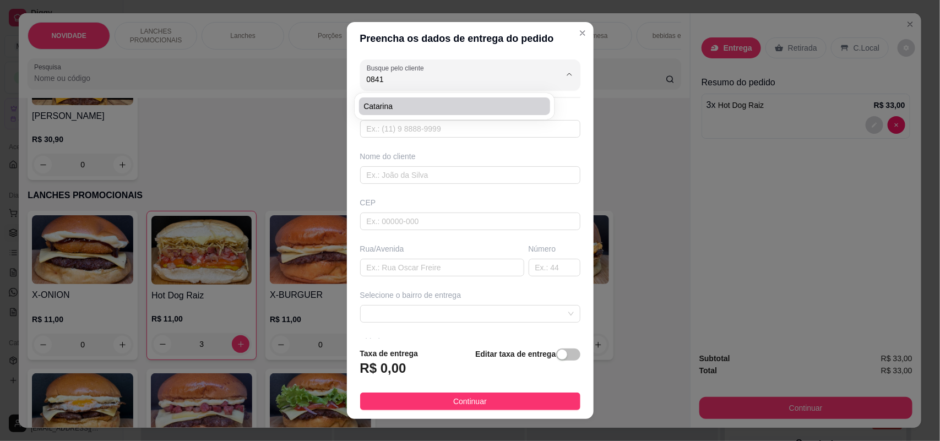
click at [505, 102] on span "catarina" at bounding box center [448, 106] width 171 height 11
type input "catarina"
type input "15991520841"
type input "catarina"
type input "Prof [PERSON_NAME]"
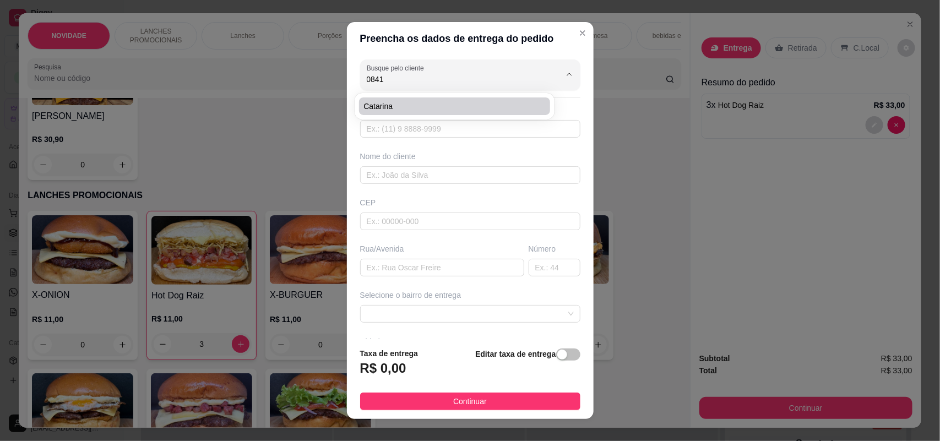
type input "390"
type input "SOROCABA"
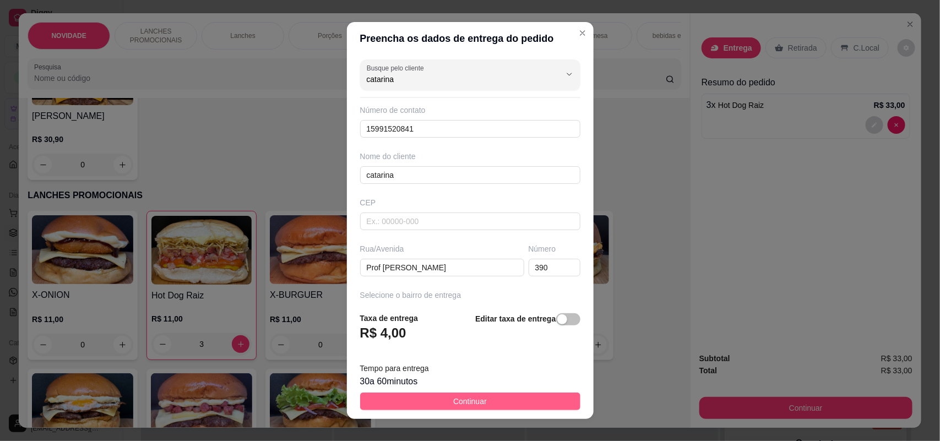
type input "catarina"
click at [456, 400] on span "Continuar" at bounding box center [470, 401] width 34 height 12
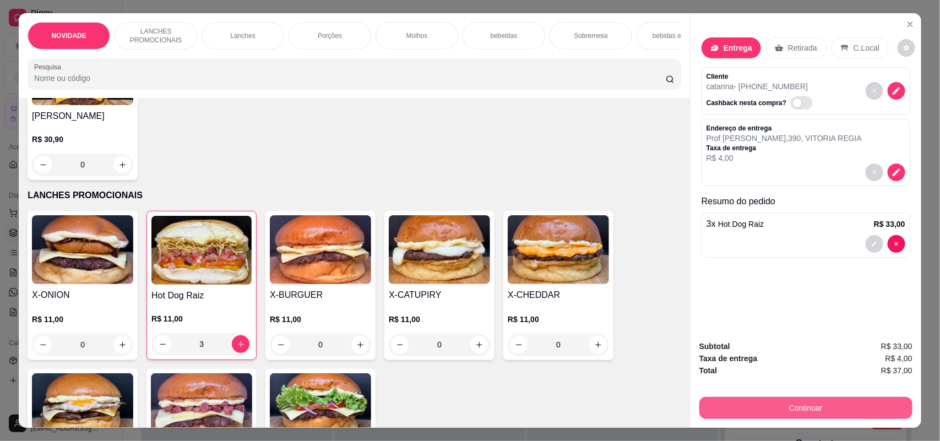
click at [766, 410] on button "Continuar" at bounding box center [805, 408] width 213 height 22
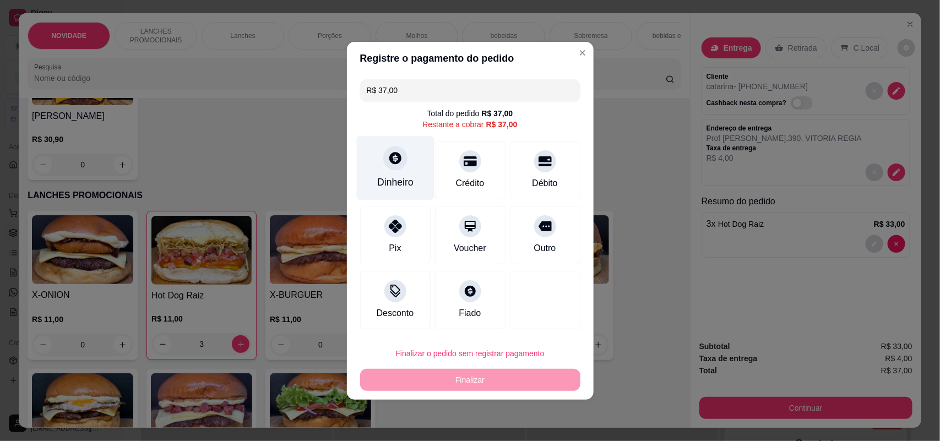
click at [399, 164] on icon at bounding box center [395, 158] width 14 height 14
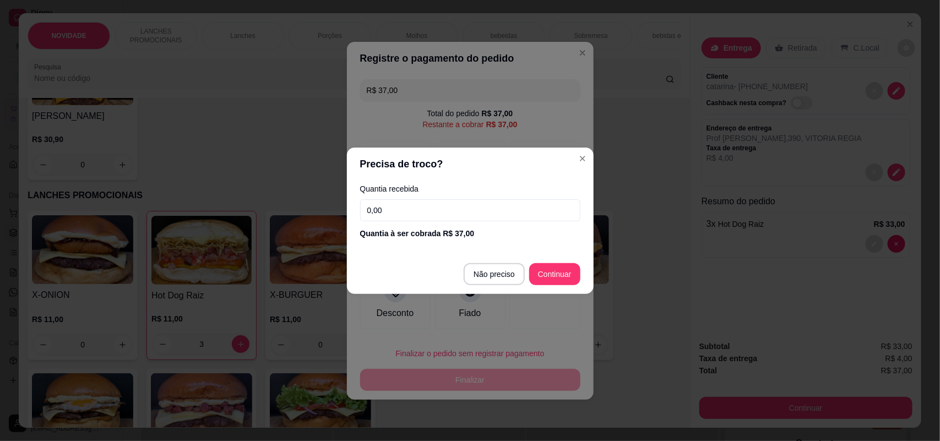
click at [468, 216] on input "0,00" at bounding box center [470, 210] width 220 height 22
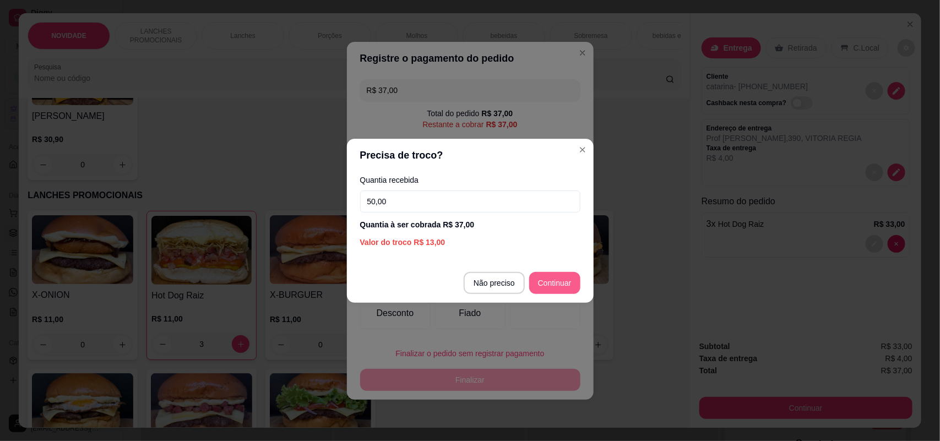
type input "50,00"
type input "R$ 0,00"
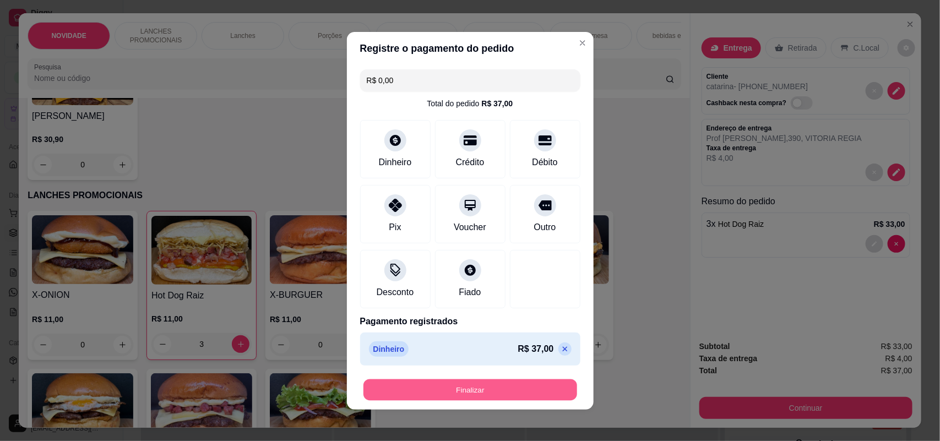
click at [477, 392] on button "Finalizar" at bounding box center [470, 389] width 214 height 21
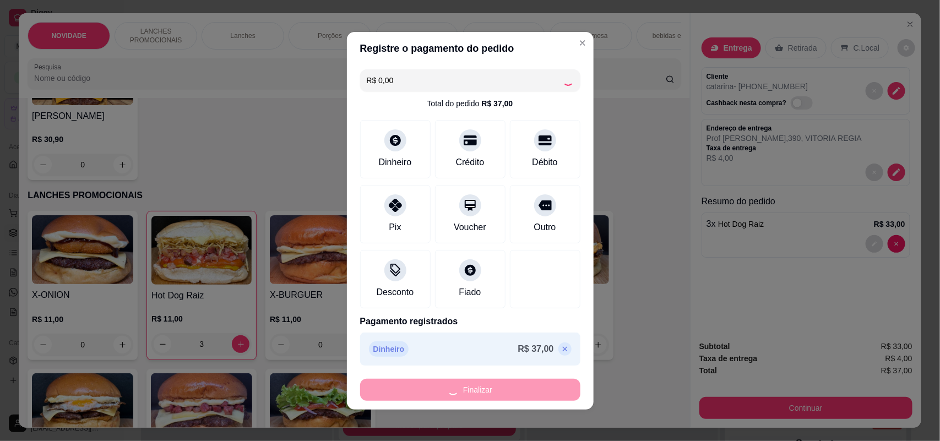
type input "0"
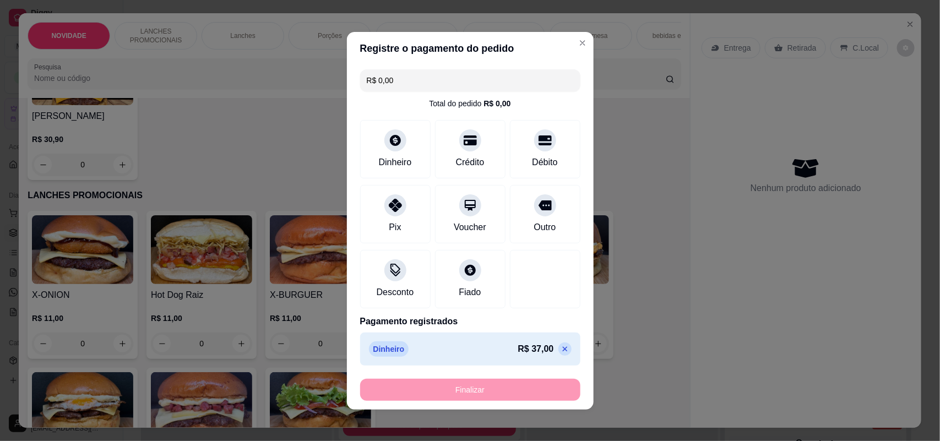
type input "-R$ 37,00"
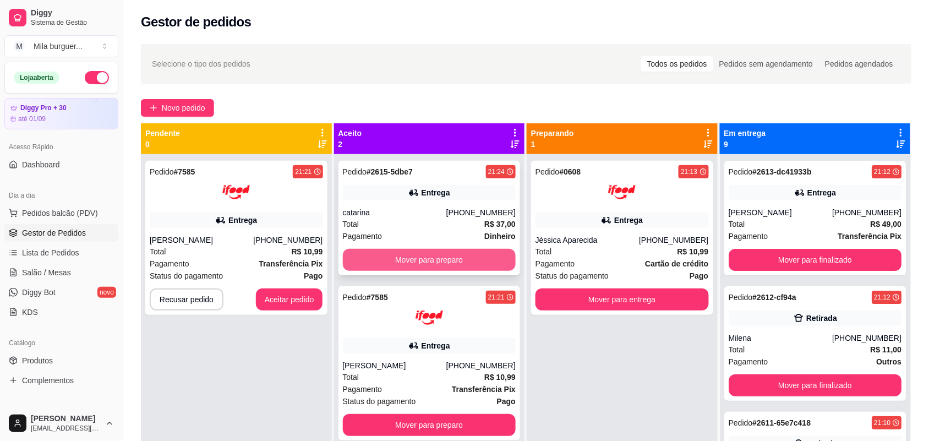
click at [444, 249] on div "Mover para preparo" at bounding box center [429, 260] width 173 height 22
click at [389, 263] on button "Mover para preparo" at bounding box center [429, 260] width 173 height 22
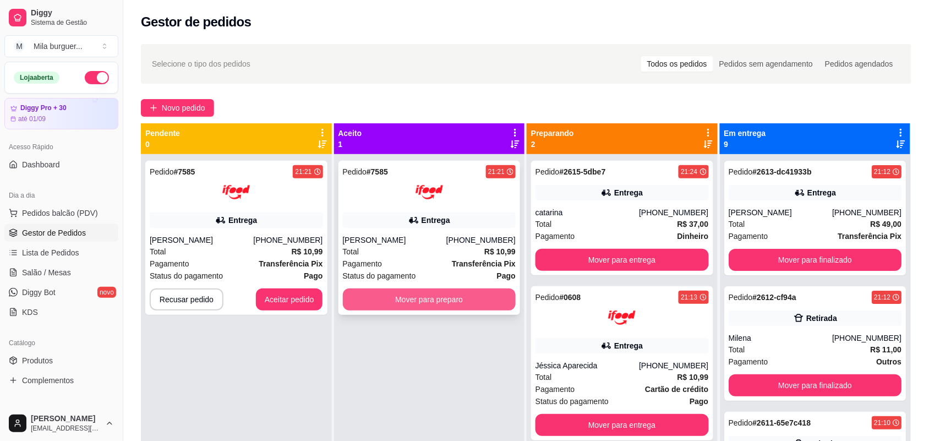
click at [381, 296] on button "Mover para preparo" at bounding box center [429, 299] width 173 height 22
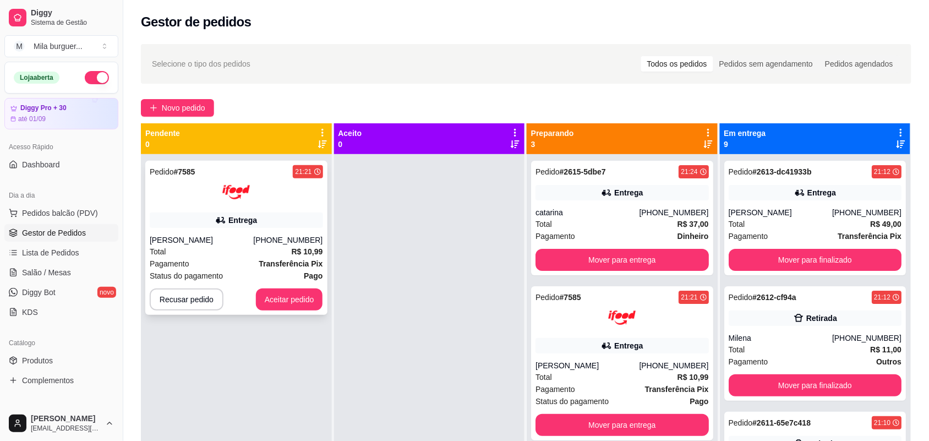
click at [291, 297] on button "Aceitar pedido" at bounding box center [289, 299] width 67 height 22
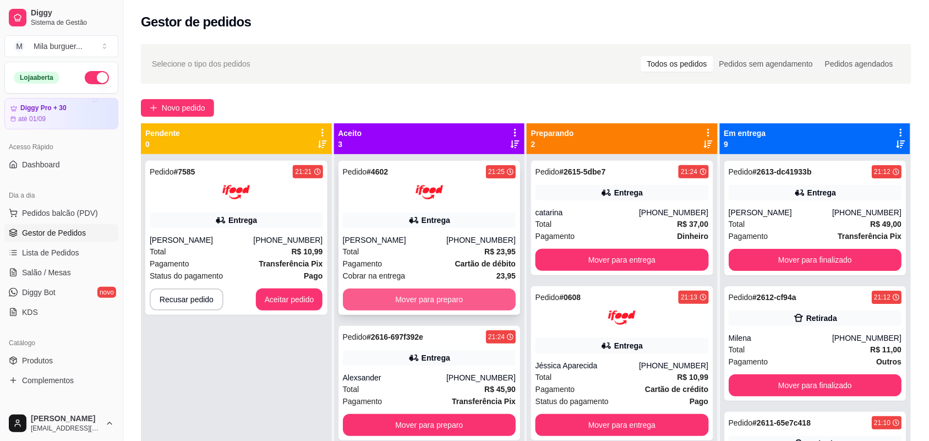
click at [384, 306] on button "Mover para preparo" at bounding box center [429, 299] width 173 height 22
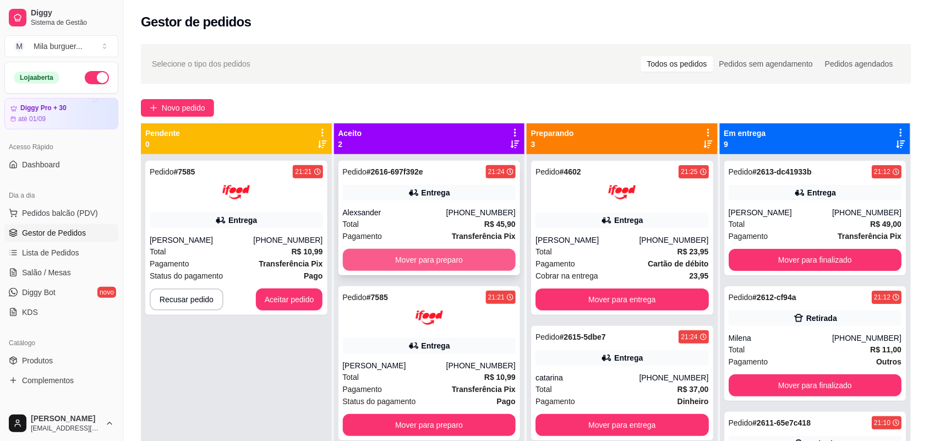
click at [397, 263] on button "Mover para preparo" at bounding box center [429, 260] width 173 height 22
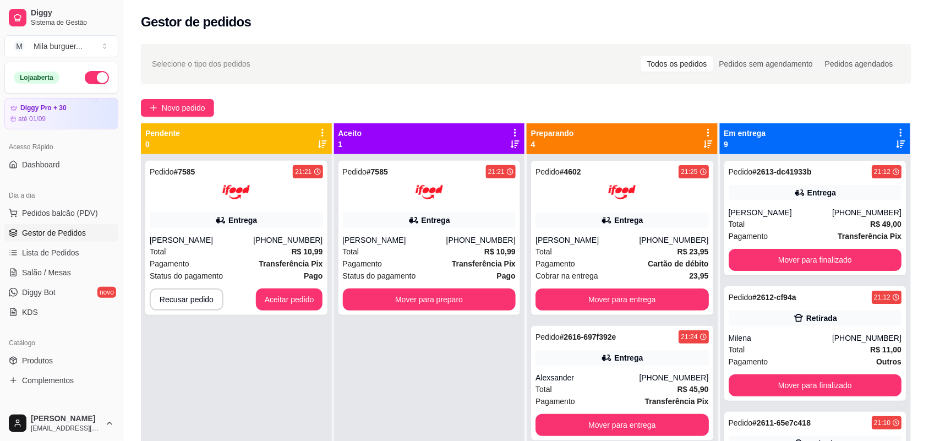
click at [397, 263] on div "Pagamento Transferência Pix" at bounding box center [429, 264] width 173 height 12
click at [389, 288] on button "Mover para preparo" at bounding box center [429, 299] width 173 height 22
click at [292, 300] on button "Aceitar pedido" at bounding box center [289, 299] width 67 height 22
click at [208, 318] on div "Pedido # 7585 21:21 Entrega [PERSON_NAME] [PHONE_NUMBER] Total R$ 10,99 Pagamen…" at bounding box center [236, 374] width 191 height 441
click at [188, 195] on div at bounding box center [236, 192] width 173 height 28
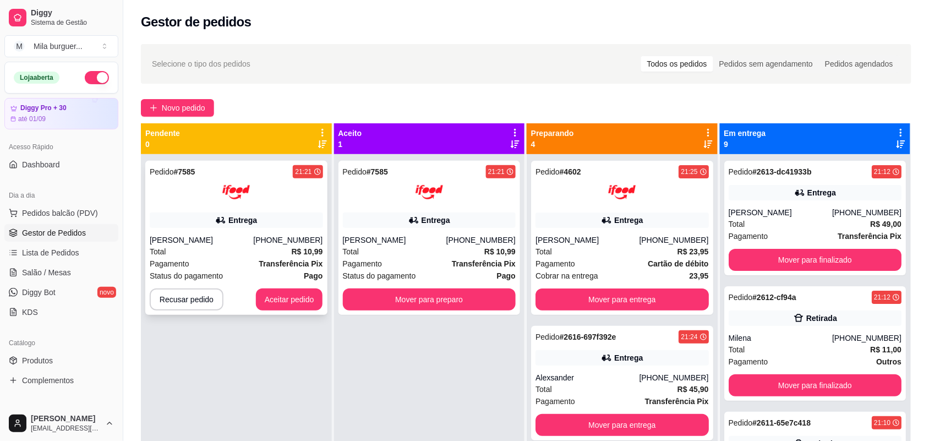
click at [263, 287] on div "Pedido # 7585 21:21 Entrega [PERSON_NAME] [PHONE_NUMBER] Total R$ 10,99 Pagamen…" at bounding box center [236, 238] width 182 height 154
click at [264, 293] on button "Aceitar pedido" at bounding box center [289, 299] width 67 height 22
click at [259, 296] on button "Aceitar pedido" at bounding box center [289, 299] width 67 height 22
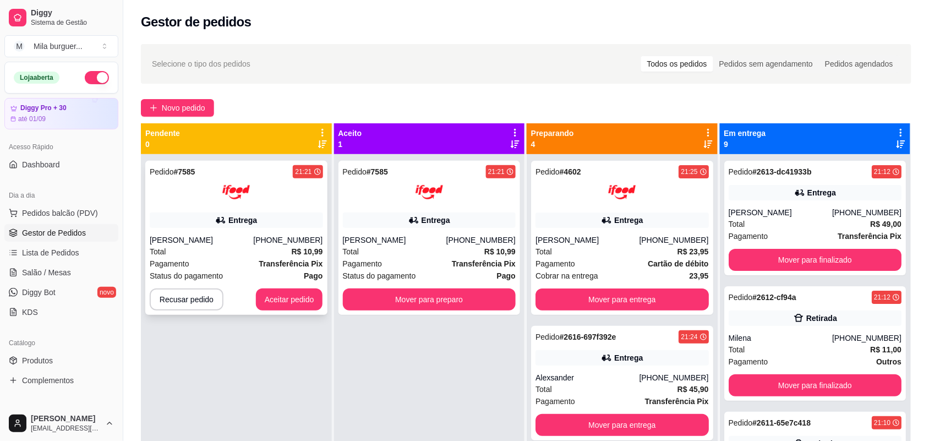
click at [259, 296] on button "Aceitar pedido" at bounding box center [289, 299] width 67 height 22
click at [188, 301] on button "Recusar pedido" at bounding box center [187, 299] width 74 height 22
click at [263, 194] on div at bounding box center [236, 192] width 173 height 28
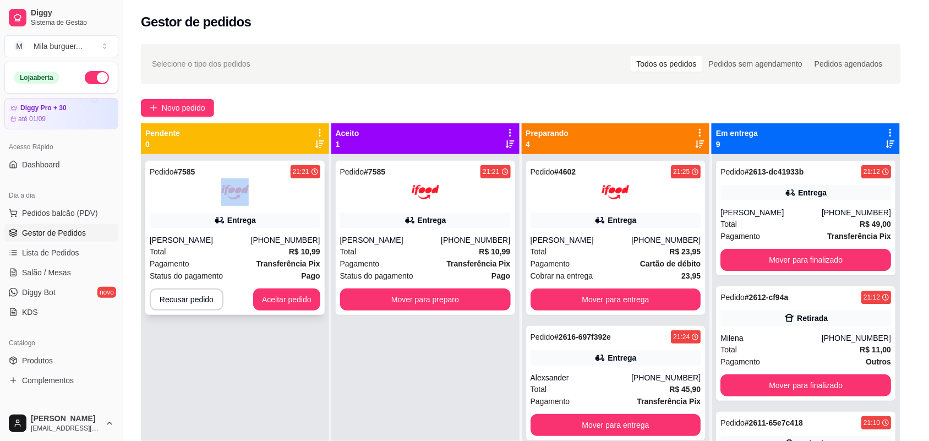
click at [263, 193] on div at bounding box center [235, 192] width 171 height 28
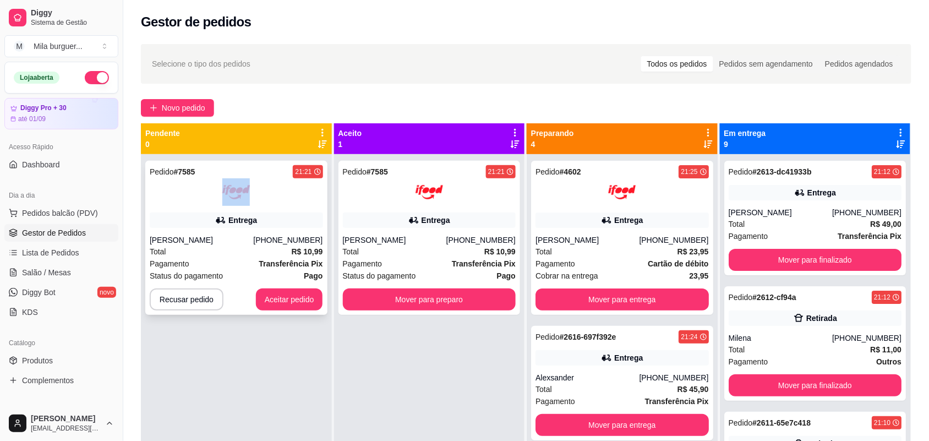
click at [263, 193] on div at bounding box center [236, 192] width 173 height 28
click at [280, 298] on button "Aceitar pedido" at bounding box center [289, 299] width 67 height 22
